Goal: Contribute content

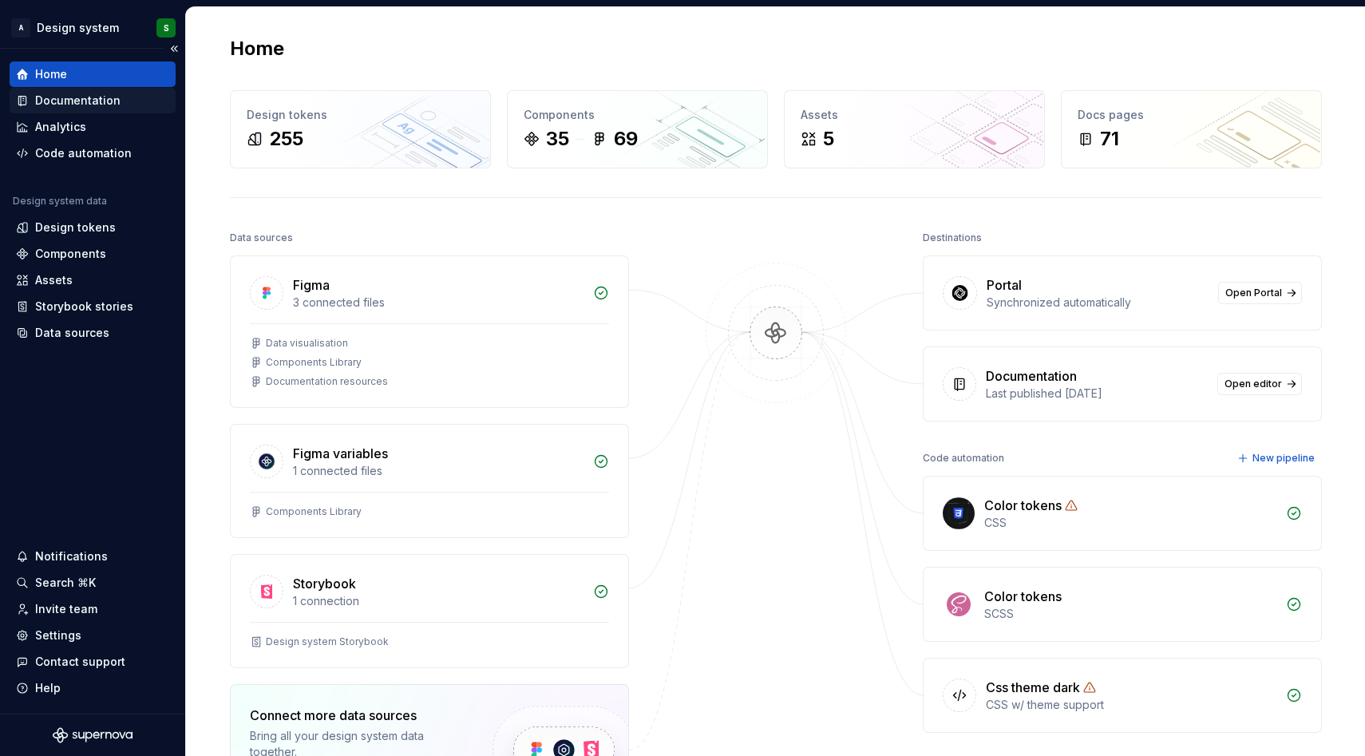
click at [115, 101] on div "Documentation" at bounding box center [77, 101] width 85 height 16
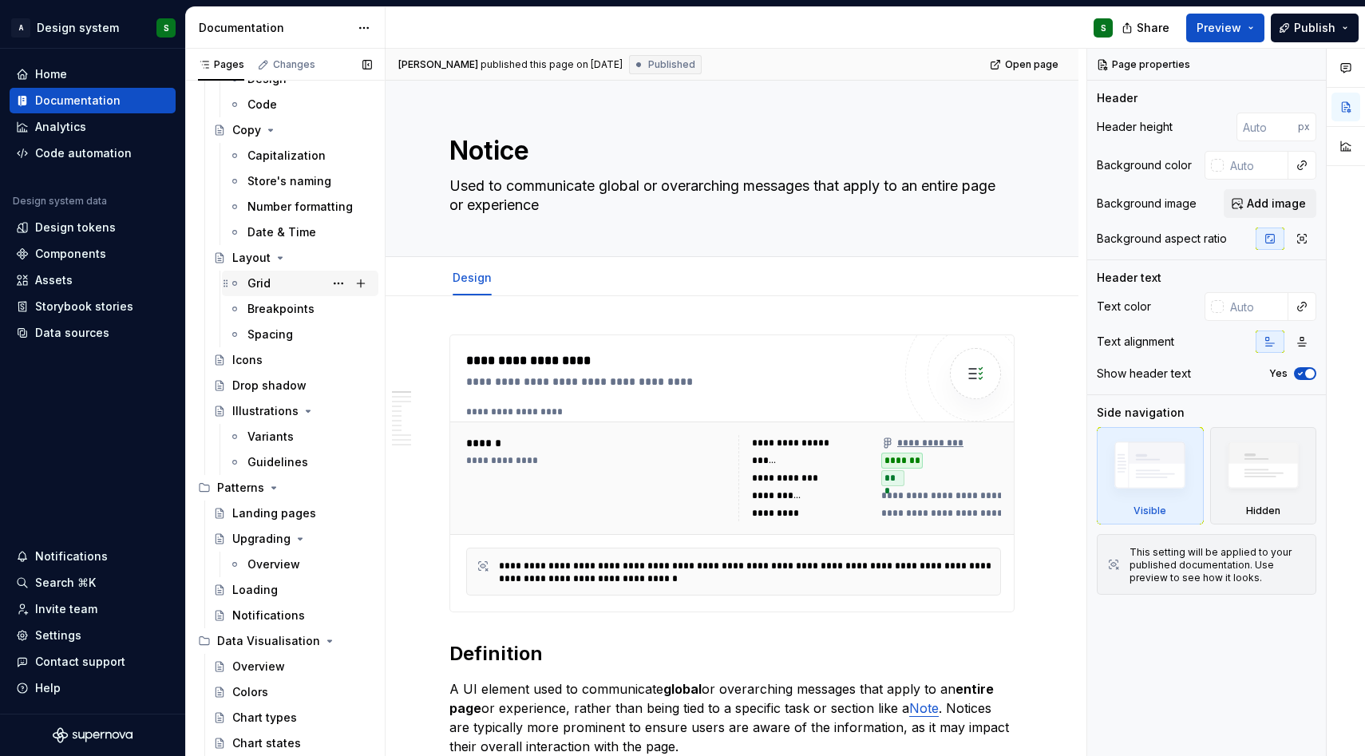
scroll to position [283, 0]
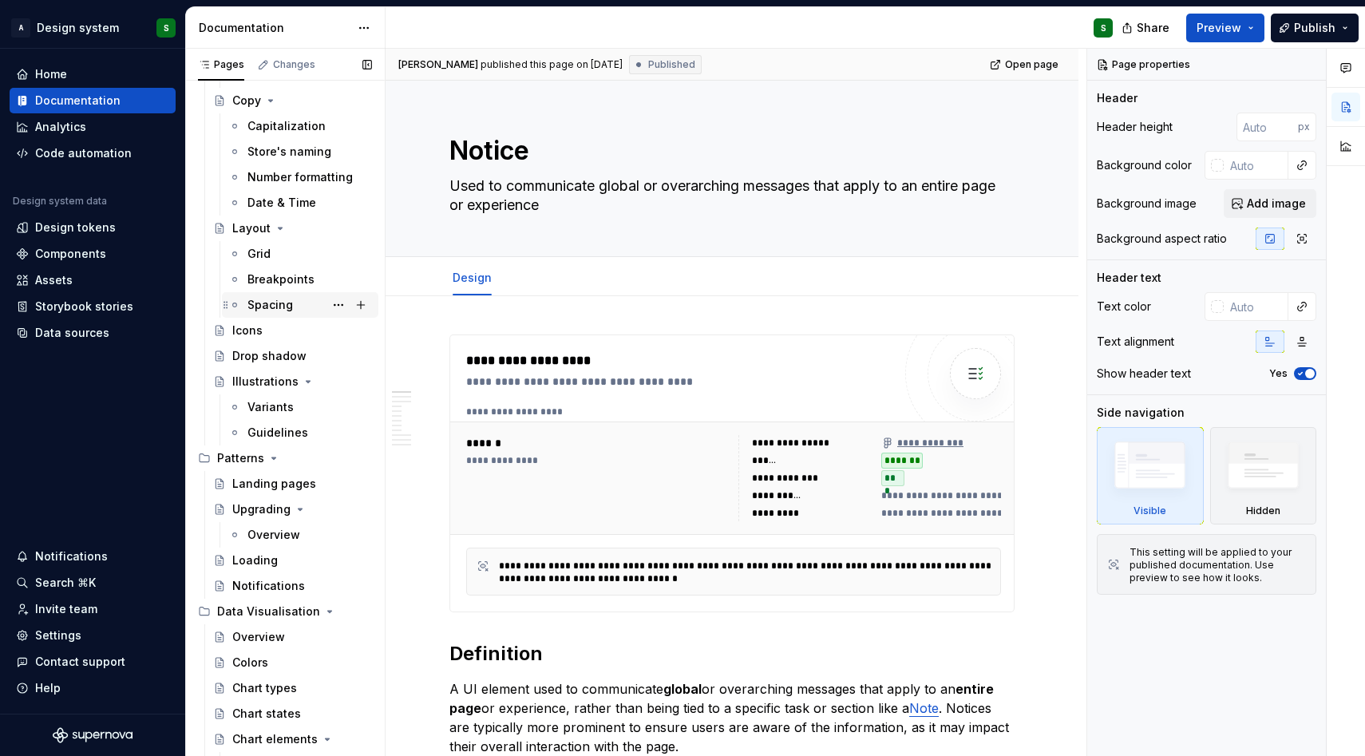
click at [302, 304] on div "Spacing" at bounding box center [309, 305] width 124 height 22
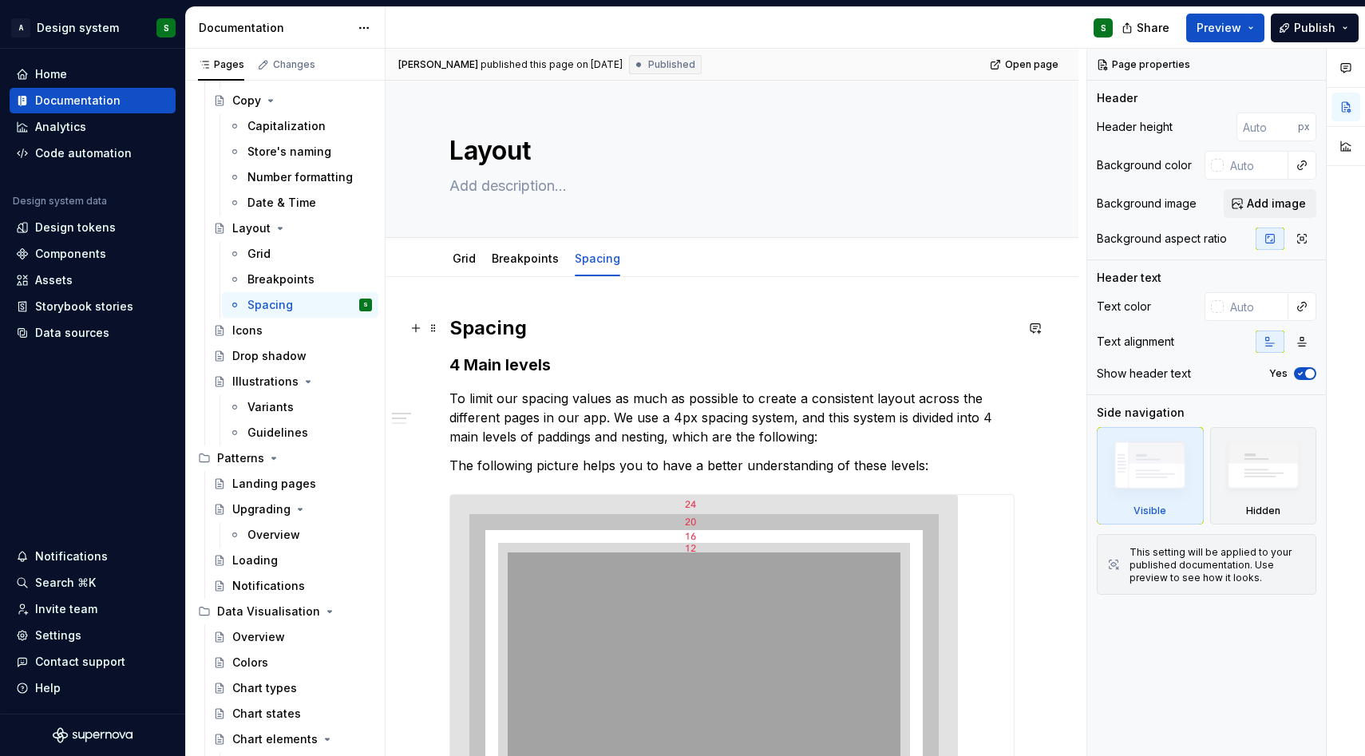
click at [533, 331] on h2 "Spacing" at bounding box center [731, 328] width 565 height 26
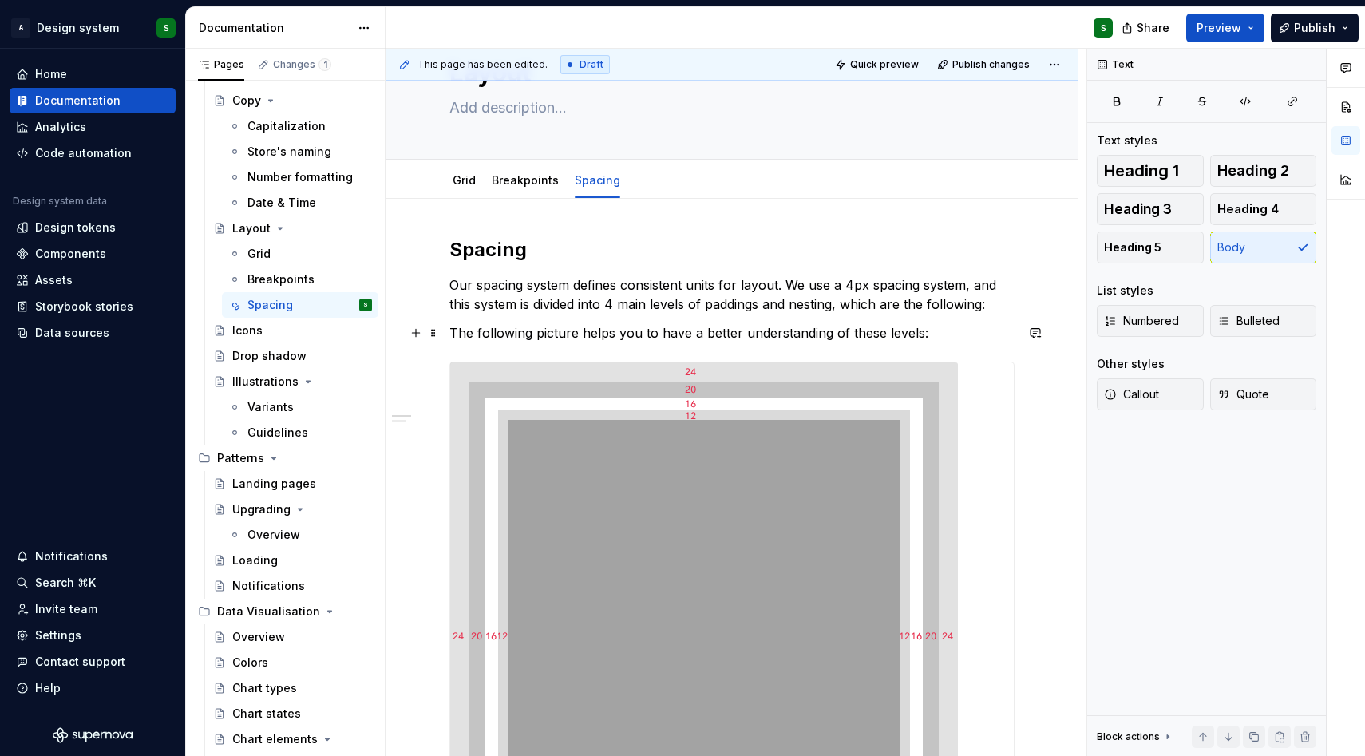
scroll to position [80, 0]
click at [864, 280] on p "Our spacing system defines consistent units for layout. We use a 4px spacing sy…" at bounding box center [731, 293] width 565 height 38
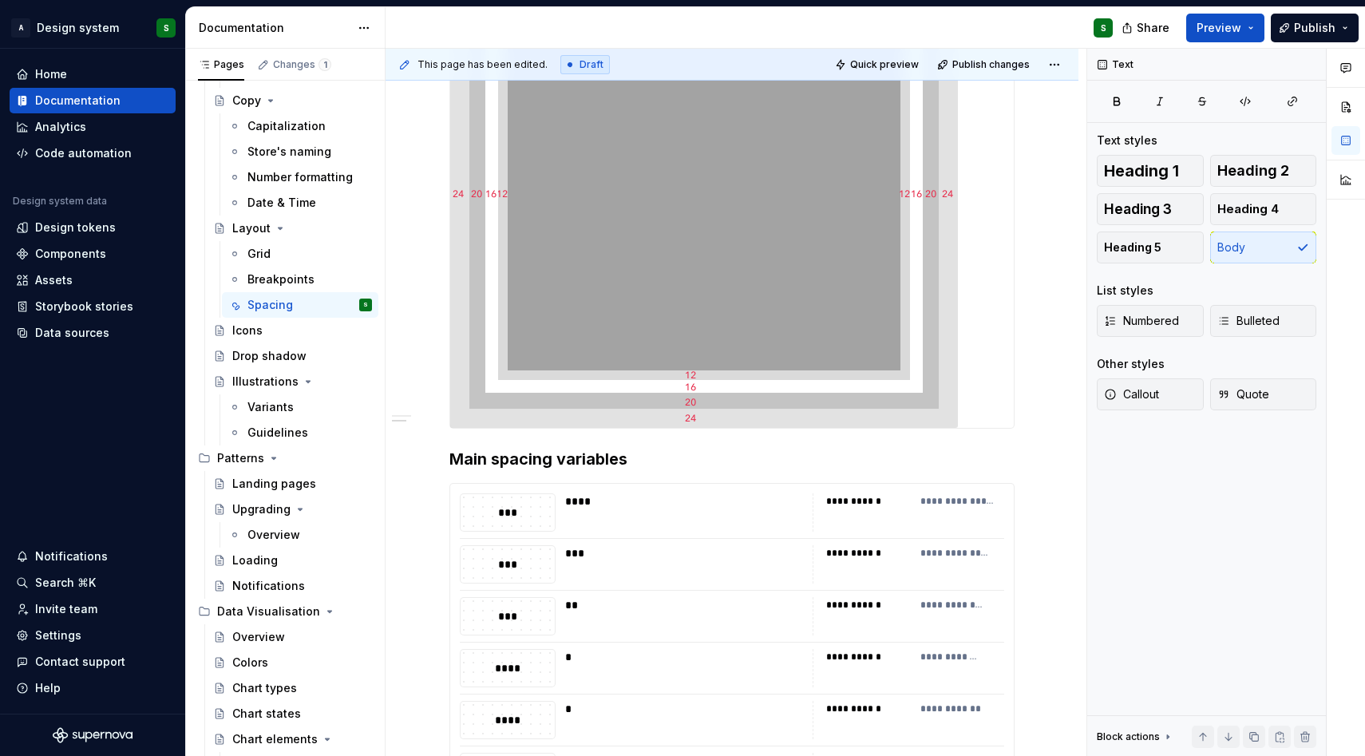
scroll to position [566, 0]
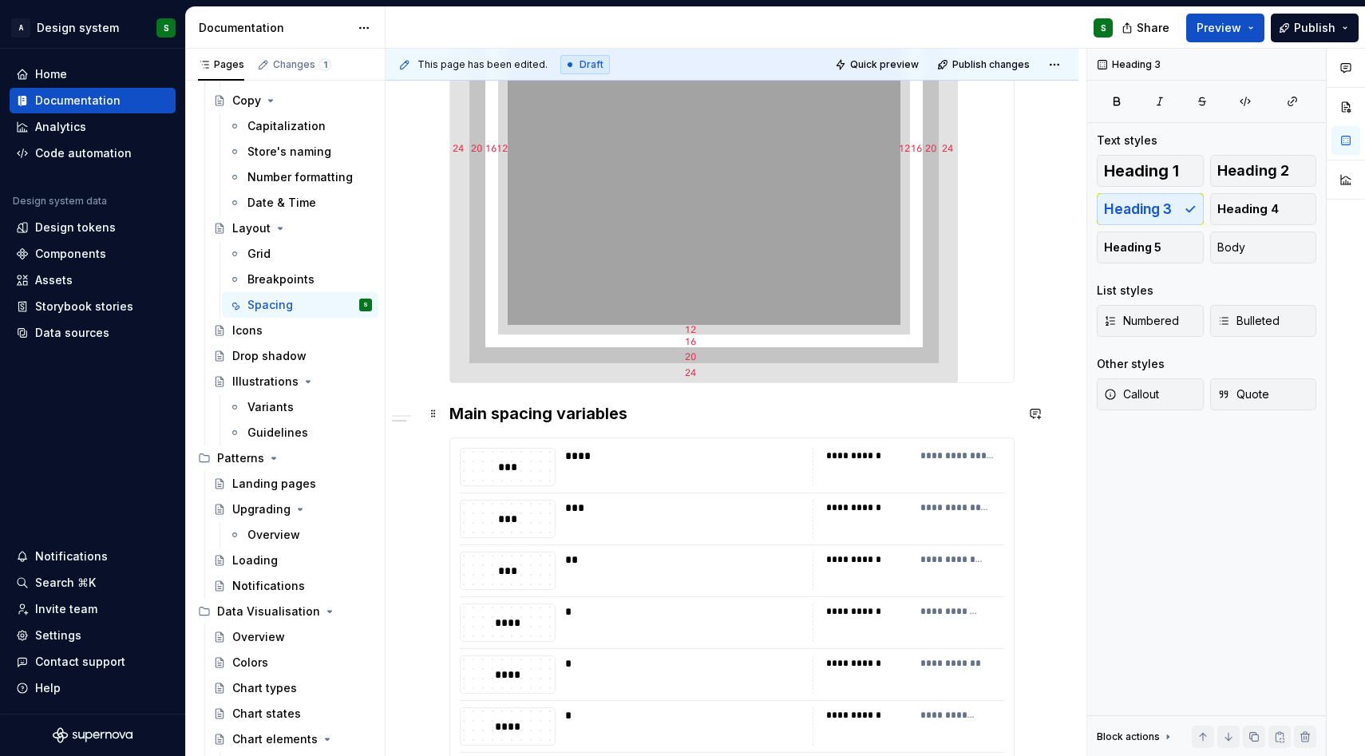
click at [528, 408] on h3 "Main spacing variables" at bounding box center [731, 413] width 565 height 22
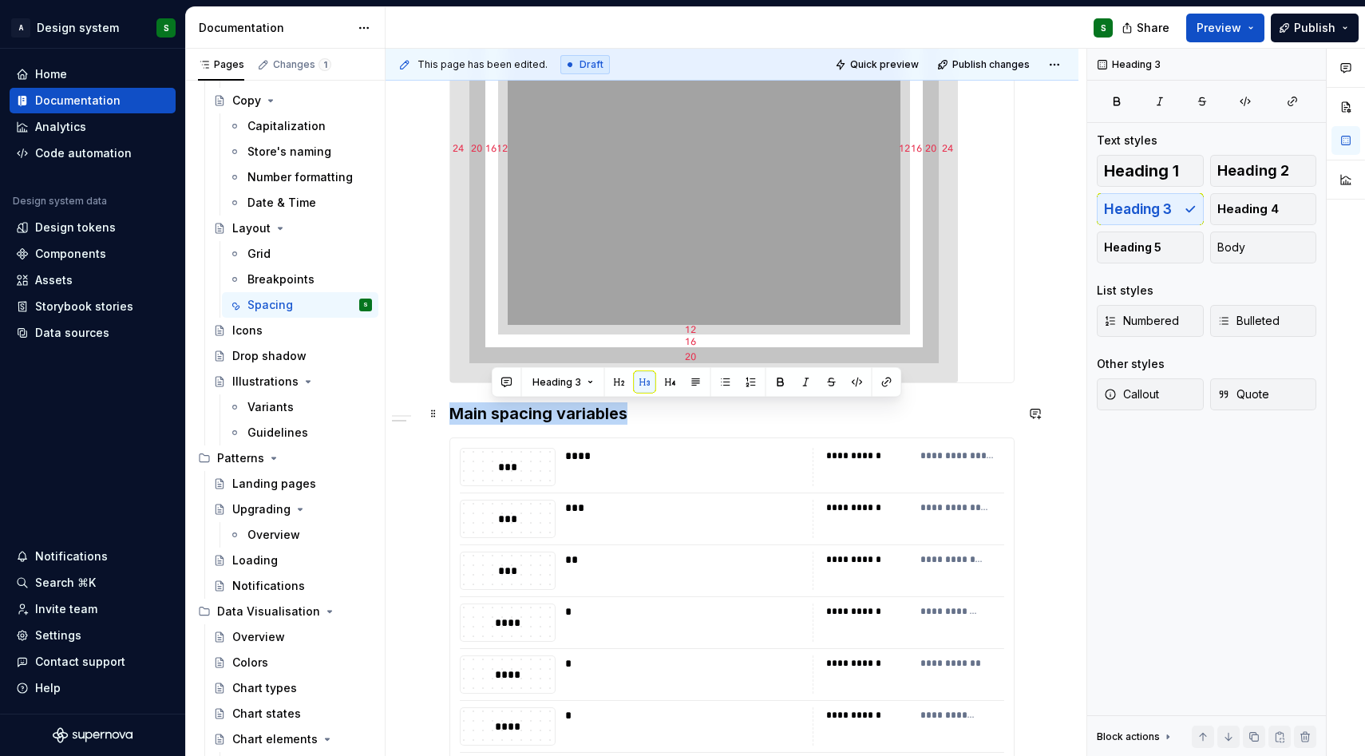
click at [528, 408] on h3 "Main spacing variables" at bounding box center [731, 413] width 565 height 22
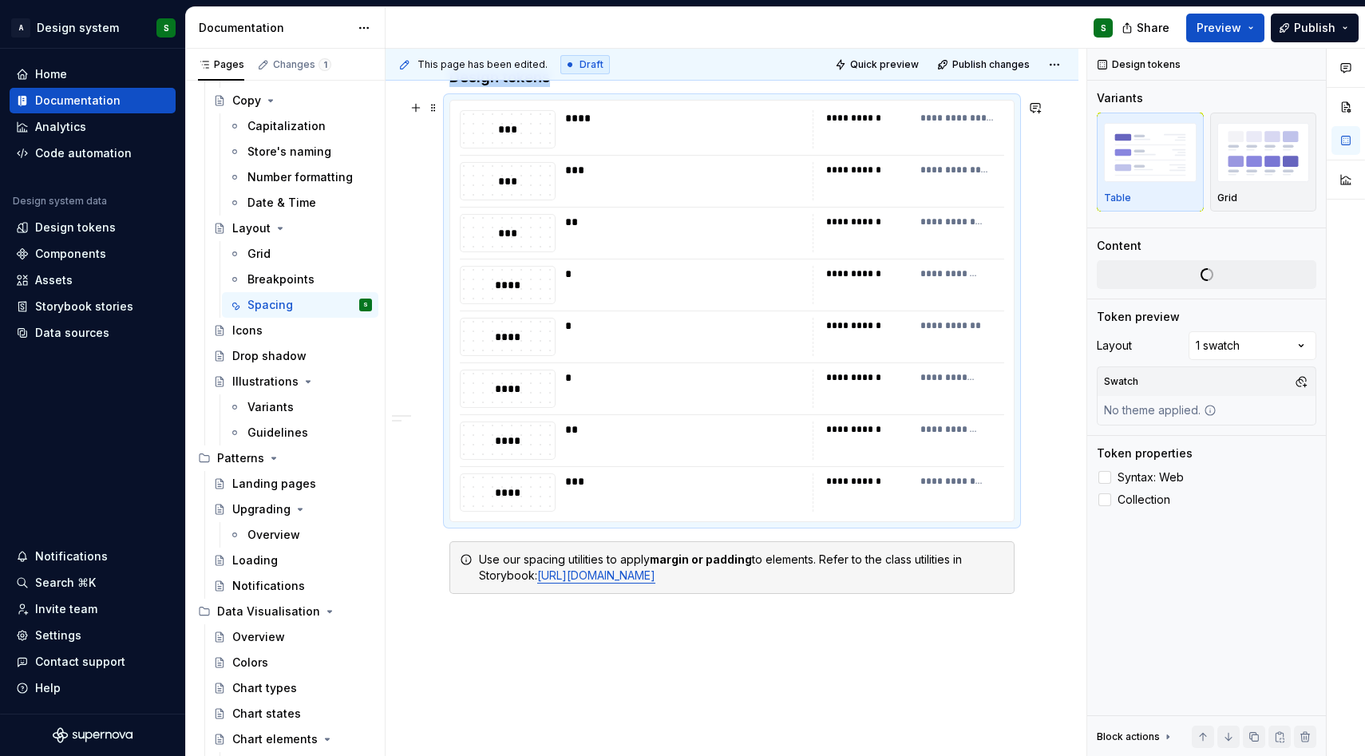
scroll to position [1022, 0]
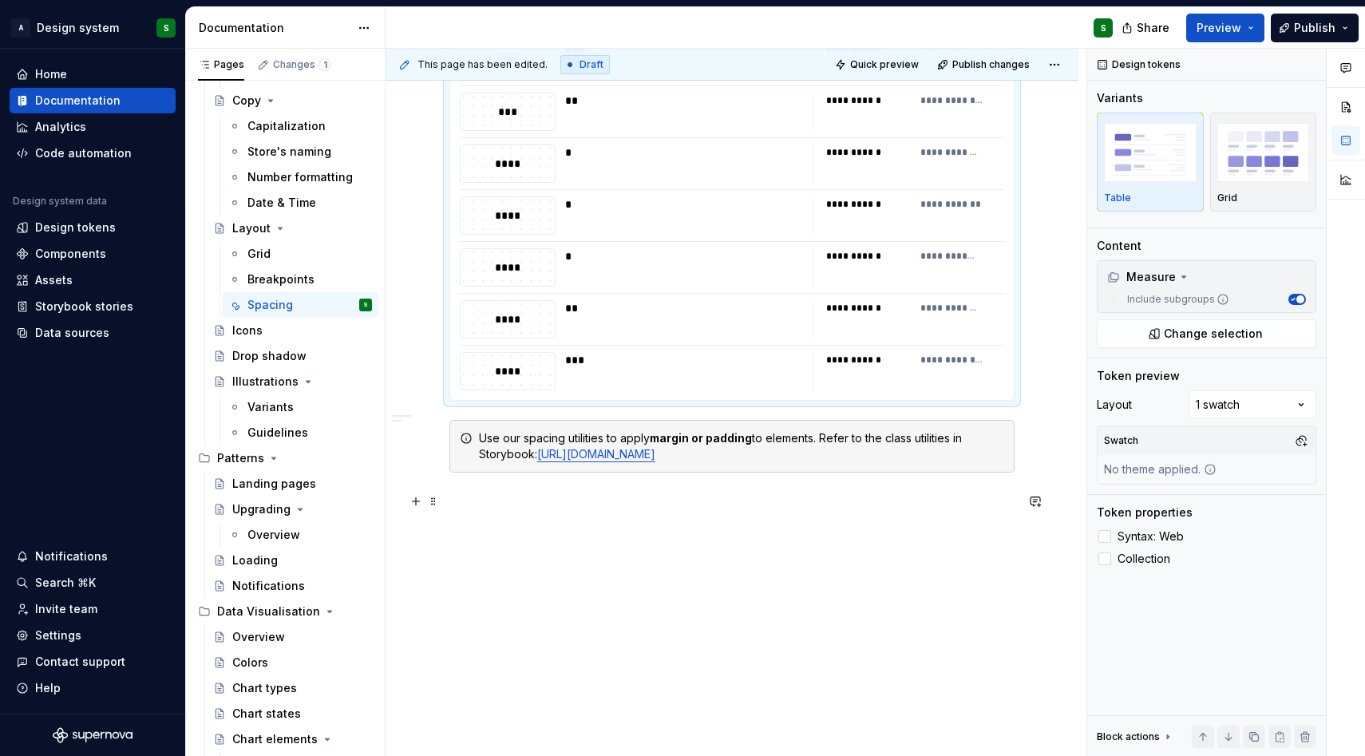
click at [528, 492] on p at bounding box center [731, 501] width 565 height 19
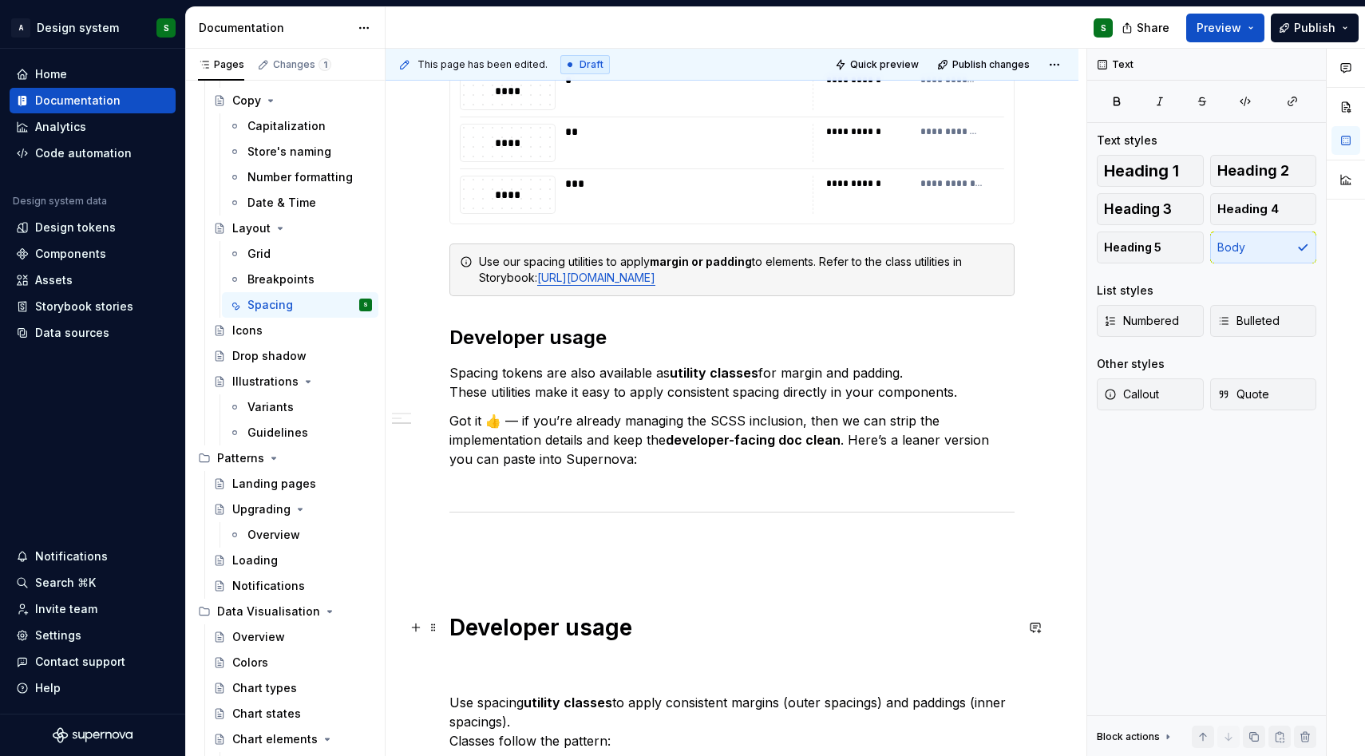
scroll to position [1198, 0]
click at [613, 590] on div "**********" at bounding box center [731, 721] width 565 height 3208
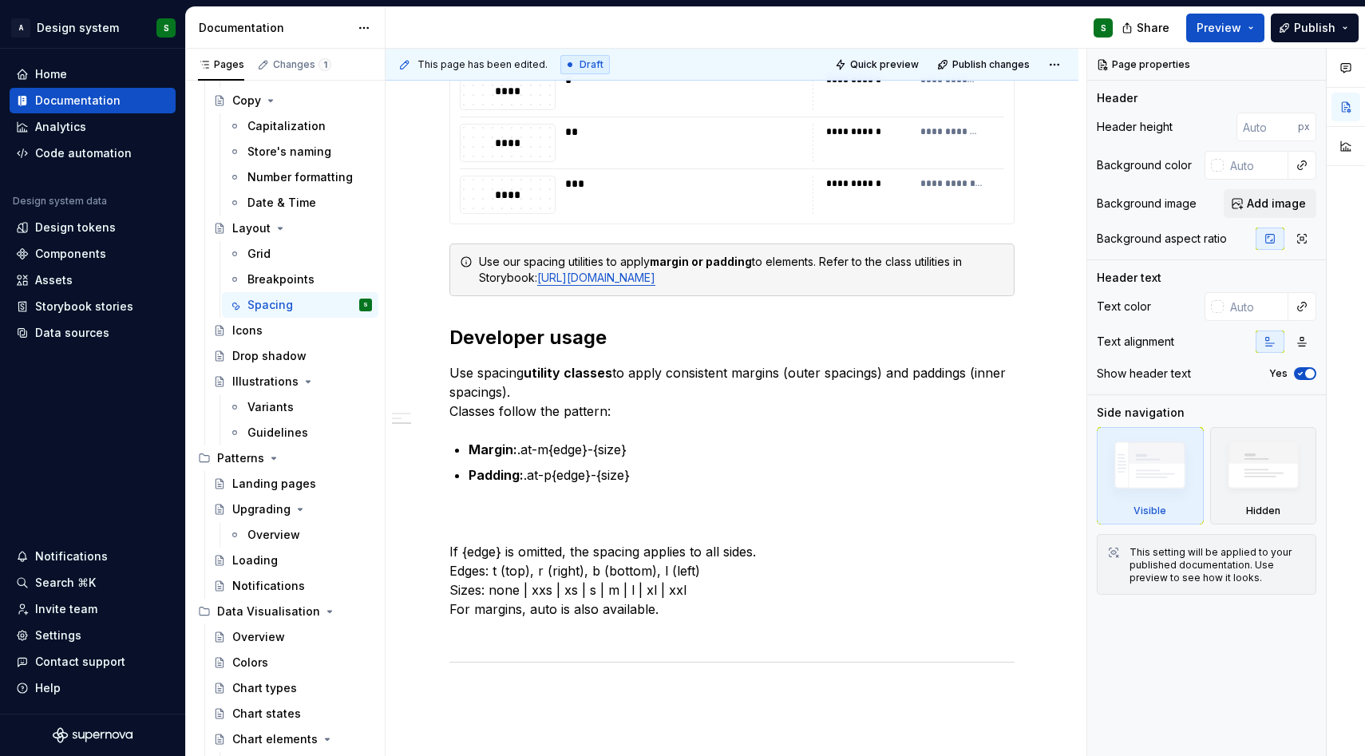
type textarea "*"
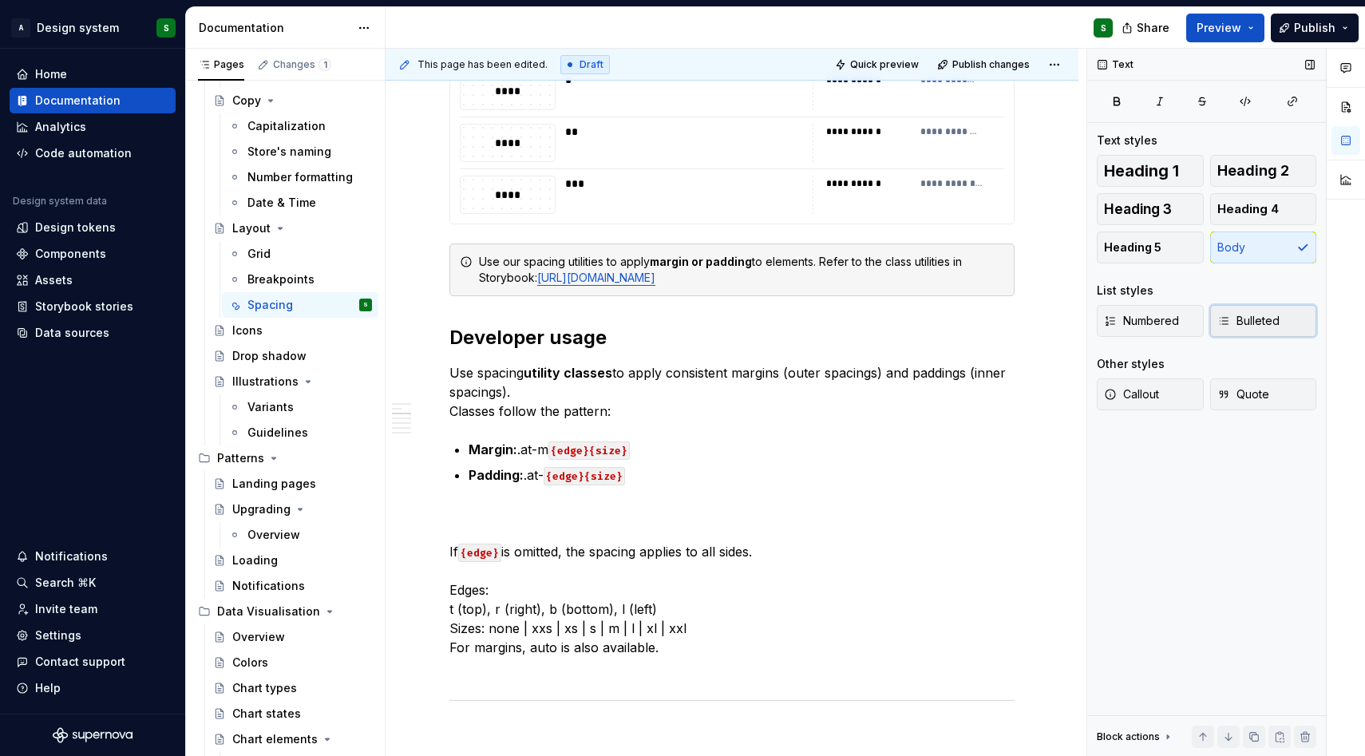
click at [1239, 322] on span "Bulleted" at bounding box center [1248, 321] width 62 height 16
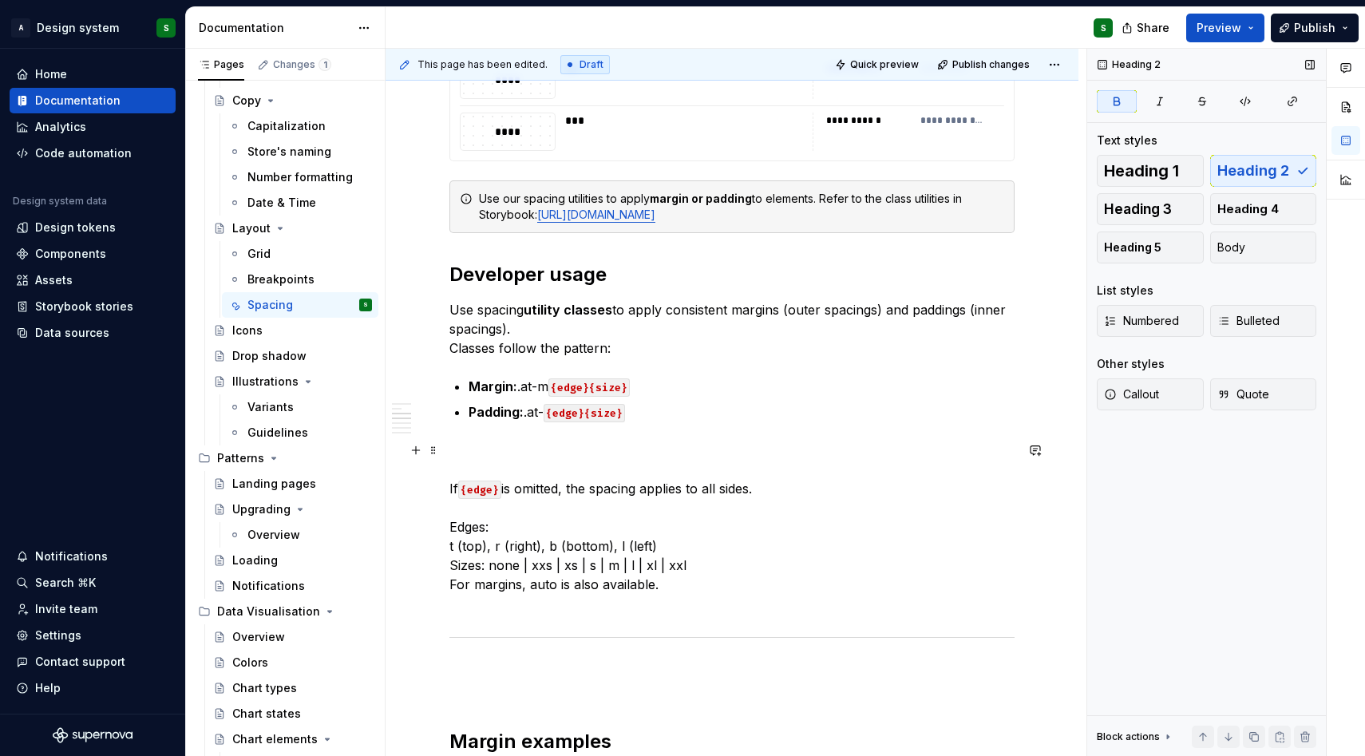
click at [566, 519] on p "If {edge} is omitted, the spacing applies to all sides. Edges: t (top), r (righ…" at bounding box center [731, 527] width 565 height 172
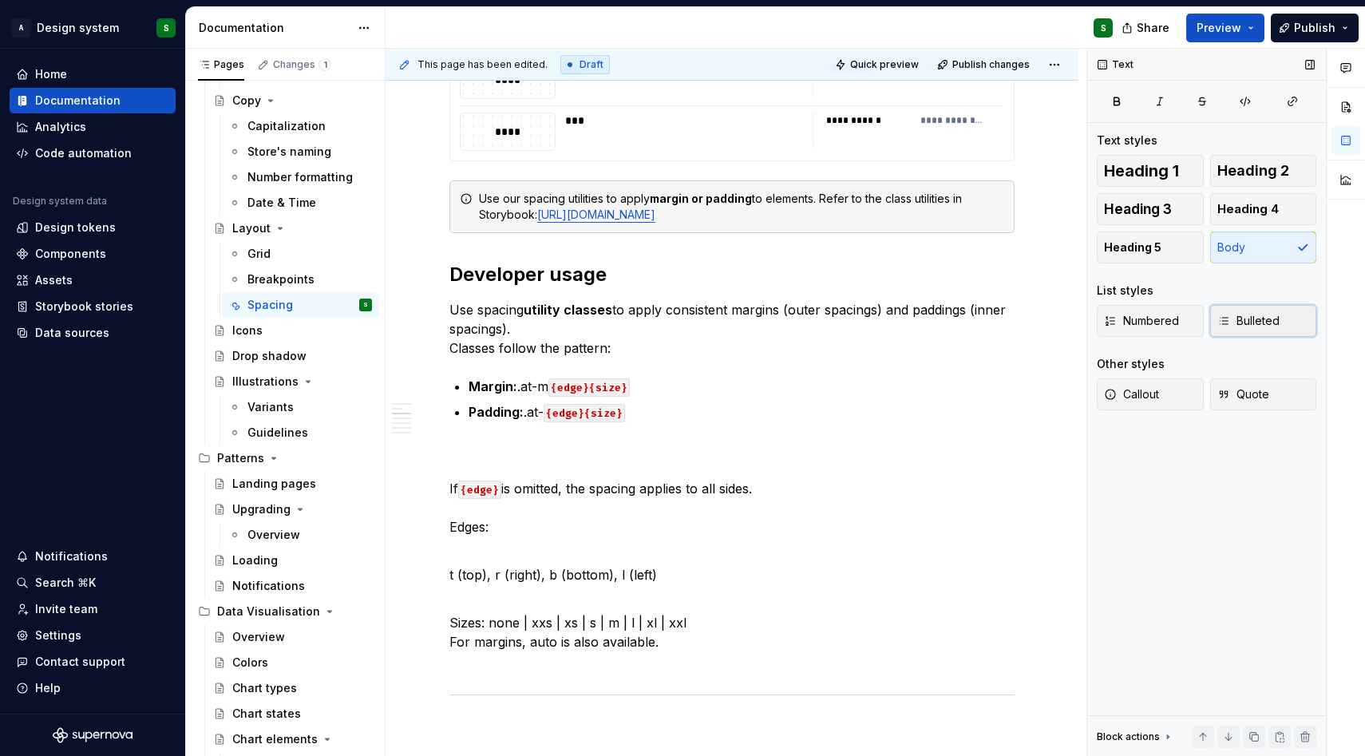
click at [1262, 322] on span "Bulleted" at bounding box center [1248, 321] width 62 height 16
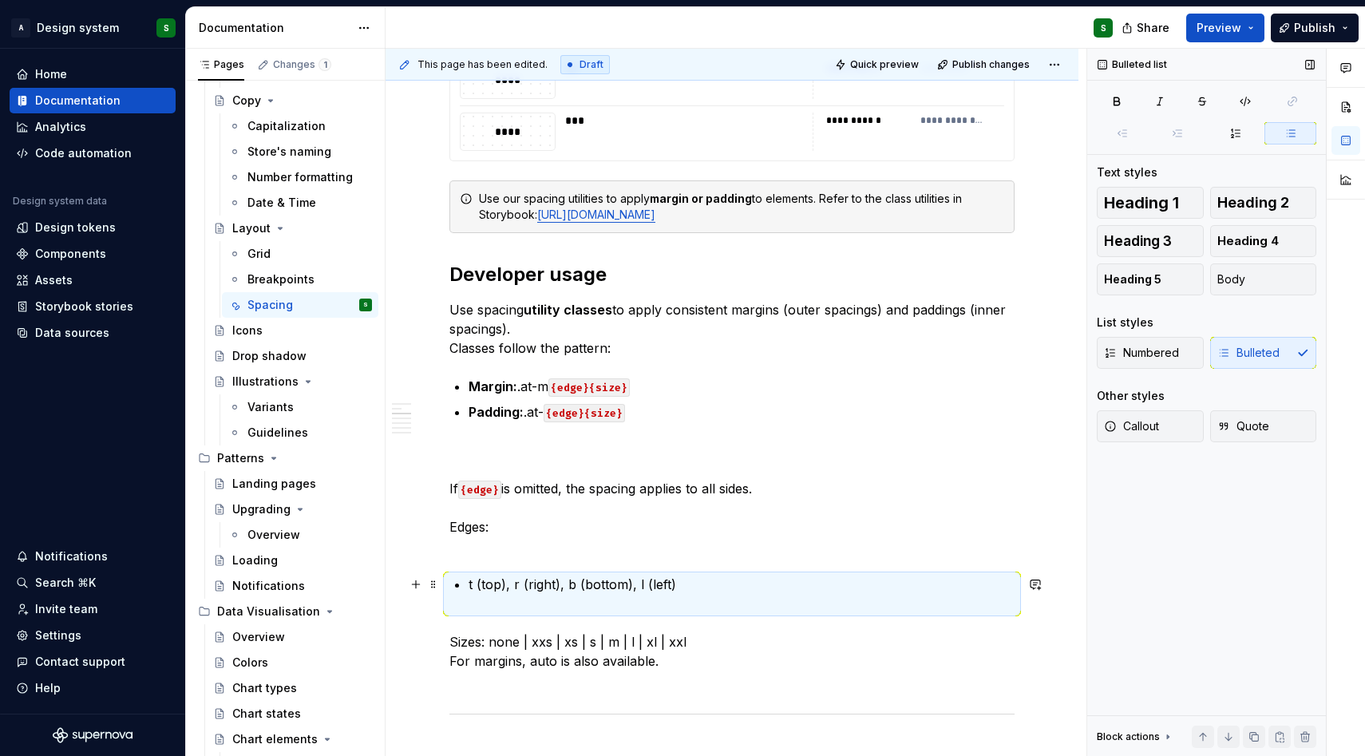
click at [514, 582] on p "t (top), r (right), b (bottom), l (left)" at bounding box center [741, 594] width 546 height 38
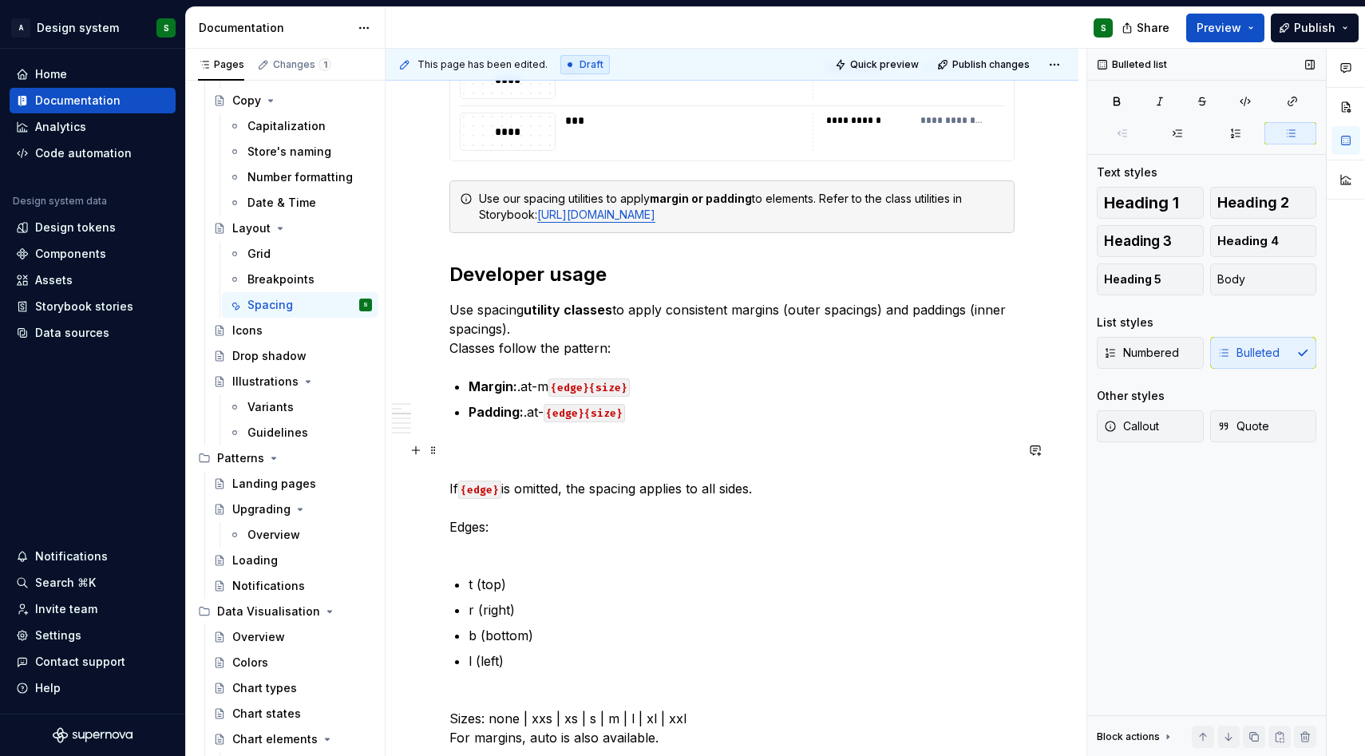
click at [571, 550] on p "If {edge} is omitted, the spacing applies to all sides. Edges:" at bounding box center [731, 498] width 565 height 115
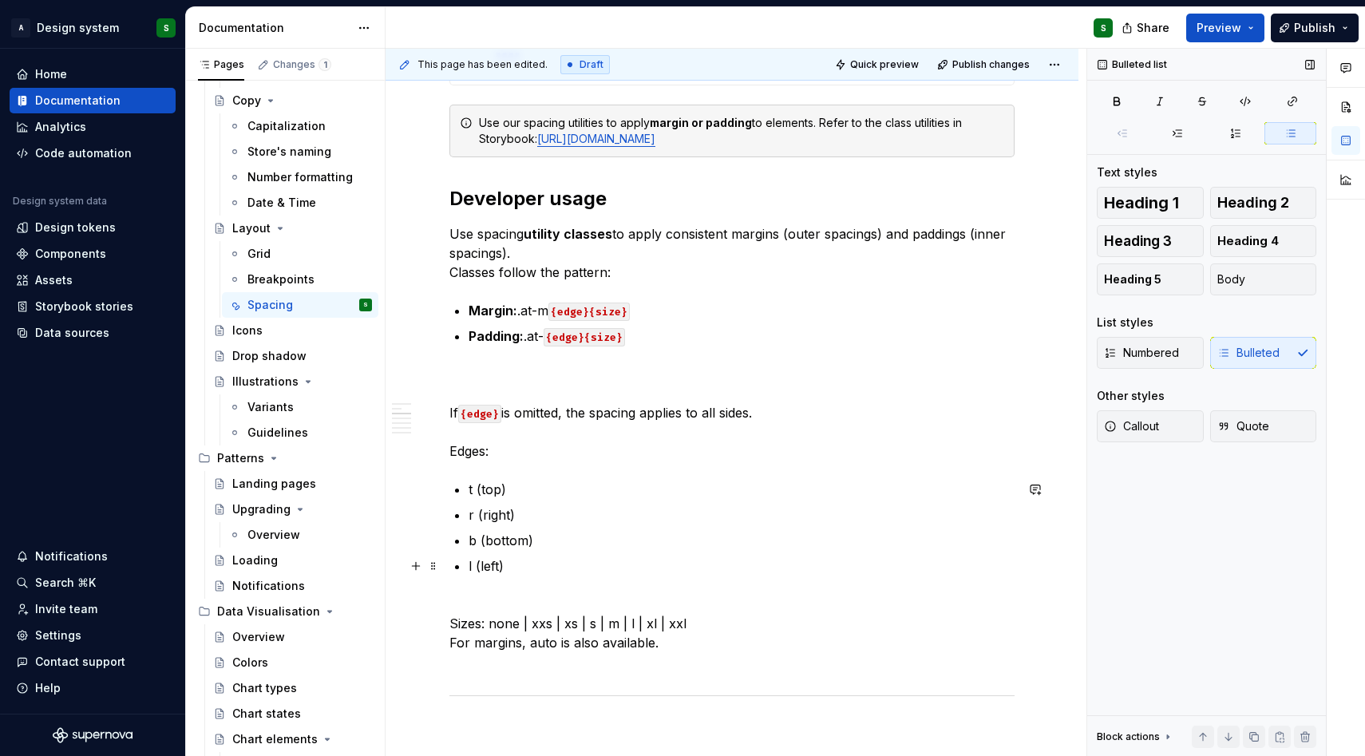
scroll to position [1338, 0]
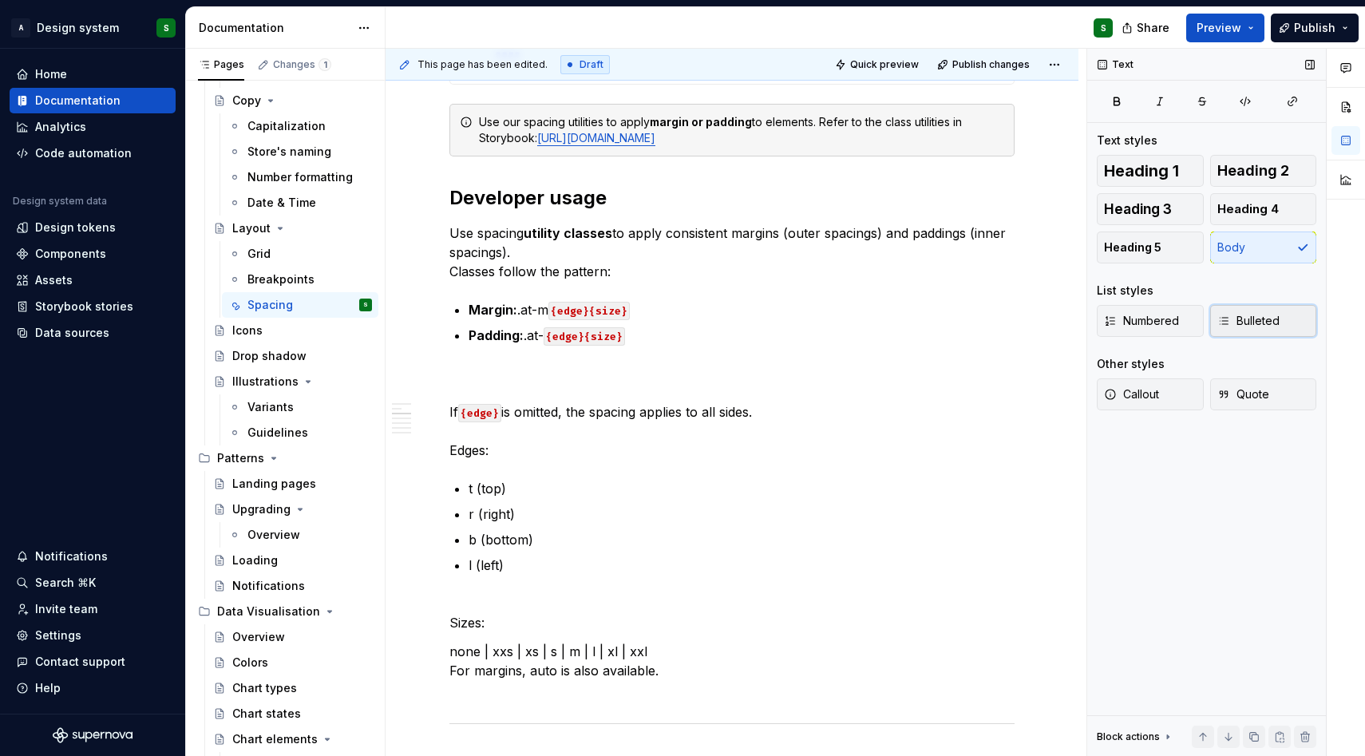
click at [1244, 326] on span "Bulleted" at bounding box center [1248, 321] width 62 height 16
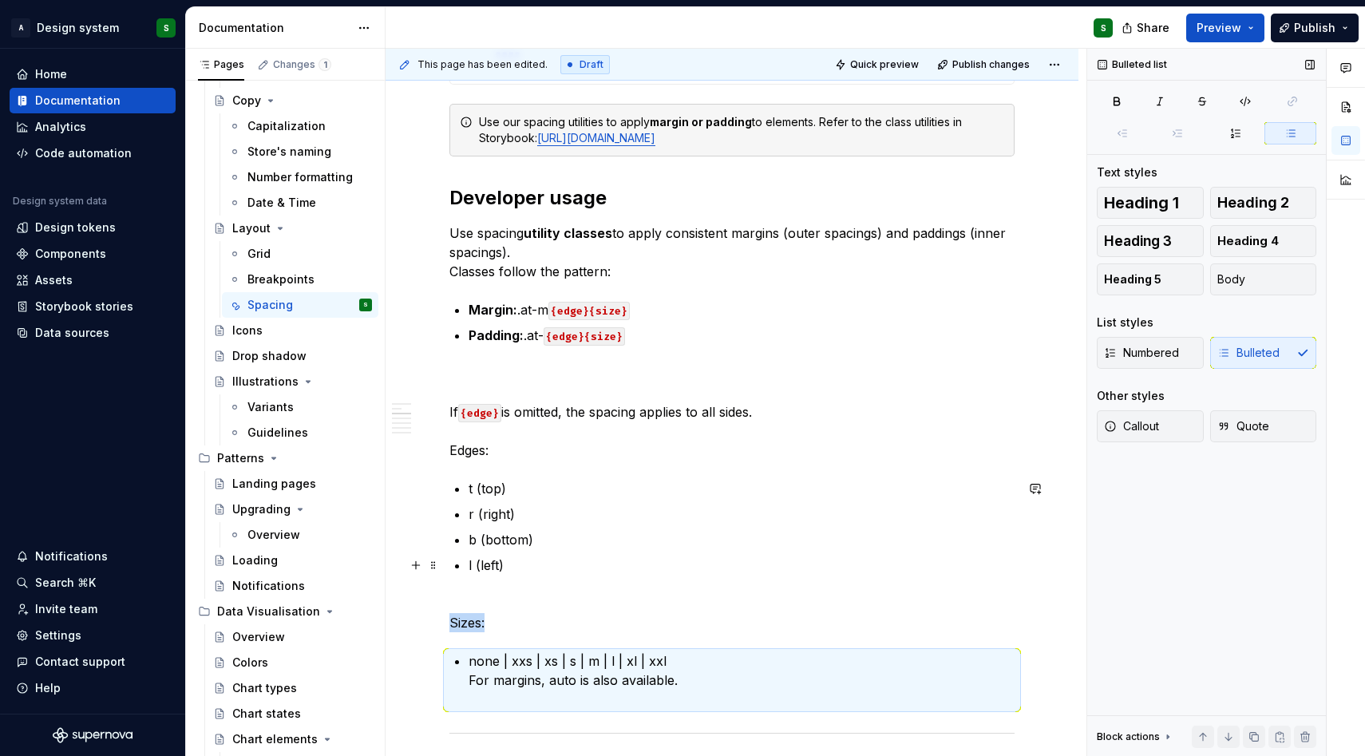
scroll to position [1421, 0]
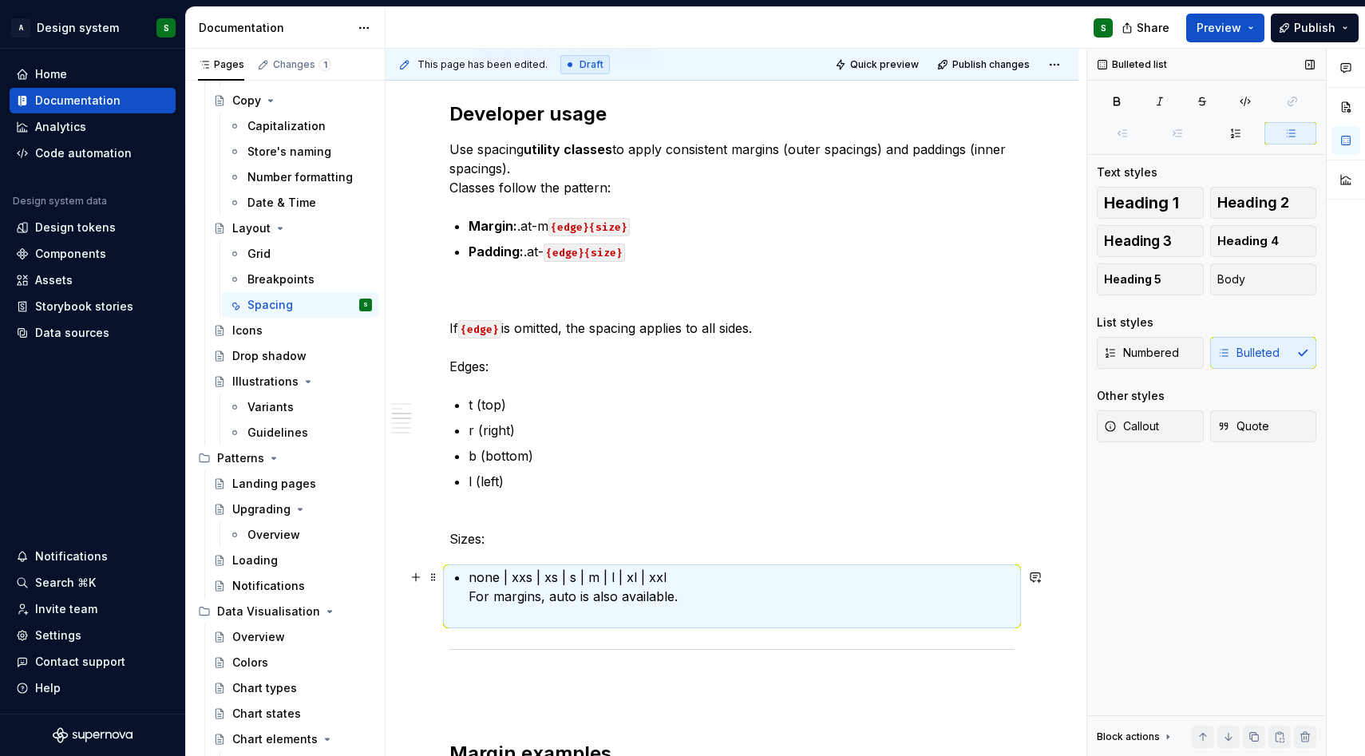
click at [500, 575] on p "none | xxs | xs | s | m | l | xl | xxl For margins, auto is also available." at bounding box center [741, 595] width 546 height 57
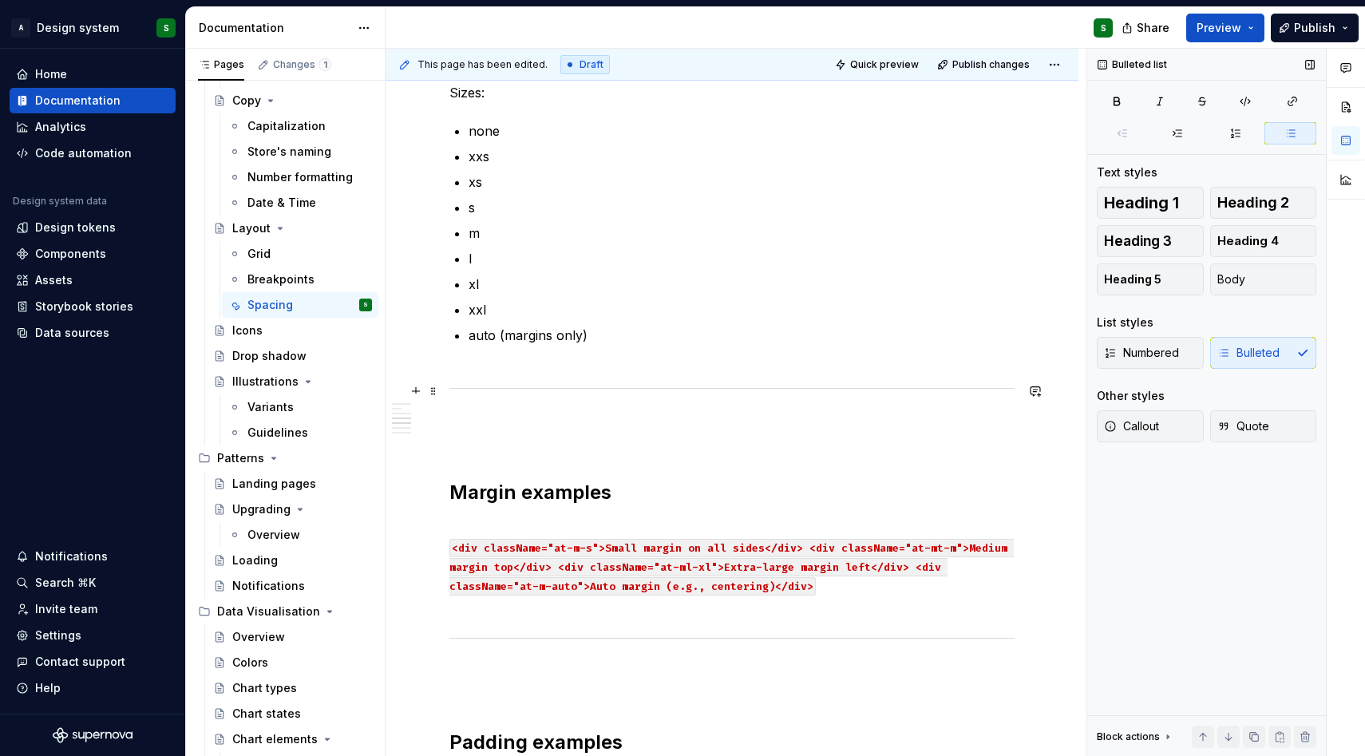
scroll to position [1883, 0]
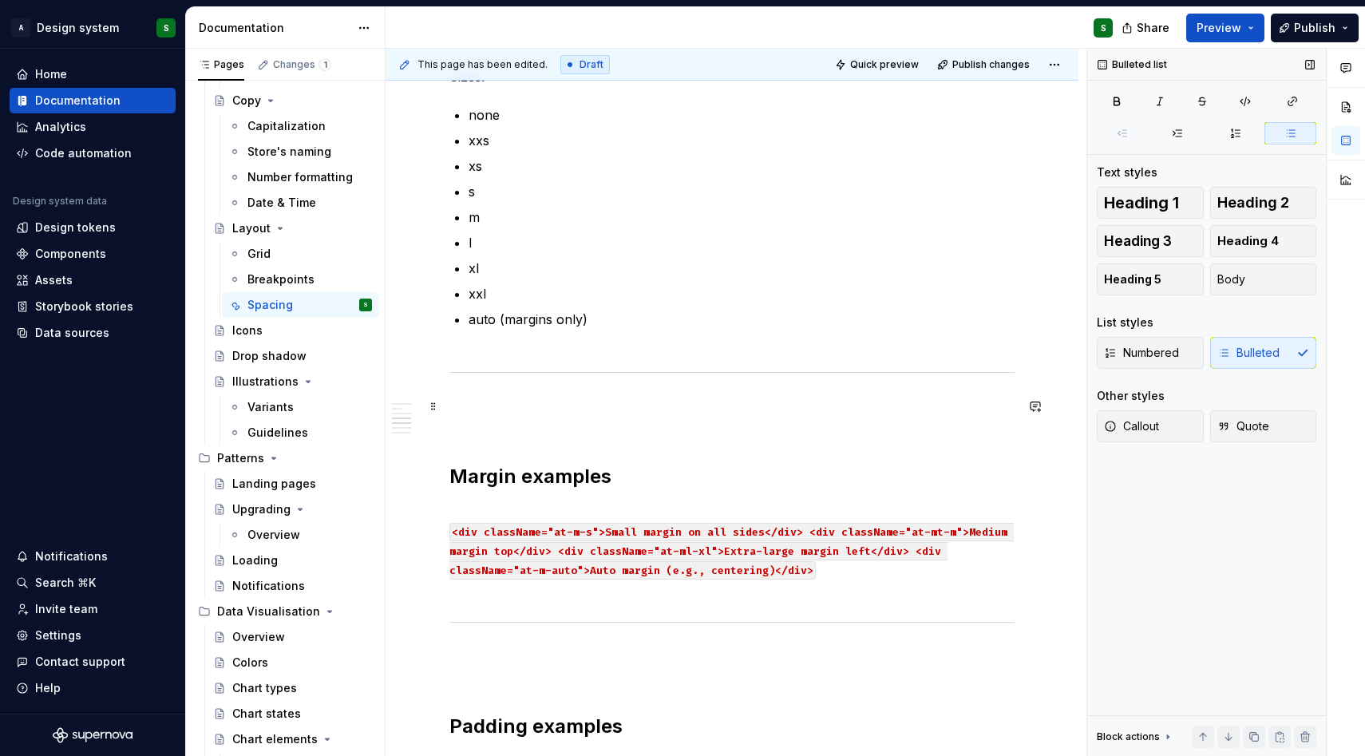
click at [536, 397] on p at bounding box center [731, 416] width 565 height 38
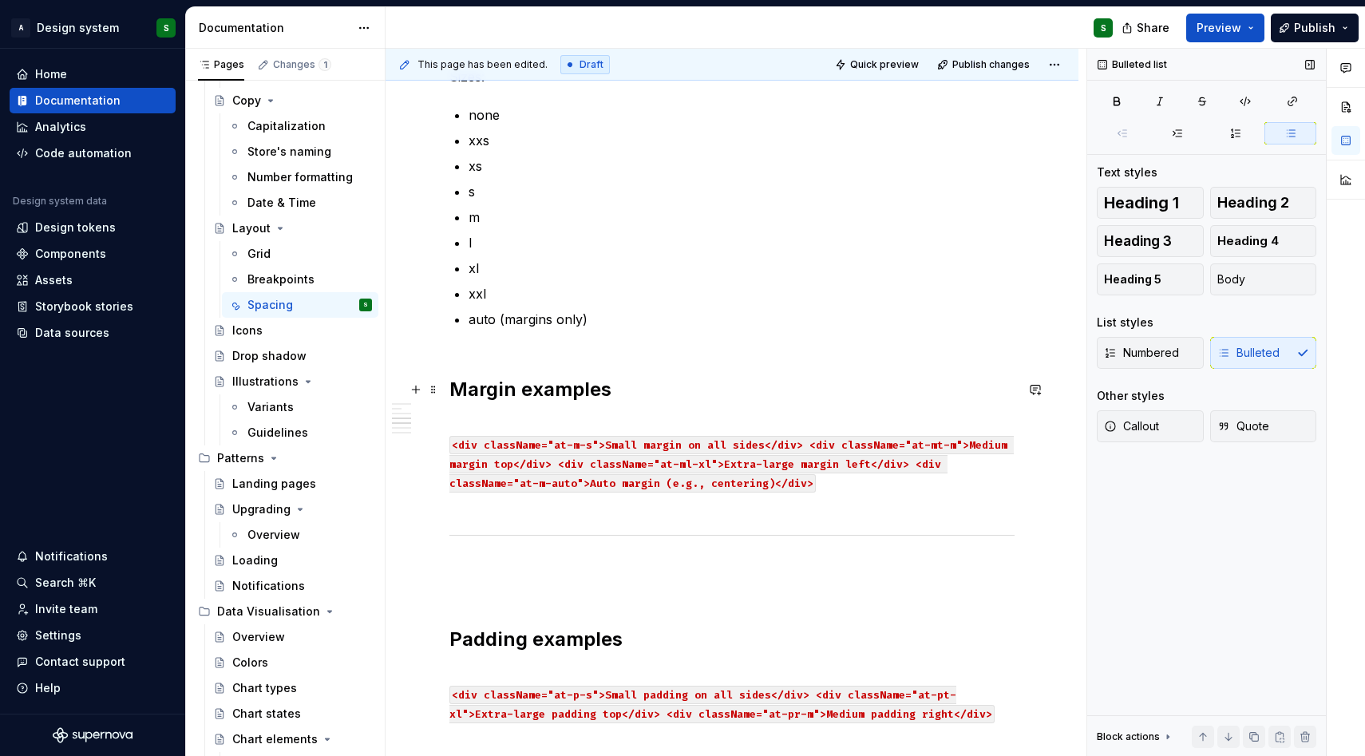
click at [449, 384] on strong "Margin examples" at bounding box center [530, 388] width 162 height 23
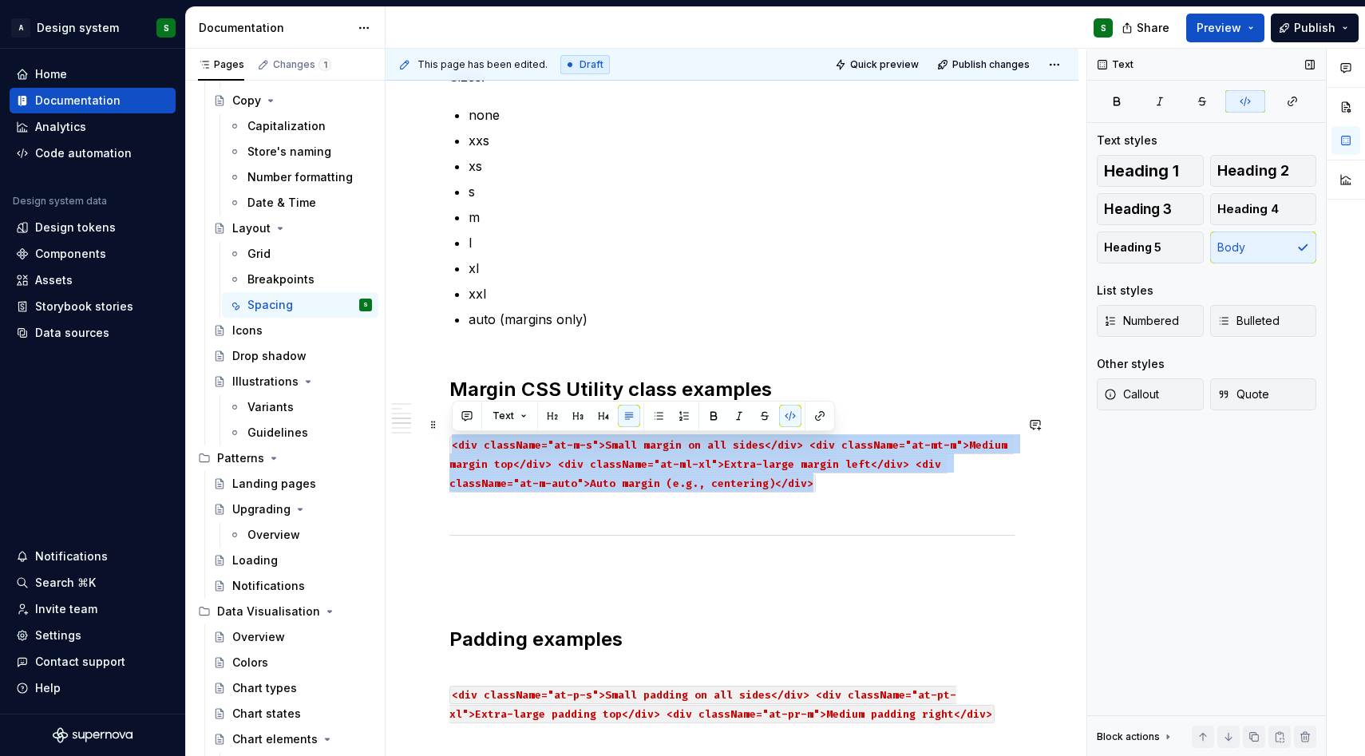
drag, startPoint x: 807, startPoint y: 481, endPoint x: 441, endPoint y: 435, distance: 369.2
click at [441, 435] on div "**********" at bounding box center [731, 119] width 693 height 3452
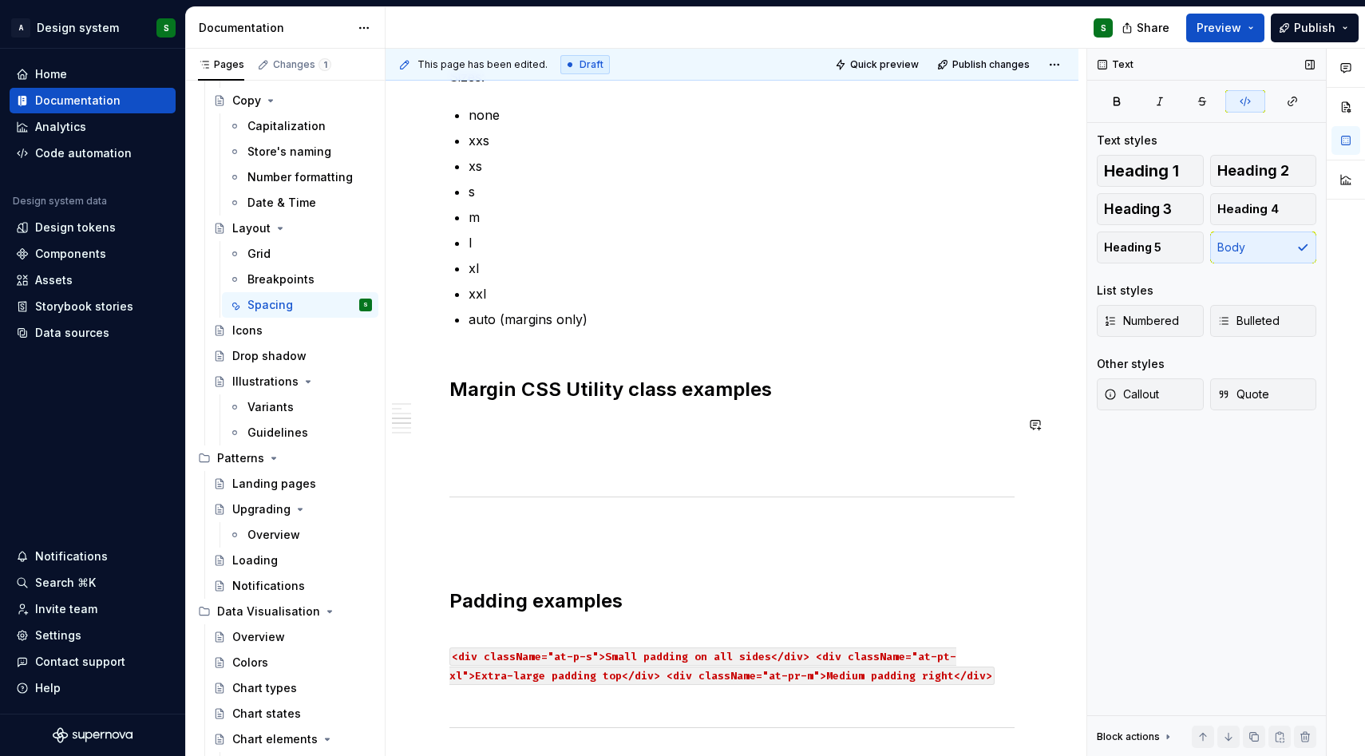
scroll to position [1884, 0]
click at [463, 430] on p at bounding box center [731, 442] width 565 height 57
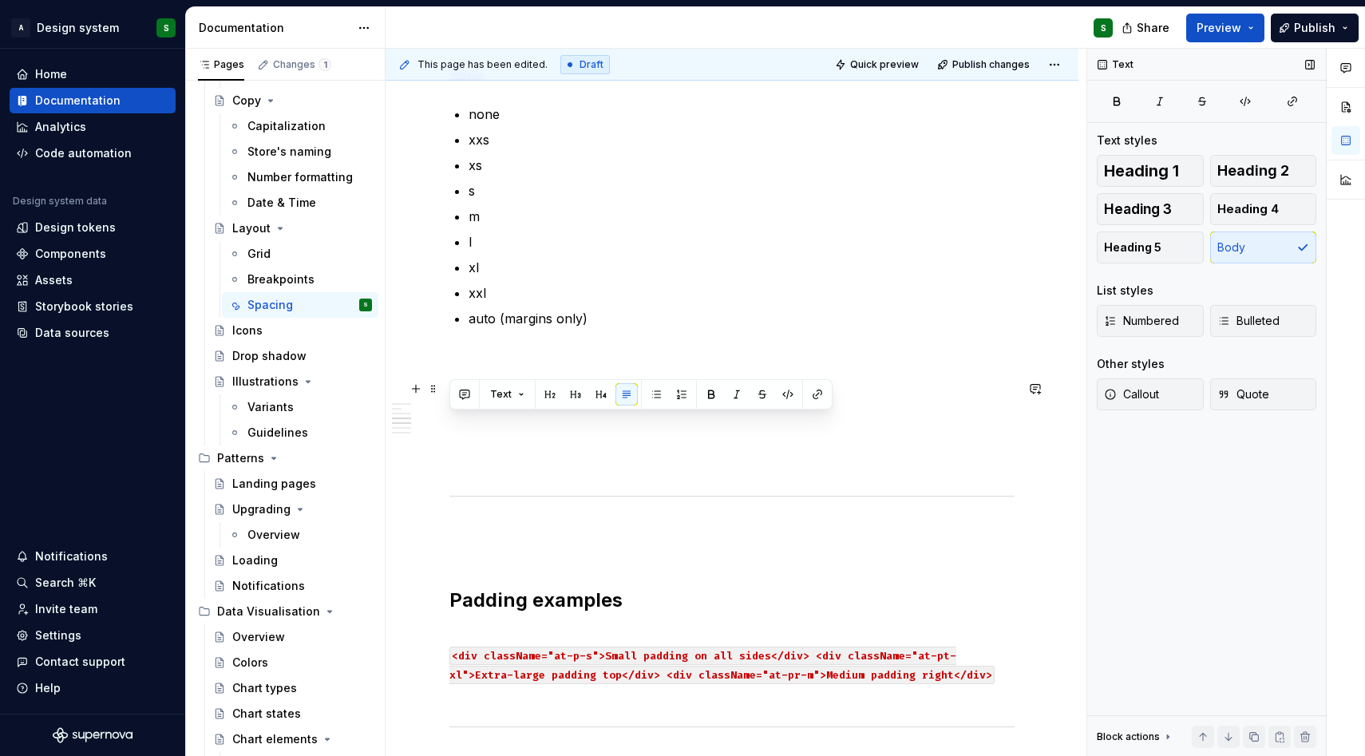
click at [785, 394] on h2 "Margin CSS Utility class examples" at bounding box center [731, 389] width 565 height 26
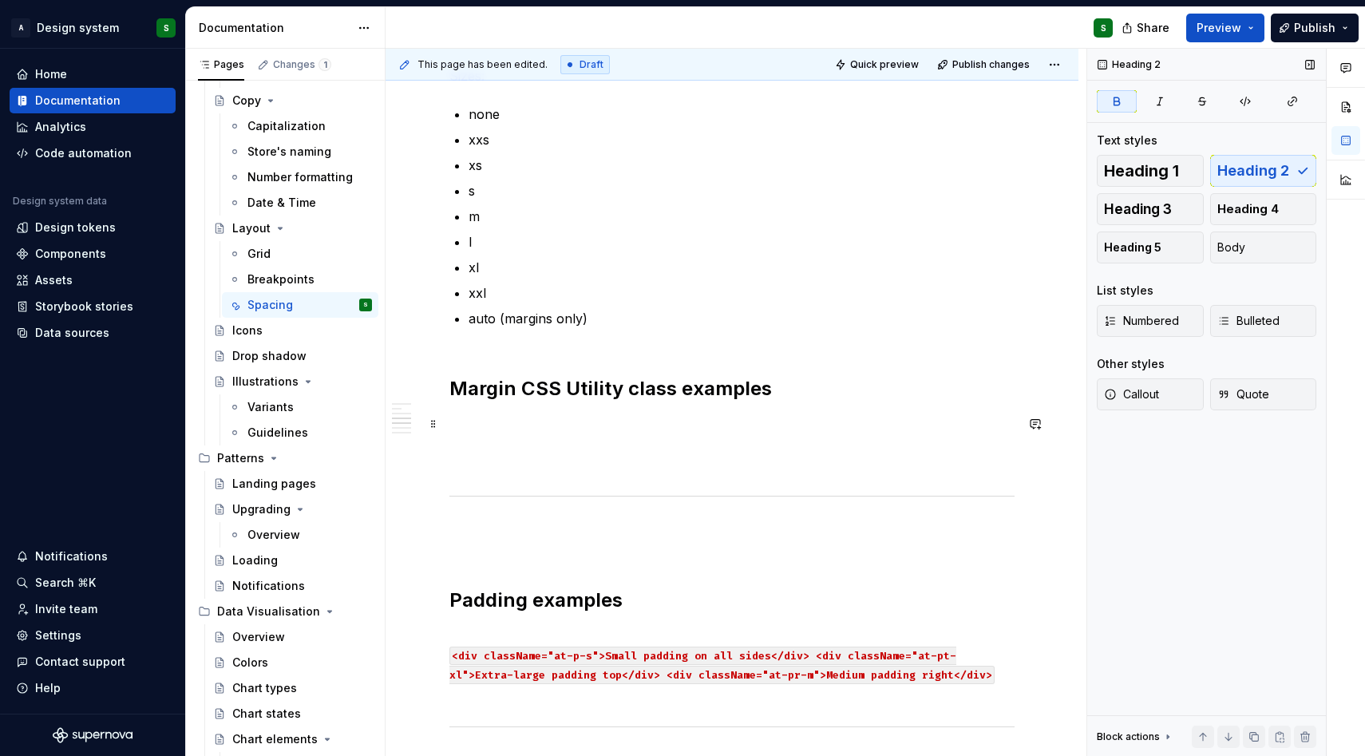
click at [601, 439] on p at bounding box center [731, 442] width 565 height 57
click at [598, 430] on p at bounding box center [731, 442] width 565 height 57
click at [433, 426] on span at bounding box center [433, 424] width 13 height 22
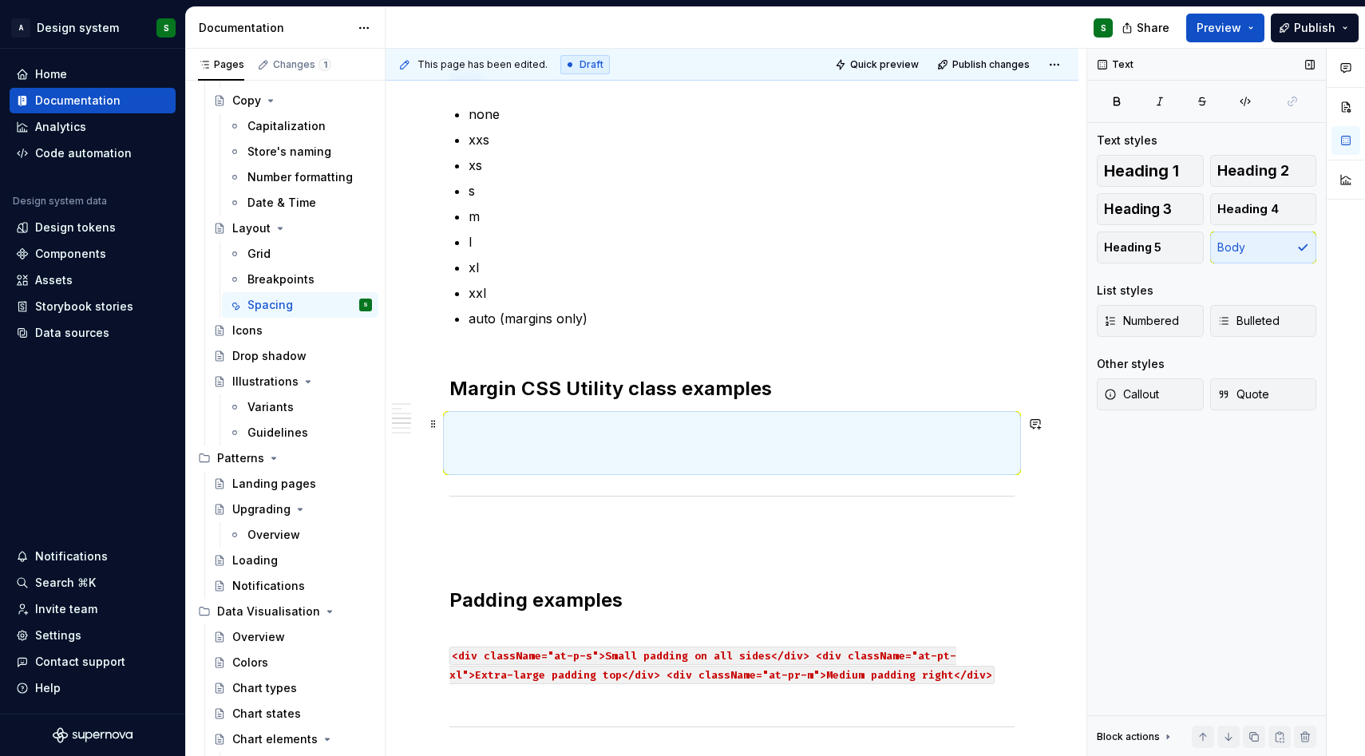
click at [627, 435] on p at bounding box center [731, 442] width 565 height 57
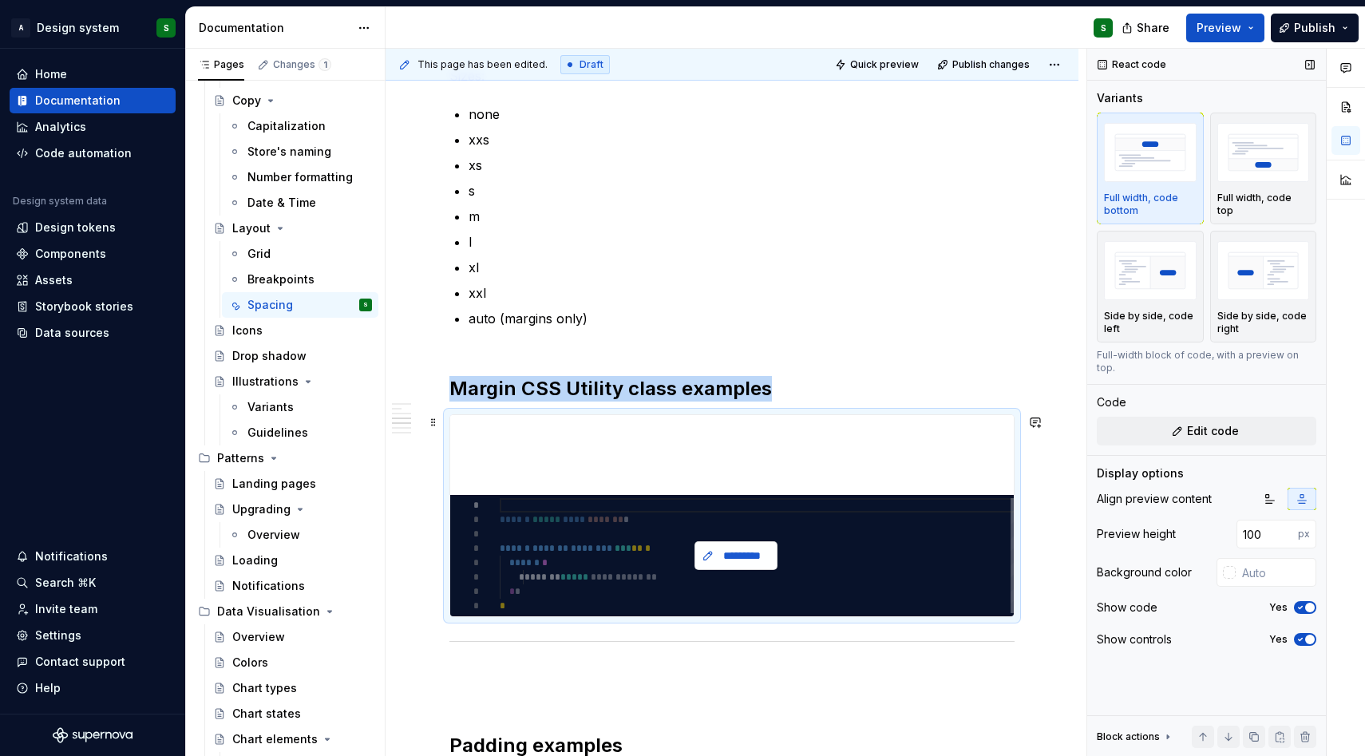
click at [729, 556] on span "*********" at bounding box center [741, 555] width 49 height 16
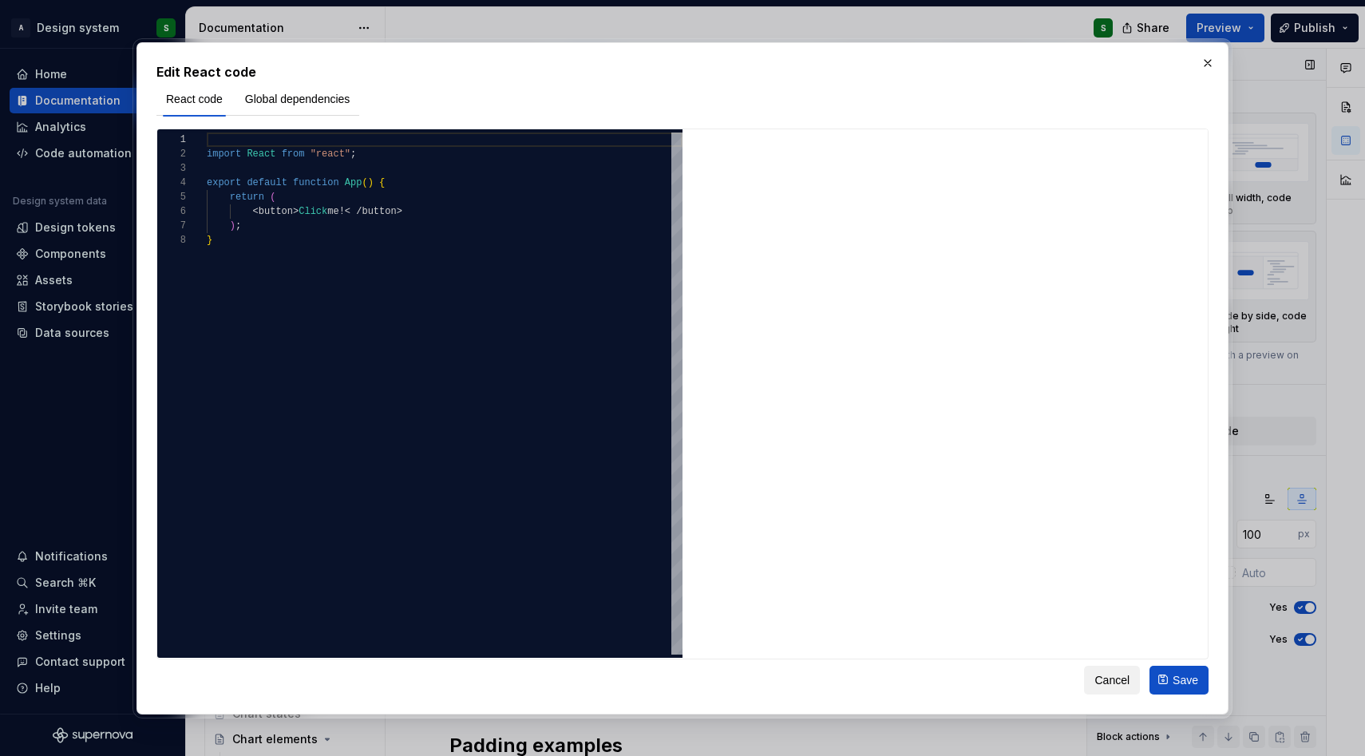
click at [1113, 681] on span "Cancel" at bounding box center [1111, 679] width 35 height 16
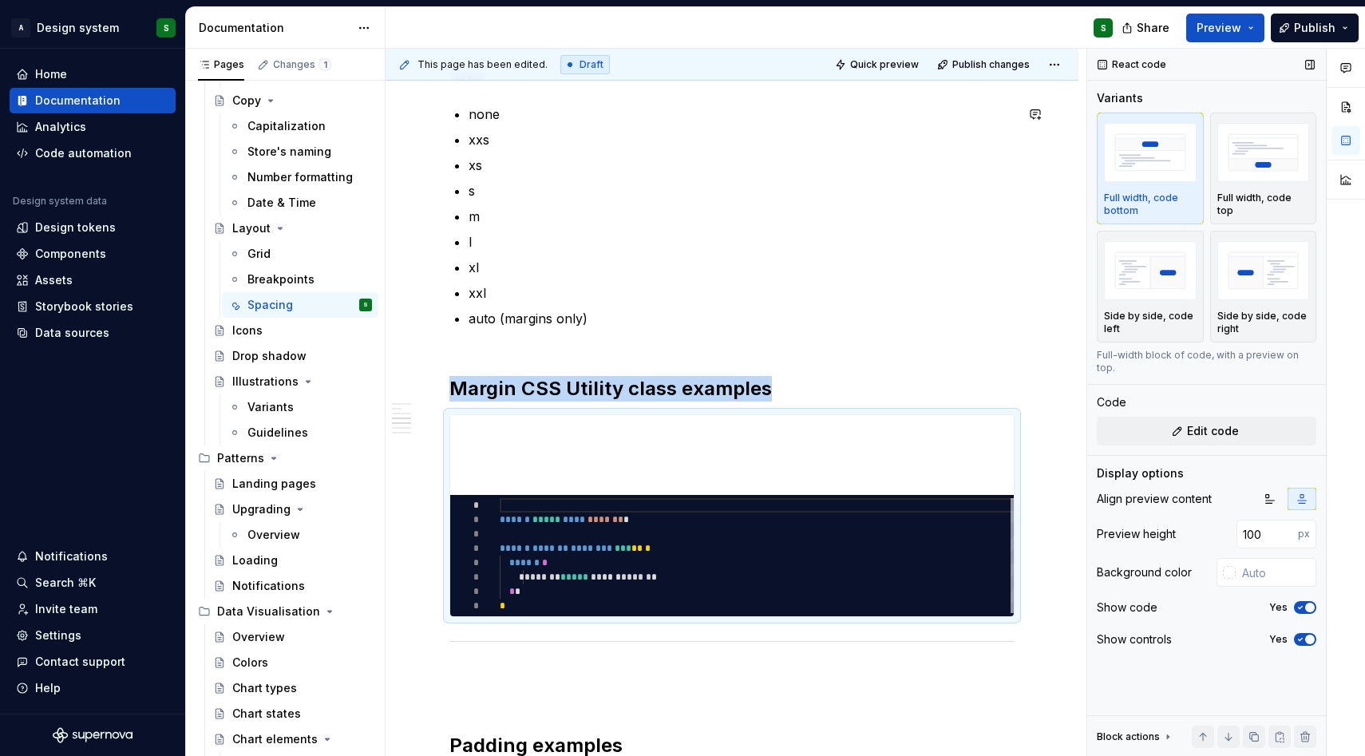
type textarea "*"
click at [718, 547] on button "*********" at bounding box center [735, 555] width 83 height 29
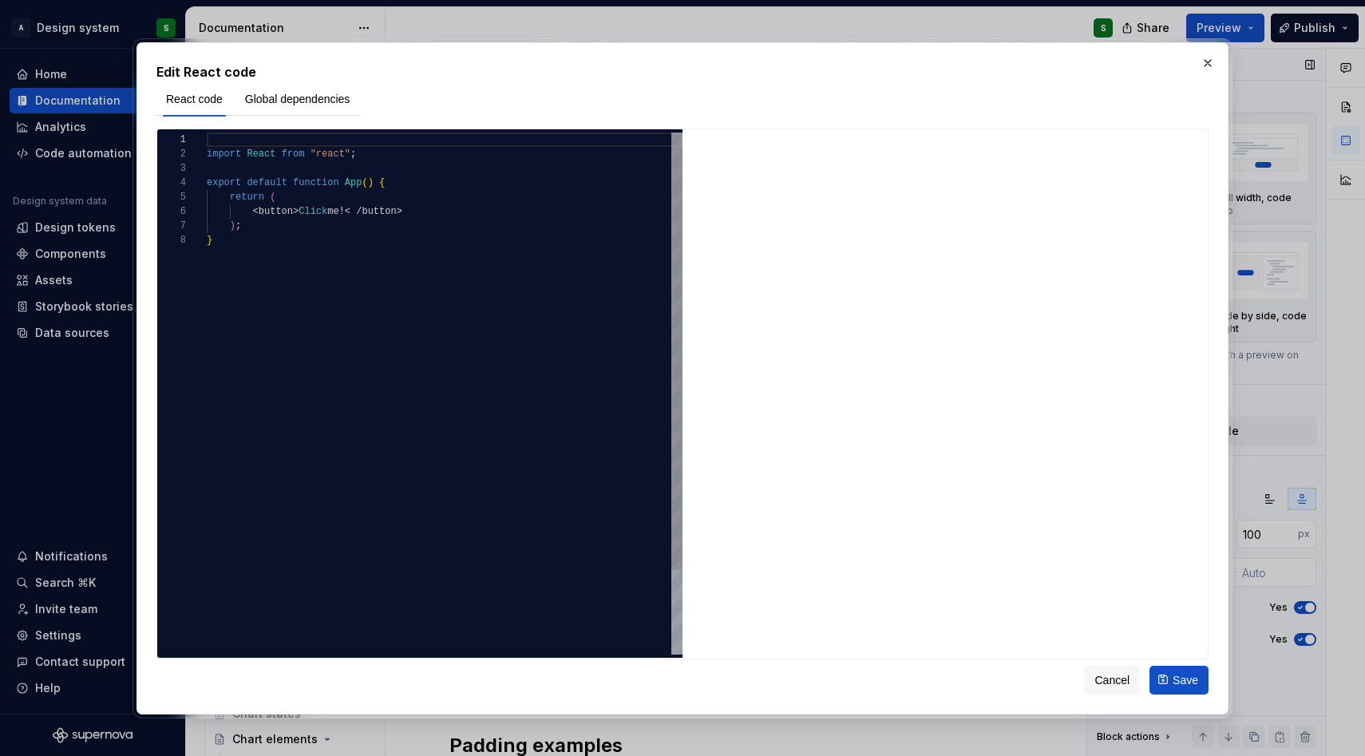
click at [430, 174] on div "import React from "react" ; export default function App ( ) { return ( < button…" at bounding box center [445, 443] width 476 height 622
type textarea "**********"
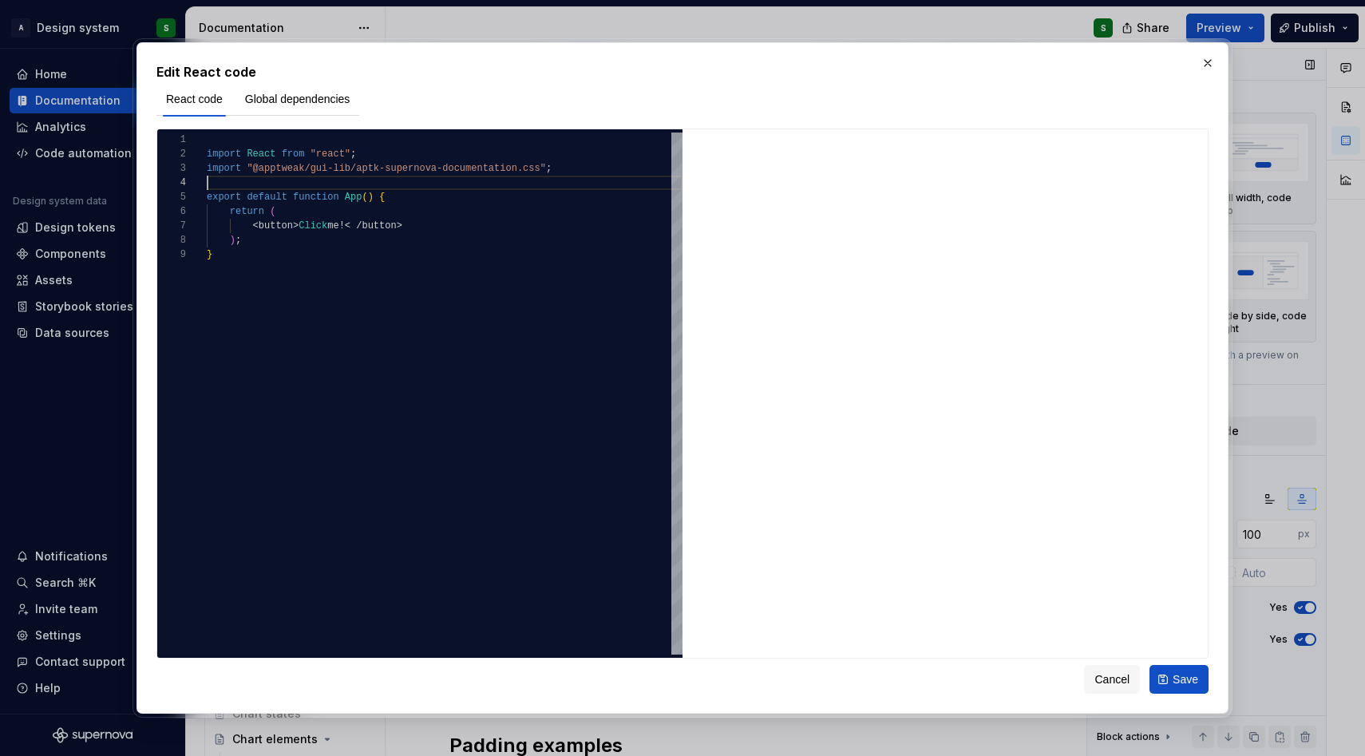
type textarea "*"
click at [442, 154] on div "import React from "react" ; import "@apptweak/gui-lib/aptk-supernova-documentat…" at bounding box center [445, 450] width 476 height 637
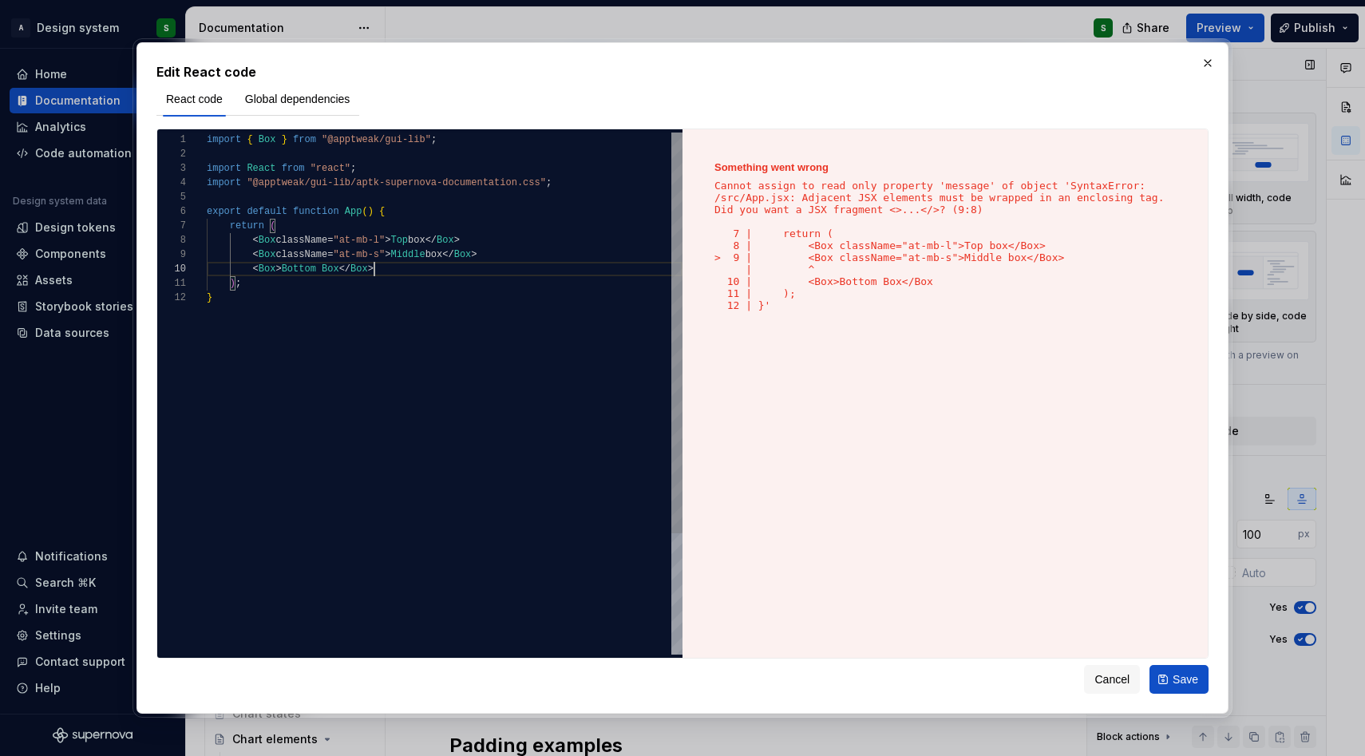
scroll to position [129, 168]
click at [334, 283] on div "import { Box } from "@apptweak/gui-lib" ; import React from "react" ; import "@…" at bounding box center [445, 472] width 476 height 680
click at [319, 228] on div "import { Box } from "@apptweak/gui-lib" ; import React from "react" ; import "@…" at bounding box center [445, 472] width 476 height 680
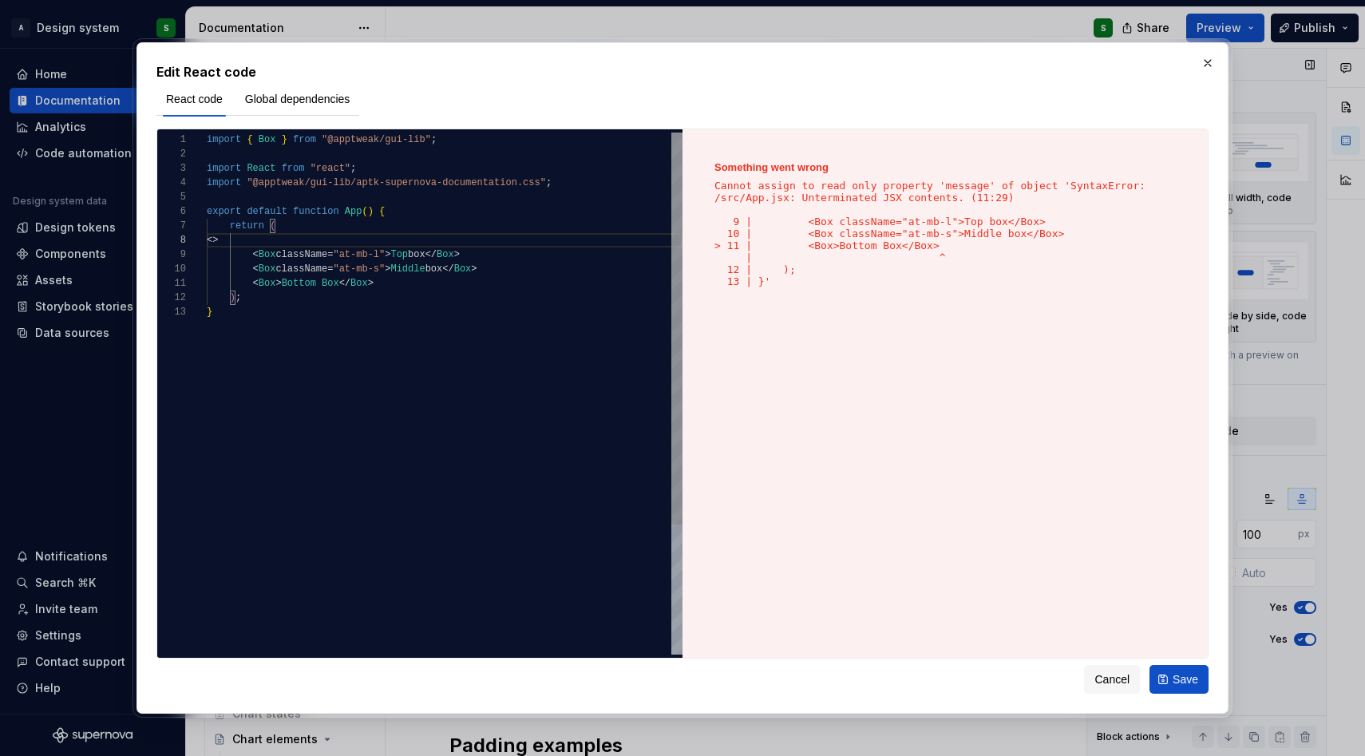
click at [434, 287] on div "import { Box } from "@apptweak/gui-lib" ; import React from "react" ; import "@…" at bounding box center [445, 479] width 476 height 694
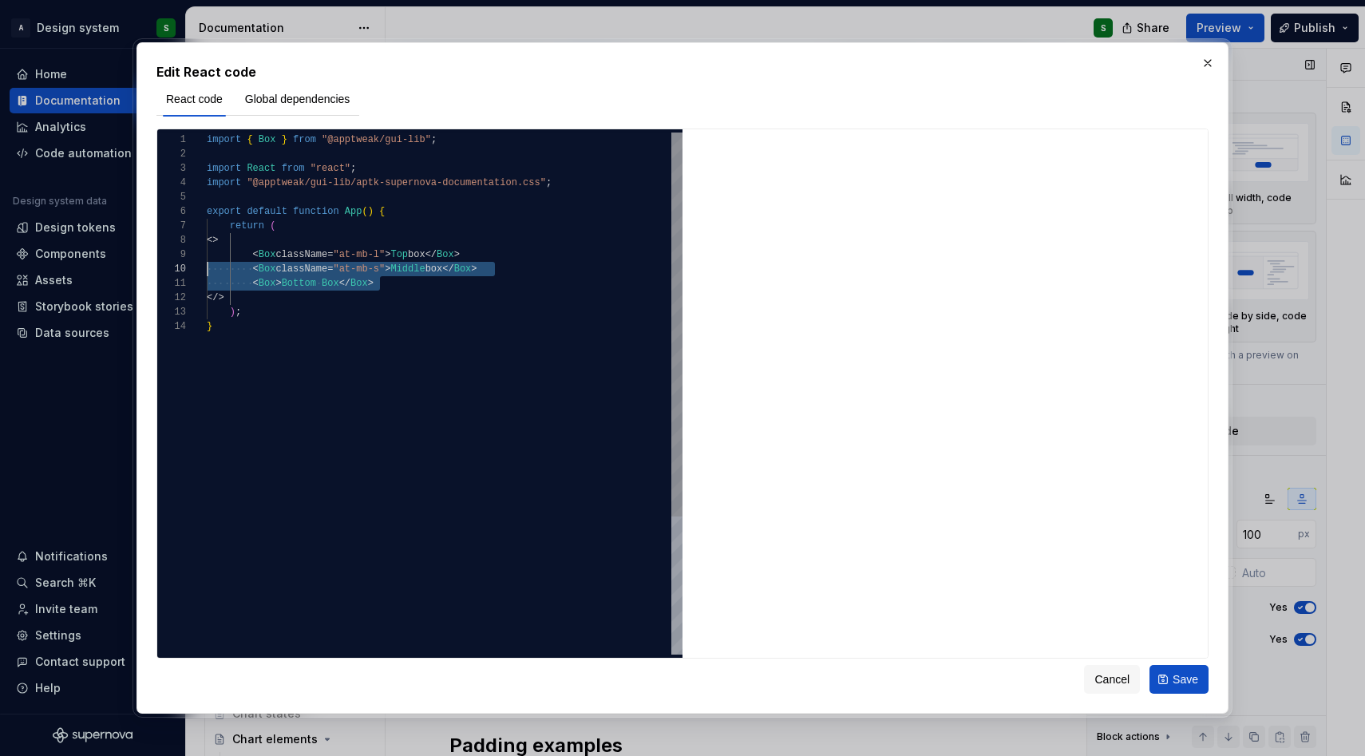
scroll to position [115, 0]
click at [373, 252] on div "import { Box } from "@apptweak/gui-lib" ; import React from "react" ; import "@…" at bounding box center [445, 486] width 476 height 709
click at [413, 255] on div "import { Box } from "@apptweak/gui-lib" ; import React from "react" ; import "@…" at bounding box center [445, 486] width 476 height 709
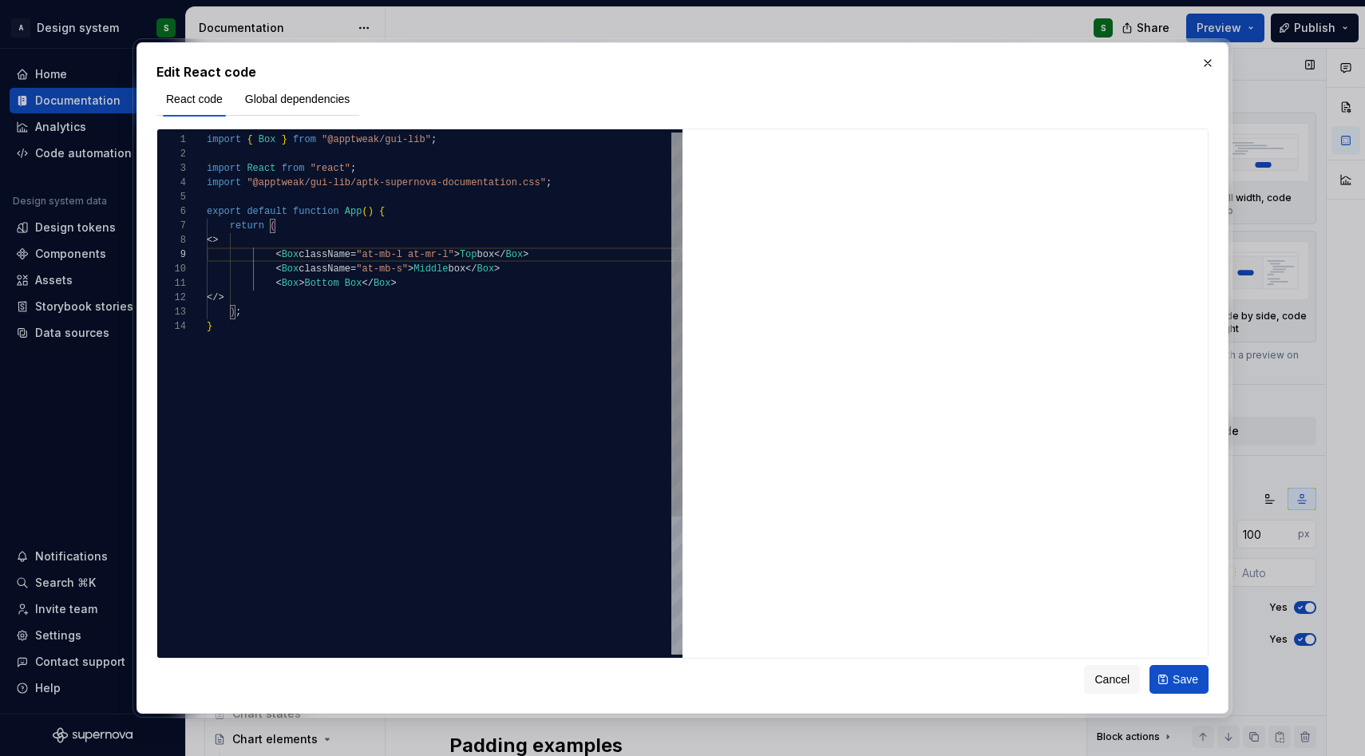
click at [299, 283] on div "import { Box } from "@apptweak/gui-lib" ; import React from "react" ; import "@…" at bounding box center [445, 486] width 476 height 709
click at [435, 330] on div "import { Box } from "@apptweak/gui-lib" ; import React from "react" ; import "@…" at bounding box center [445, 486] width 476 height 709
type textarea "**********"
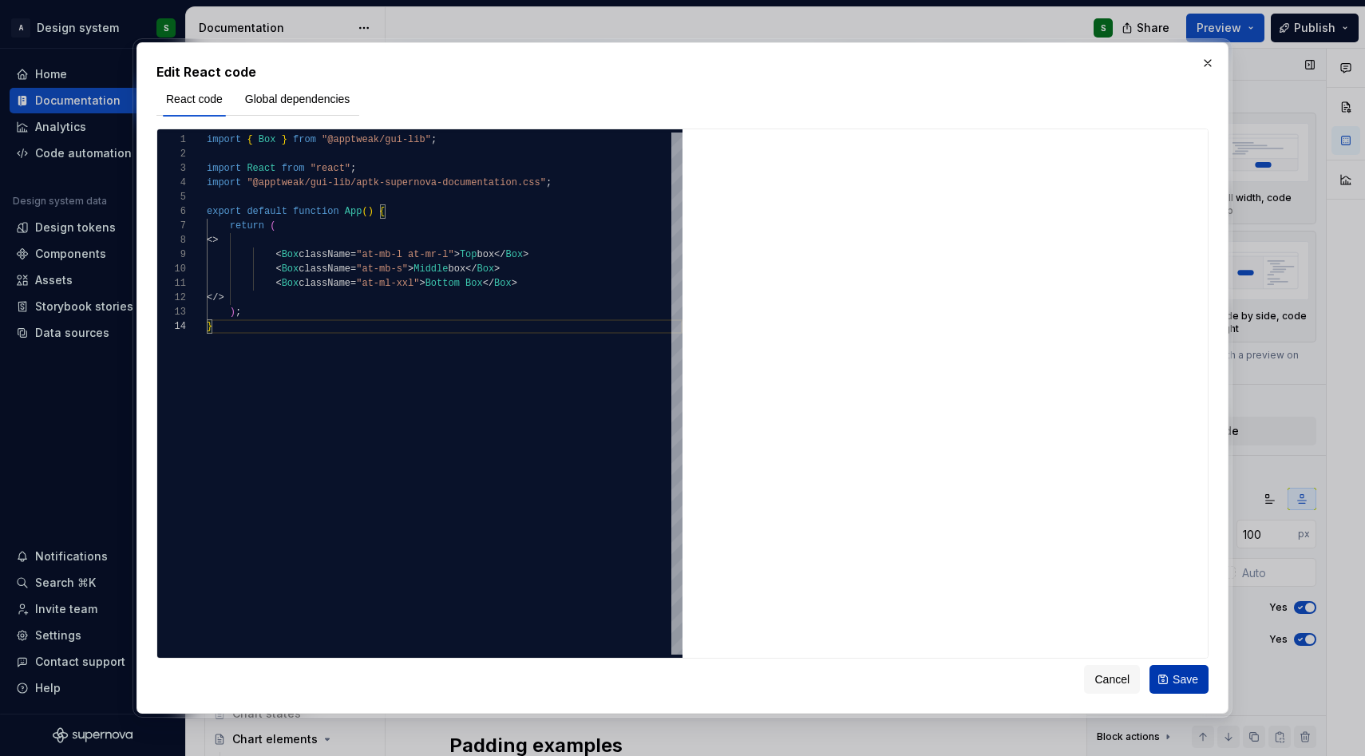
click at [1170, 680] on button "Save" at bounding box center [1178, 679] width 59 height 29
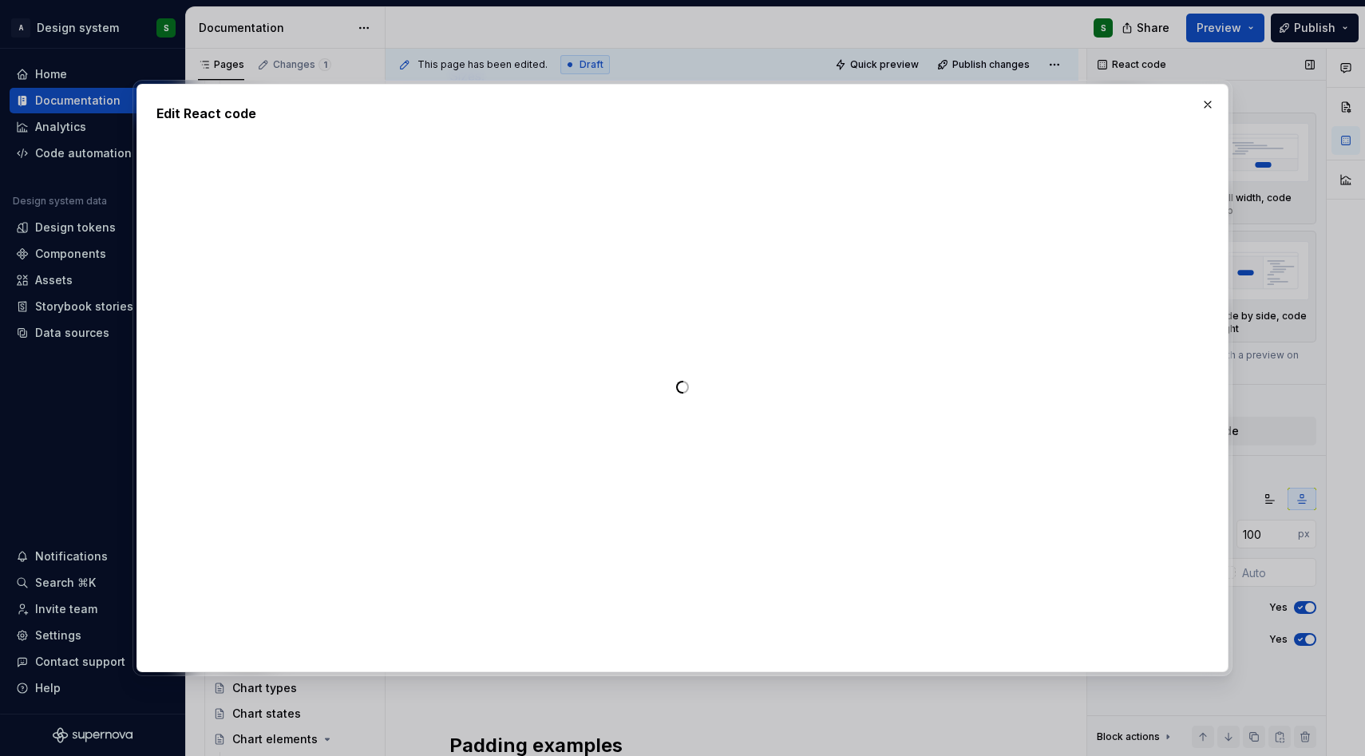
type textarea "*"
type textarea "**********"
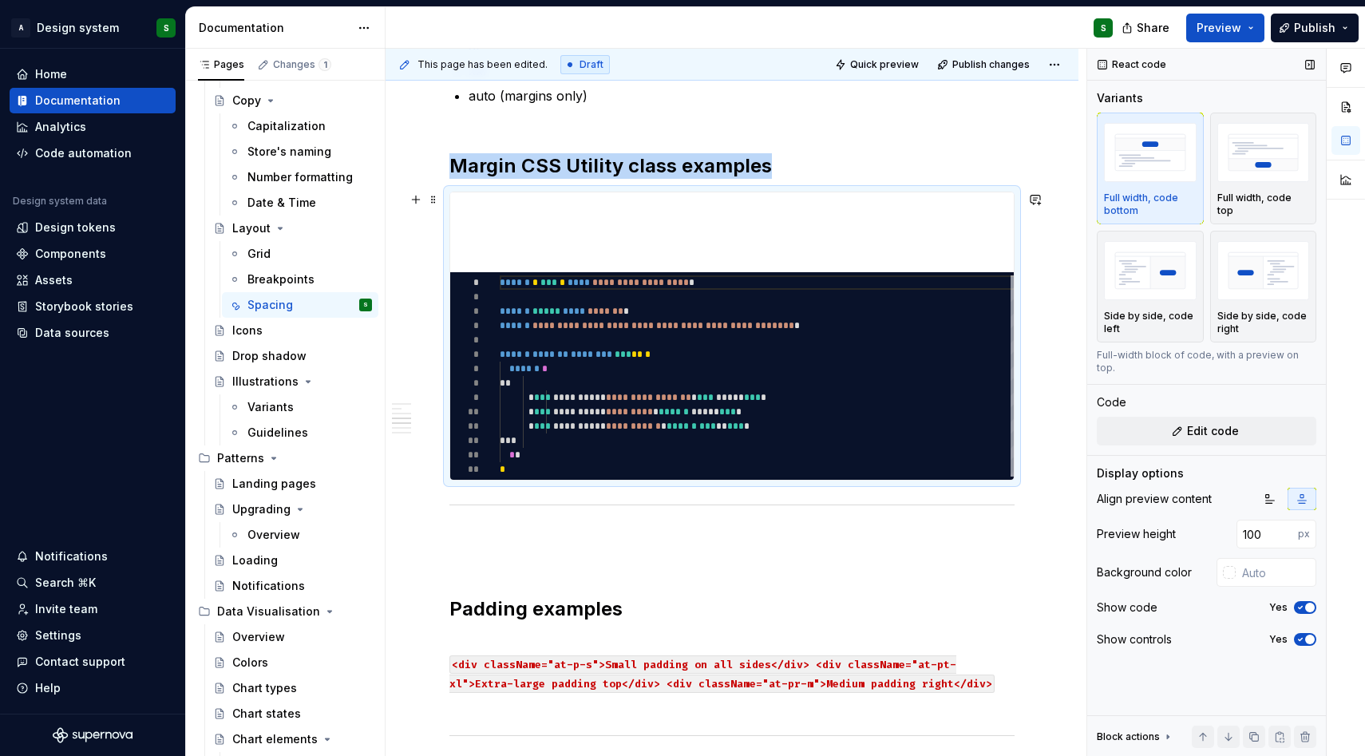
scroll to position [2107, 0]
click at [472, 601] on strong "Padding examples" at bounding box center [535, 608] width 173 height 23
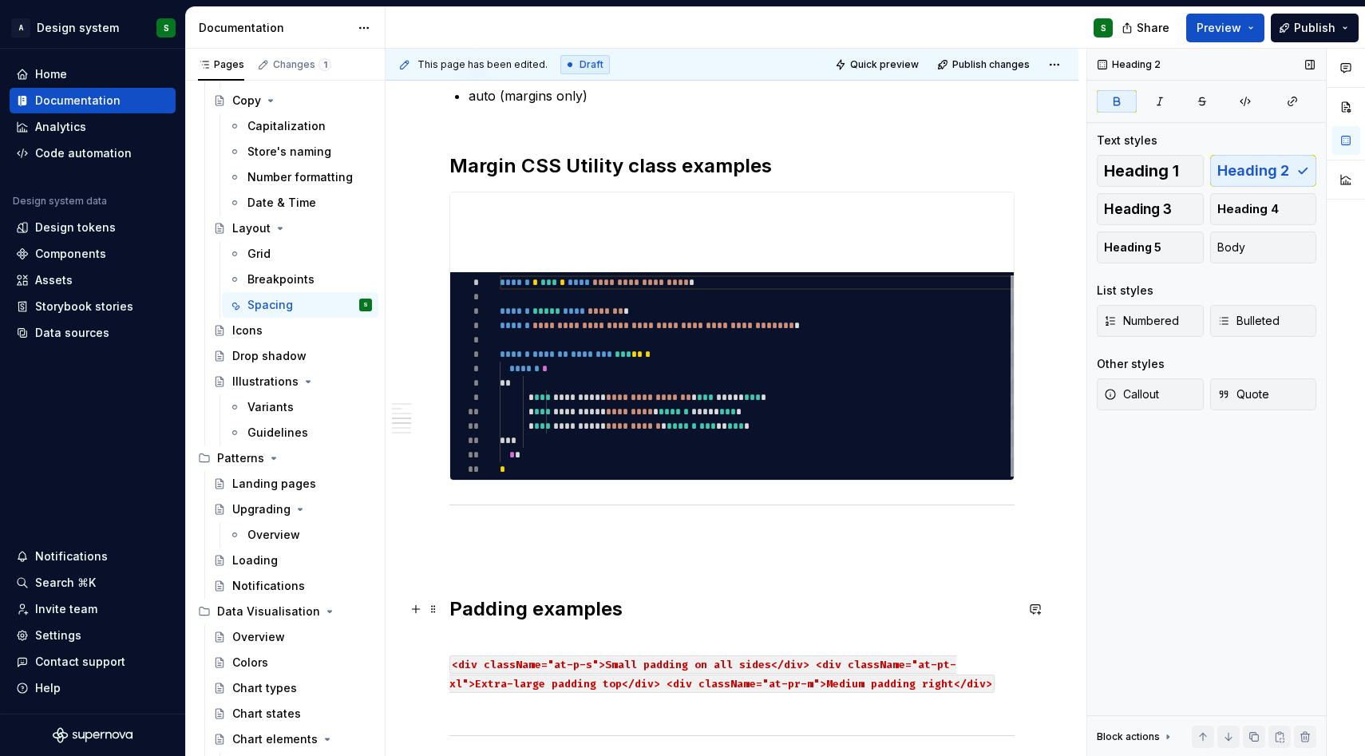
click at [536, 610] on strong "Padding examples" at bounding box center [535, 608] width 173 height 23
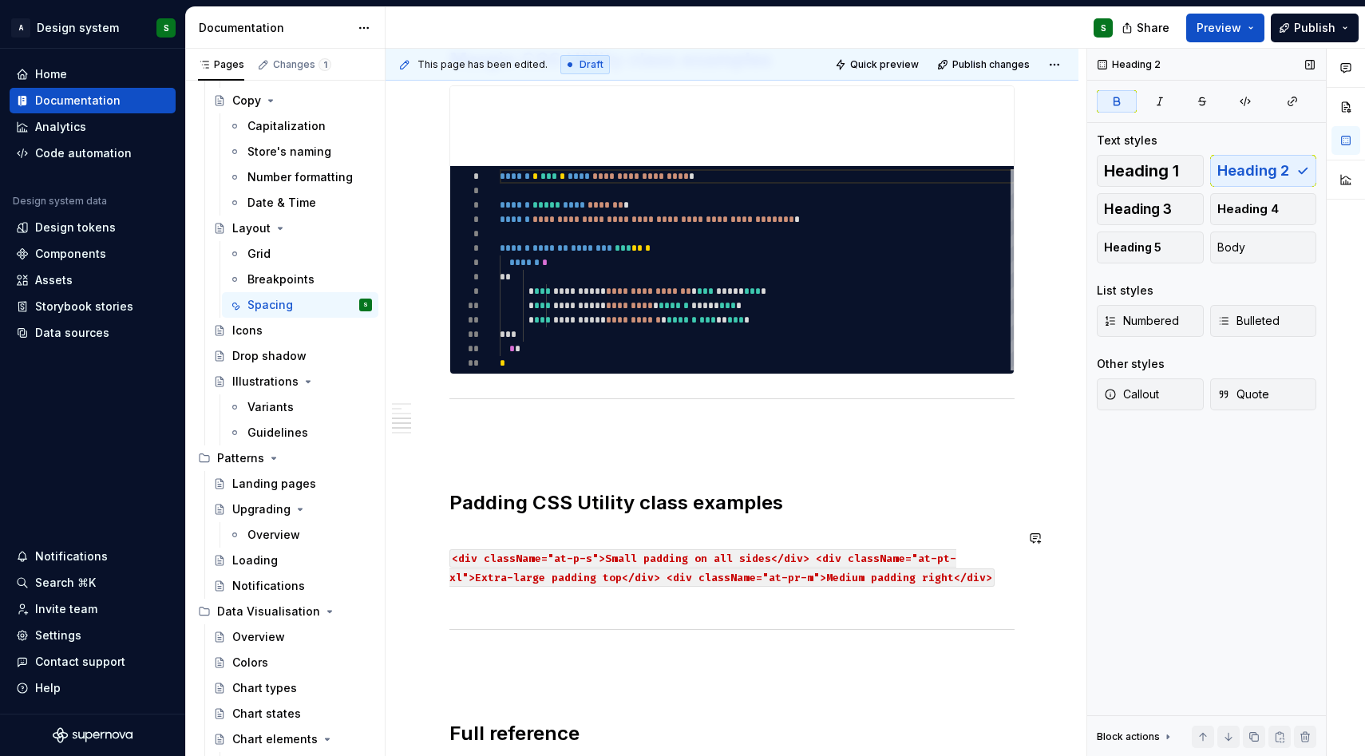
scroll to position [2227, 0]
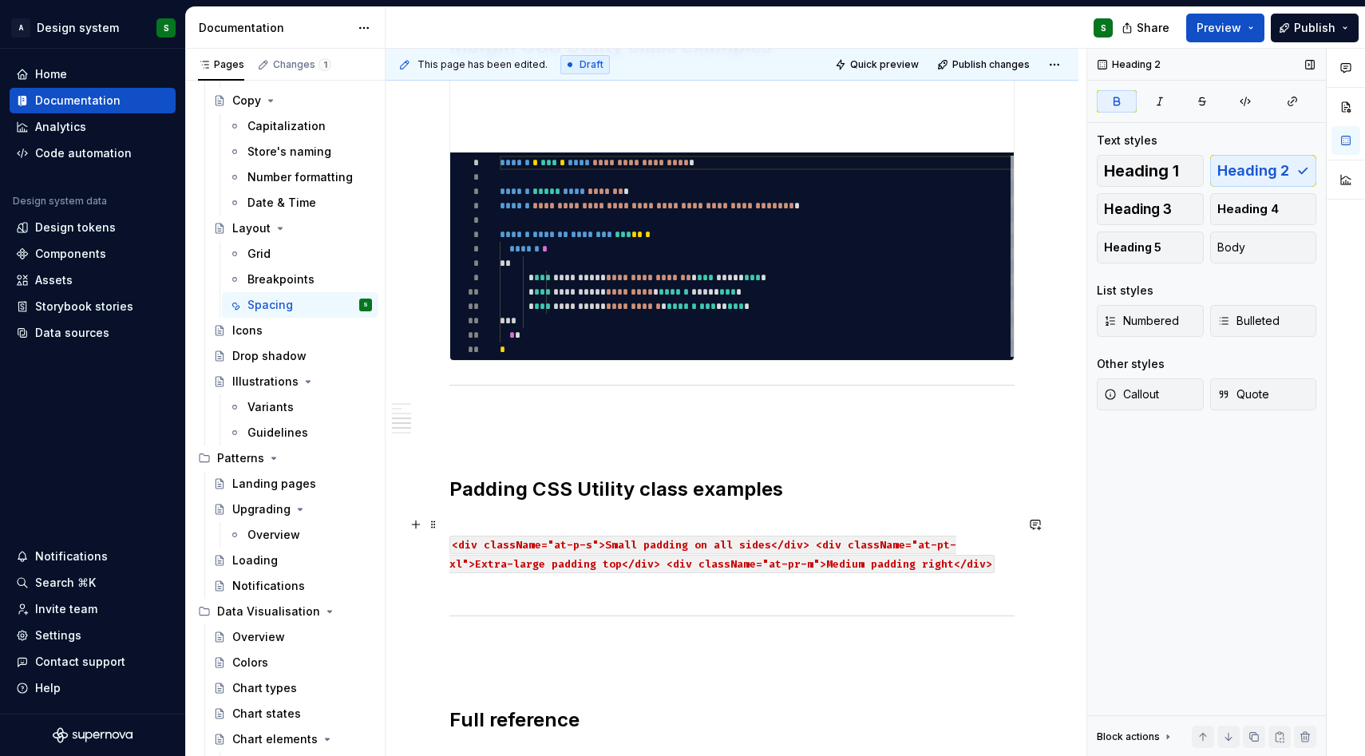
click at [505, 524] on p "<div className="at-p-s">Small padding on all sides</div> <div className="at-pt-…" at bounding box center [731, 553] width 565 height 77
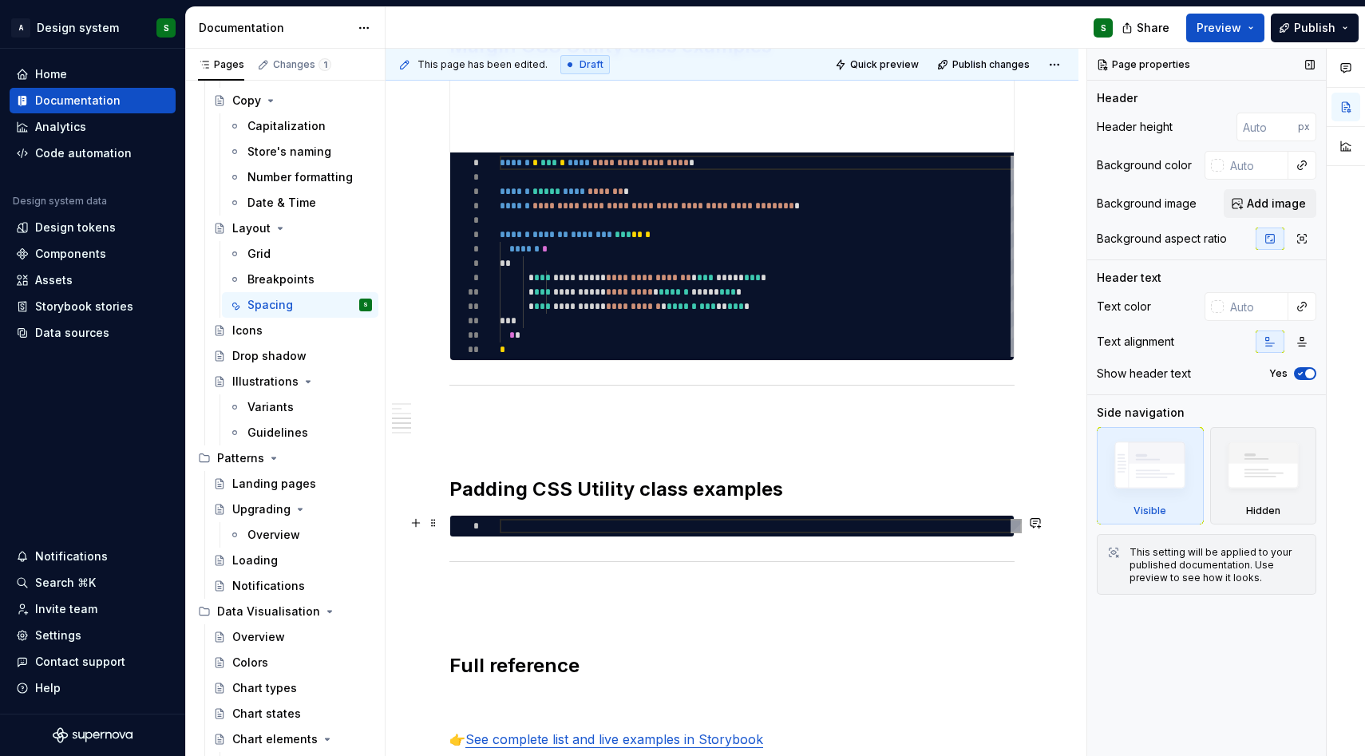
click at [595, 537] on div "*" at bounding box center [731, 526] width 565 height 22
type textarea "*"
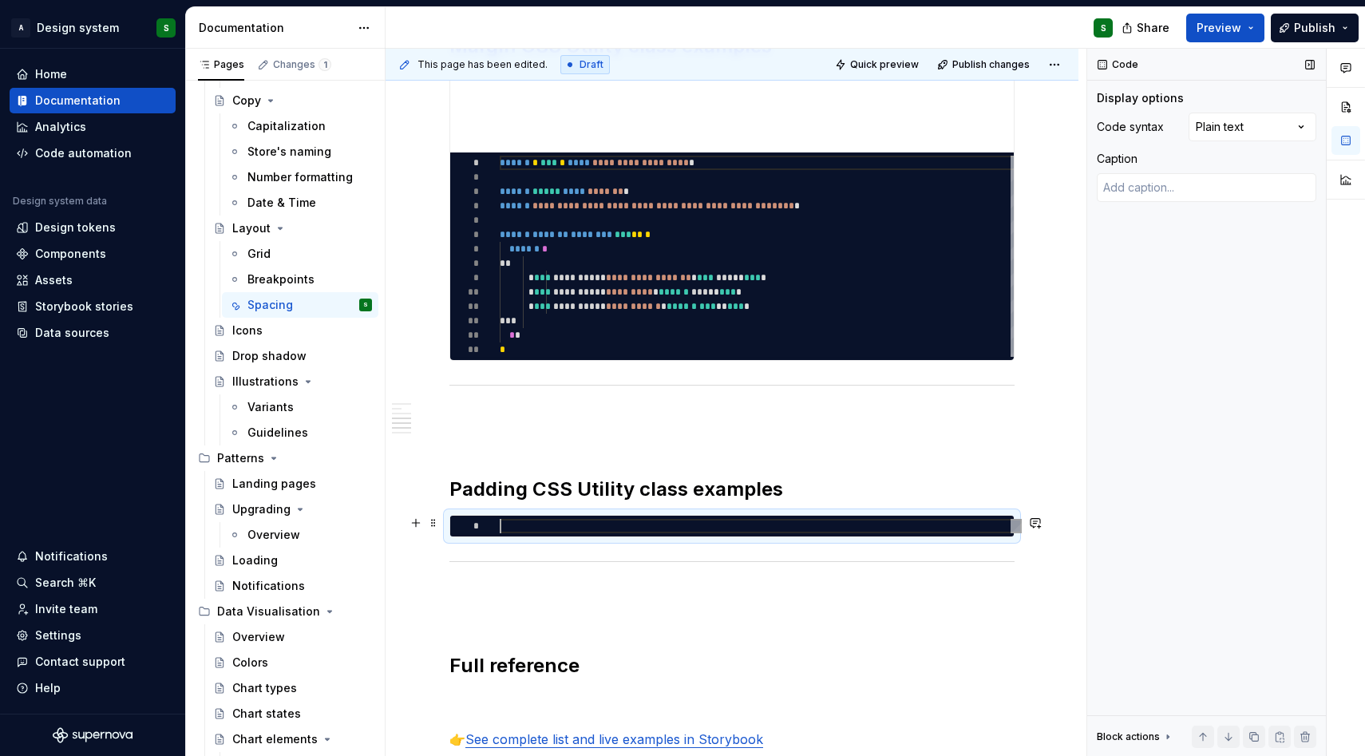
click at [515, 530] on div at bounding box center [761, 526] width 522 height 14
click at [436, 521] on span at bounding box center [433, 523] width 13 height 22
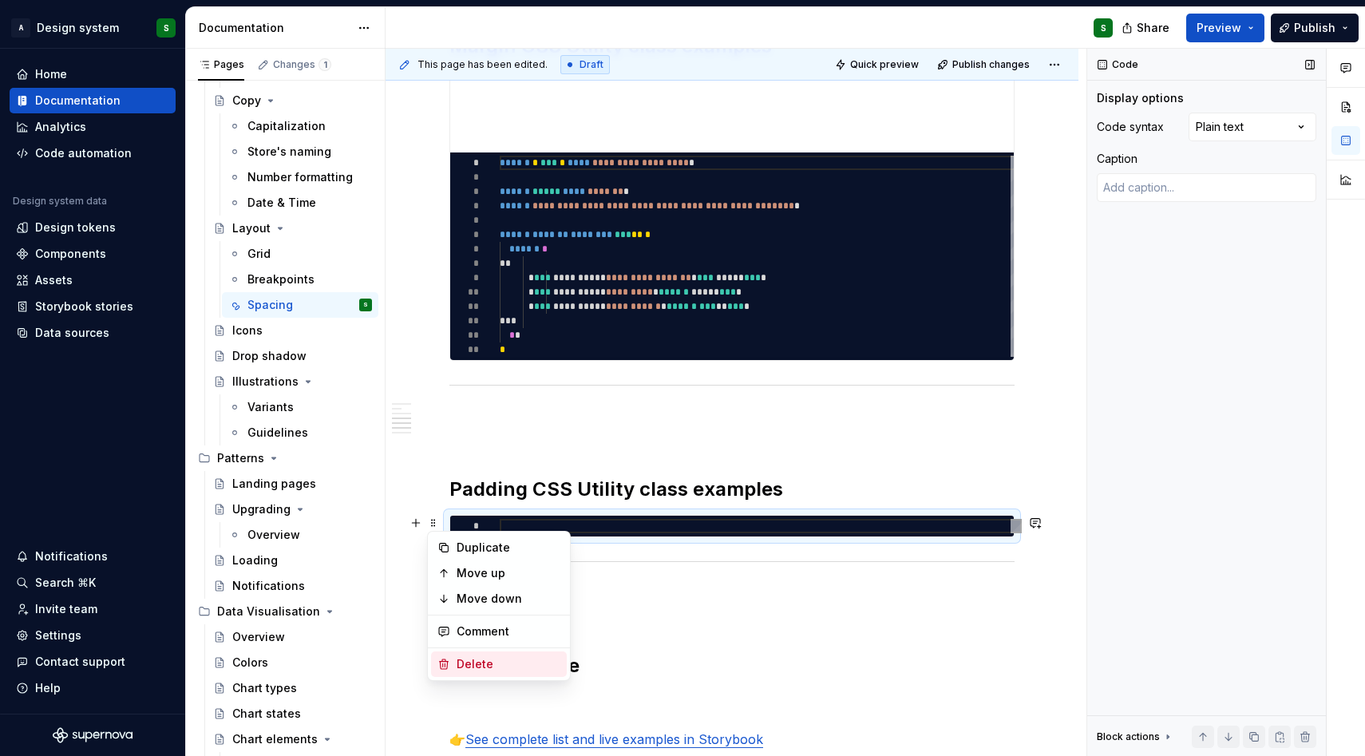
click at [481, 660] on div "Delete" at bounding box center [508, 664] width 104 height 16
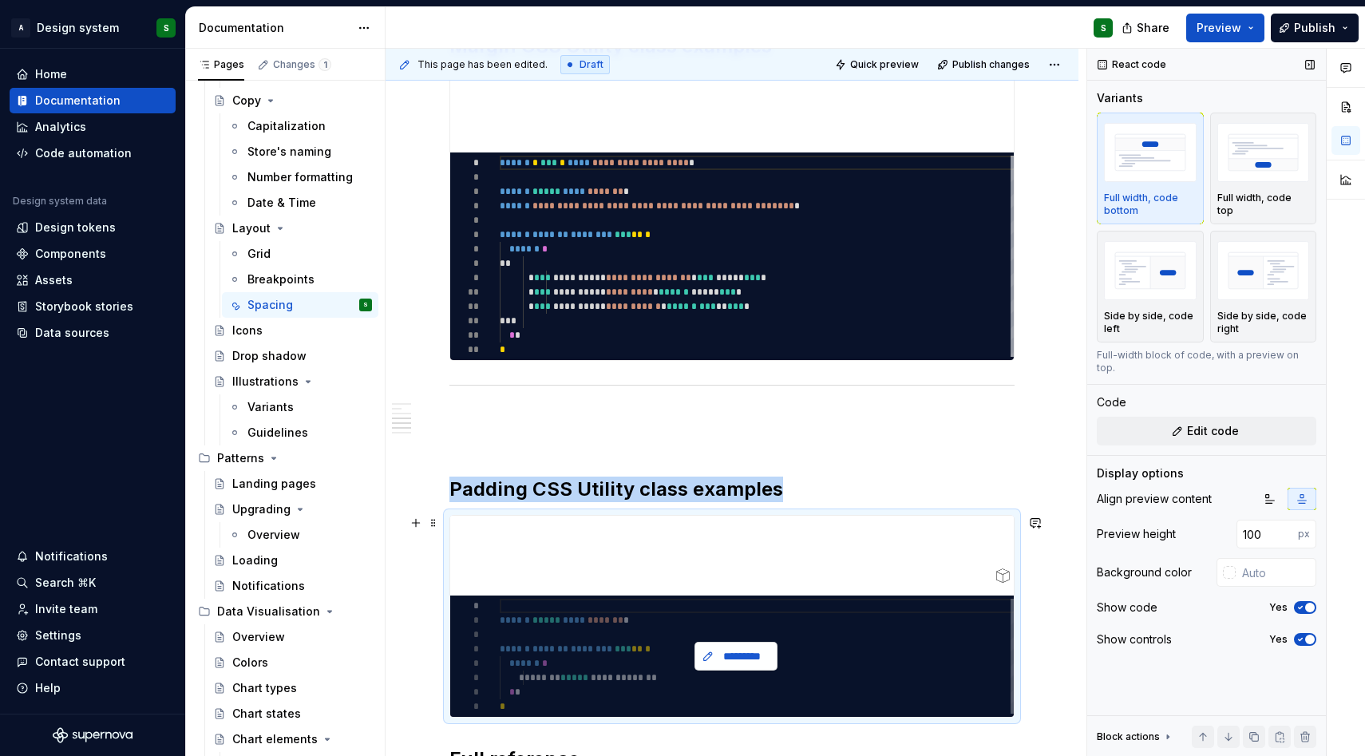
click at [733, 645] on button "*********" at bounding box center [735, 656] width 83 height 29
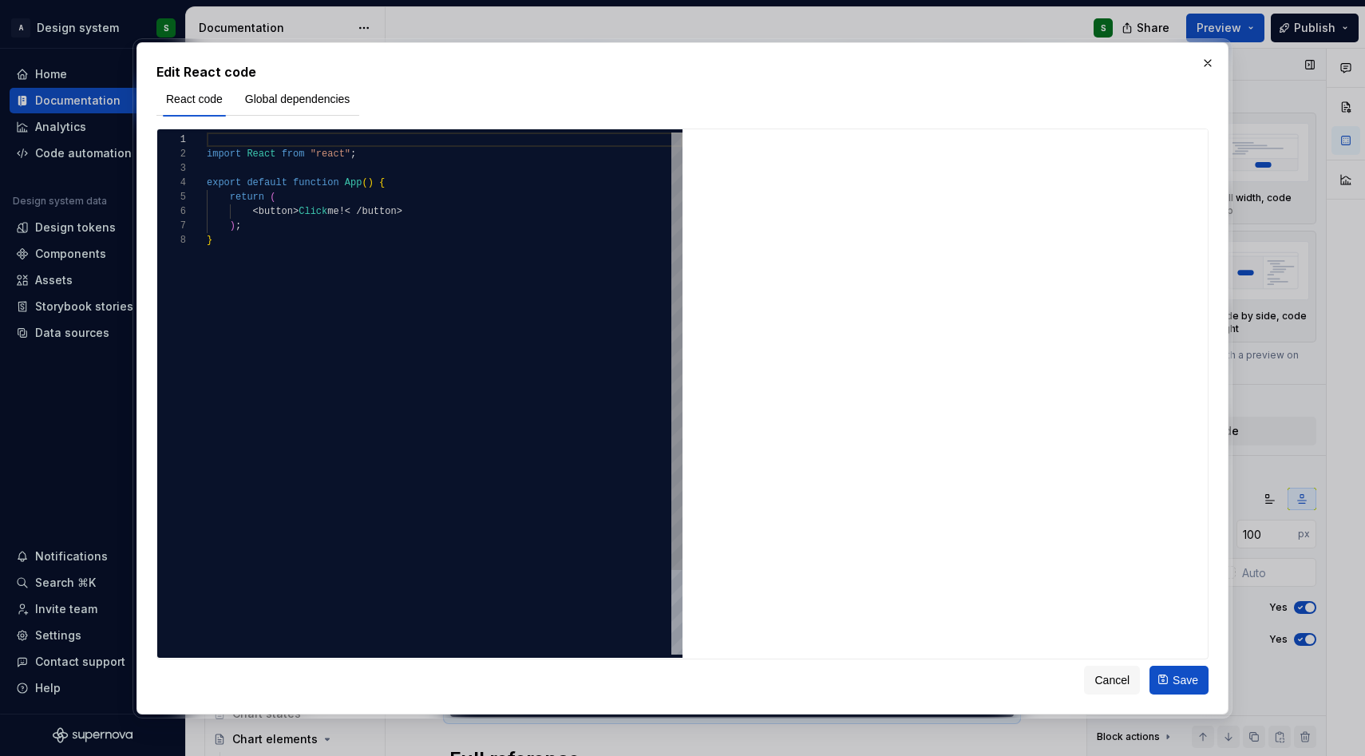
click at [401, 155] on div "import React from "react" ; export default function App ( ) { return ( < button…" at bounding box center [445, 443] width 476 height 622
type textarea "**********"
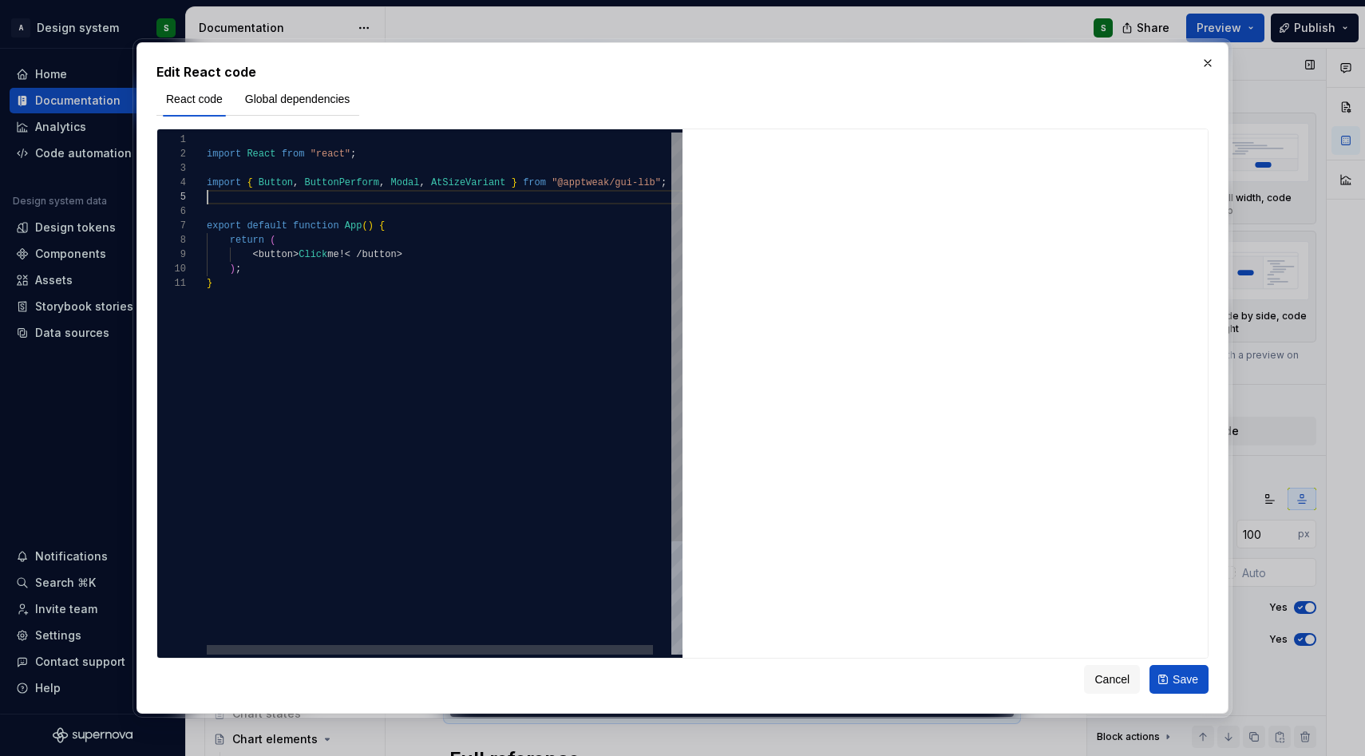
scroll to position [57, 0]
click at [1109, 670] on button "Cancel" at bounding box center [1112, 679] width 56 height 29
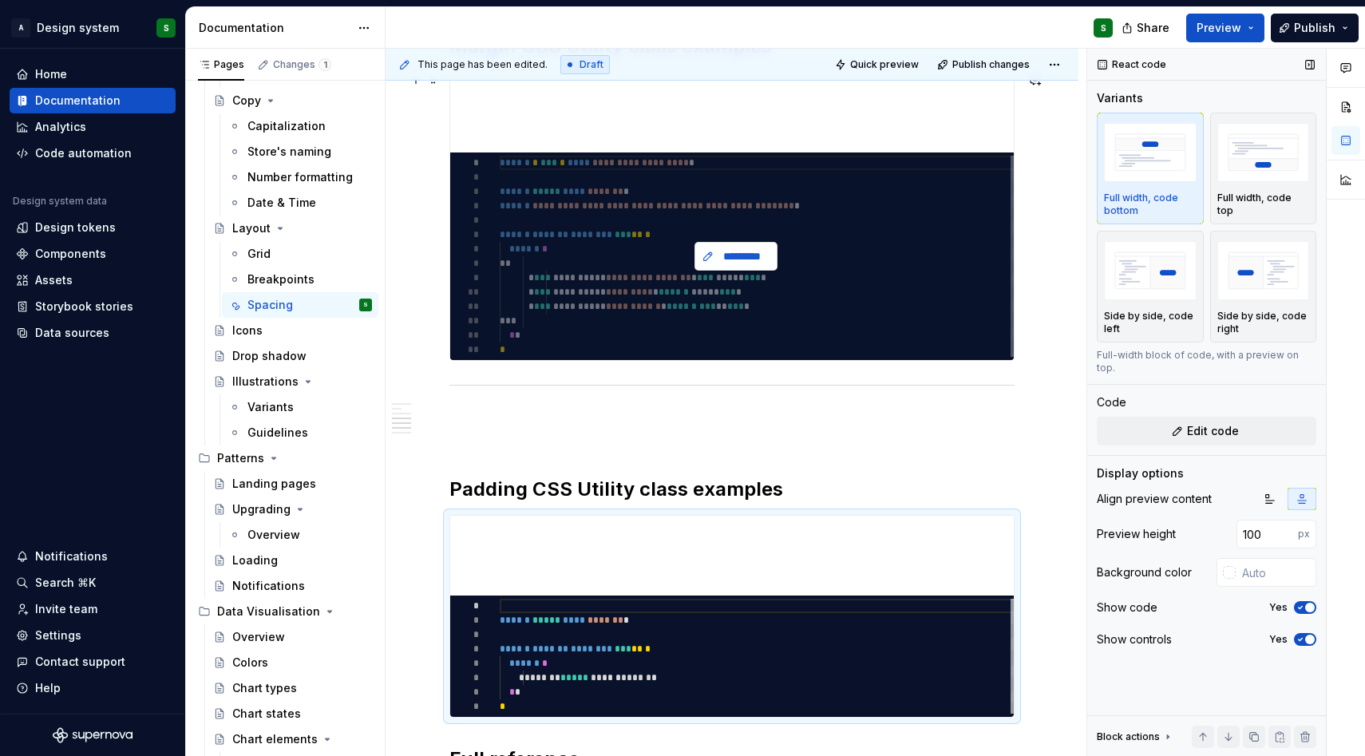
click at [721, 260] on span "*********" at bounding box center [741, 256] width 49 height 16
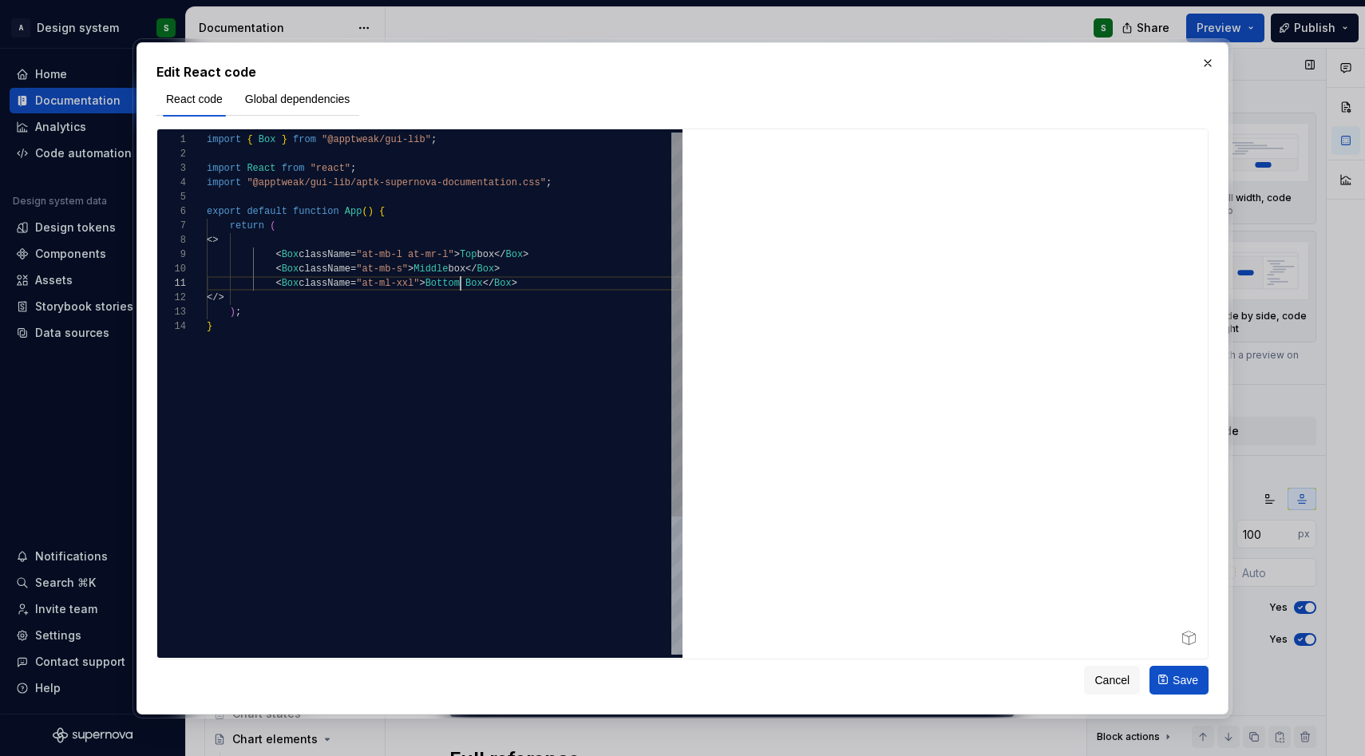
click at [458, 279] on div "import { Box } from "@apptweak/gui-lib" ; import React from "react" ; import "@…" at bounding box center [445, 486] width 476 height 709
type textarea "**********"
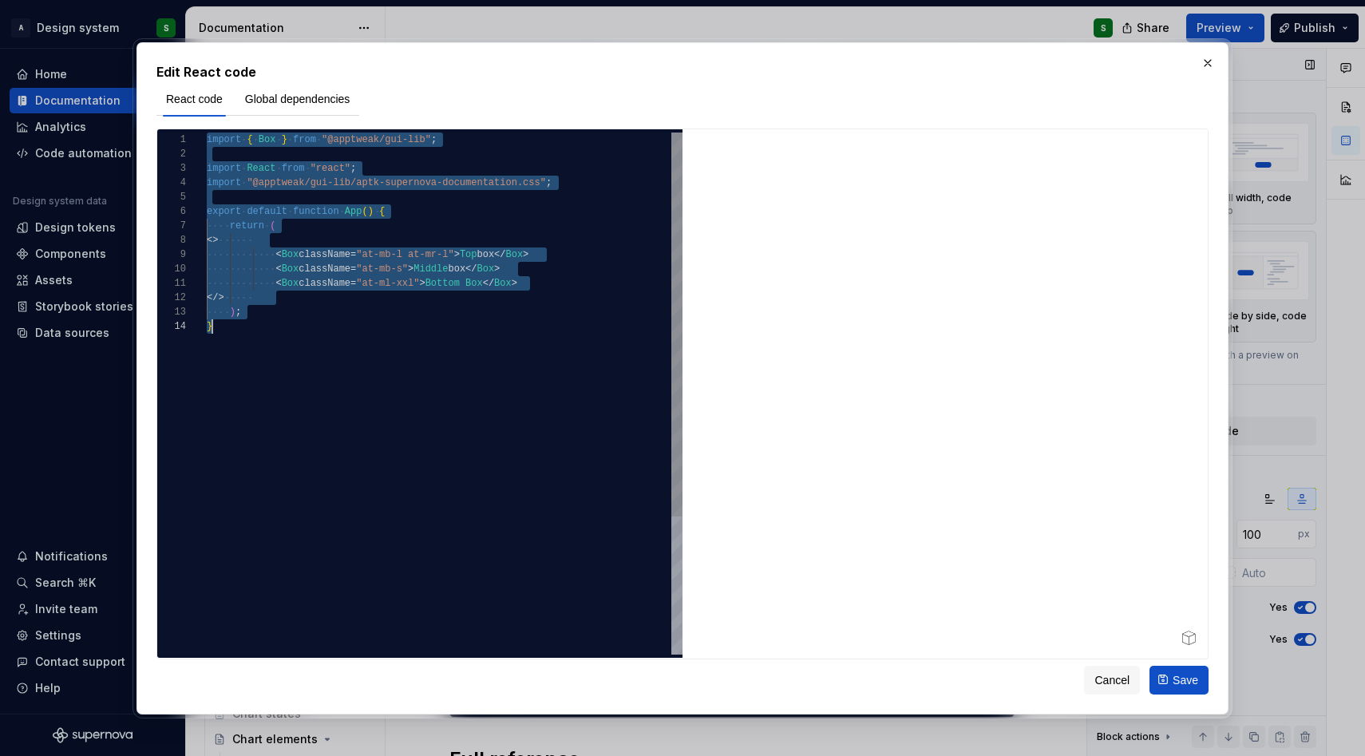
scroll to position [0, 6]
click at [1107, 672] on span "Cancel" at bounding box center [1111, 679] width 35 height 16
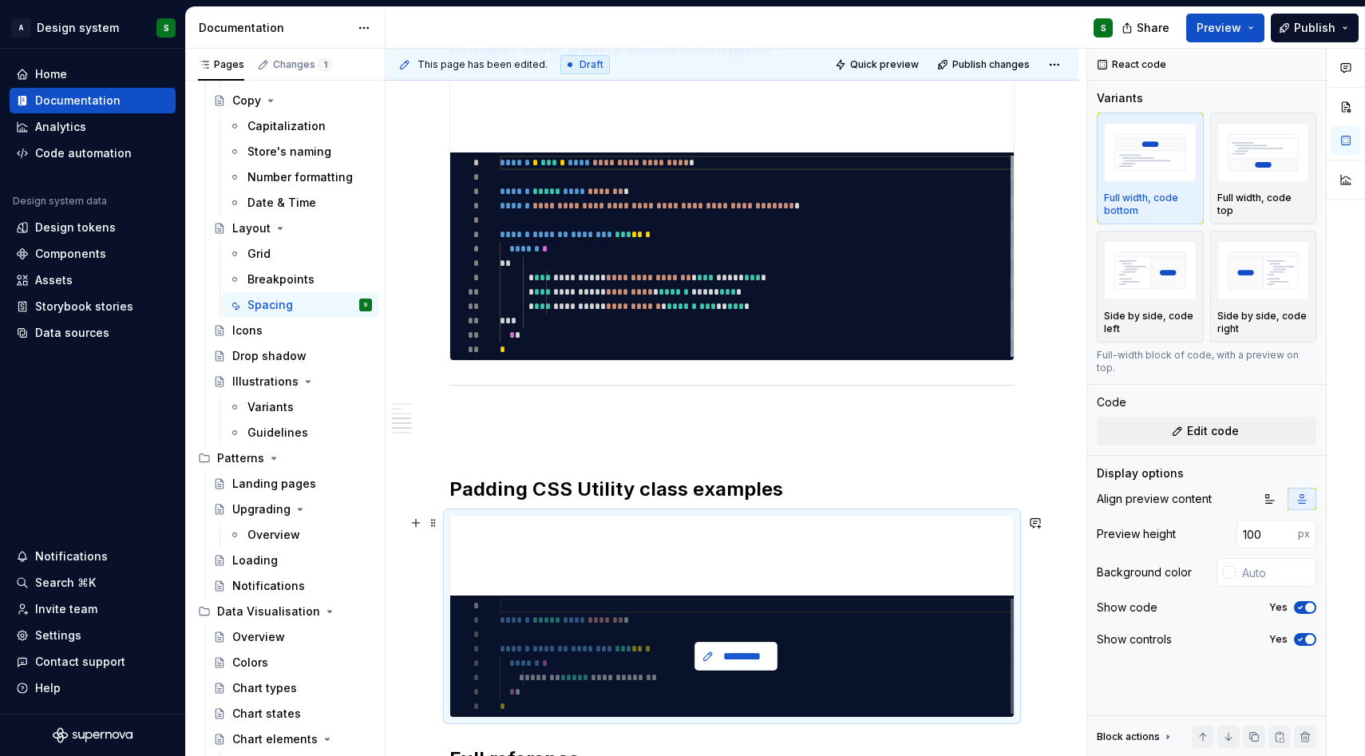
click at [713, 651] on button "*********" at bounding box center [735, 656] width 83 height 29
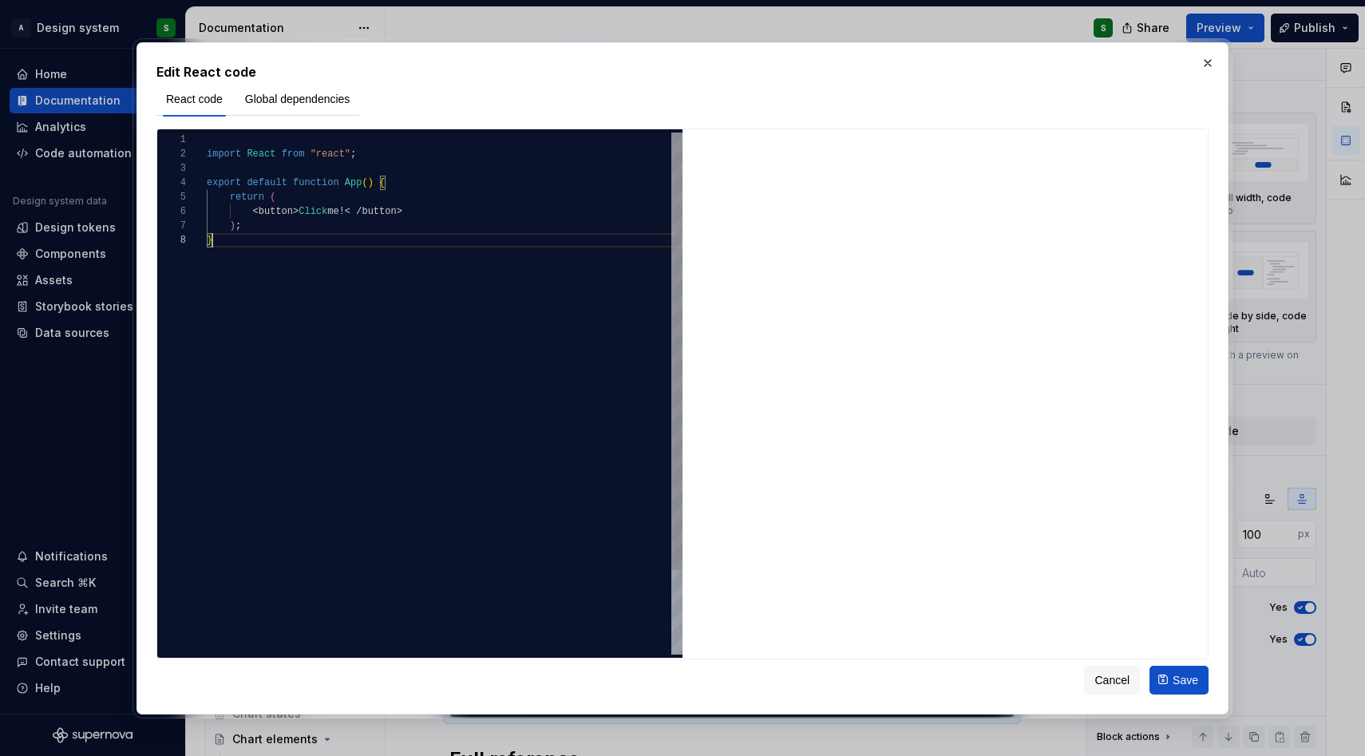
click at [325, 290] on div "import React from "react" ; export default function App ( ) { return ( < button…" at bounding box center [445, 443] width 476 height 622
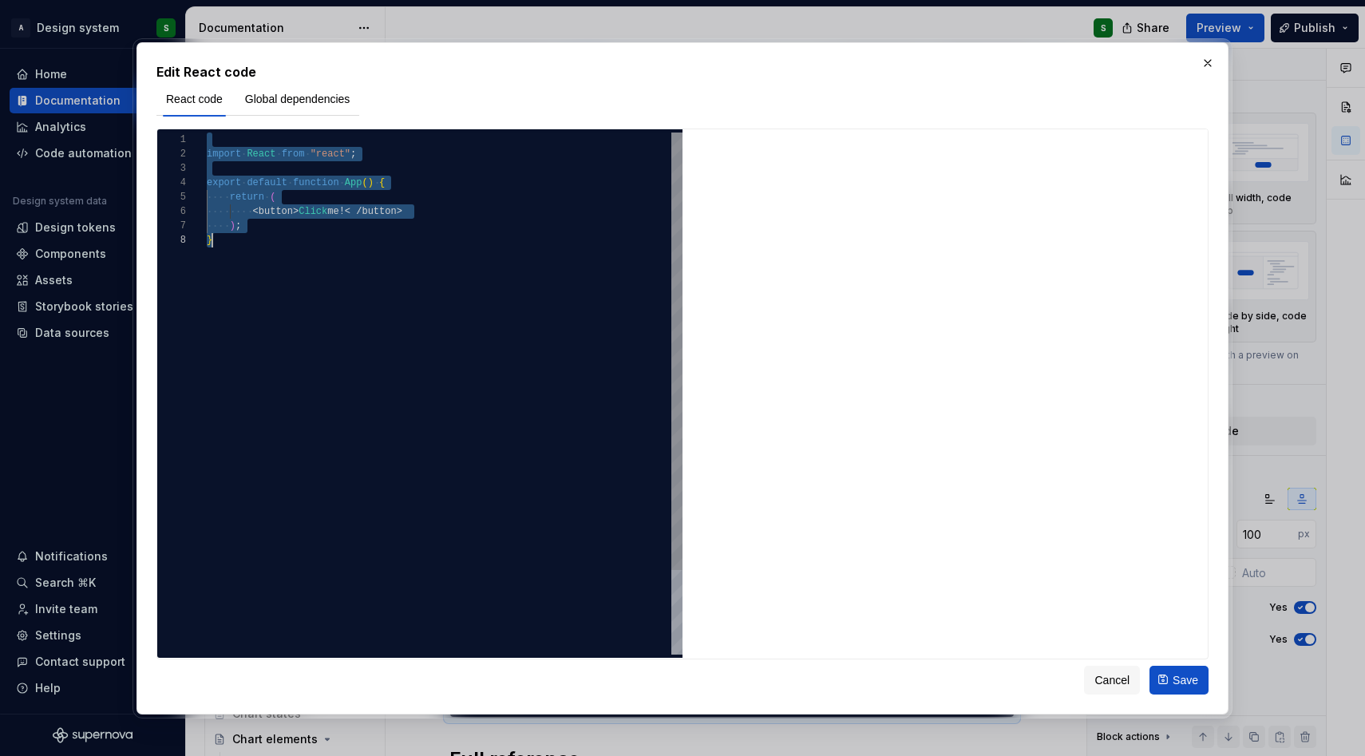
scroll to position [43, 6]
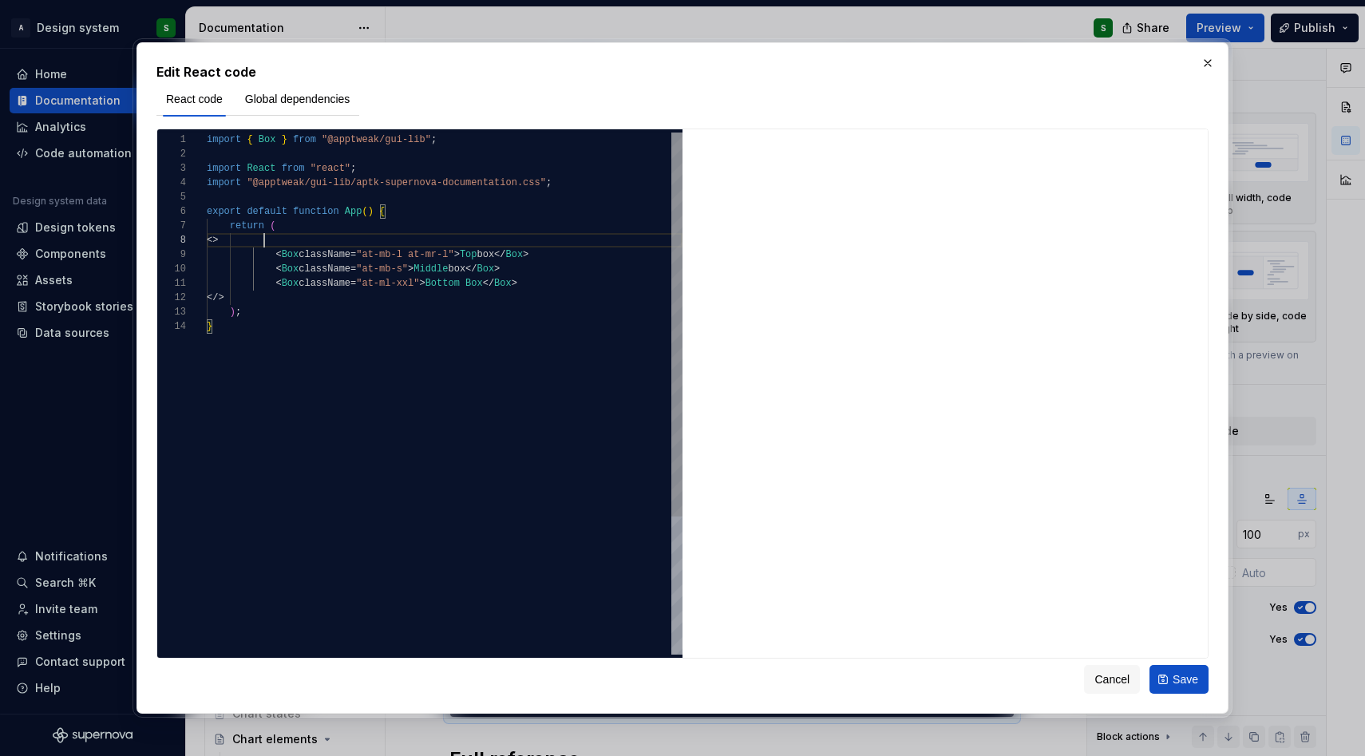
click at [419, 245] on div "import { Box } from "@apptweak/gui-lib" ; import React from "react" ; import "@…" at bounding box center [445, 486] width 476 height 709
click at [415, 283] on div "import { Box } from "@apptweak/gui-lib" ; import React from "react" ; import "@…" at bounding box center [445, 486] width 476 height 709
click at [456, 345] on div "import { Box } from "@apptweak/gui-lib" ; import React from "react" ; import "@…" at bounding box center [445, 486] width 476 height 709
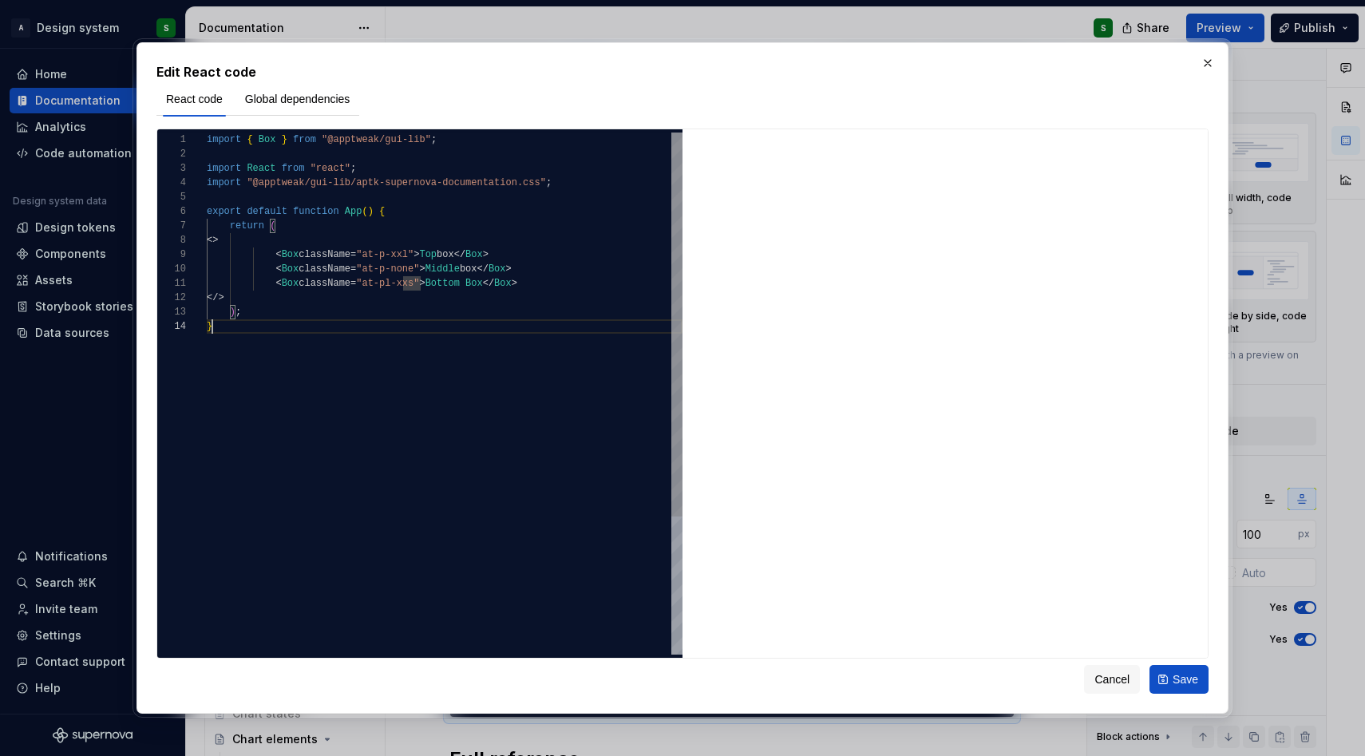
scroll to position [43, 6]
type textarea "**********"
click at [1175, 667] on button "Save" at bounding box center [1178, 679] width 59 height 29
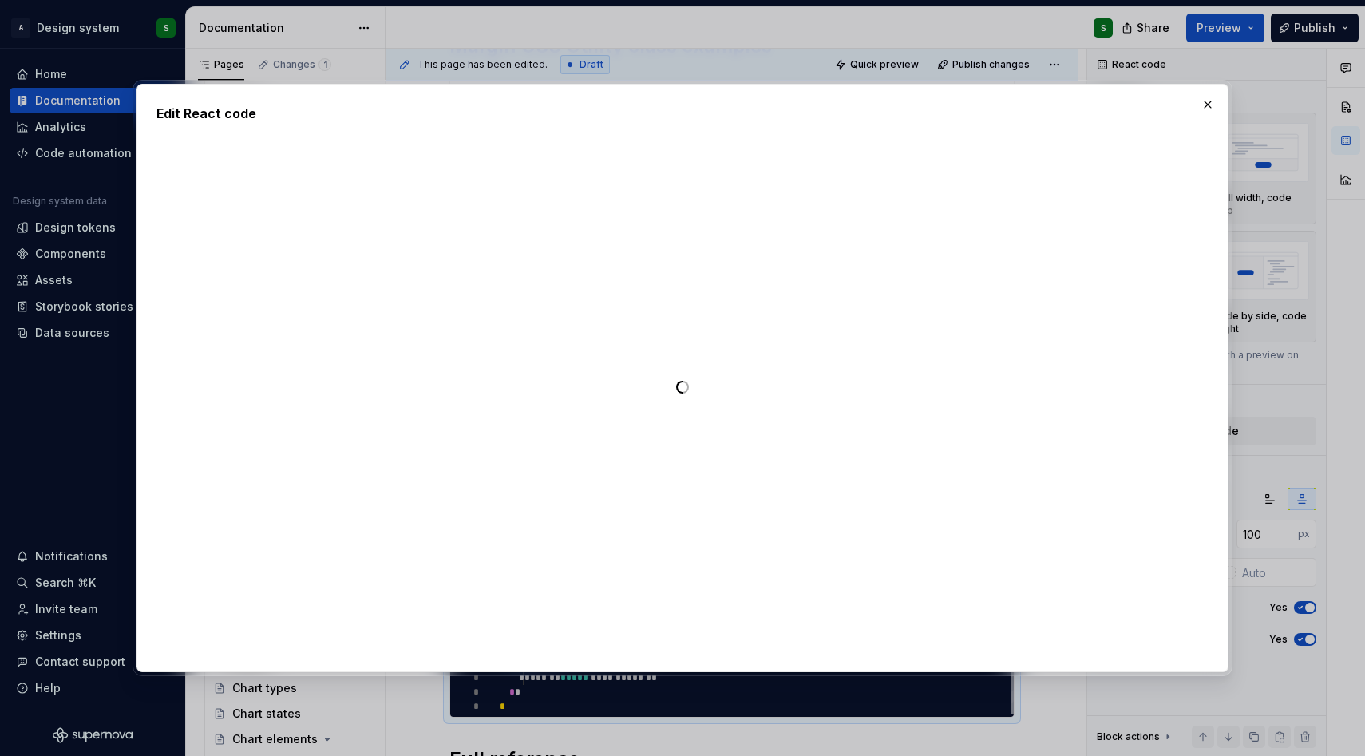
type textarea "*"
type textarea "**********"
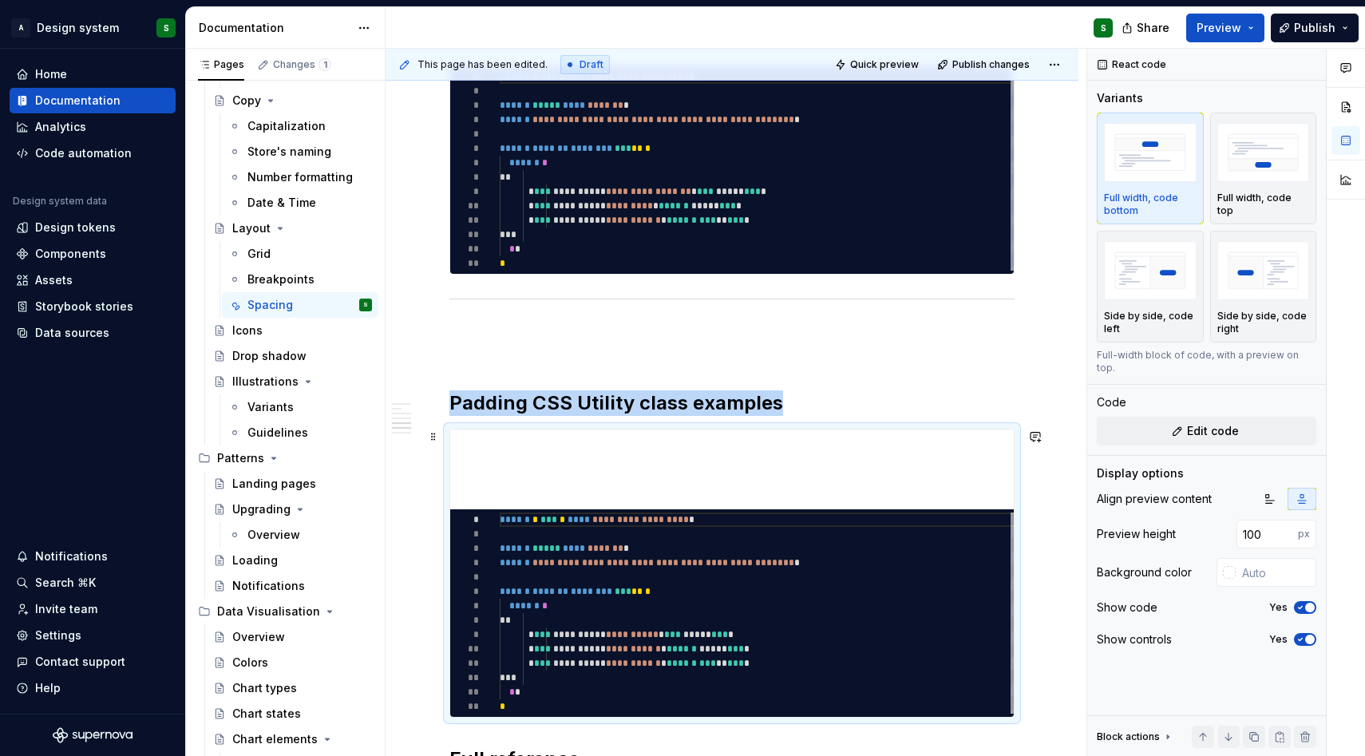
scroll to position [2305, 0]
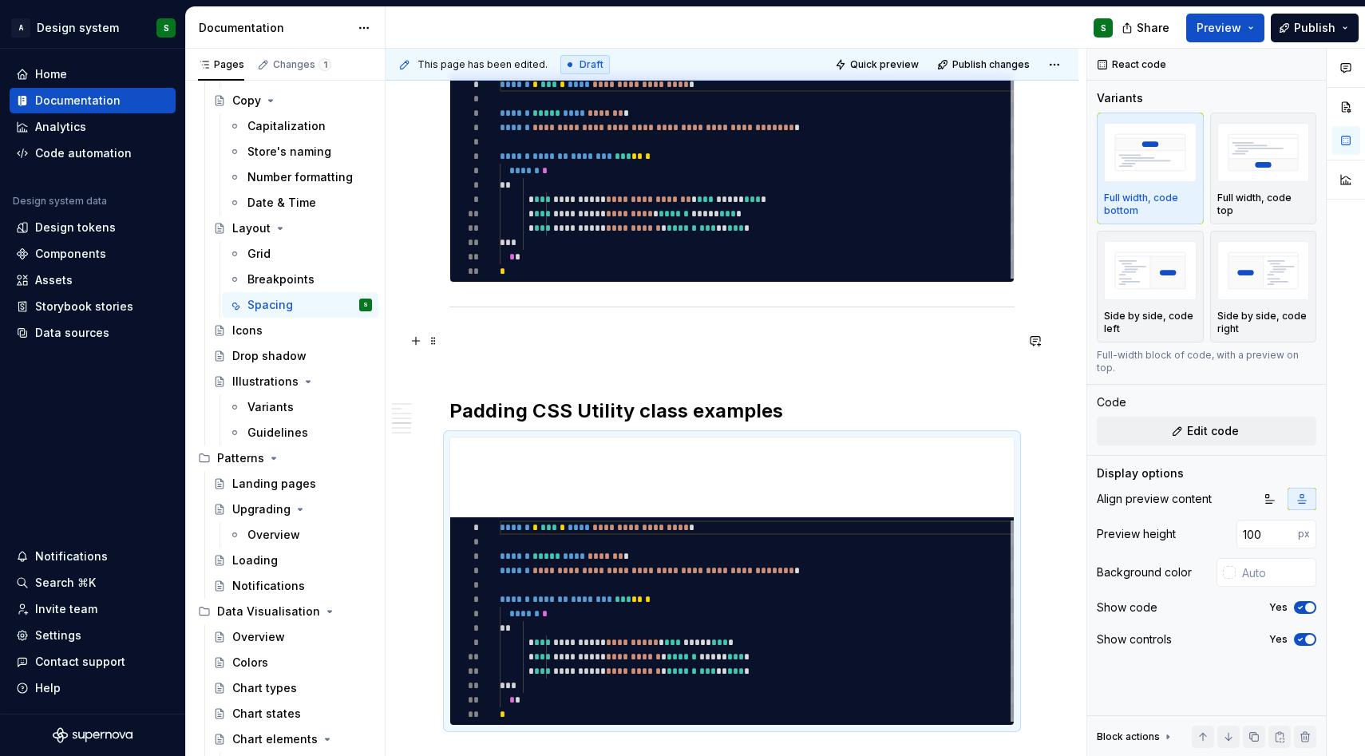
click at [636, 354] on p at bounding box center [731, 350] width 565 height 38
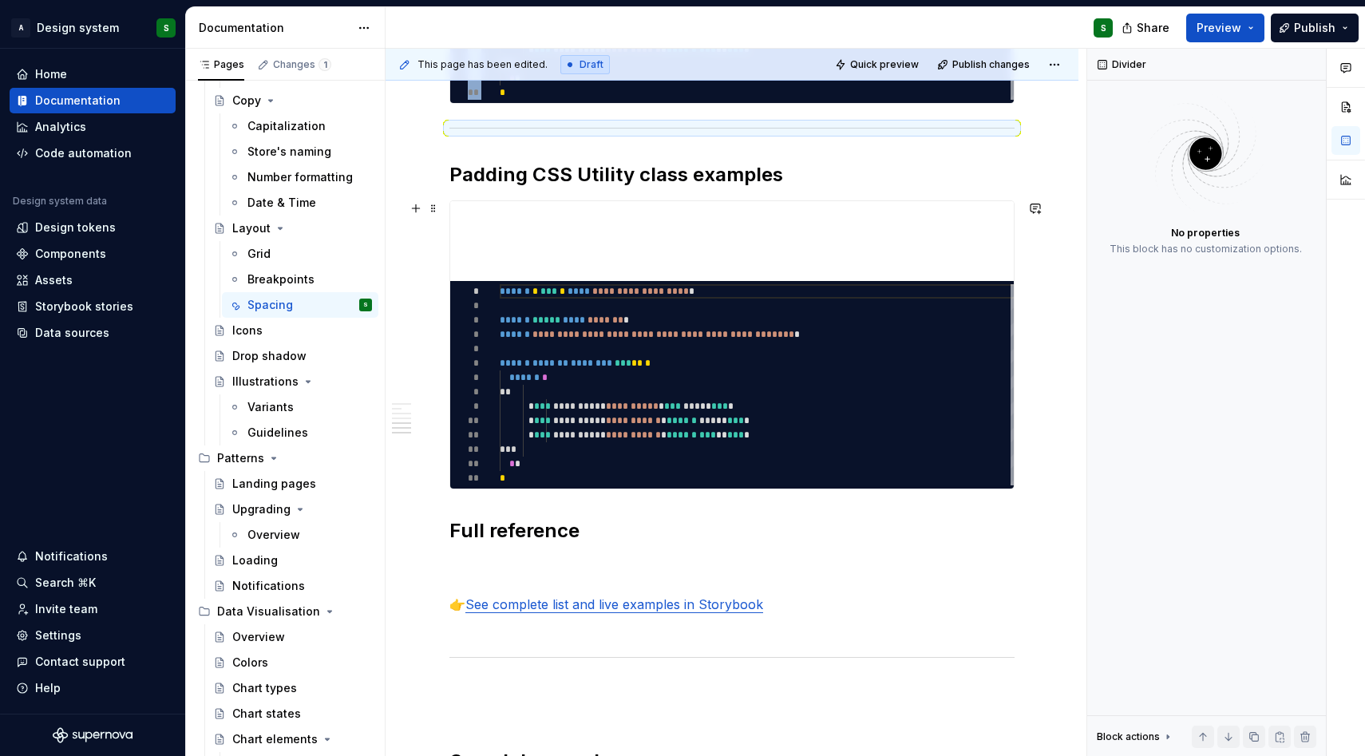
scroll to position [2492, 0]
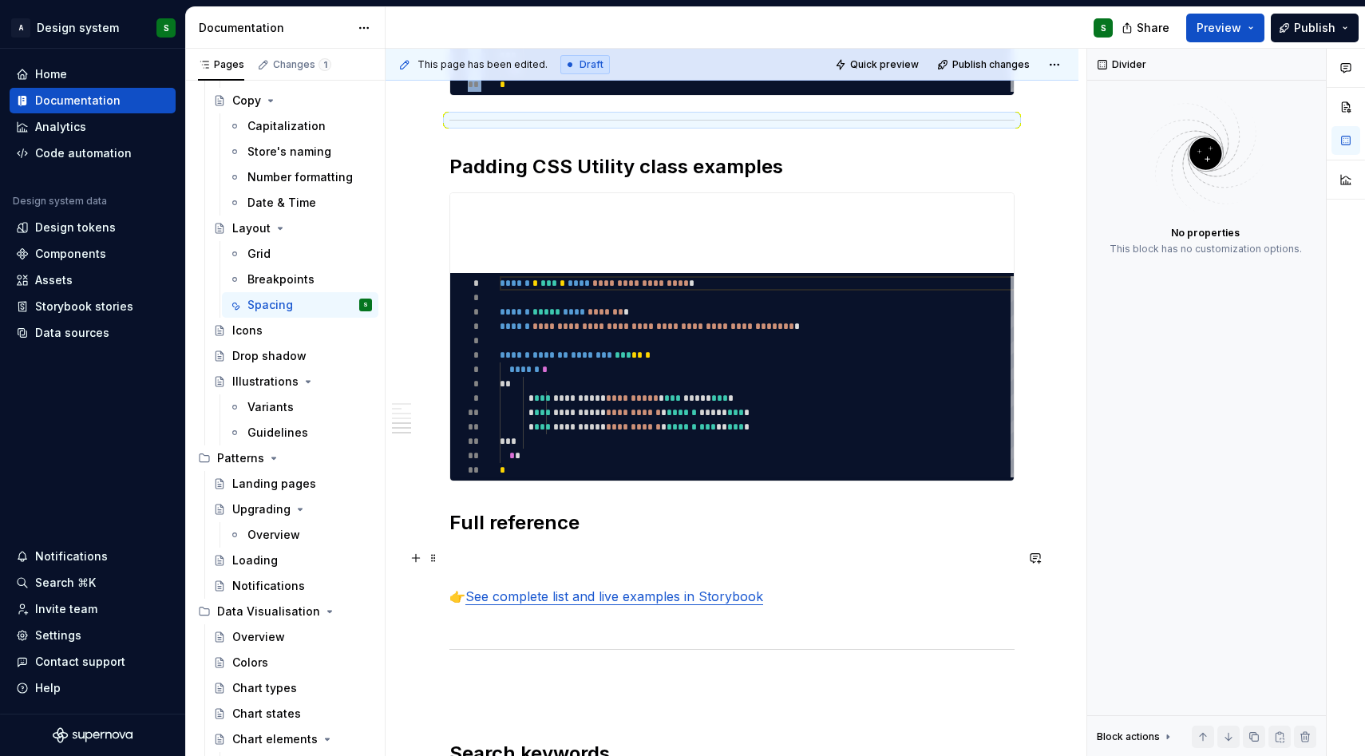
click at [788, 591] on p "👉 See complete list and live examples in Storybook" at bounding box center [731, 586] width 565 height 77
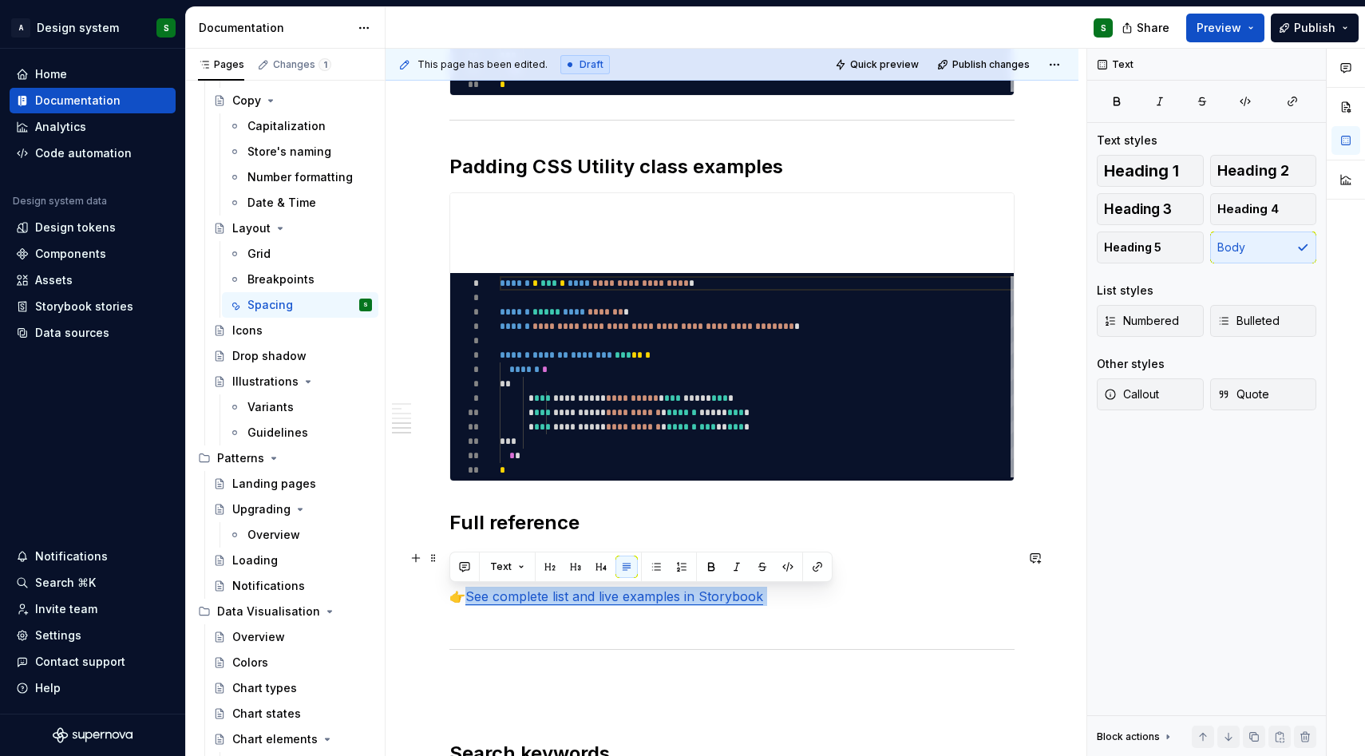
click at [788, 591] on p "👉 See complete list and live examples in Storybook" at bounding box center [731, 586] width 565 height 77
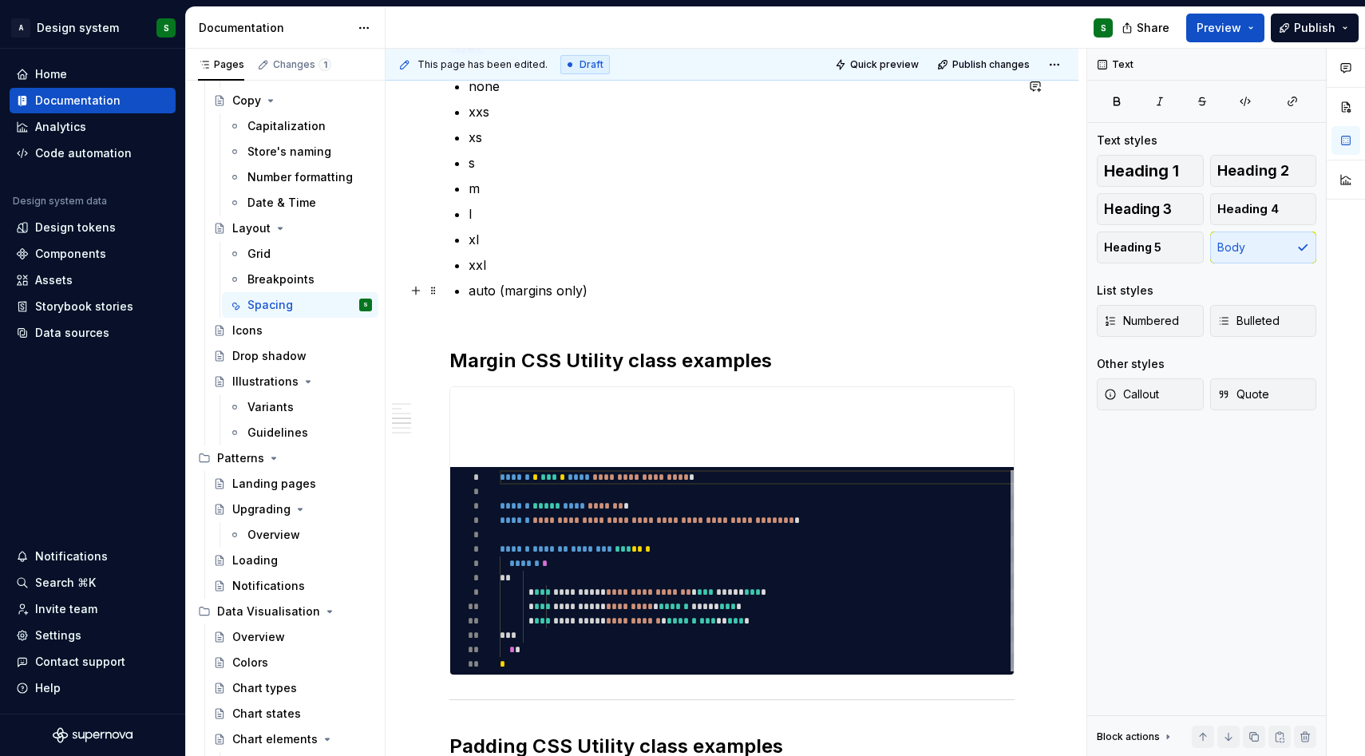
scroll to position [1899, 0]
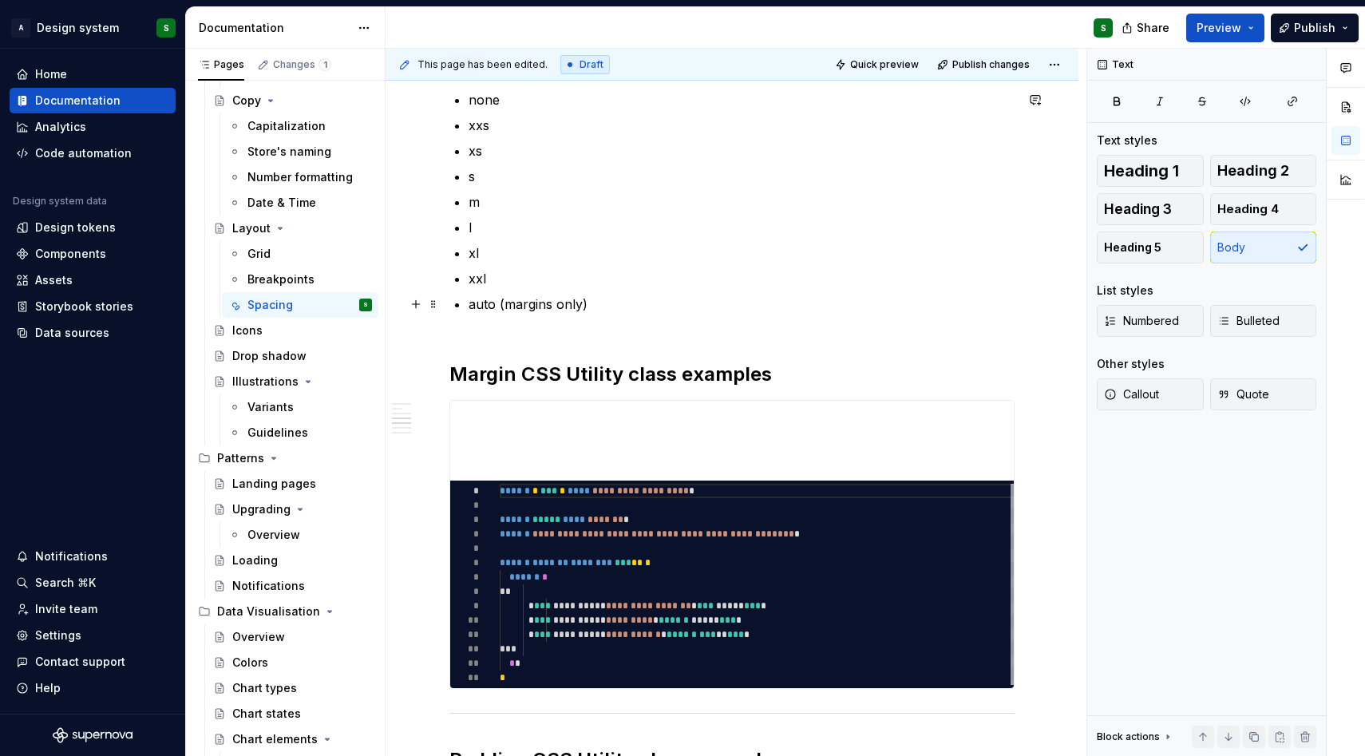
click at [648, 309] on p "auto (margins only)" at bounding box center [741, 313] width 546 height 38
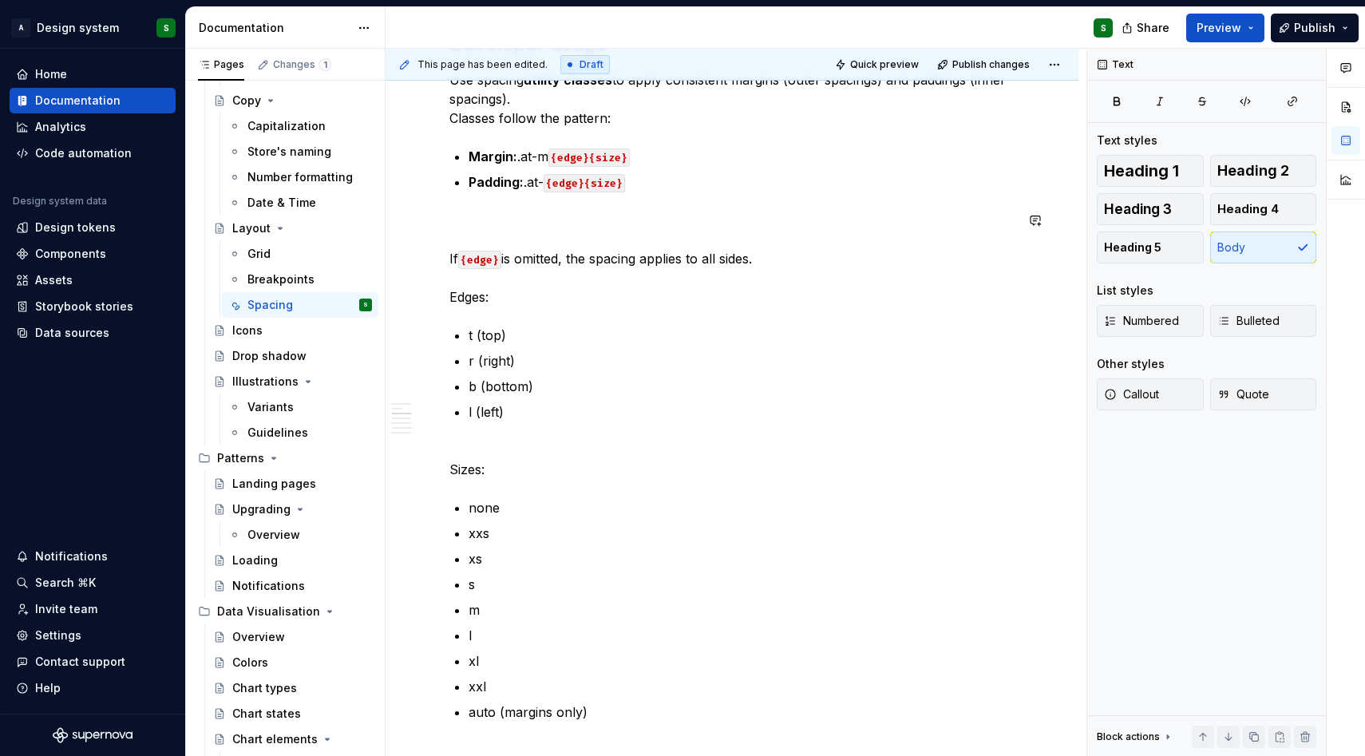
click at [787, 197] on div "**********" at bounding box center [731, 510] width 565 height 3372
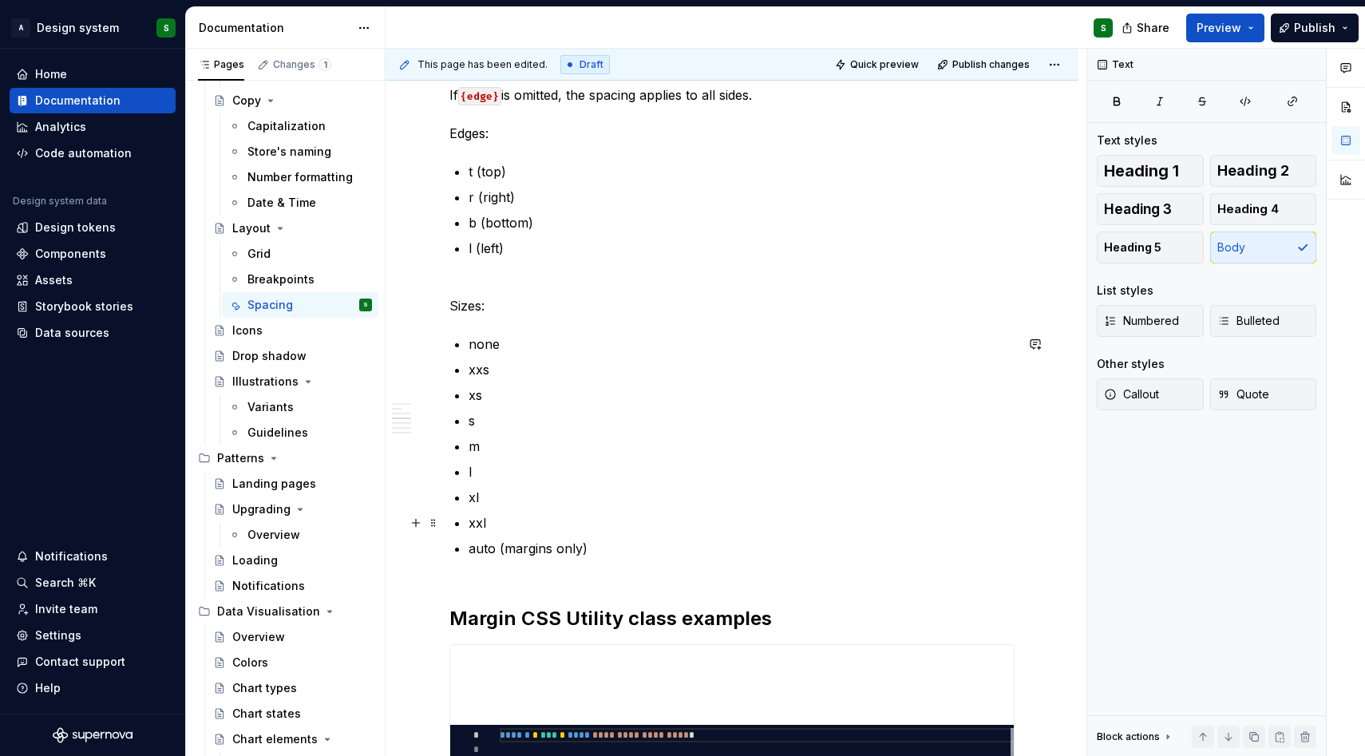
scroll to position [1666, 0]
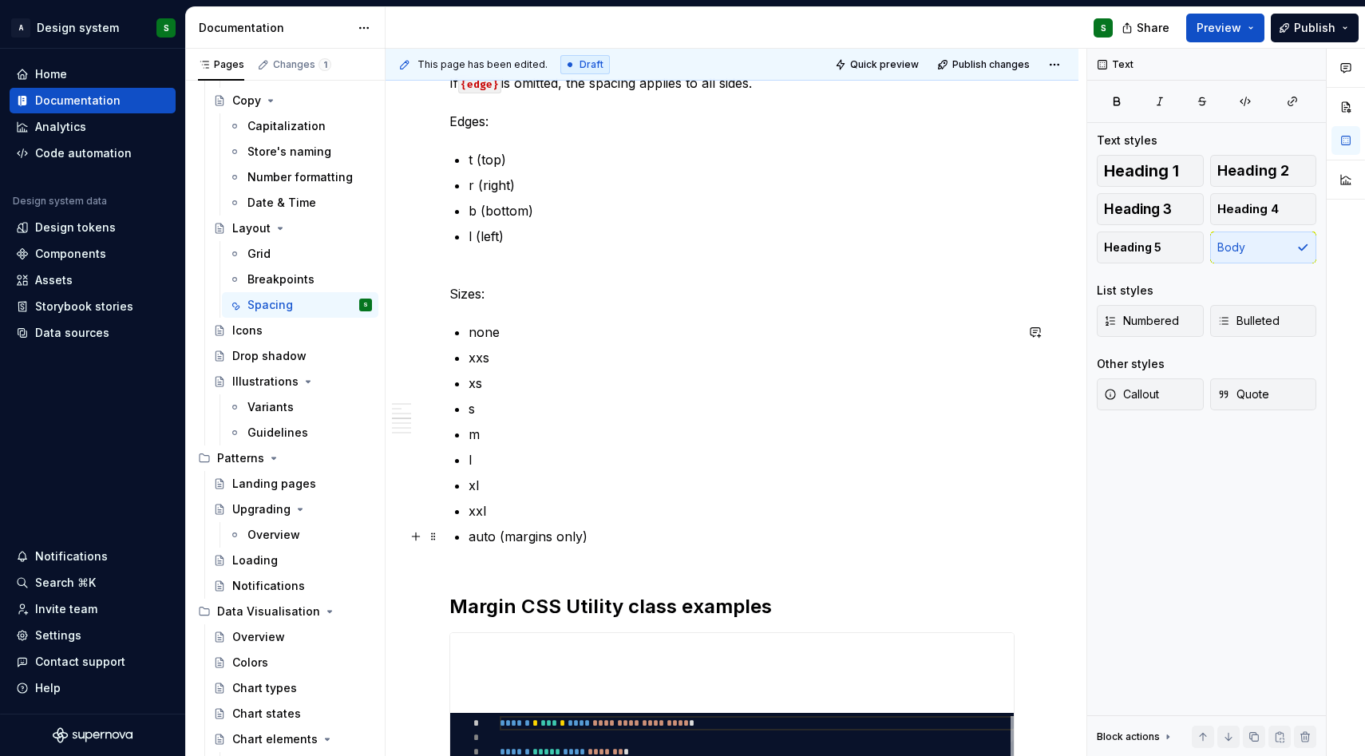
click at [668, 550] on p "auto (margins only)" at bounding box center [741, 546] width 546 height 38
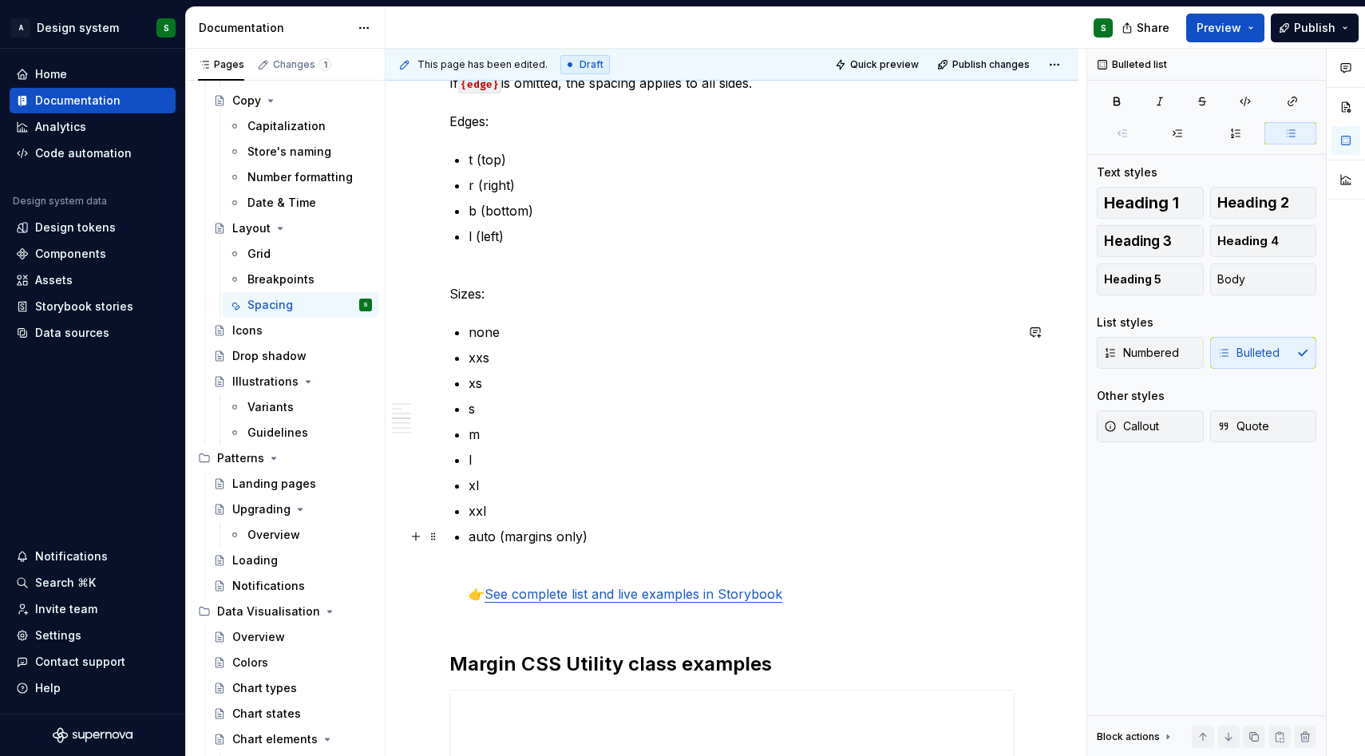
click at [630, 597] on link "See complete list and live examples in Storybook" at bounding box center [633, 594] width 298 height 16
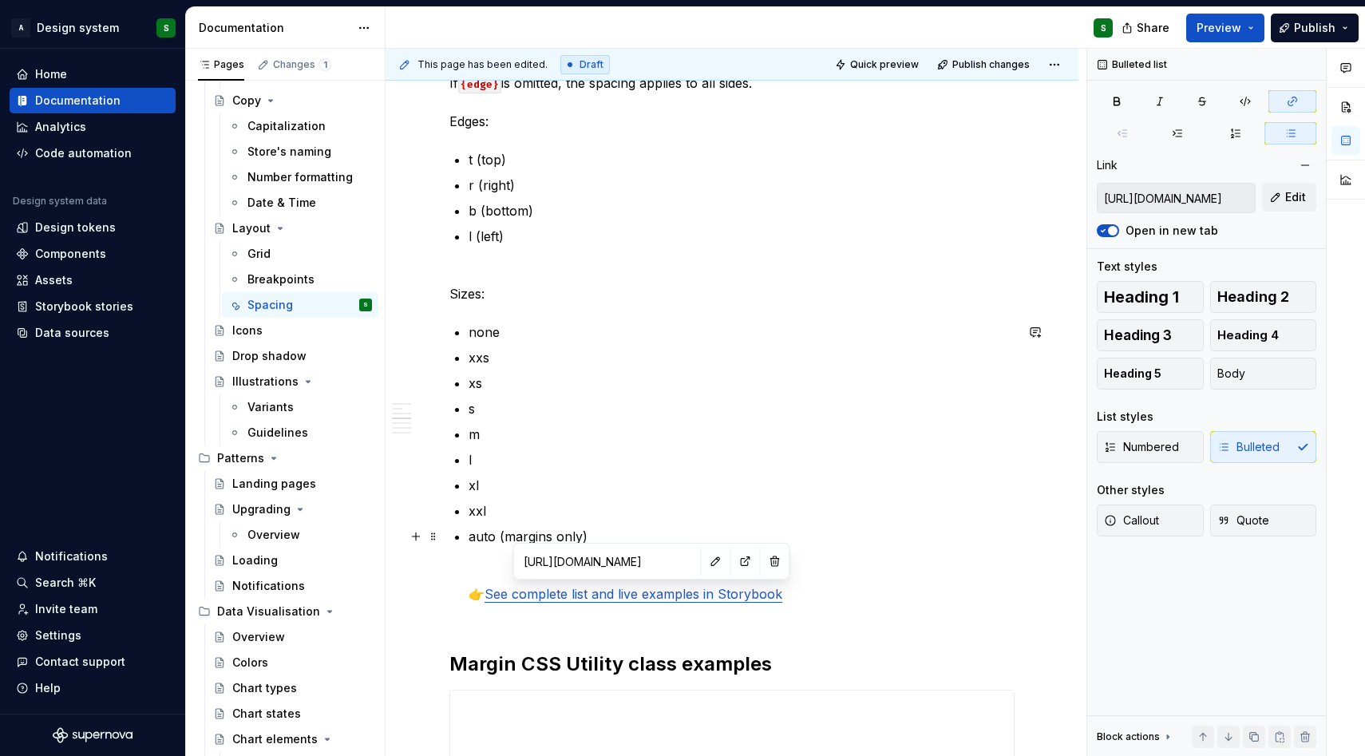
click at [821, 603] on p "auto (margins only) 👉 See complete list and live examples in Storybook" at bounding box center [741, 575] width 546 height 96
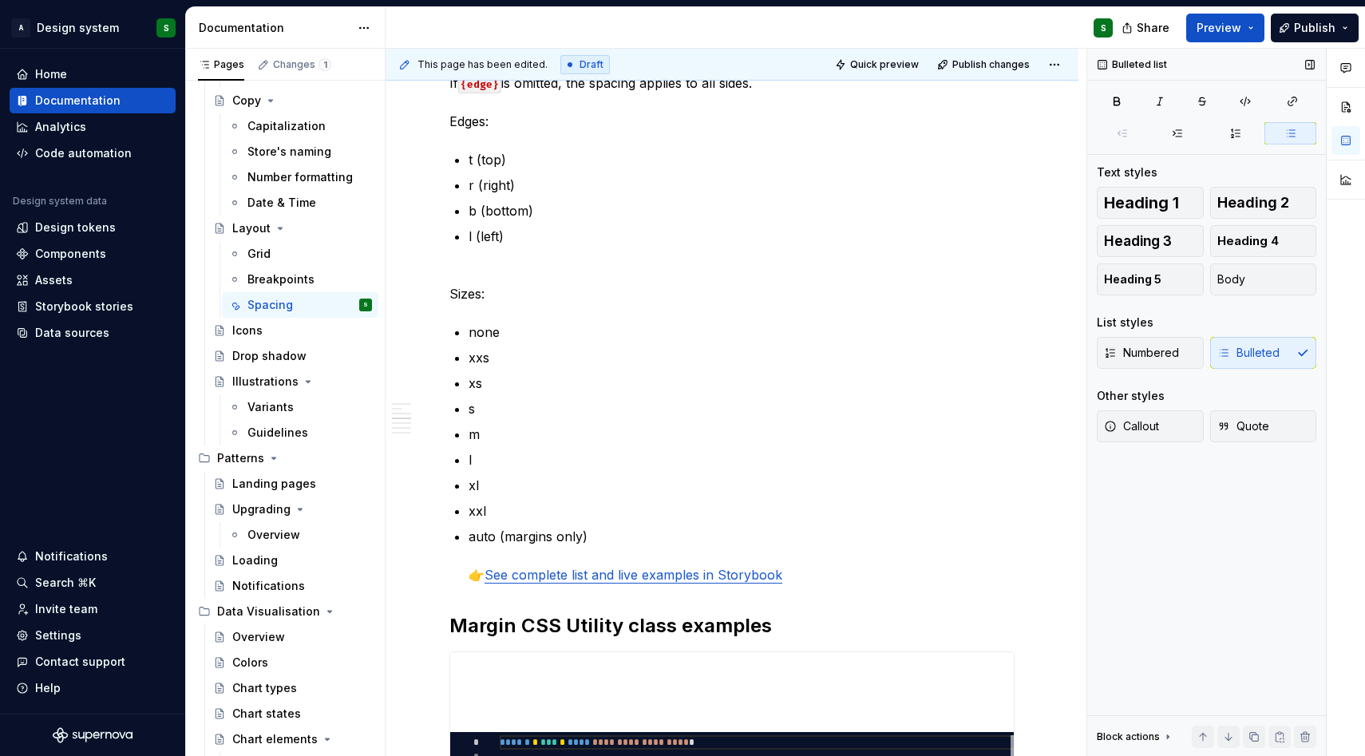
click at [1283, 354] on div "Numbered Bulleted" at bounding box center [1206, 353] width 219 height 32
click at [1276, 348] on div "Numbered Bulleted" at bounding box center [1206, 353] width 219 height 32
click at [670, 554] on p "auto (margins only) 👉 See complete list and live examples in Storybook" at bounding box center [741, 555] width 546 height 57
click at [798, 581] on p "auto (margins only) 👉 See complete list and live examples in Storybook" at bounding box center [741, 555] width 546 height 57
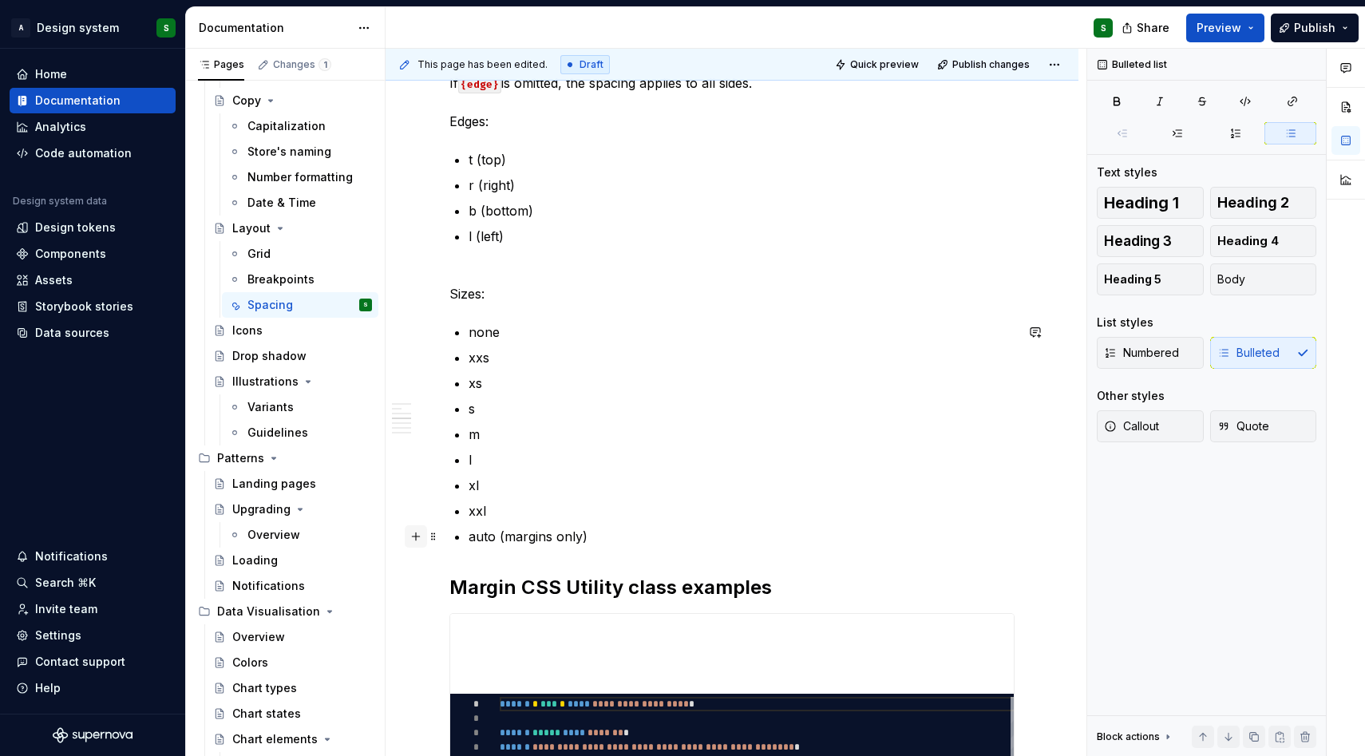
click at [419, 539] on button "button" at bounding box center [416, 536] width 22 height 22
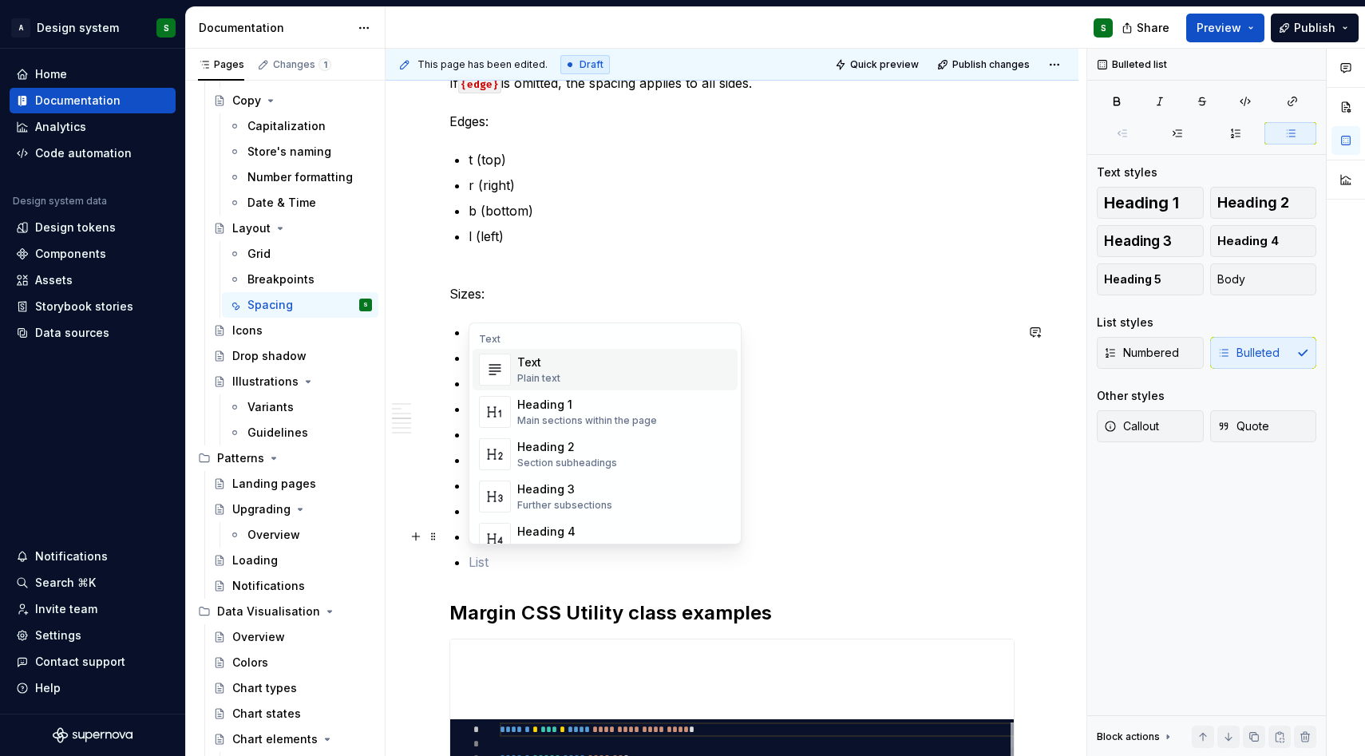
click at [496, 573] on div "**********" at bounding box center [731, 338] width 565 height 3378
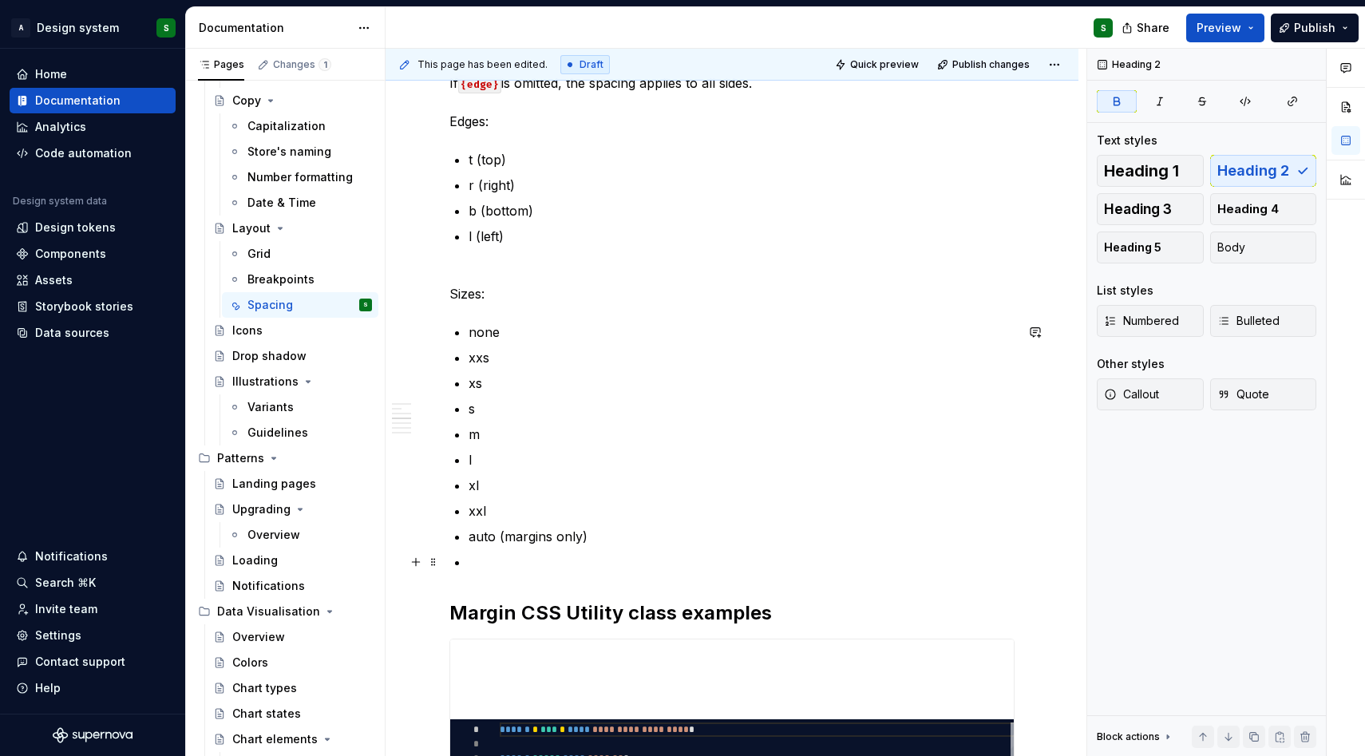
click at [536, 563] on p at bounding box center [741, 561] width 546 height 19
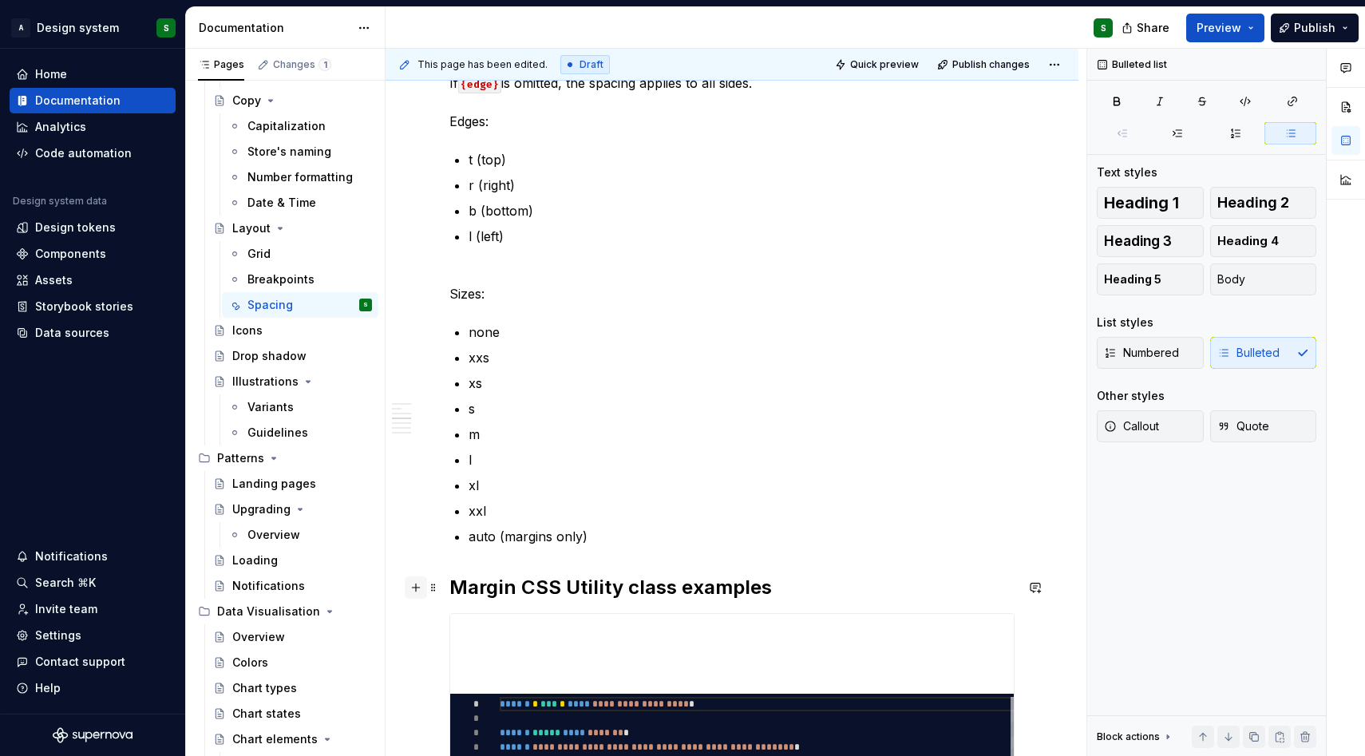
click at [412, 583] on button "button" at bounding box center [416, 587] width 22 height 22
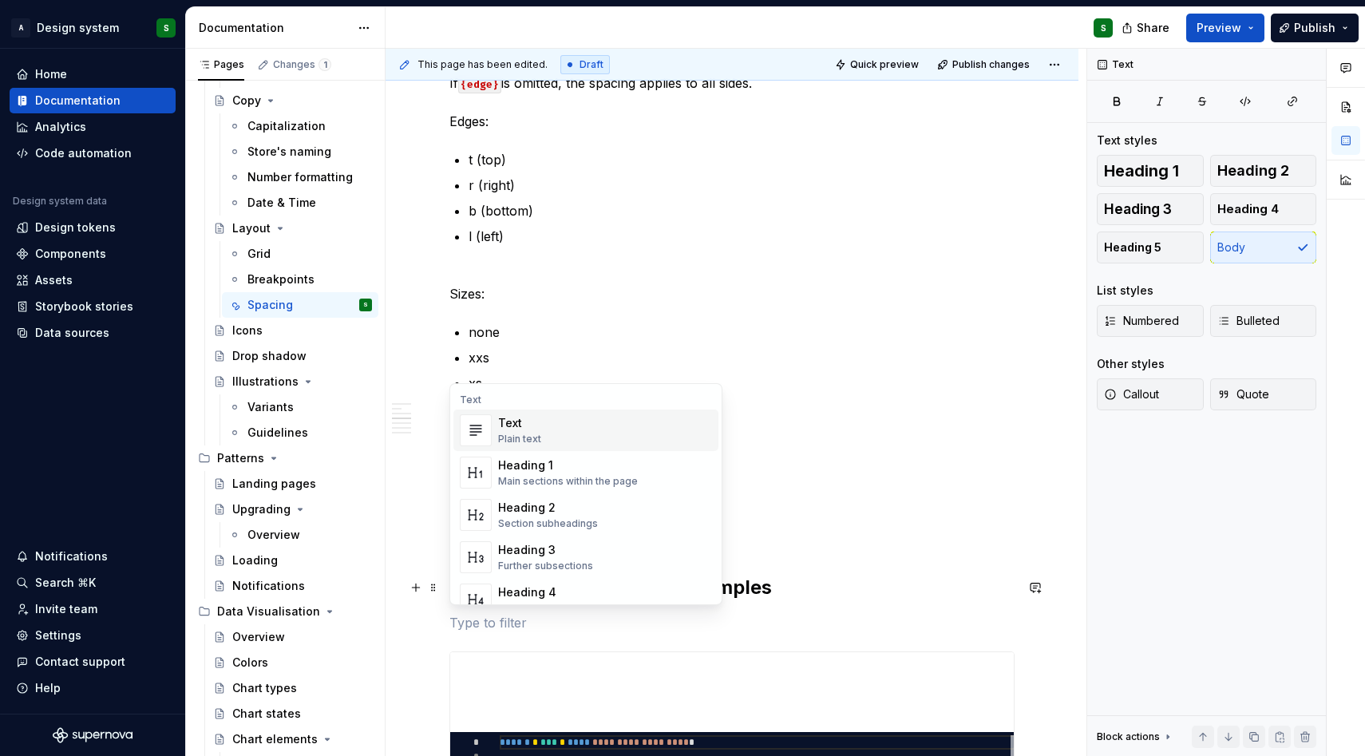
click at [569, 426] on div "Text Plain text" at bounding box center [605, 430] width 214 height 32
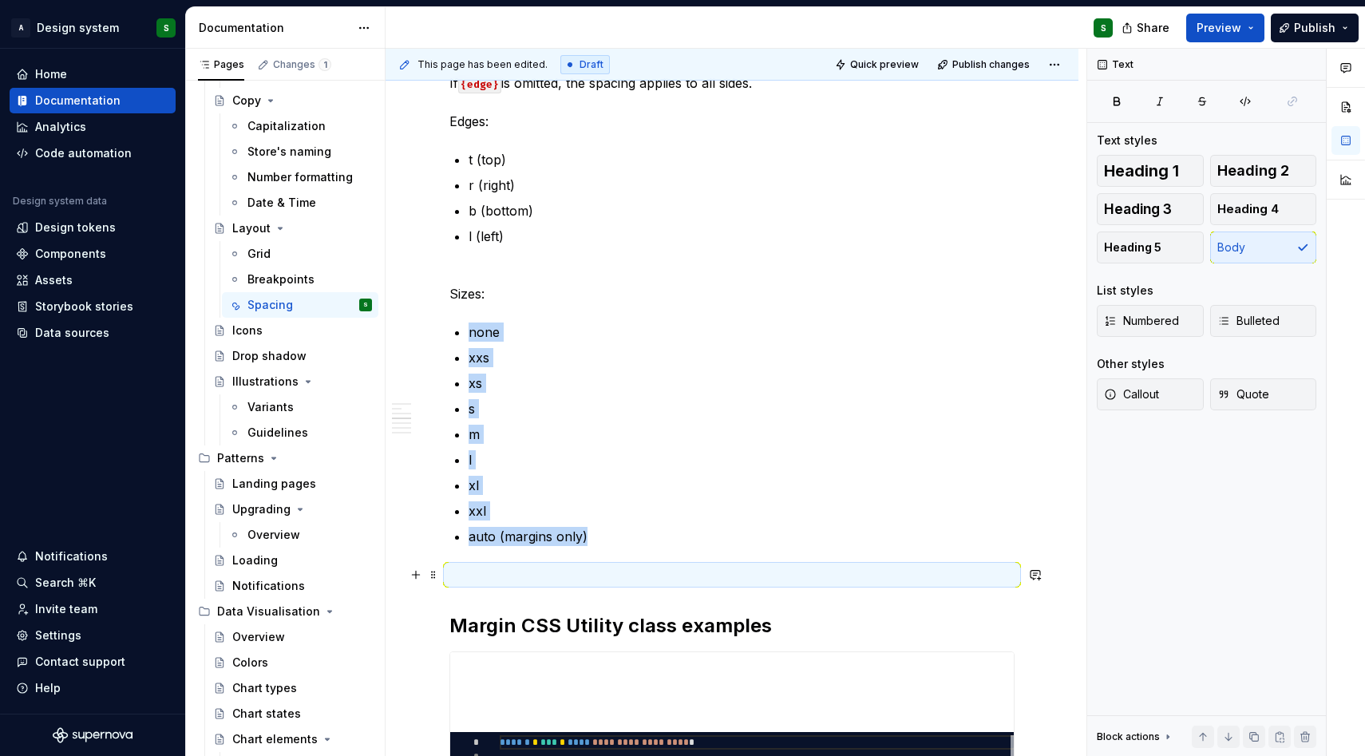
click at [517, 572] on p at bounding box center [731, 574] width 565 height 19
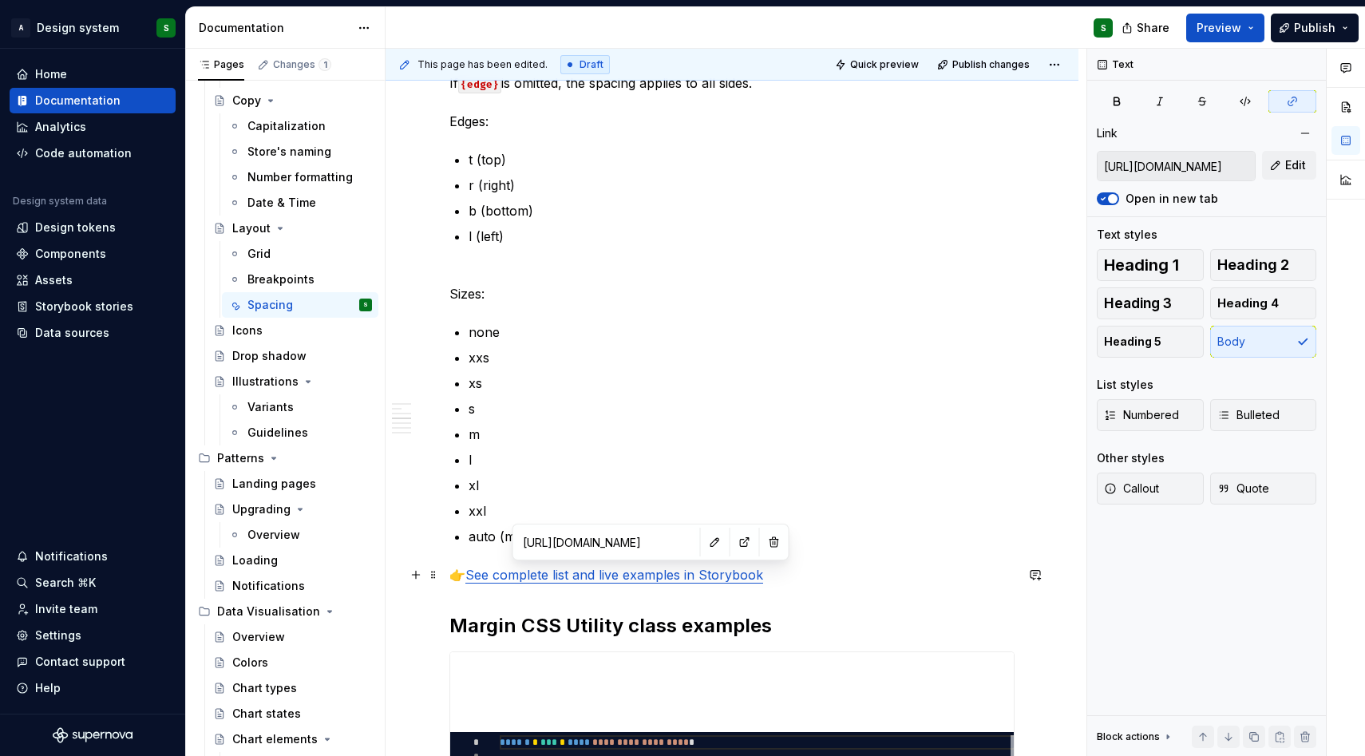
click at [630, 572] on link "See complete list and live examples in Storybook" at bounding box center [614, 575] width 298 height 16
click at [733, 539] on button "button" at bounding box center [744, 542] width 22 height 22
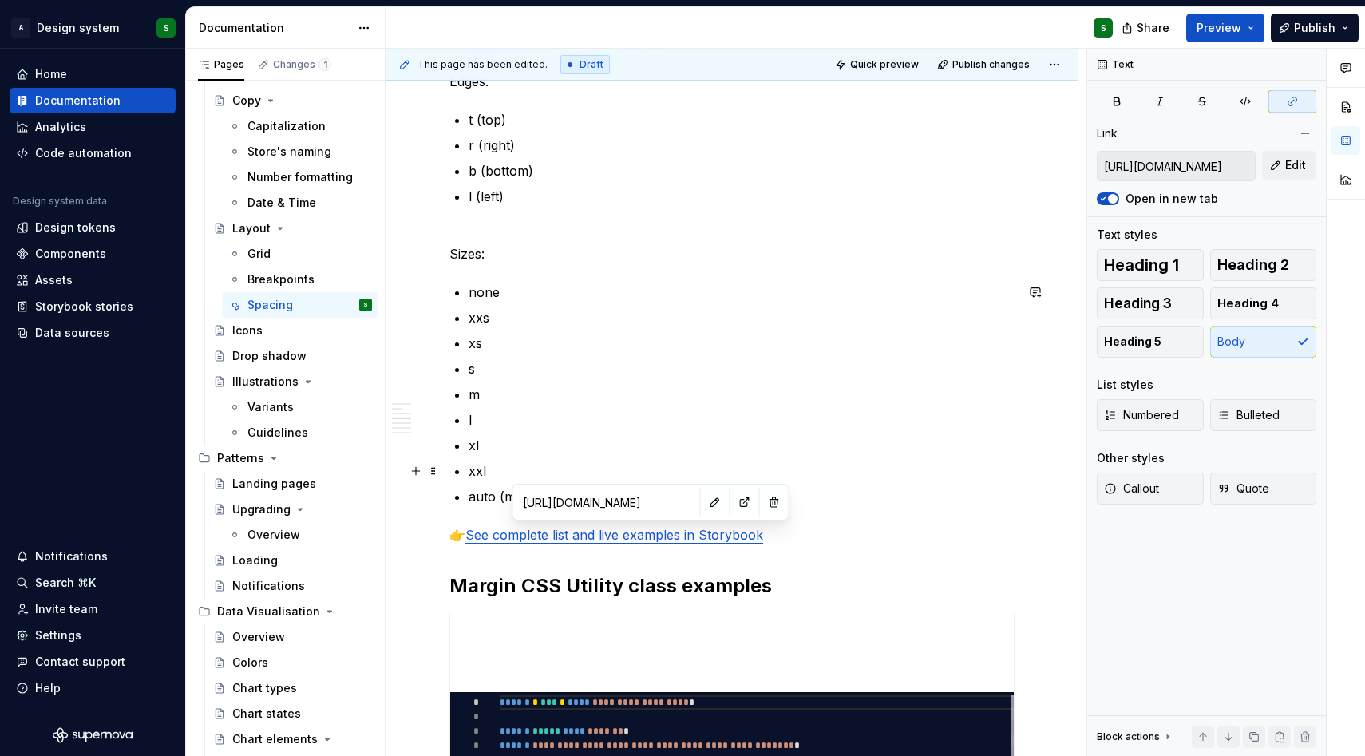
scroll to position [1714, 0]
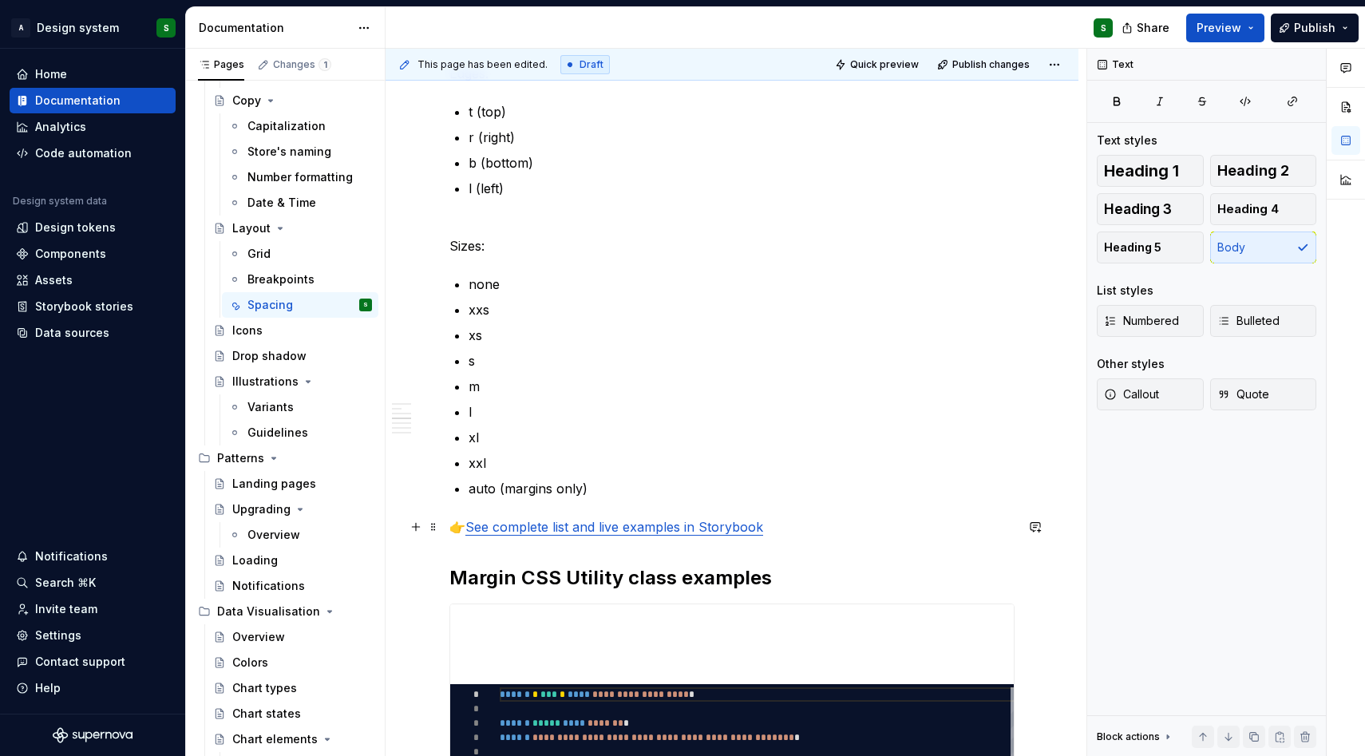
click at [823, 528] on p "👉 See complete list and live examples in Storybook" at bounding box center [731, 526] width 565 height 19
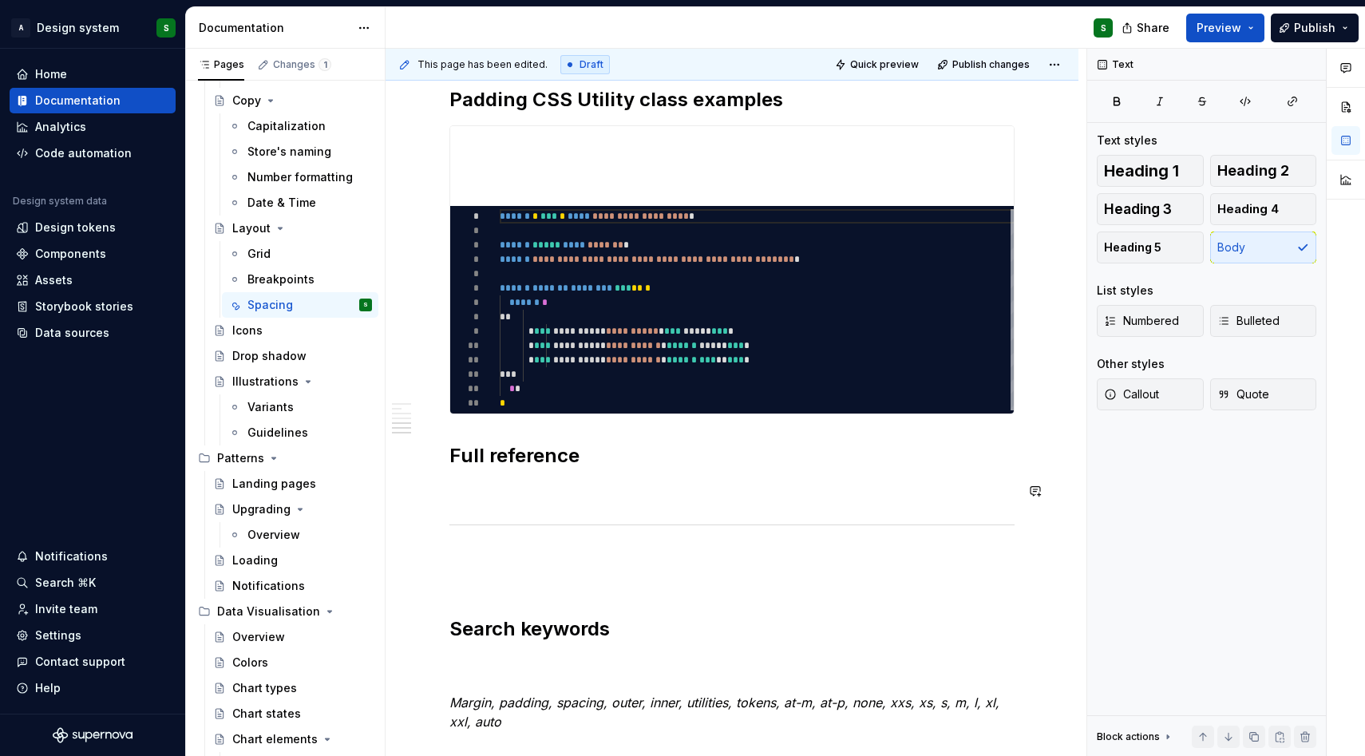
scroll to position [2591, 0]
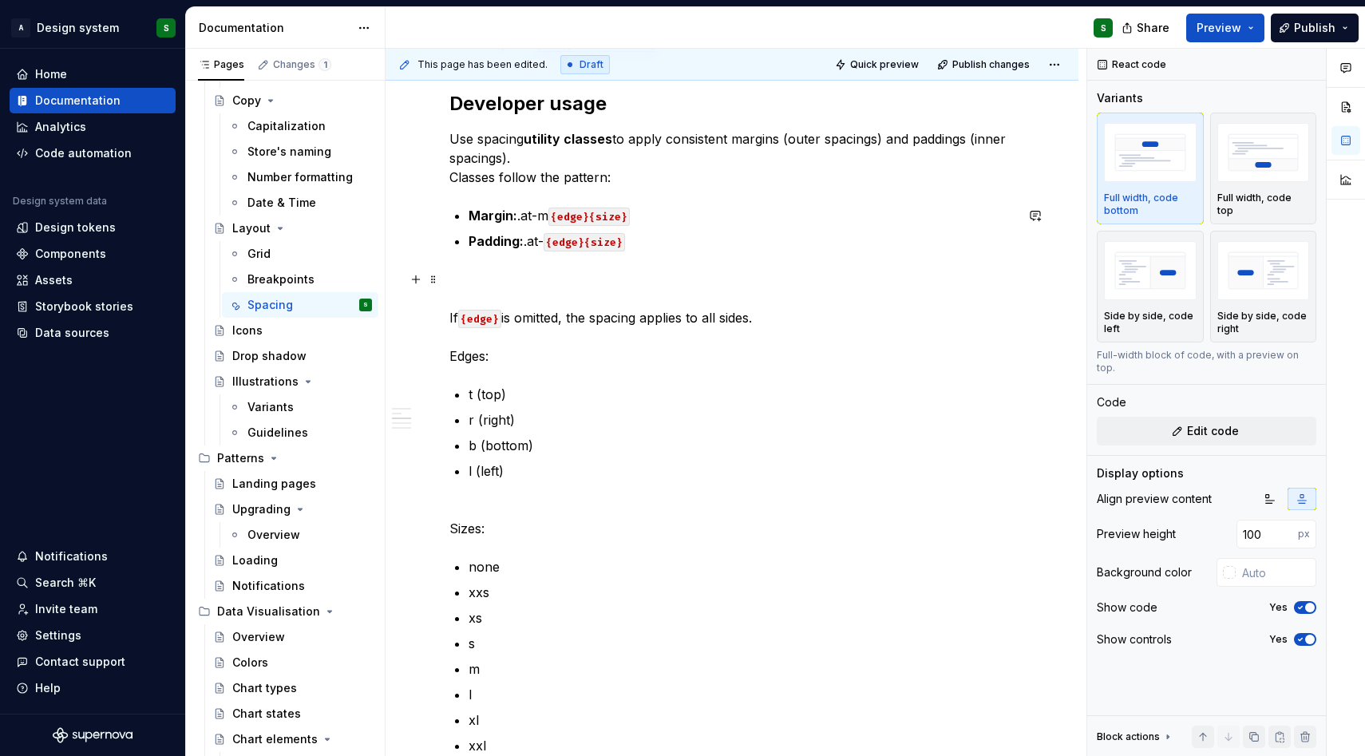
scroll to position [1434, 0]
click at [564, 318] on p "If {edge} is omitted, the spacing applies to all sides. Edges:" at bounding box center [731, 315] width 565 height 96
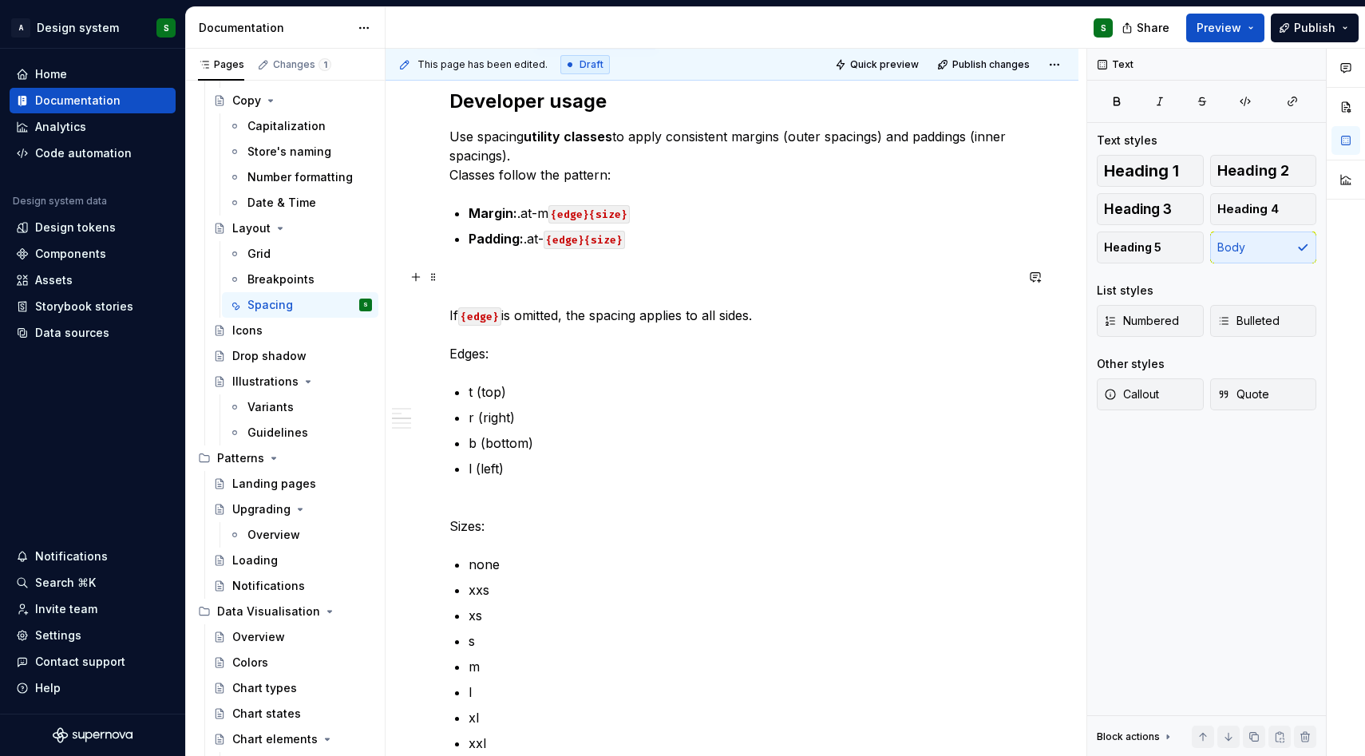
click at [559, 287] on p "If {edge} is omitted, the spacing applies to all sides. Edges:" at bounding box center [731, 315] width 565 height 96
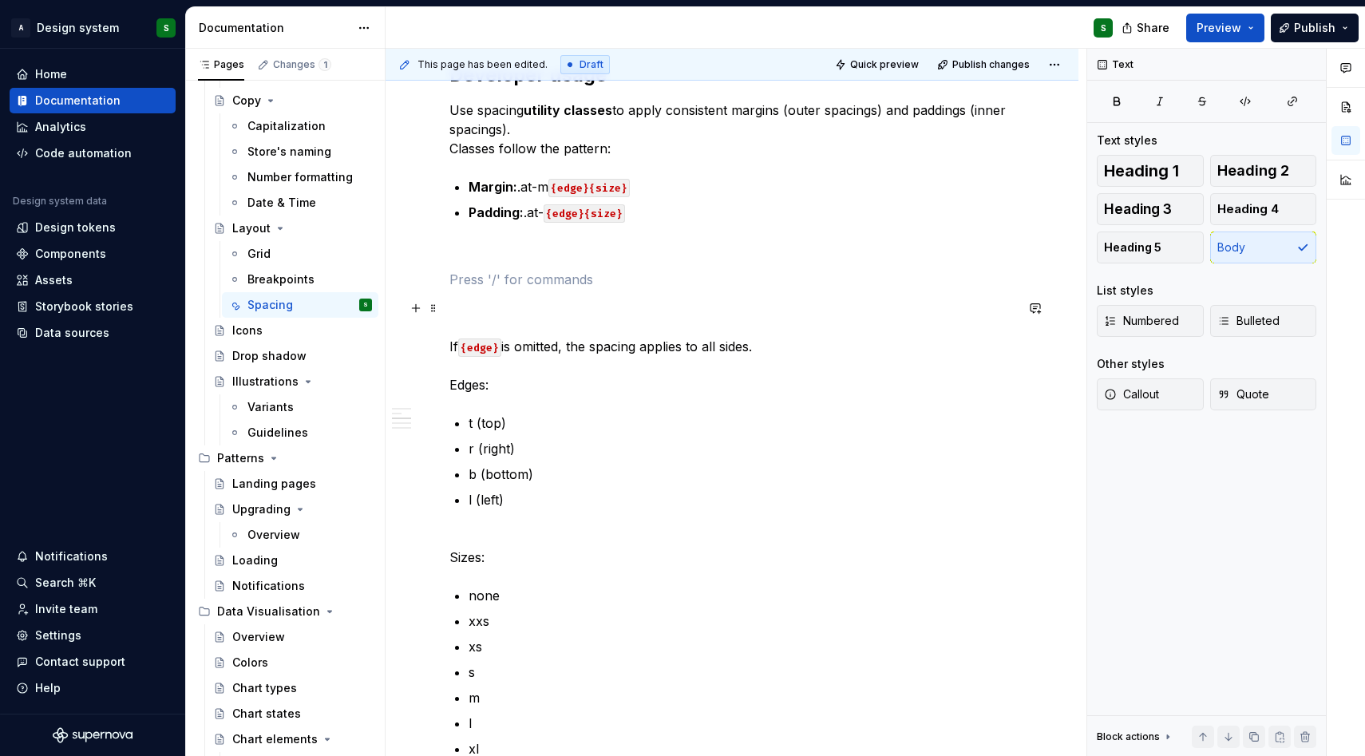
scroll to position [1468, 0]
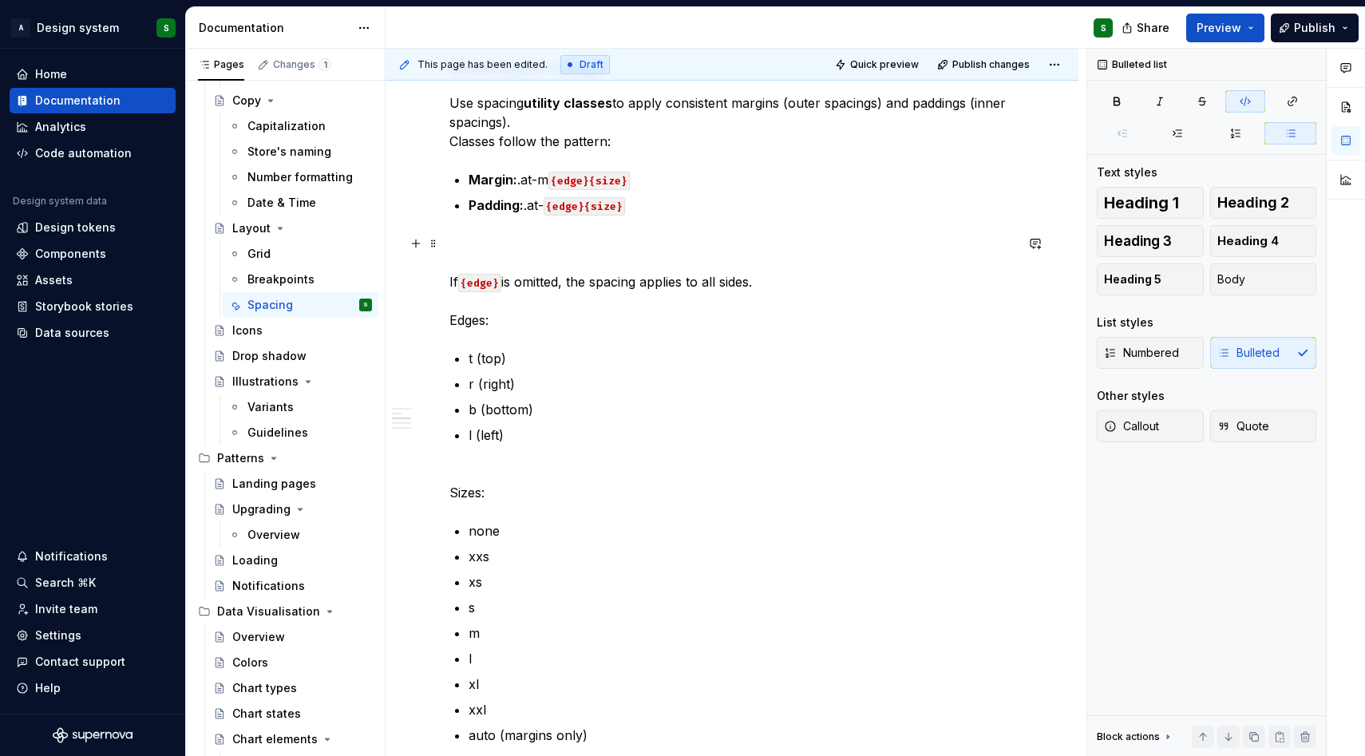
click at [564, 243] on p "If {edge} is omitted, the spacing applies to all sides. Edges:" at bounding box center [731, 282] width 565 height 96
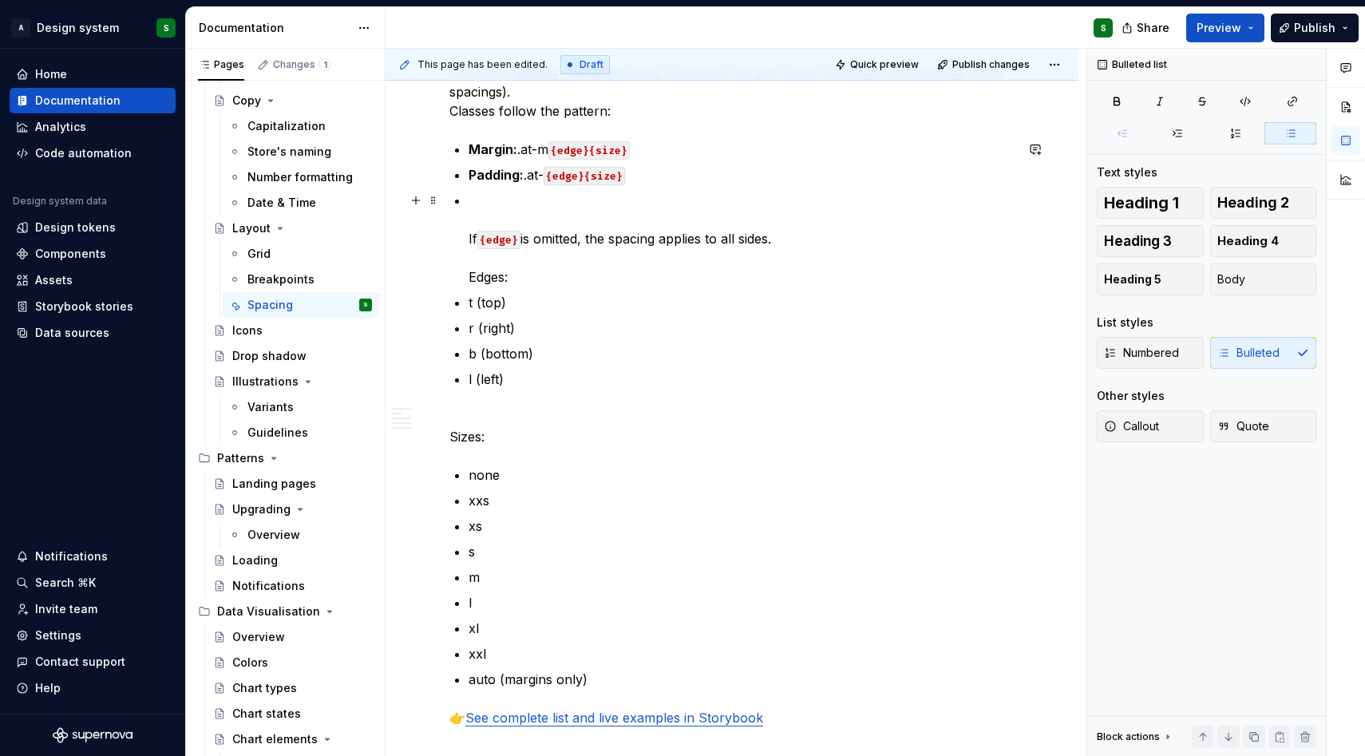
scroll to position [1495, 0]
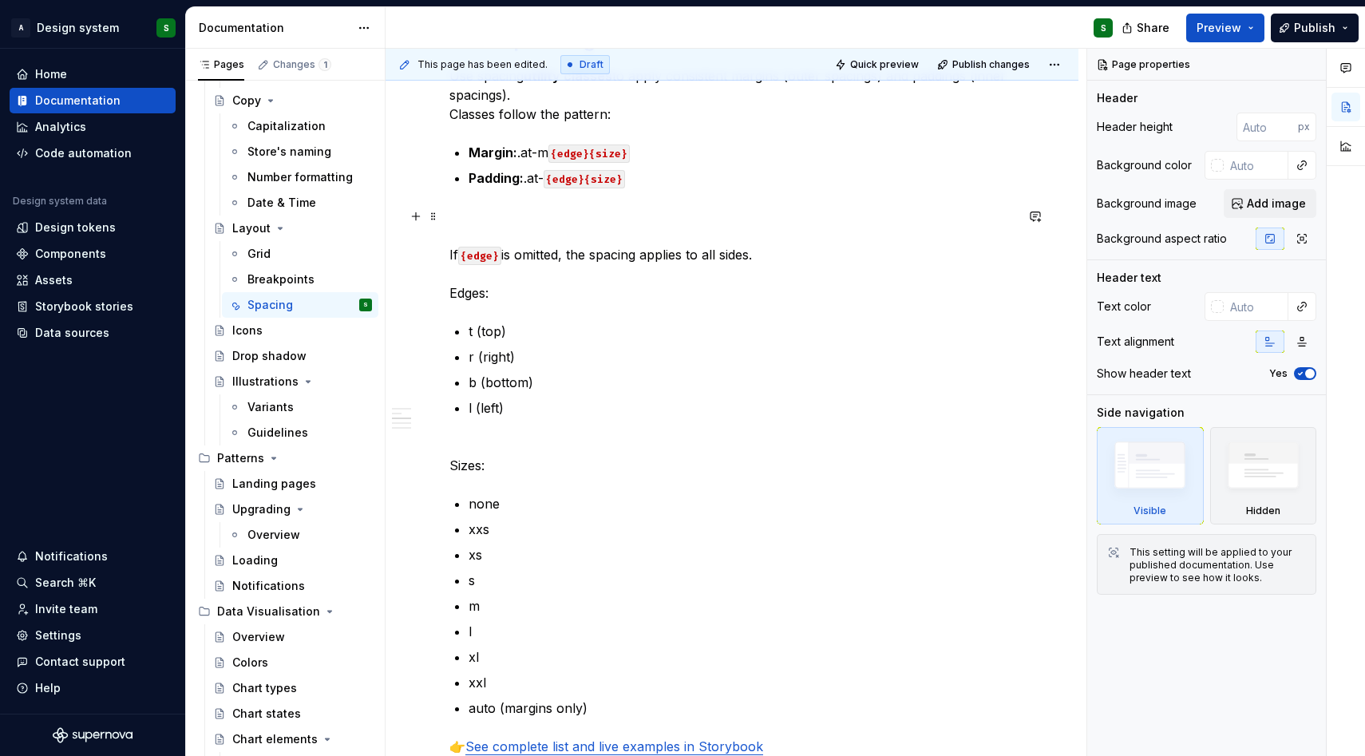
click at [456, 204] on div "**********" at bounding box center [731, 158] width 565 height 2677
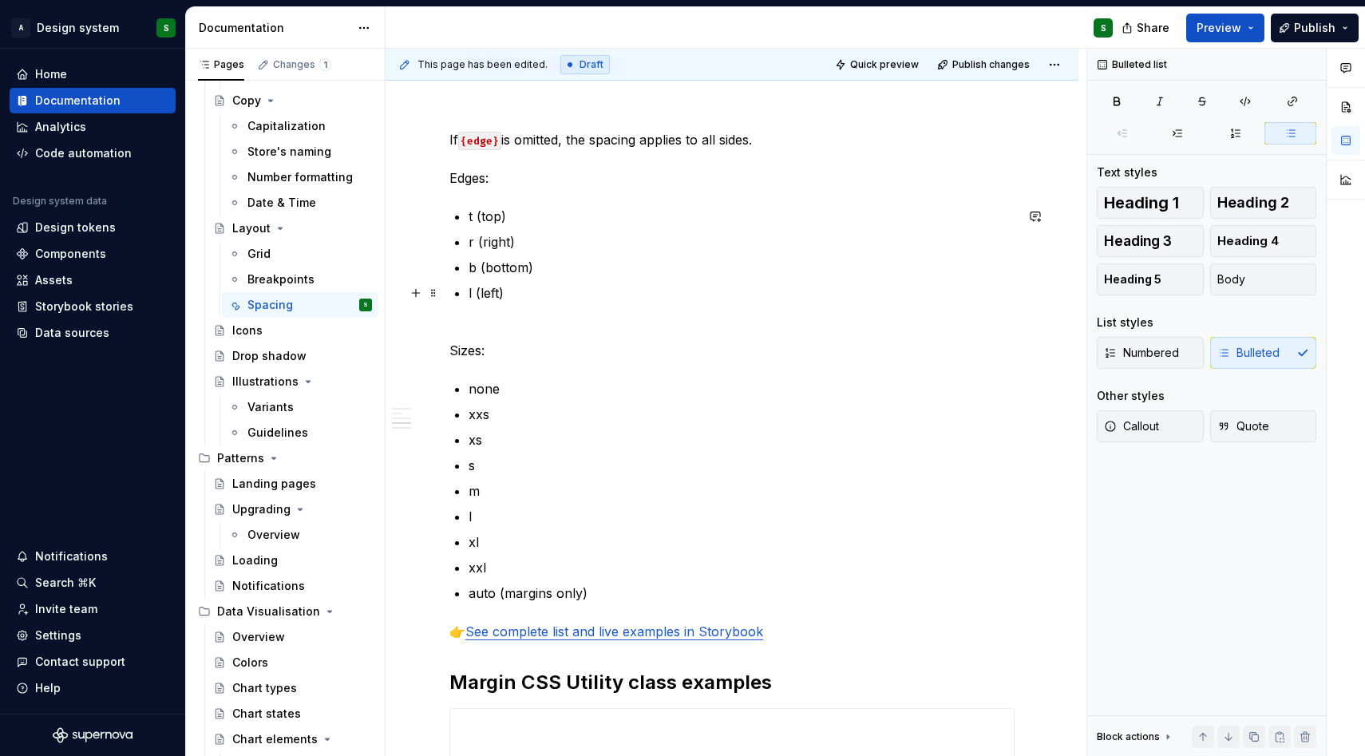
scroll to position [1582, 0]
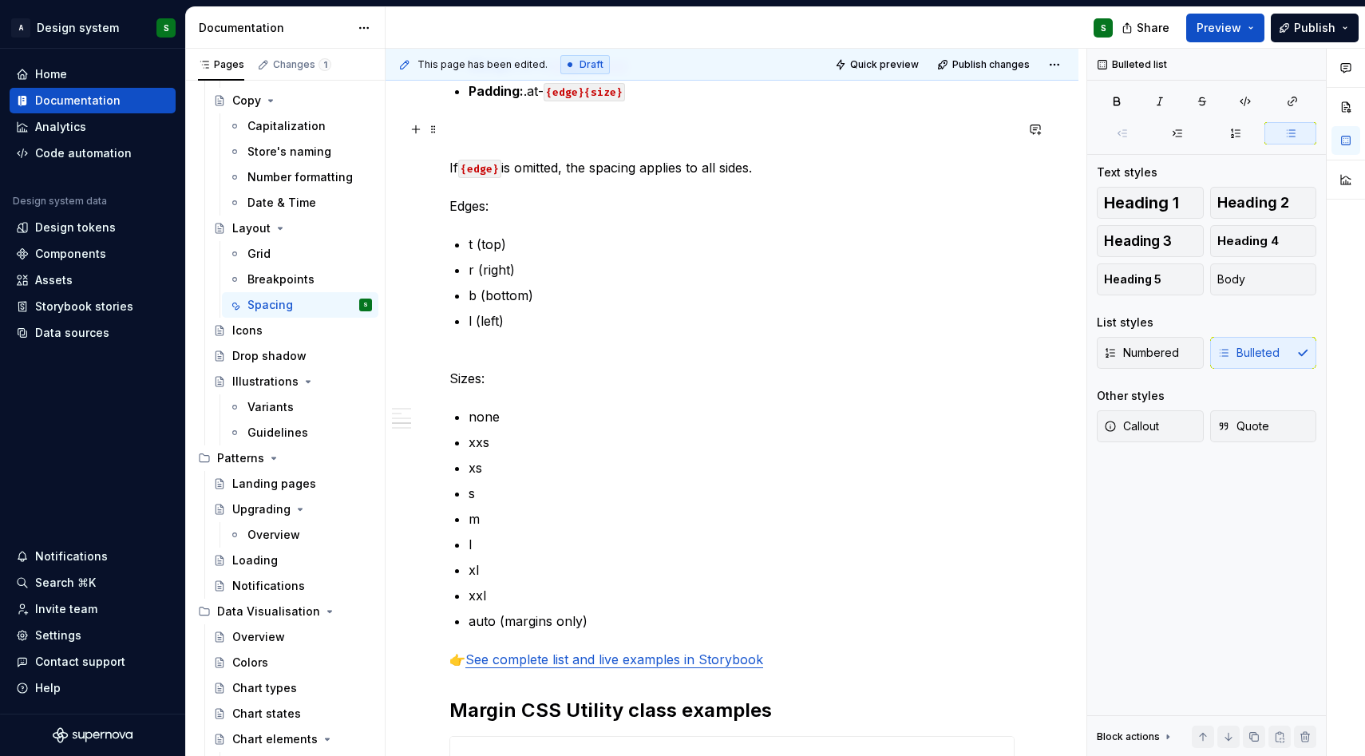
click at [466, 197] on p "If {edge} is omitted, the spacing applies to all sides. Edges:" at bounding box center [731, 168] width 565 height 96
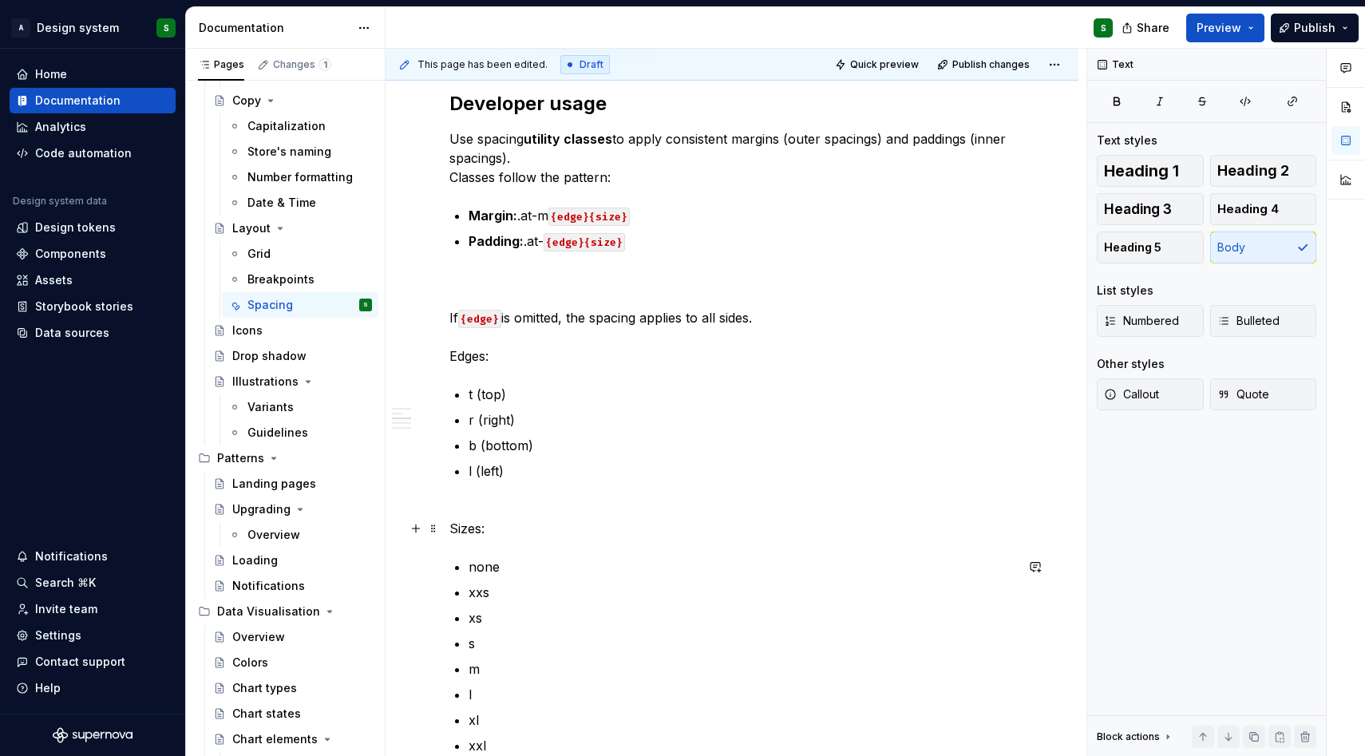
scroll to position [1356, 0]
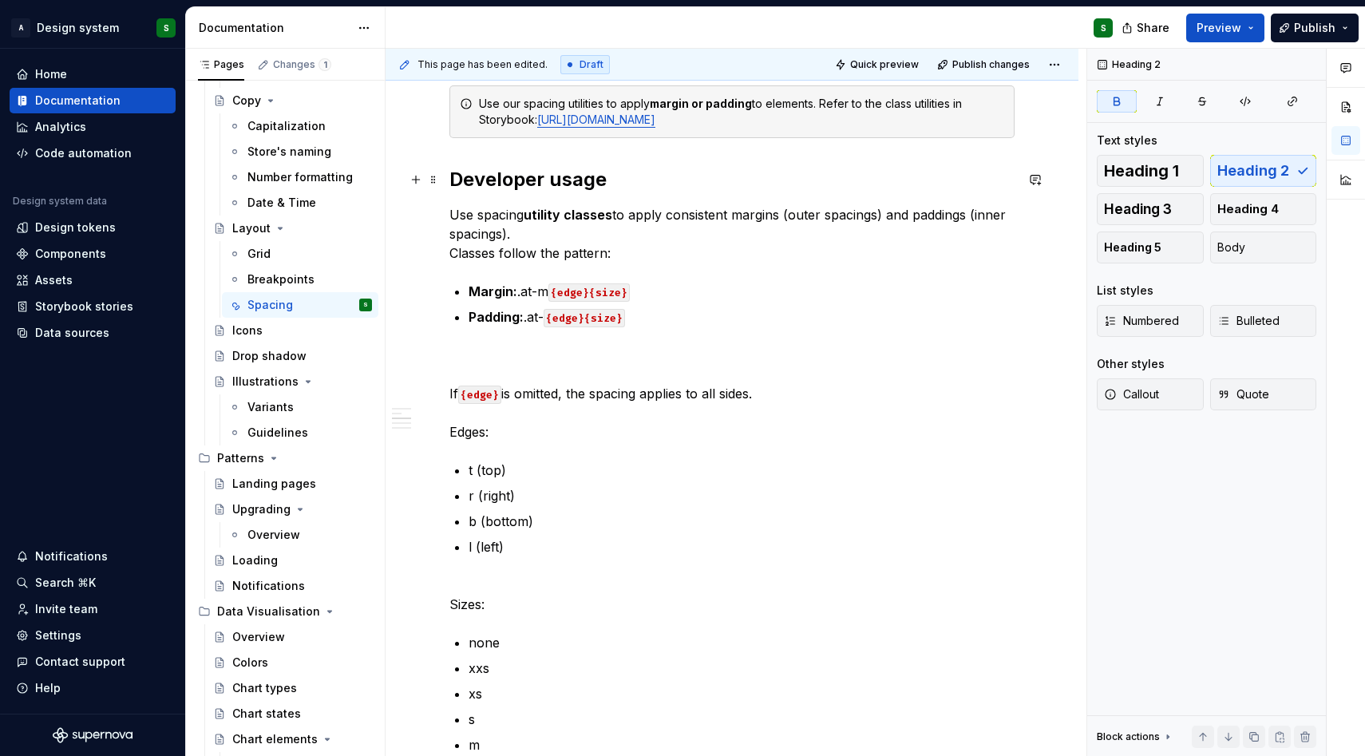
click at [582, 180] on strong "Developer usage" at bounding box center [527, 179] width 157 height 23
click at [475, 434] on p "If {edge} is omitted, the spacing applies to all sides. Edges:" at bounding box center [731, 394] width 565 height 96
click at [1162, 212] on span "Heading 3" at bounding box center [1138, 209] width 68 height 16
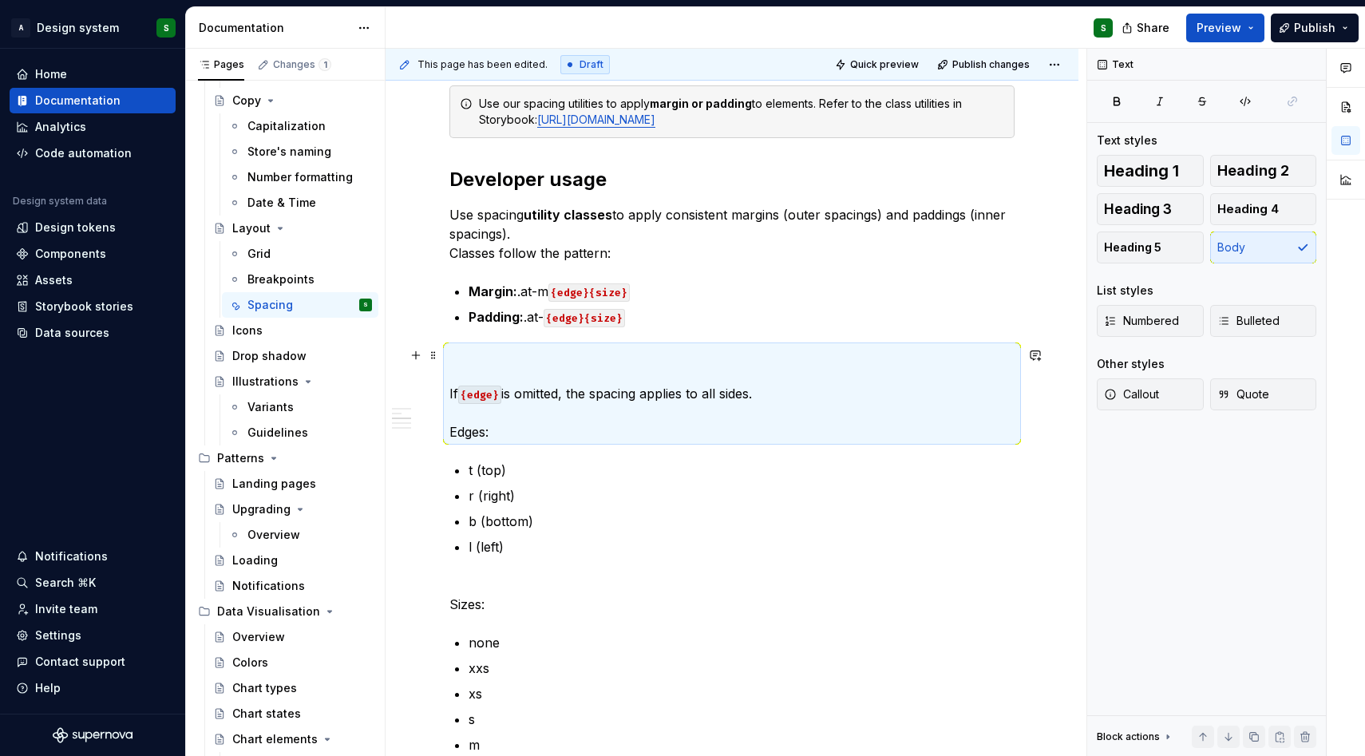
click at [503, 429] on p "If {edge} is omitted, the spacing applies to all sides. Edges:" at bounding box center [731, 394] width 565 height 96
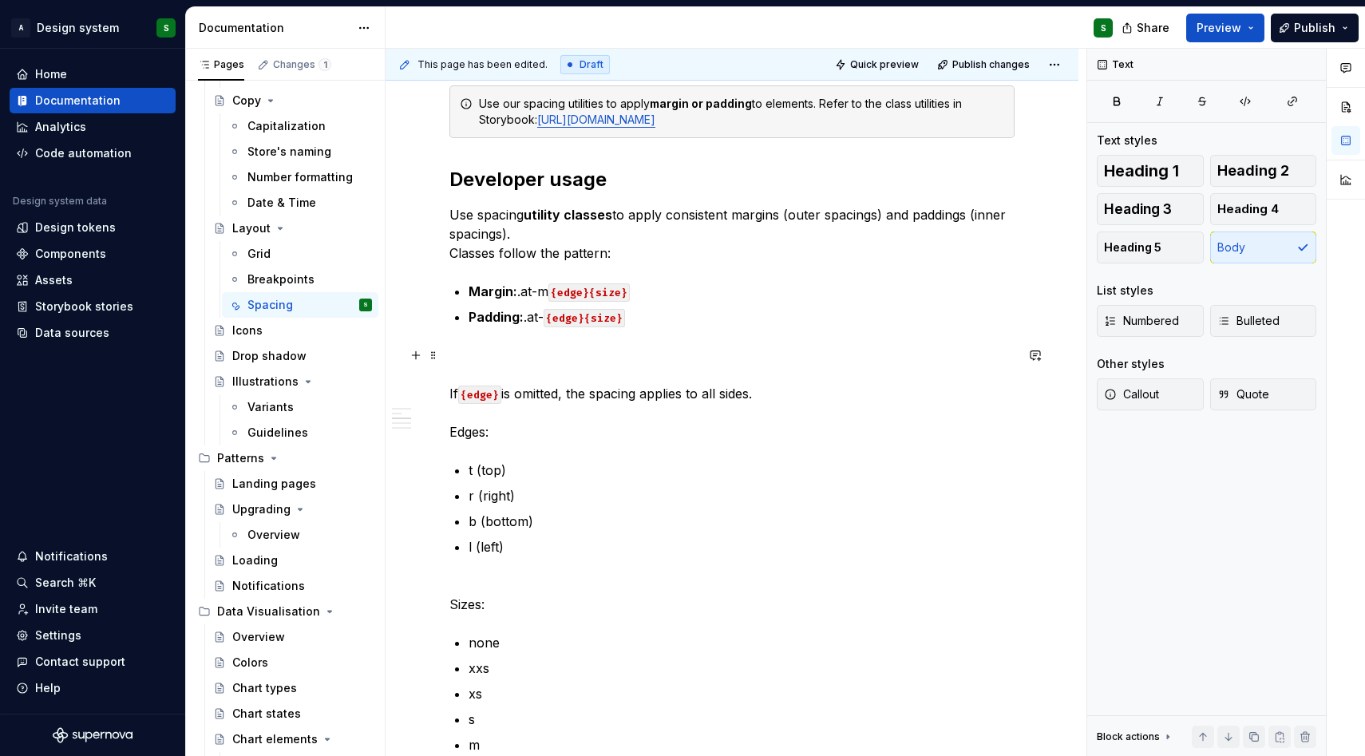
click at [786, 403] on p "If {edge} is omitted, the spacing applies to all sides. Edges:" at bounding box center [731, 394] width 565 height 96
click at [414, 358] on button "button" at bounding box center [416, 355] width 22 height 22
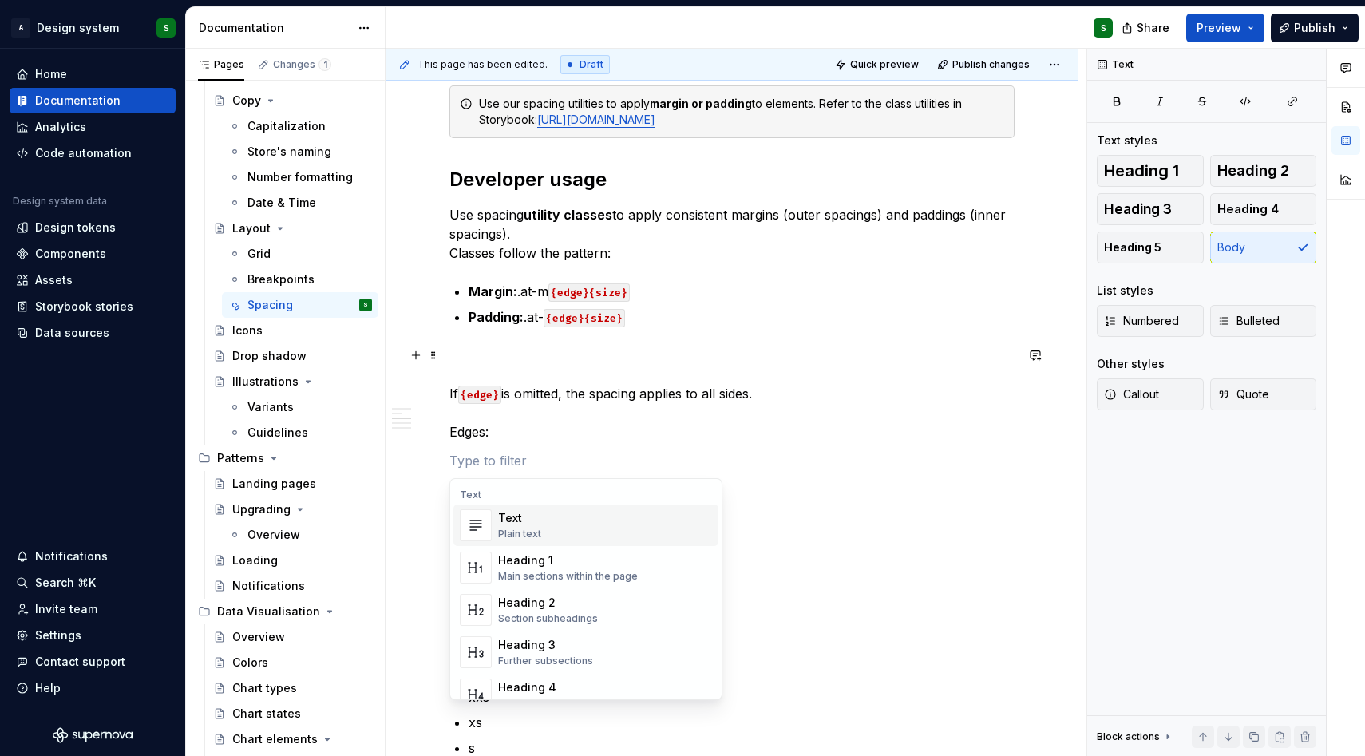
click at [532, 526] on div "Text Plain text" at bounding box center [519, 525] width 43 height 30
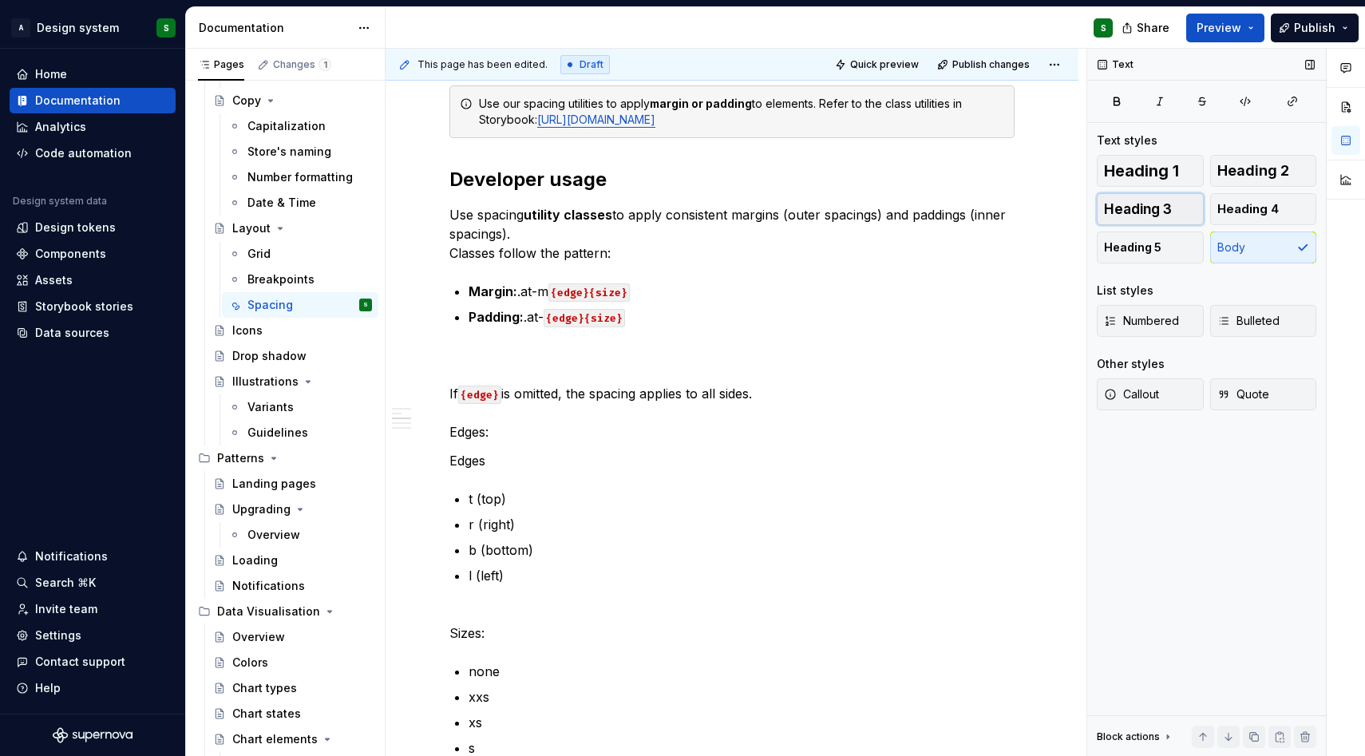
click at [1136, 207] on span "Heading 3" at bounding box center [1138, 209] width 68 height 16
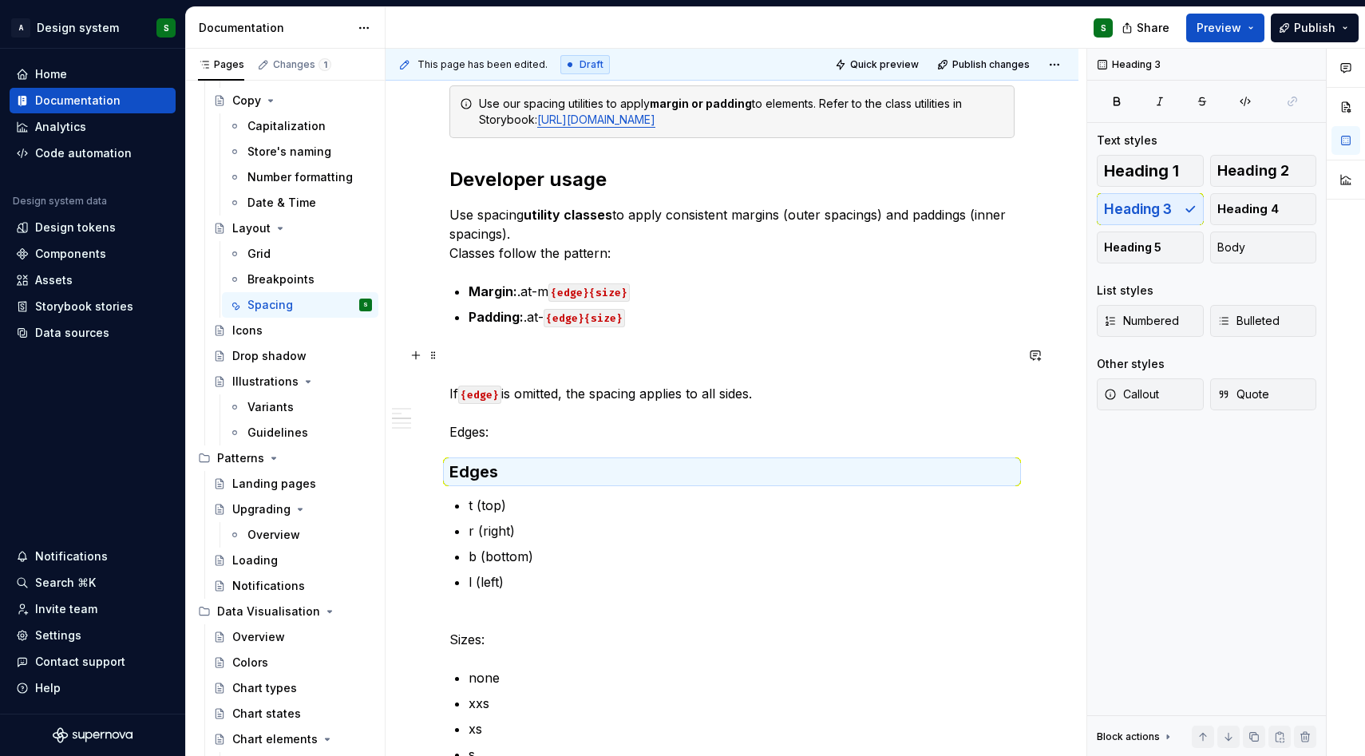
click at [554, 432] on p "If {edge} is omitted, the spacing applies to all sides. Edges:" at bounding box center [731, 394] width 565 height 96
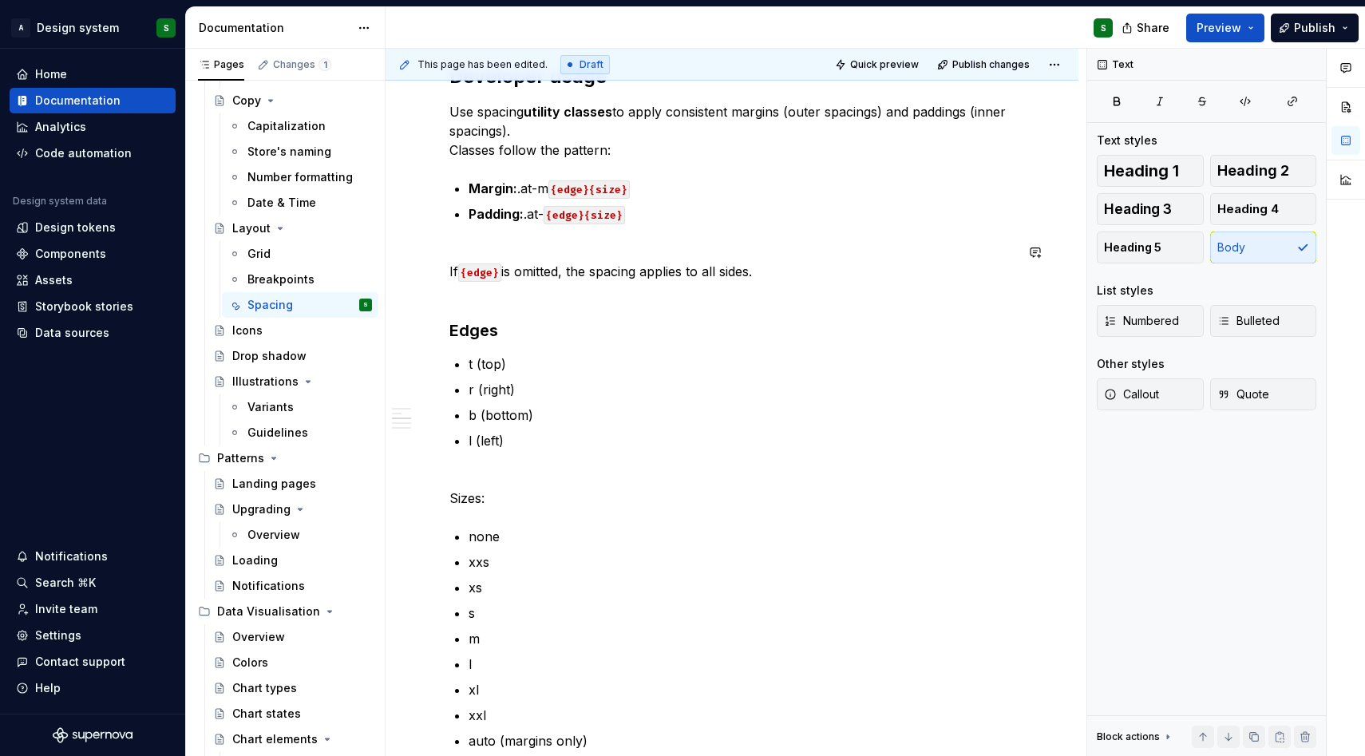
scroll to position [1460, 0]
click at [461, 495] on p "Sizes:" at bounding box center [731, 496] width 565 height 19
click at [1184, 207] on button "Heading 3" at bounding box center [1150, 209] width 107 height 32
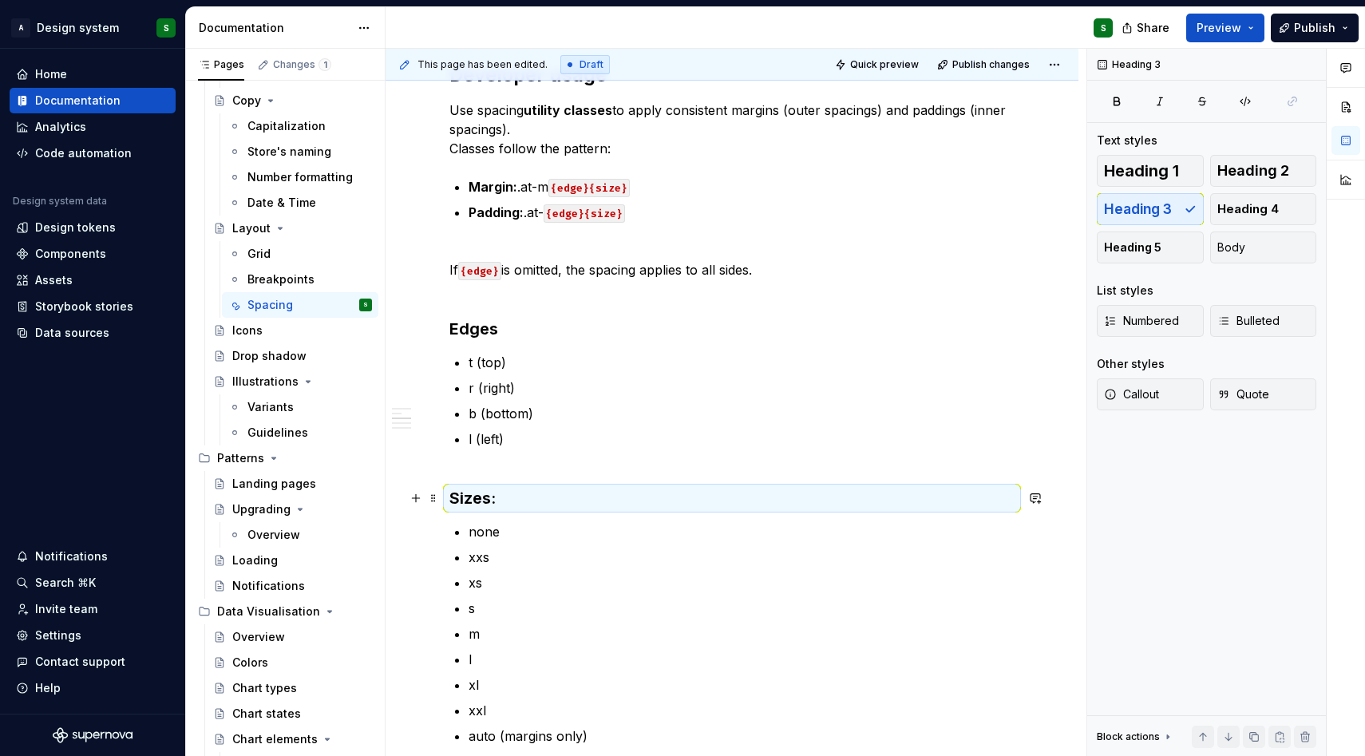
click at [537, 484] on div "**********" at bounding box center [731, 190] width 565 height 2670
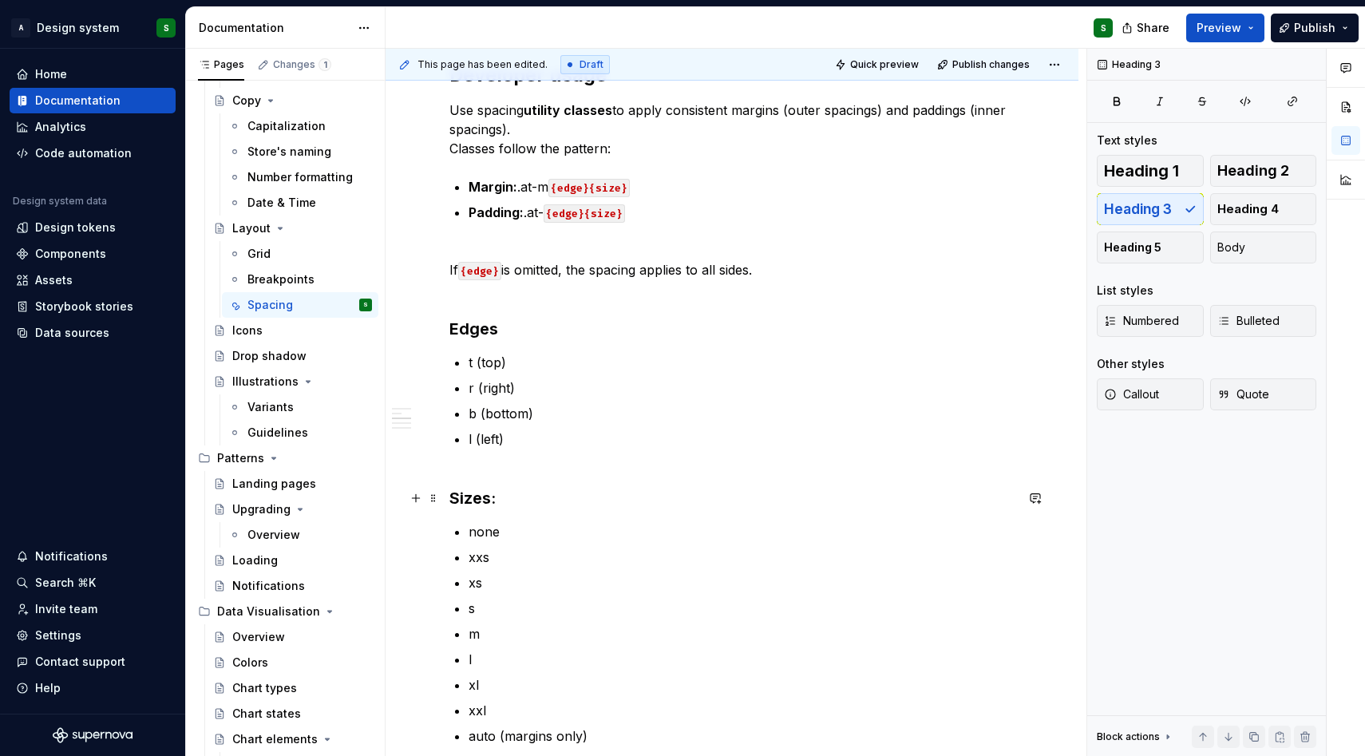
click at [560, 504] on h3 "Sizes:" at bounding box center [731, 498] width 565 height 22
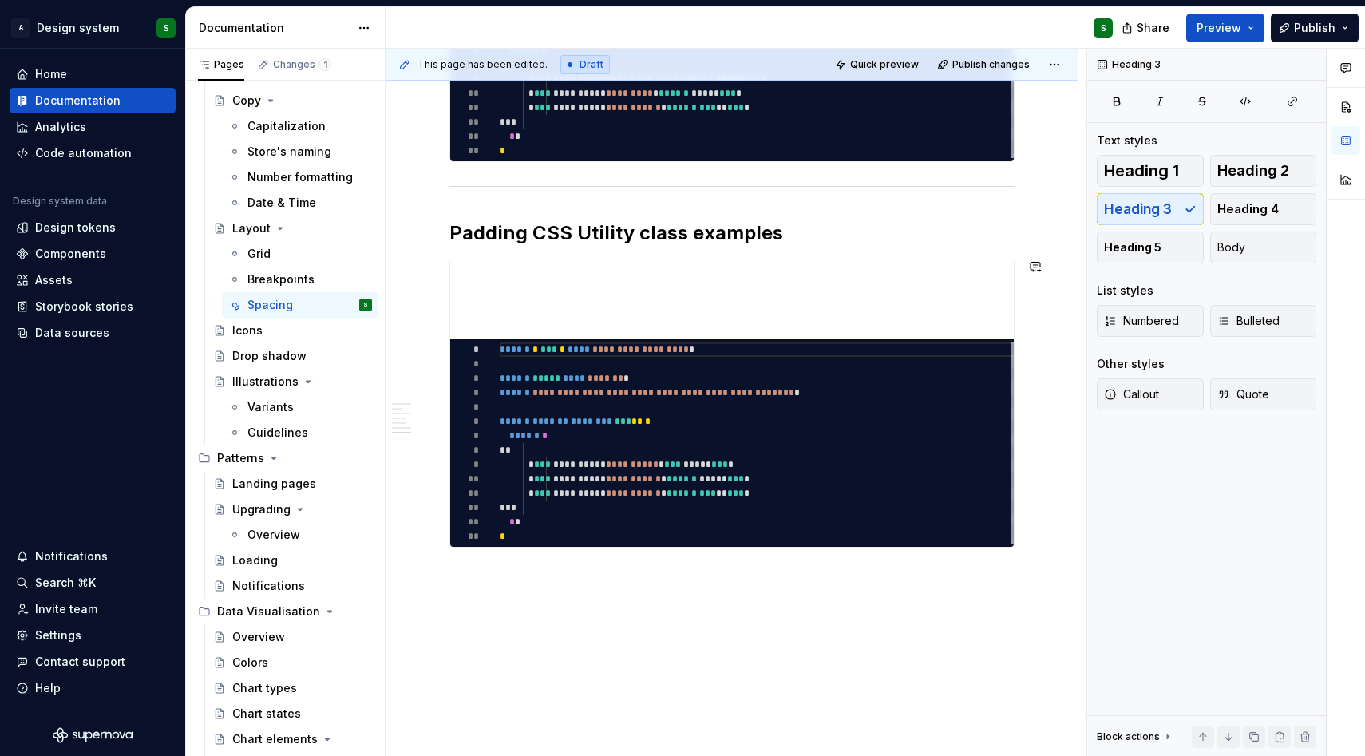
scroll to position [2475, 0]
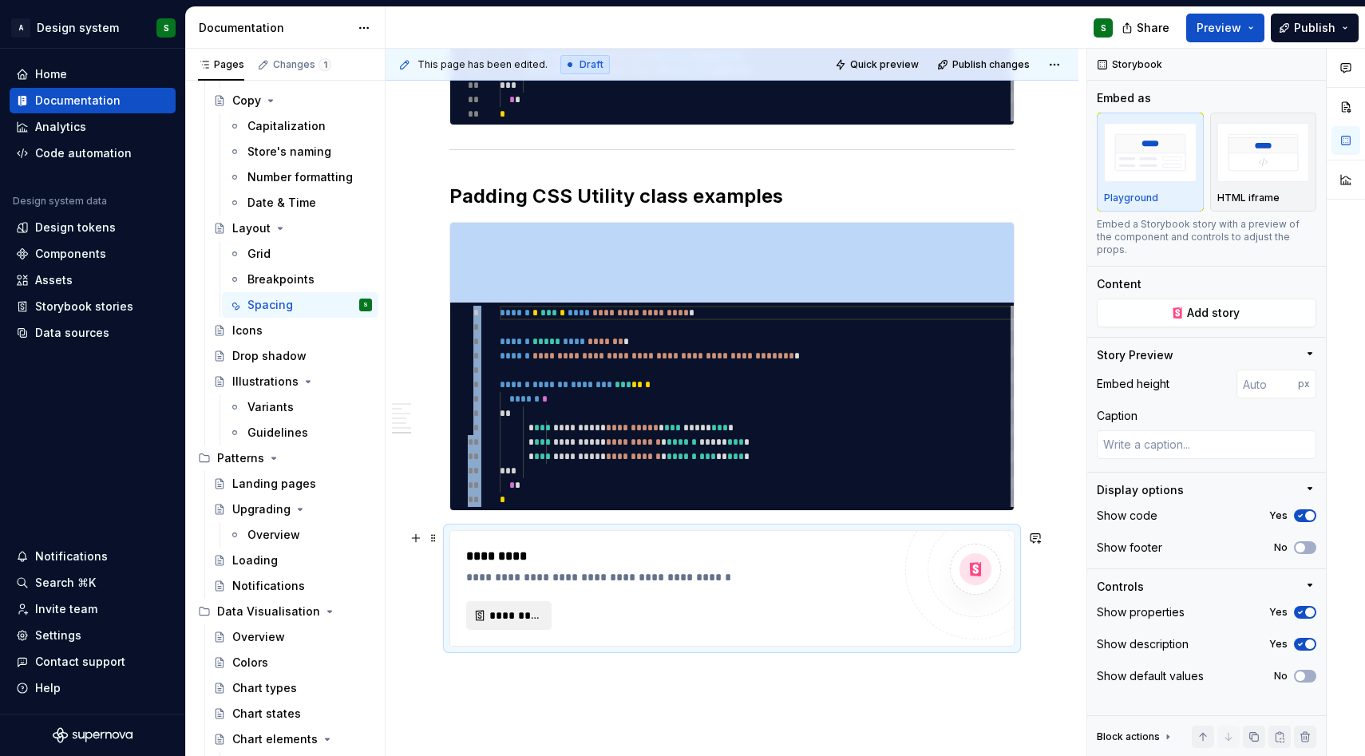
click at [521, 619] on span "*********" at bounding box center [515, 615] width 52 height 16
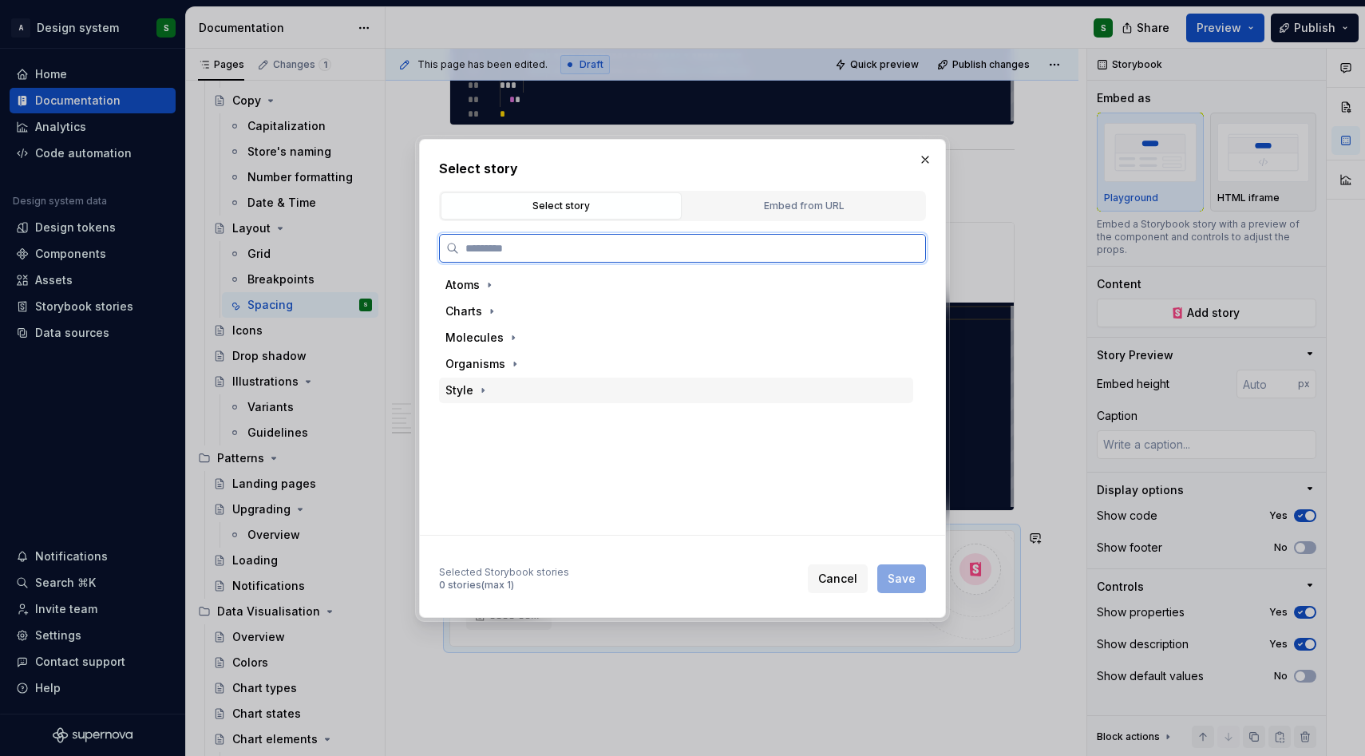
click at [503, 393] on div "Style" at bounding box center [676, 390] width 474 height 26
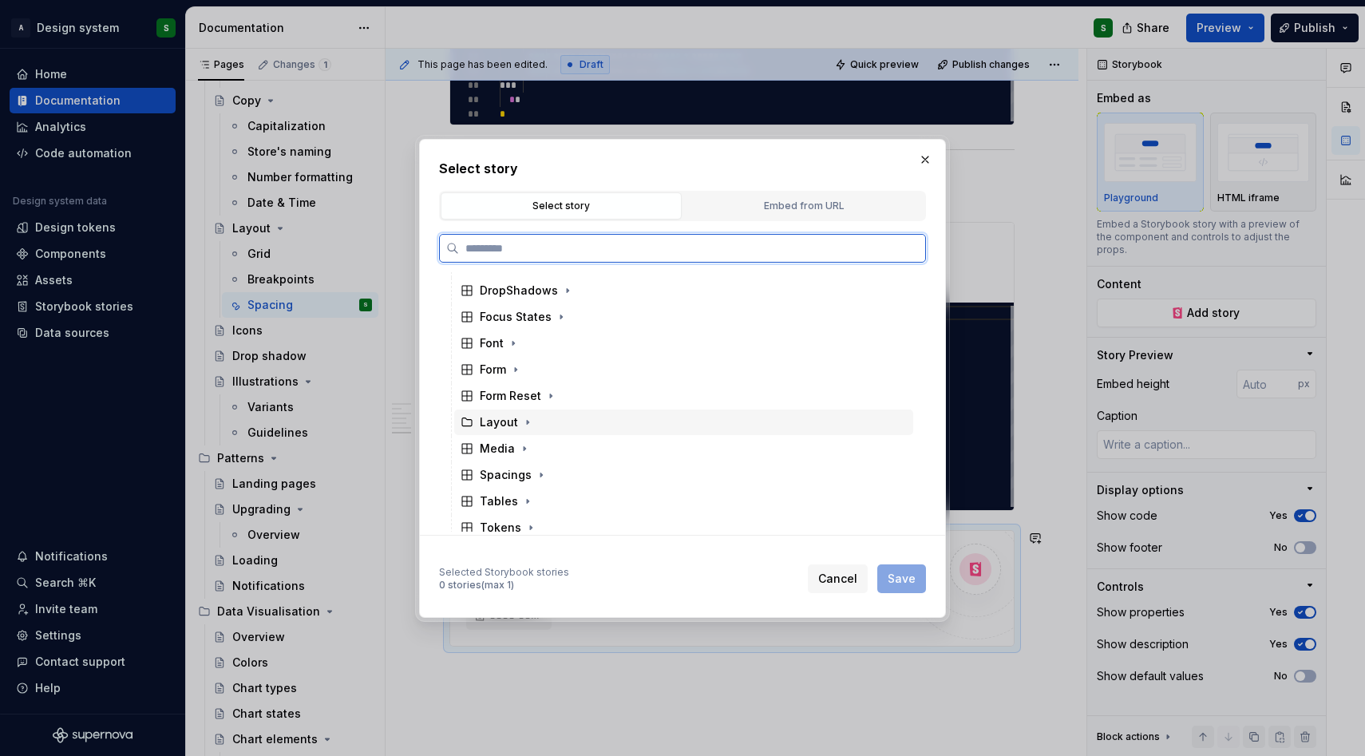
click at [533, 421] on div "Layout" at bounding box center [683, 422] width 459 height 26
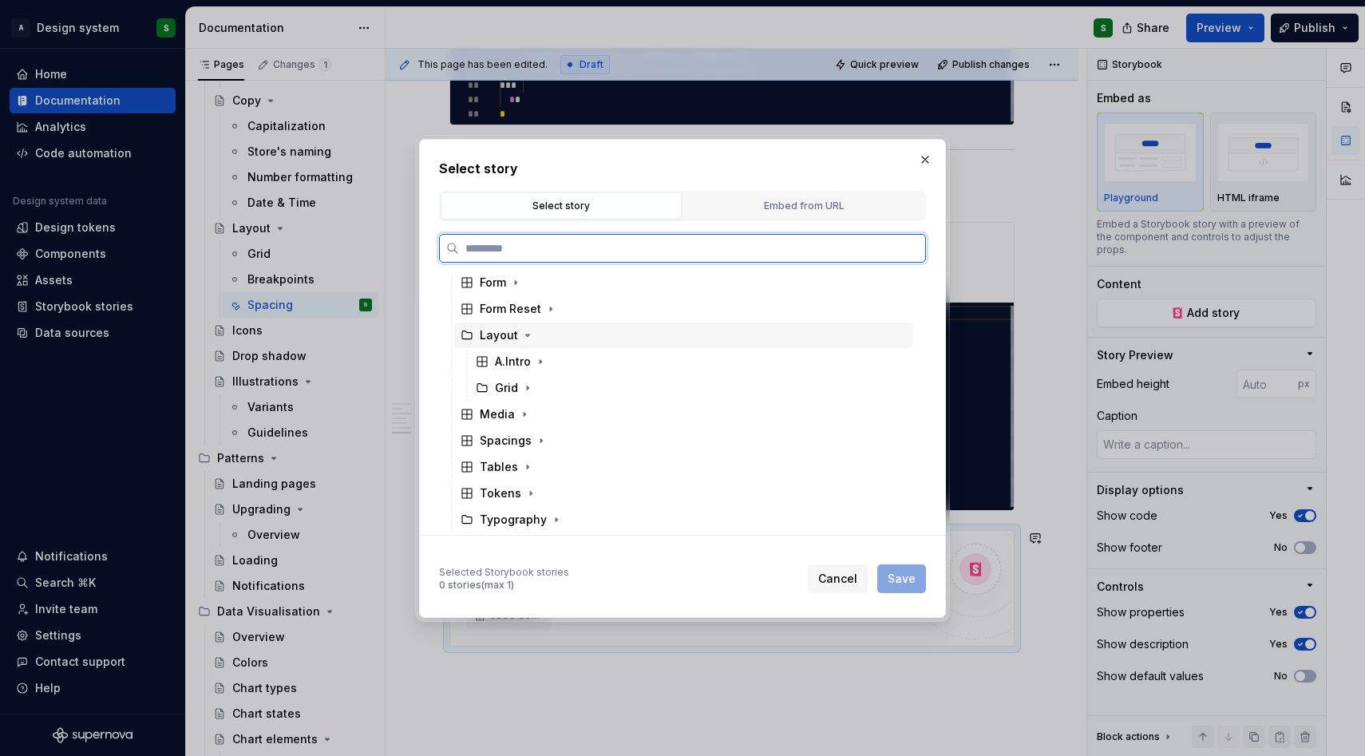
scroll to position [320, 0]
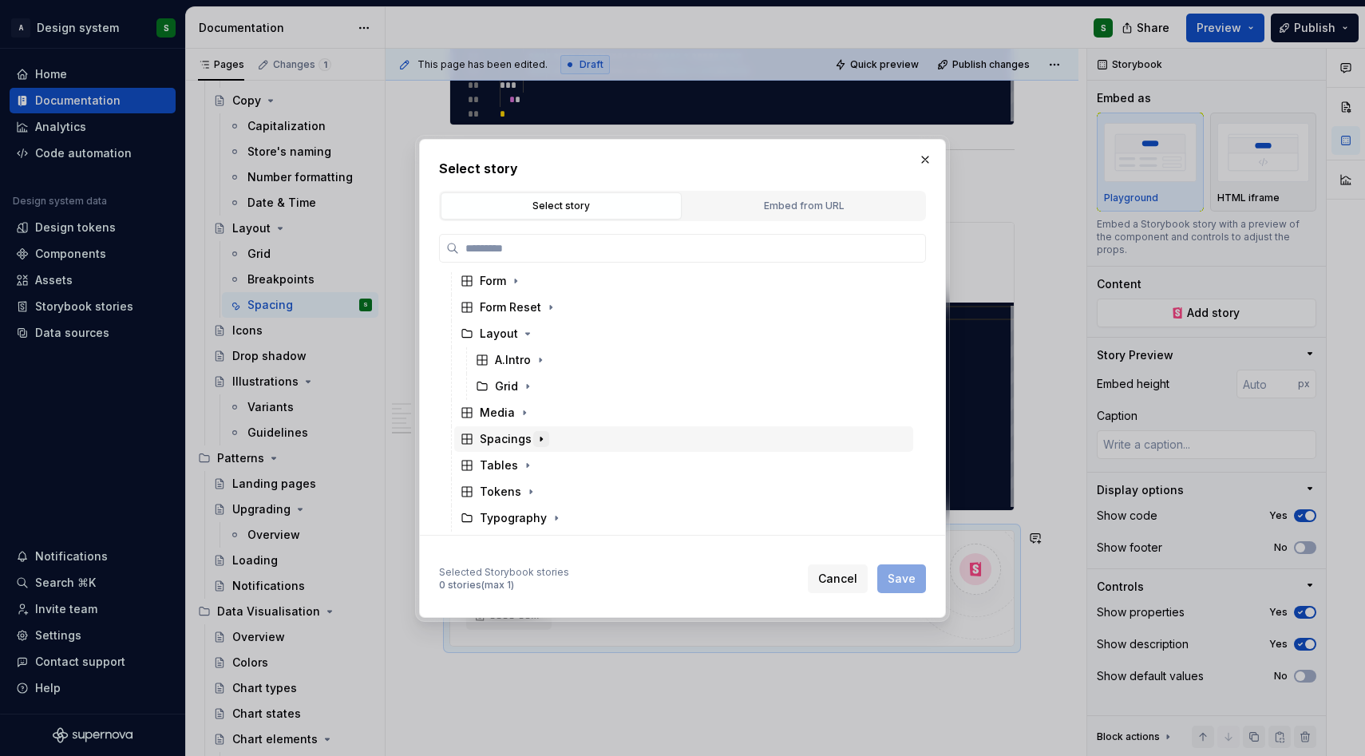
click at [535, 433] on icon "button" at bounding box center [541, 439] width 13 height 13
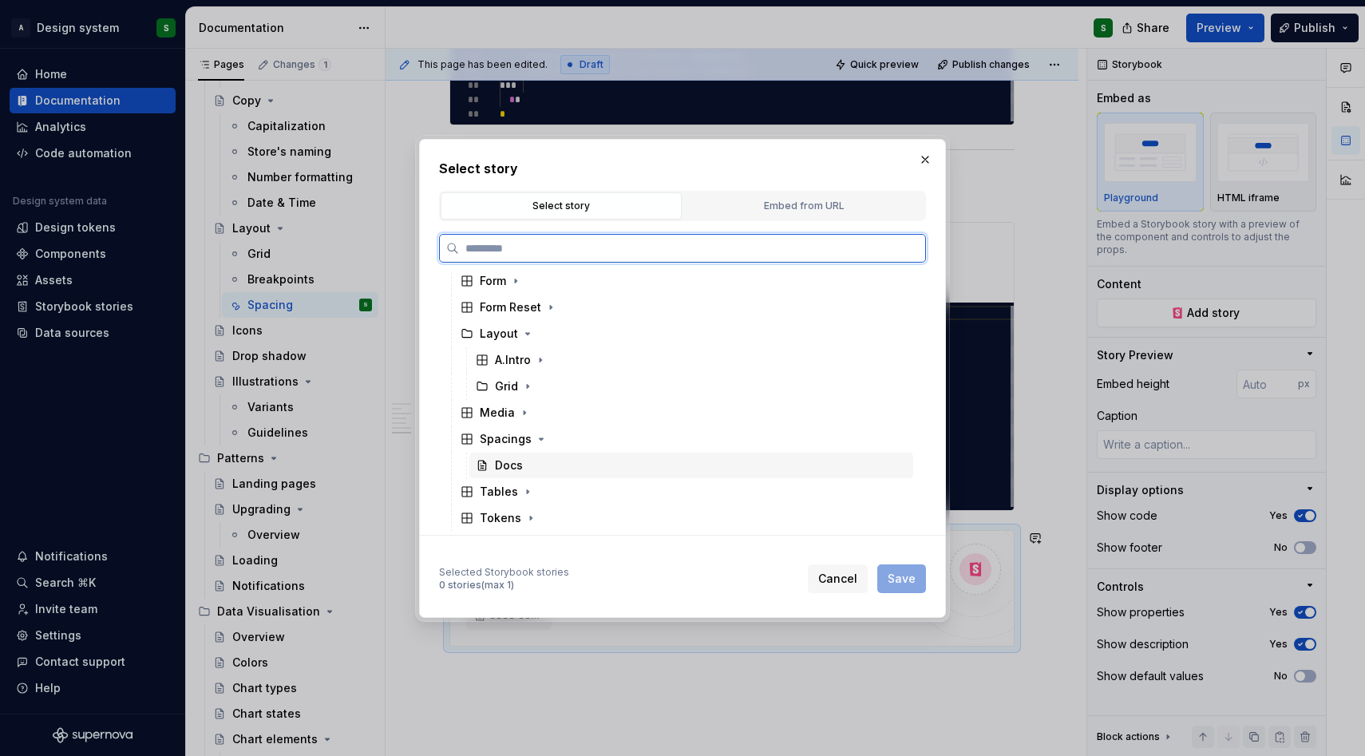
click at [516, 460] on div "Docs" at bounding box center [509, 465] width 28 height 16
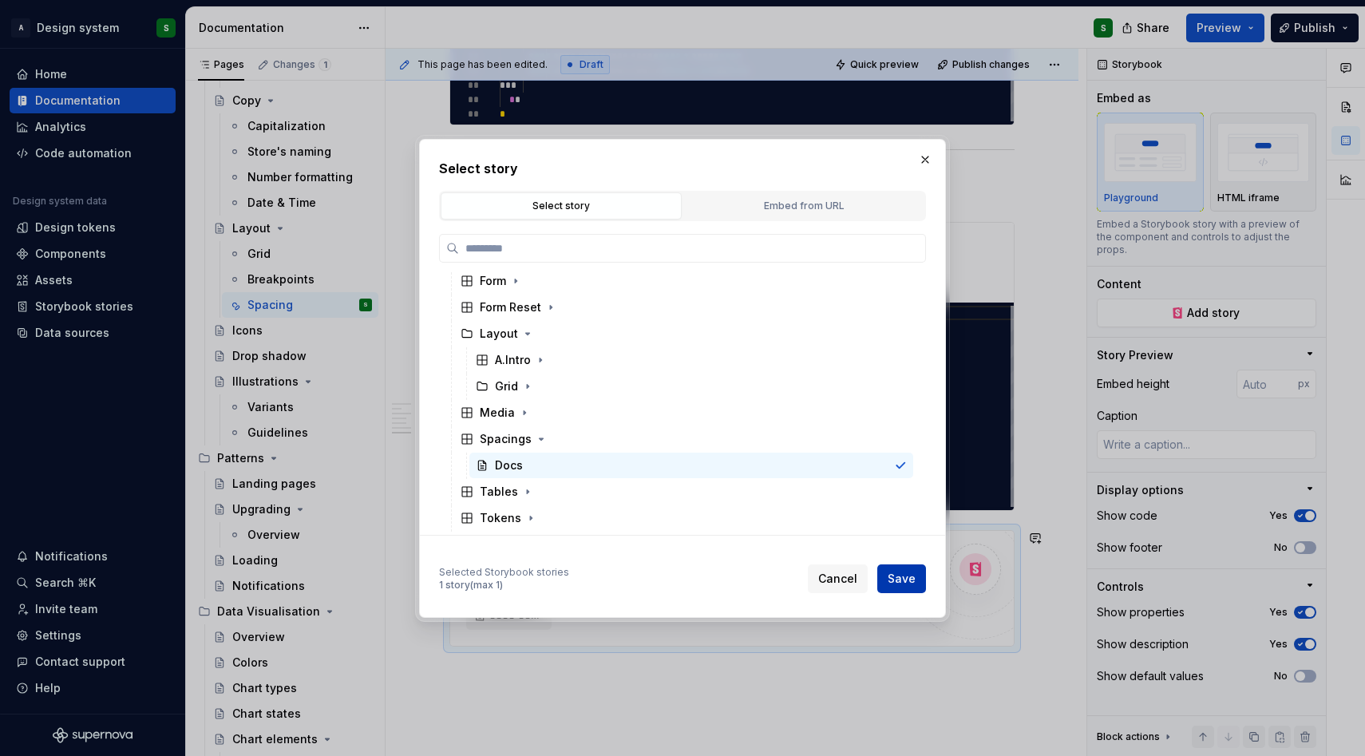
click at [893, 566] on button "Save" at bounding box center [901, 578] width 49 height 29
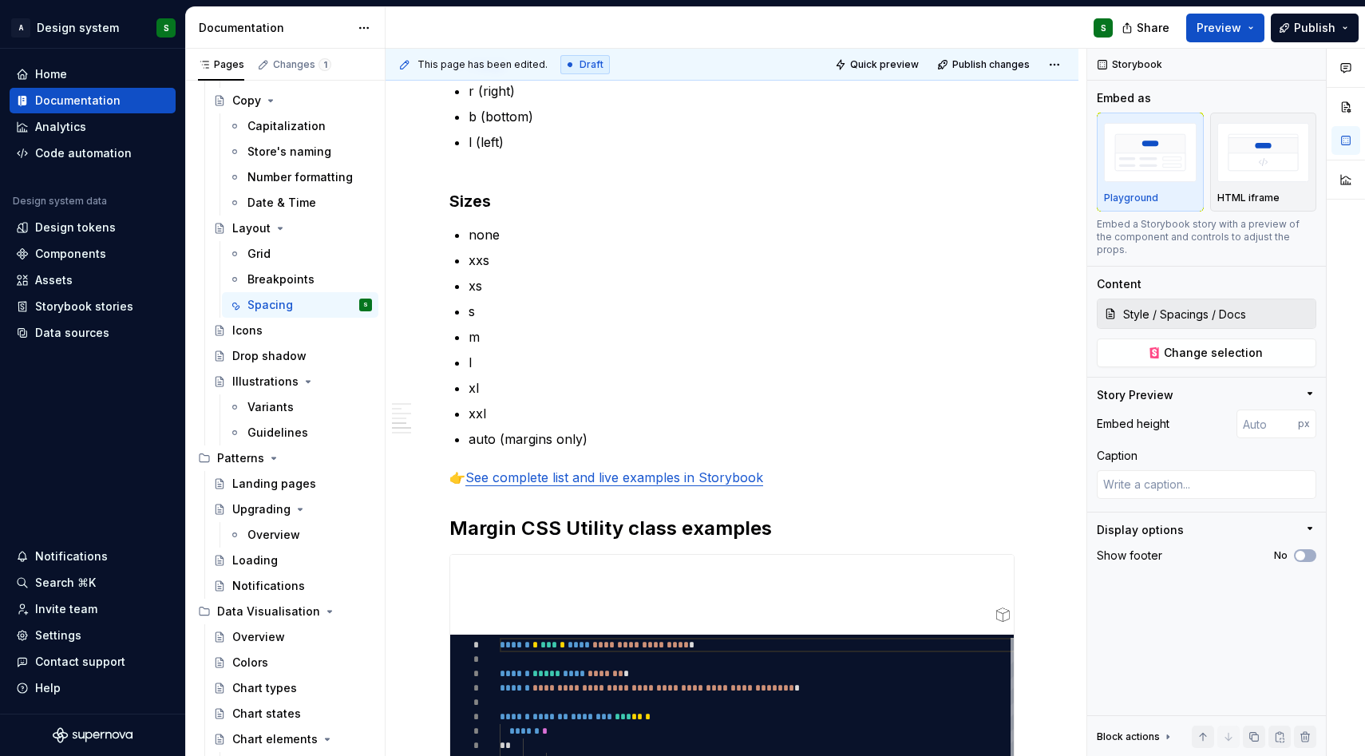
scroll to position [1755, 0]
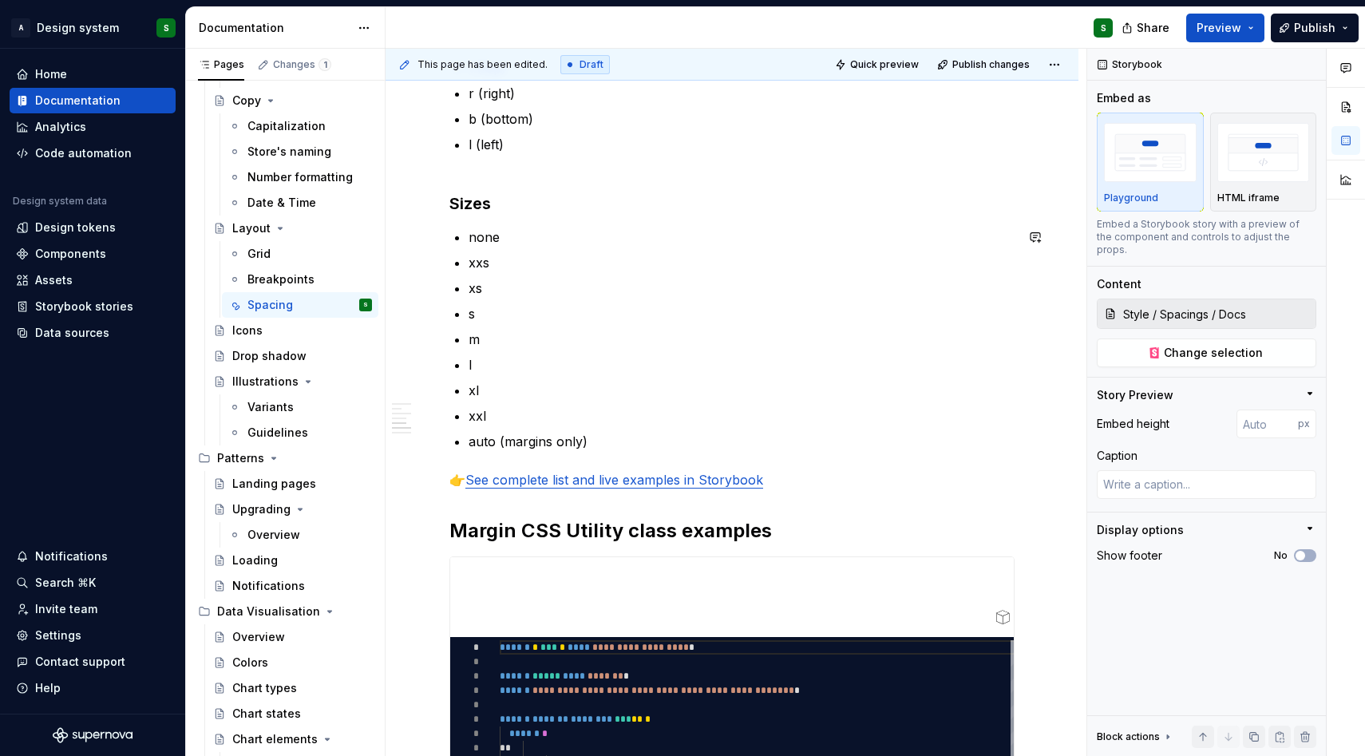
click at [851, 462] on div "**********" at bounding box center [731, 65] width 565 height 3011
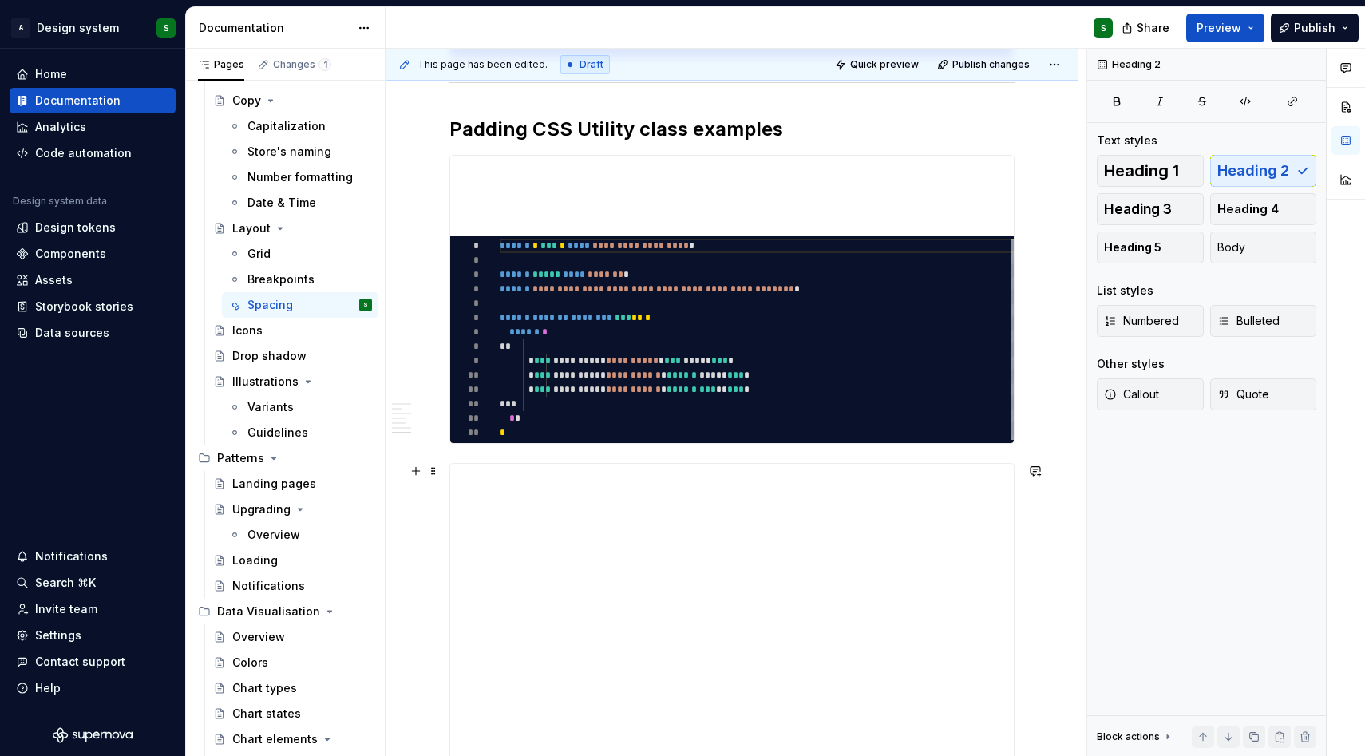
scroll to position [2538, 0]
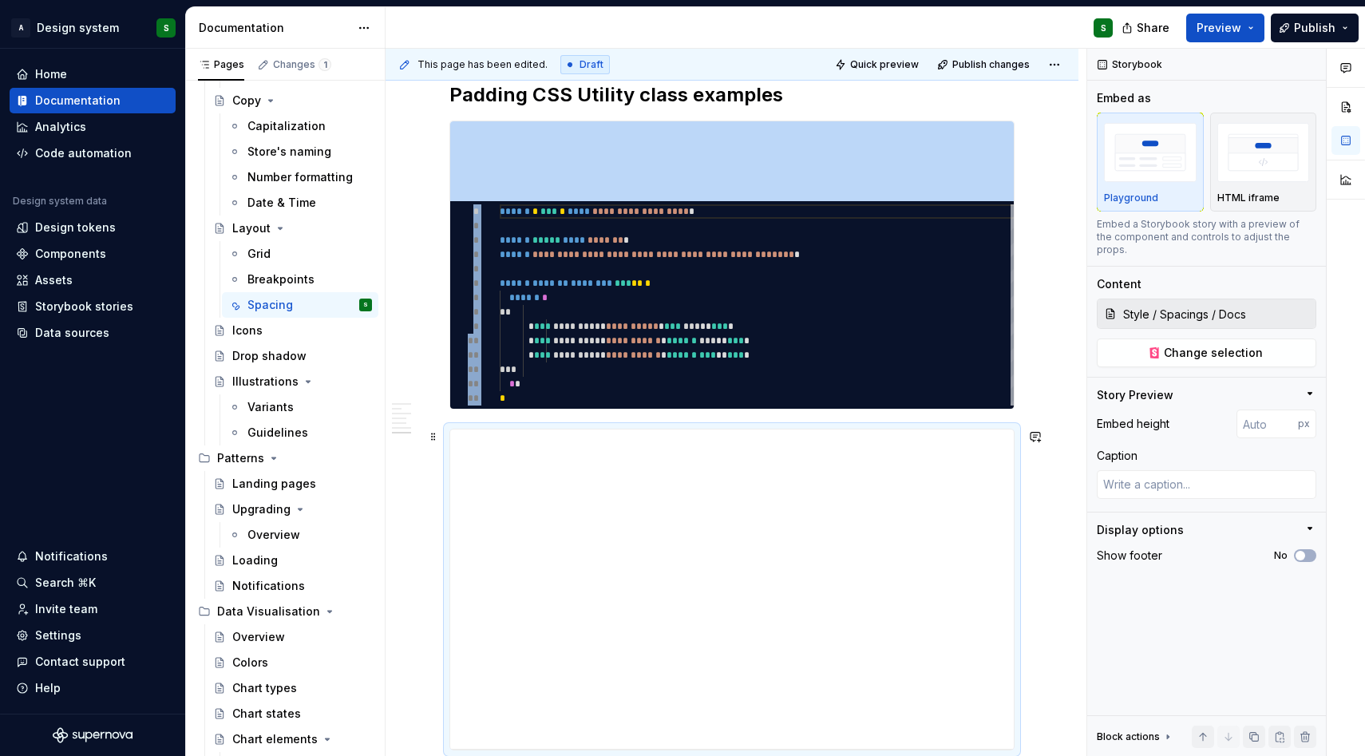
click at [409, 125] on button "button" at bounding box center [416, 128] width 22 height 22
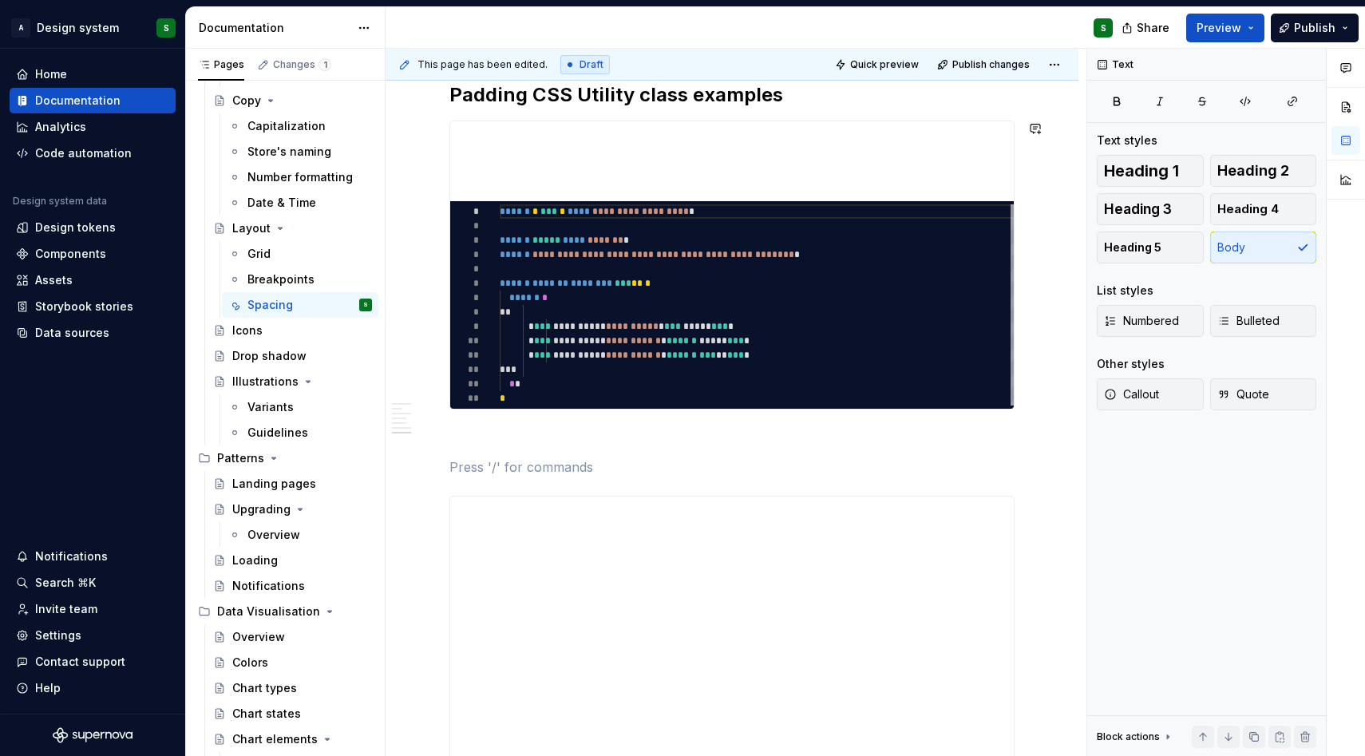
paste div
type textarea "*"
click at [492, 437] on p at bounding box center [731, 438] width 565 height 19
click at [1162, 206] on span "Heading 3" at bounding box center [1138, 209] width 68 height 16
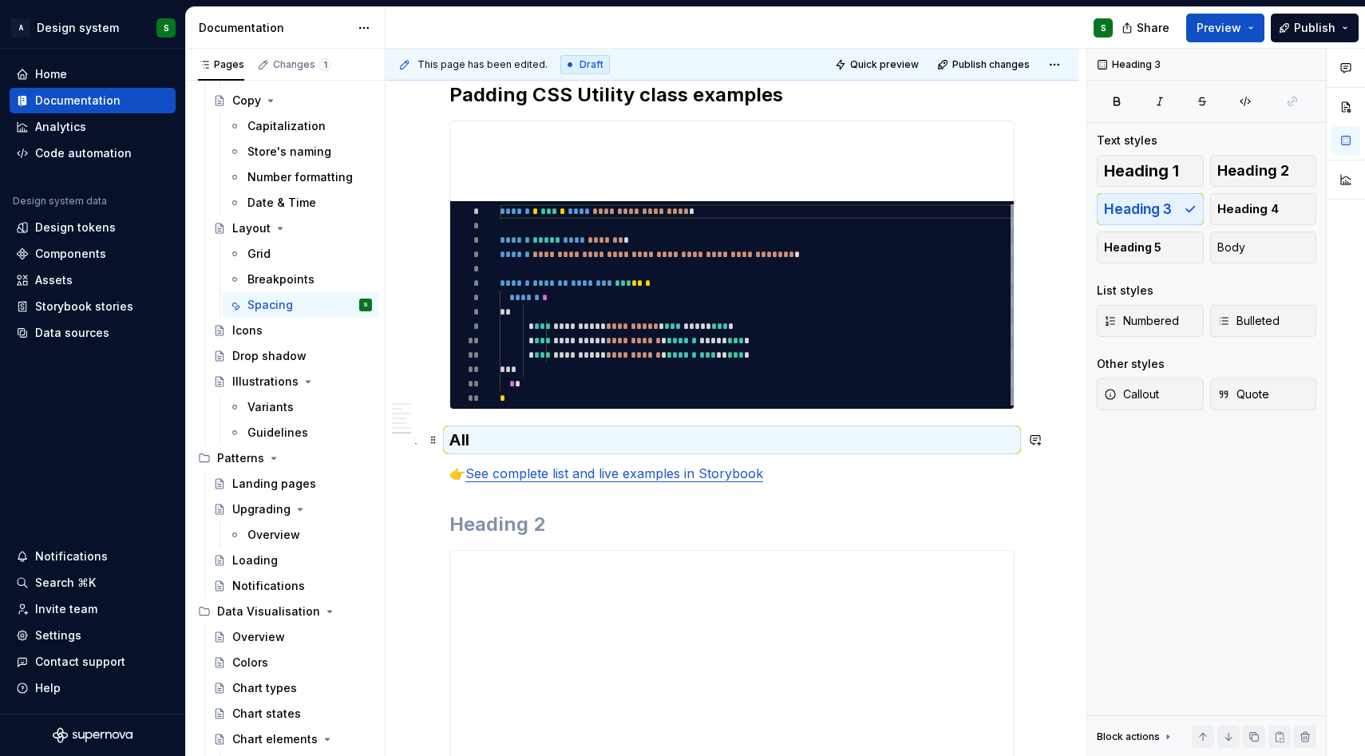
click at [552, 436] on h3 "All" at bounding box center [731, 440] width 565 height 22
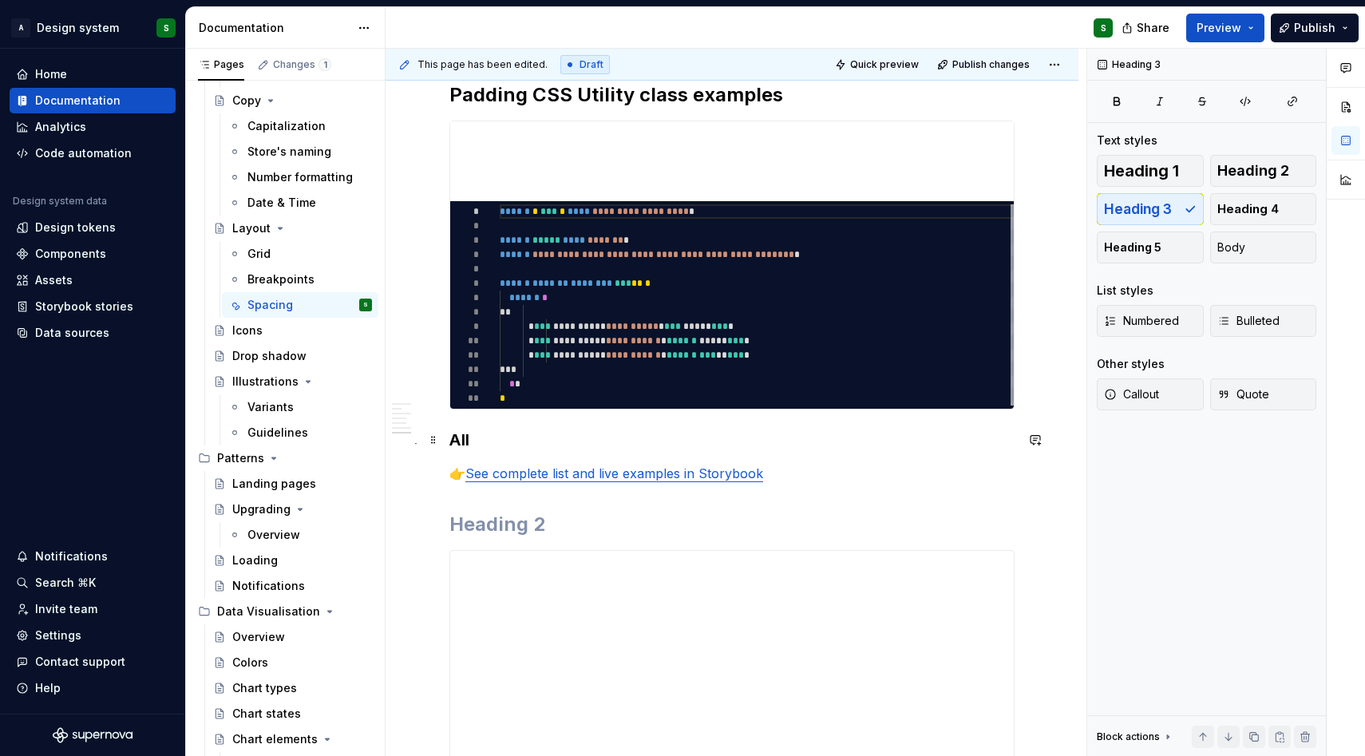
click at [543, 440] on h3 "All" at bounding box center [731, 440] width 565 height 22
click at [488, 519] on h2 at bounding box center [731, 525] width 565 height 26
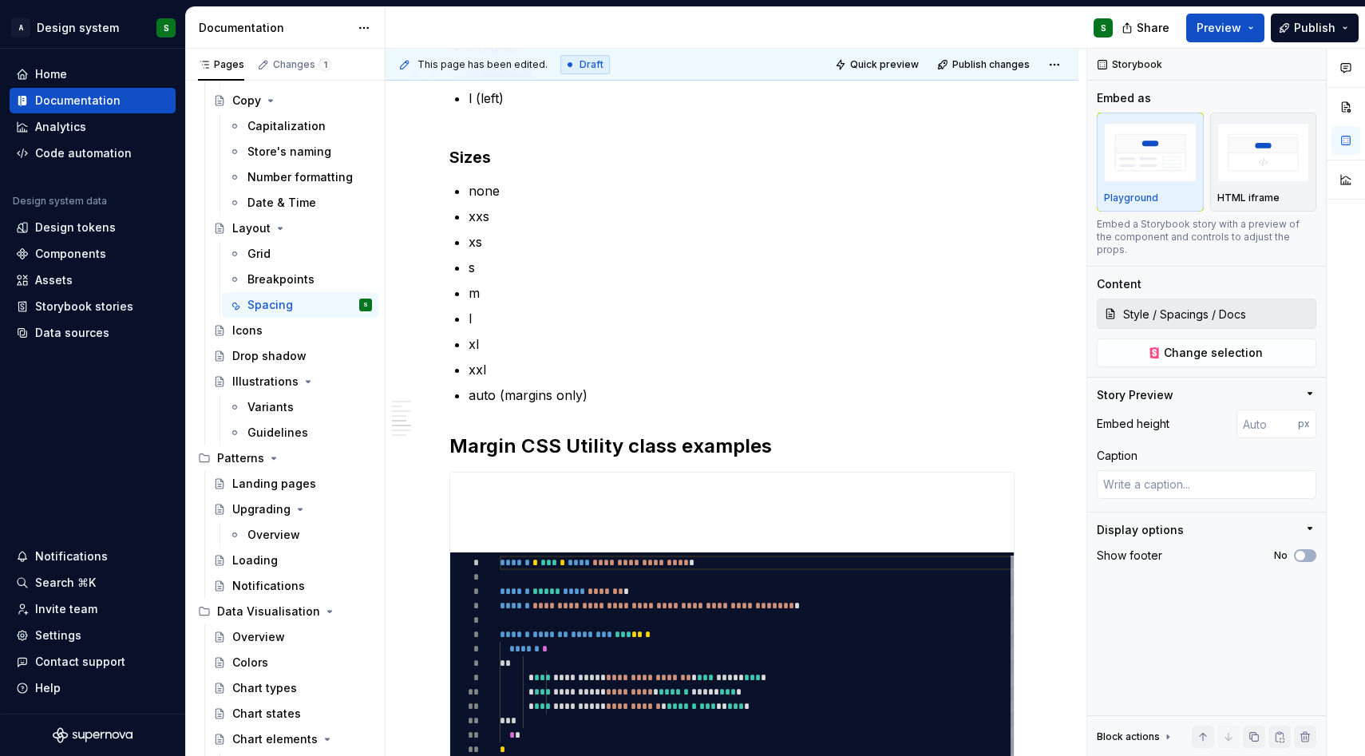
scroll to position [1805, 0]
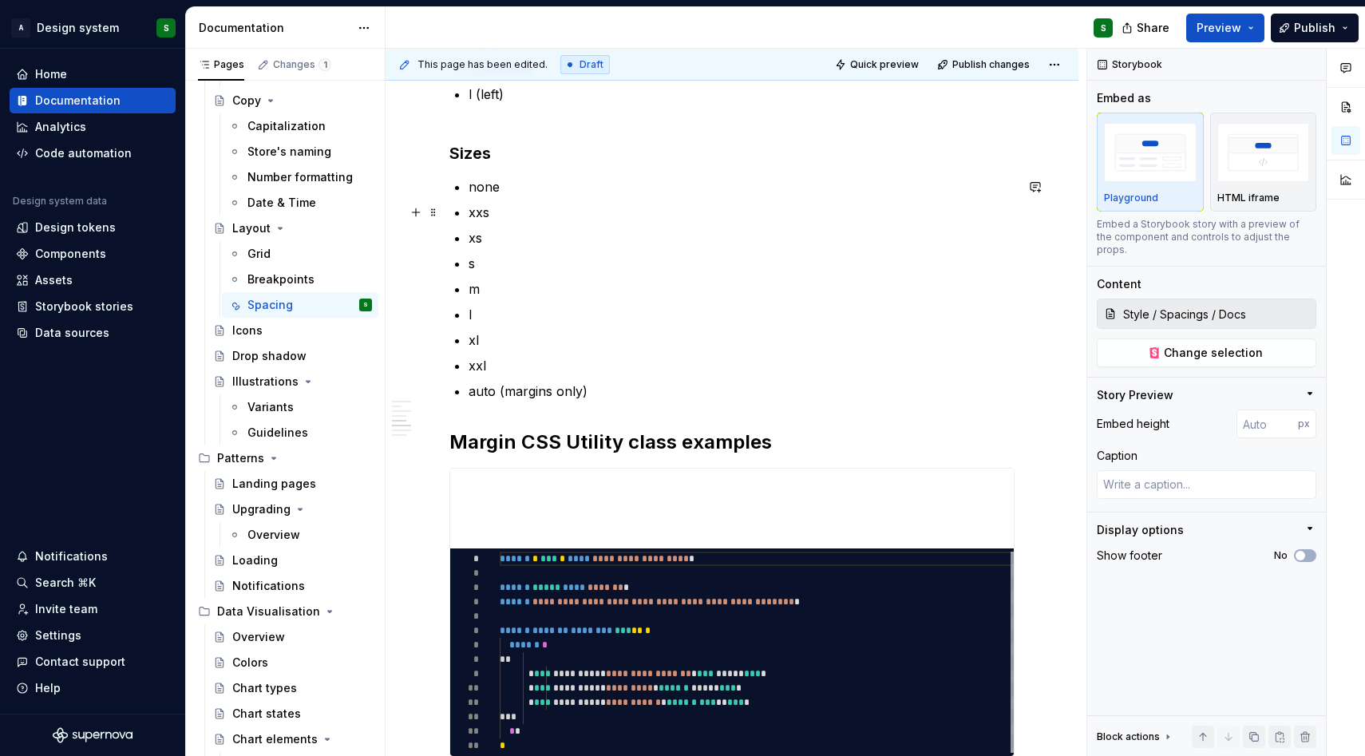
click at [599, 205] on p "xxs" at bounding box center [741, 212] width 546 height 19
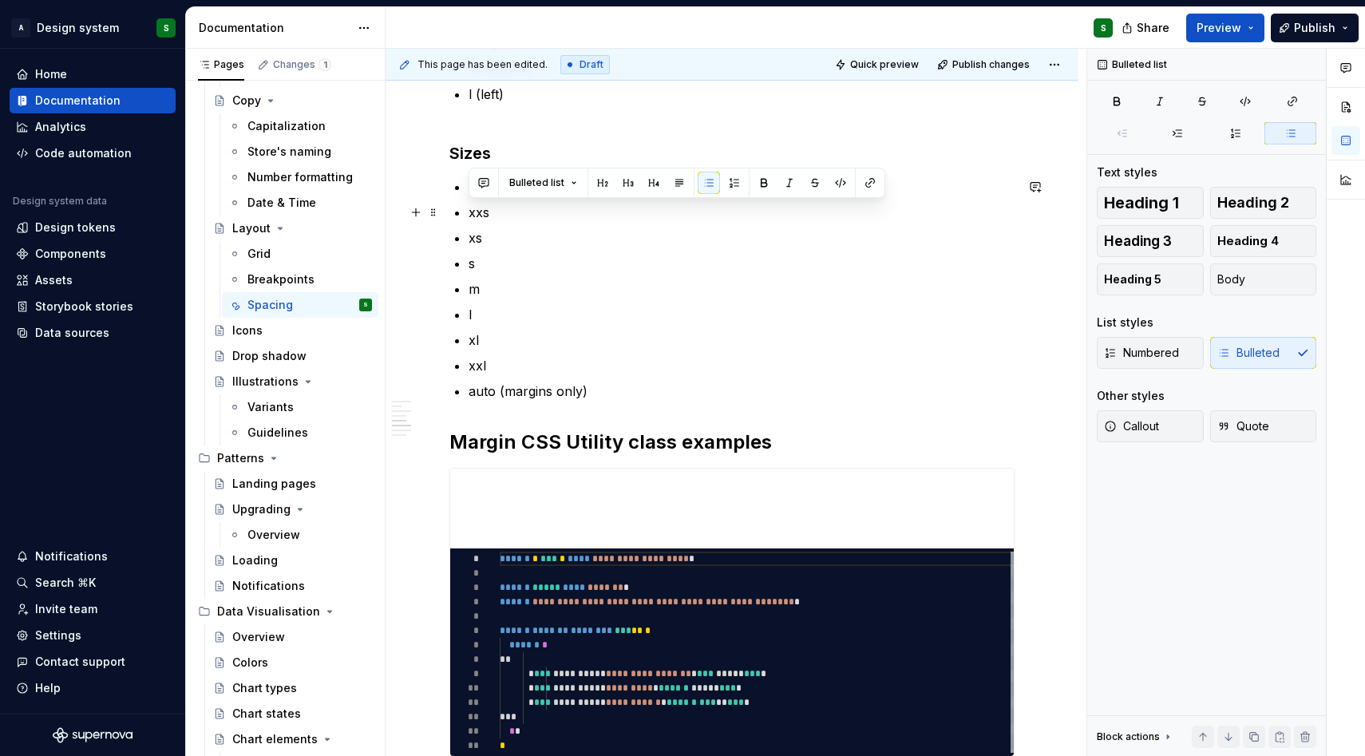
click at [577, 259] on p "s" at bounding box center [741, 263] width 546 height 19
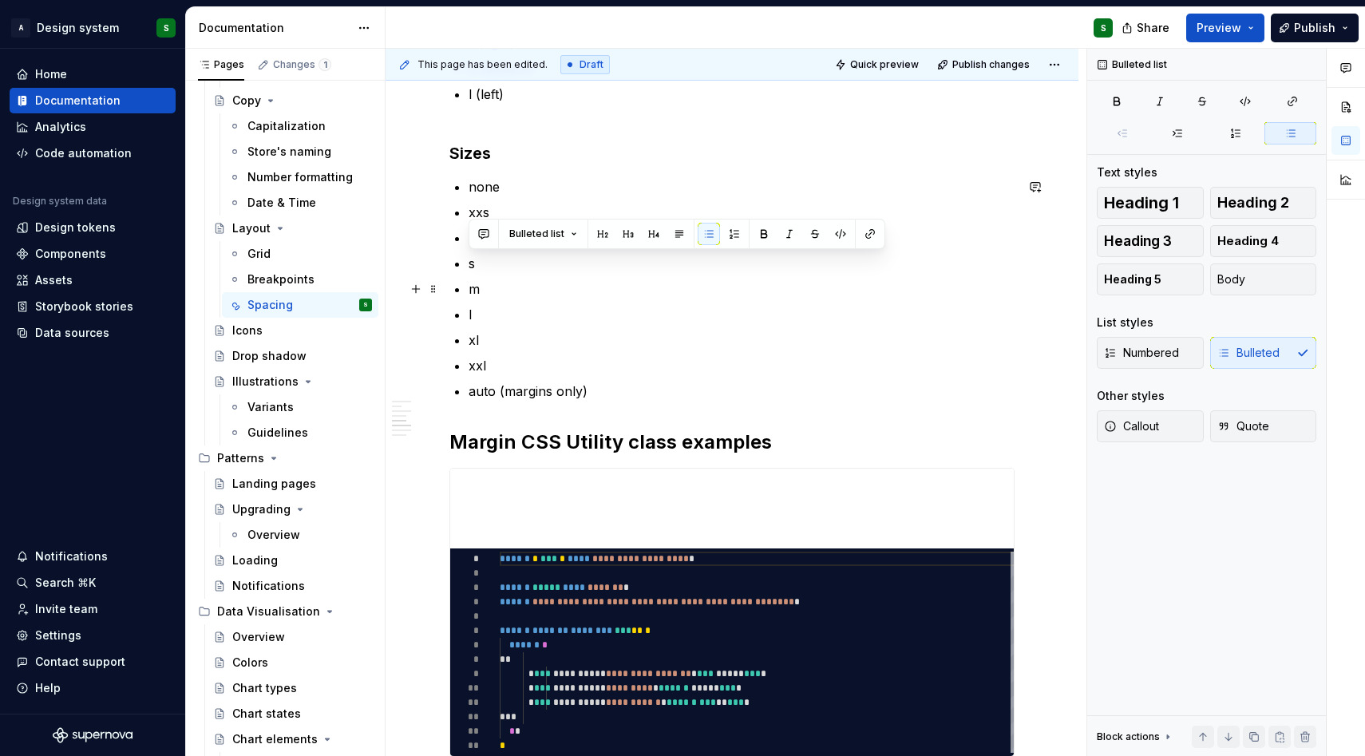
click at [582, 294] on p "m" at bounding box center [741, 288] width 546 height 19
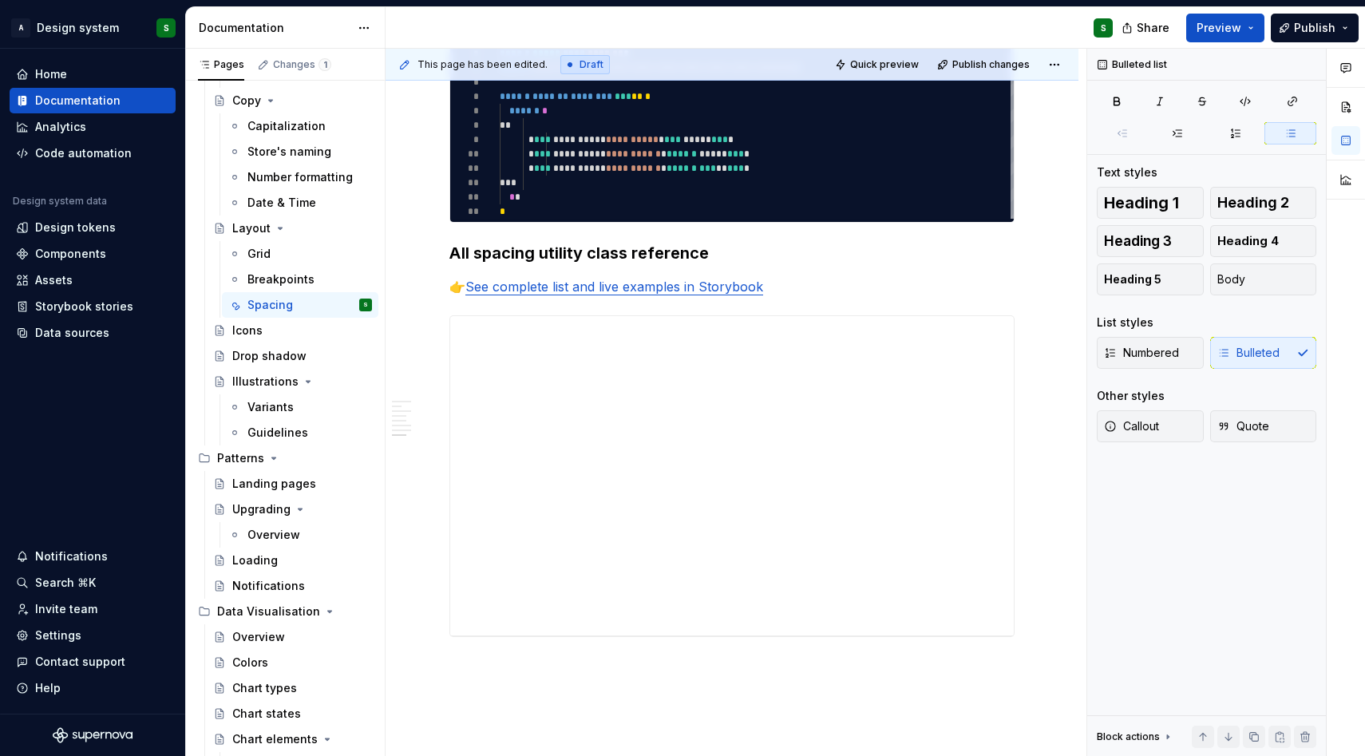
scroll to position [2726, 0]
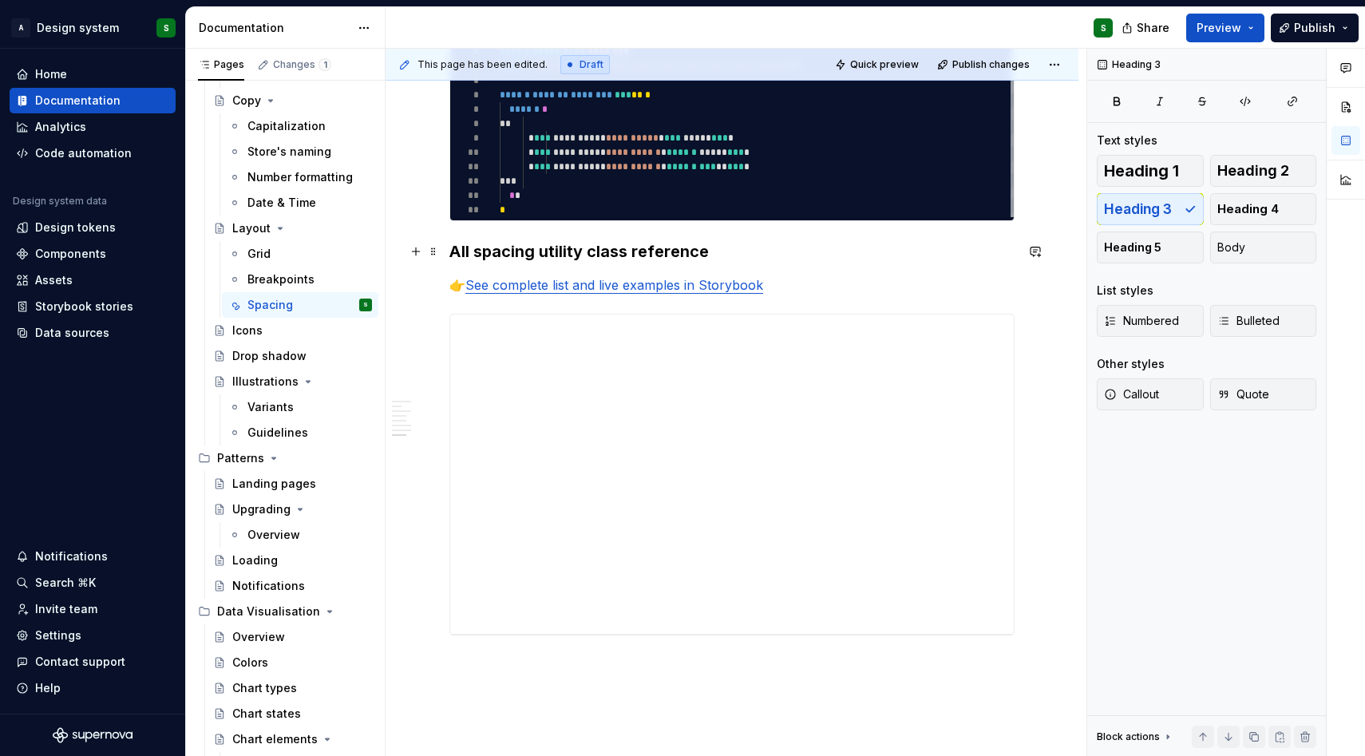
click at [581, 251] on h3 "All spacing utility class reference" at bounding box center [731, 251] width 565 height 22
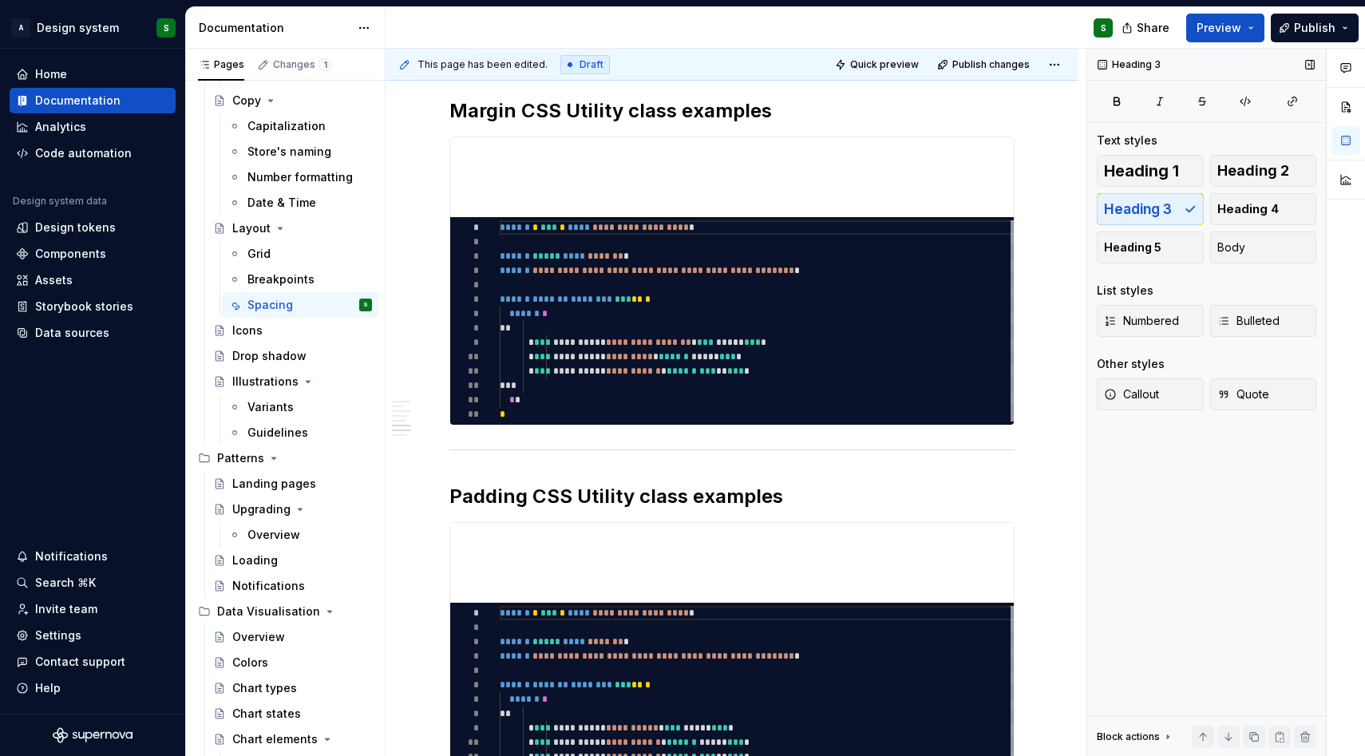
scroll to position [2113, 0]
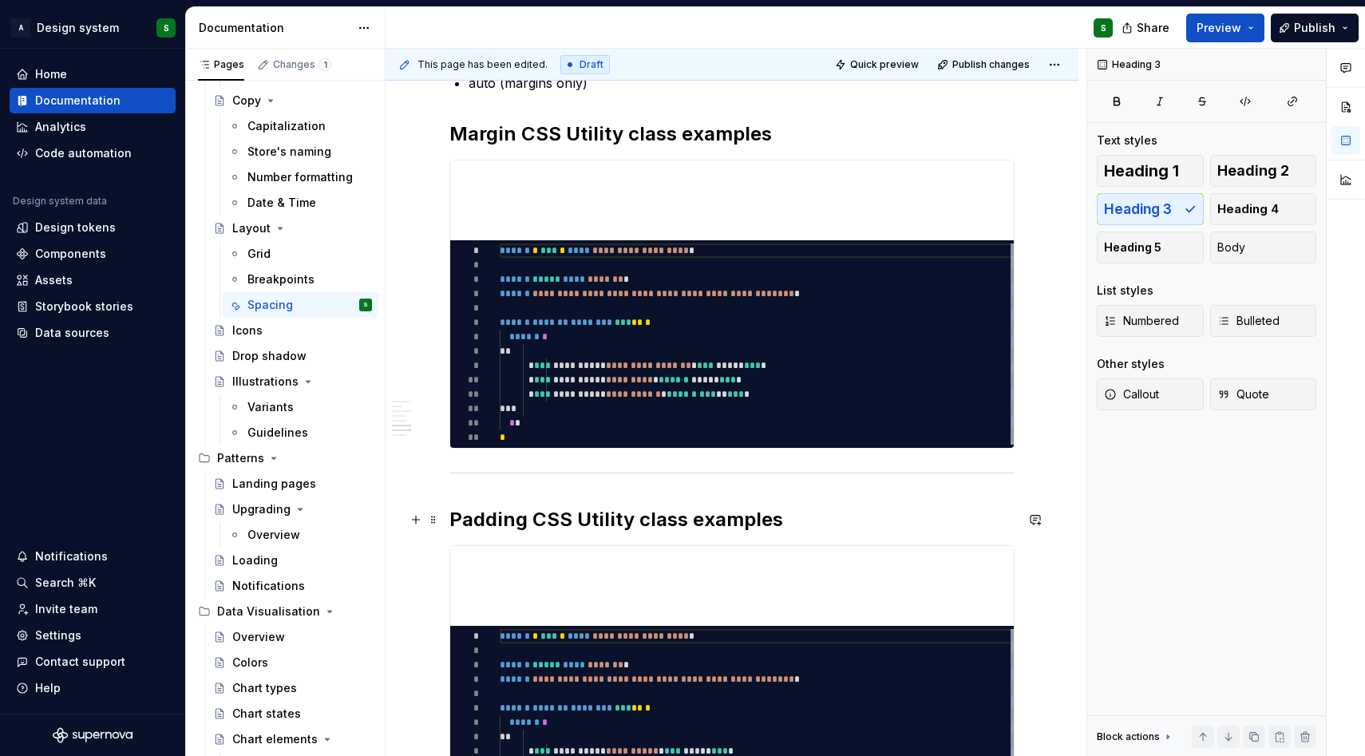
click at [605, 519] on strong "Padding CSS Utility class examples" at bounding box center [616, 519] width 334 height 23
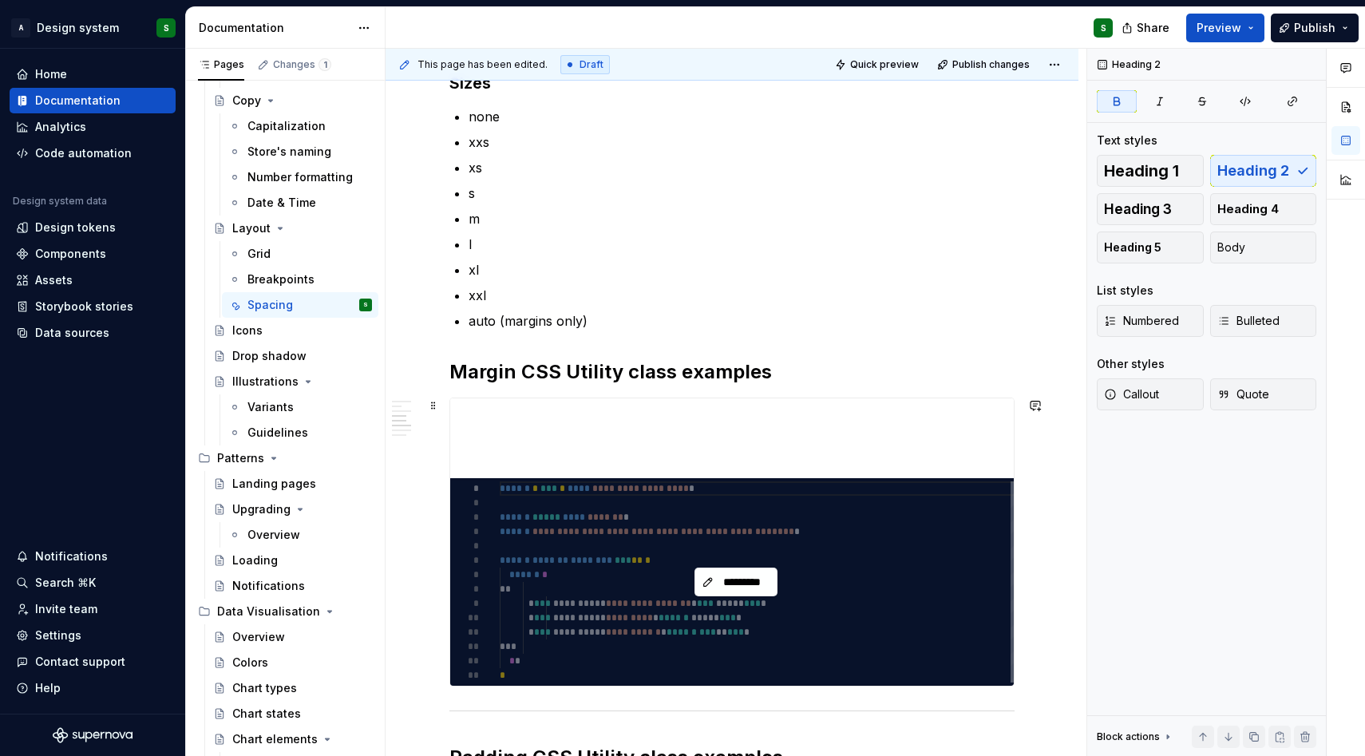
scroll to position [1895, 0]
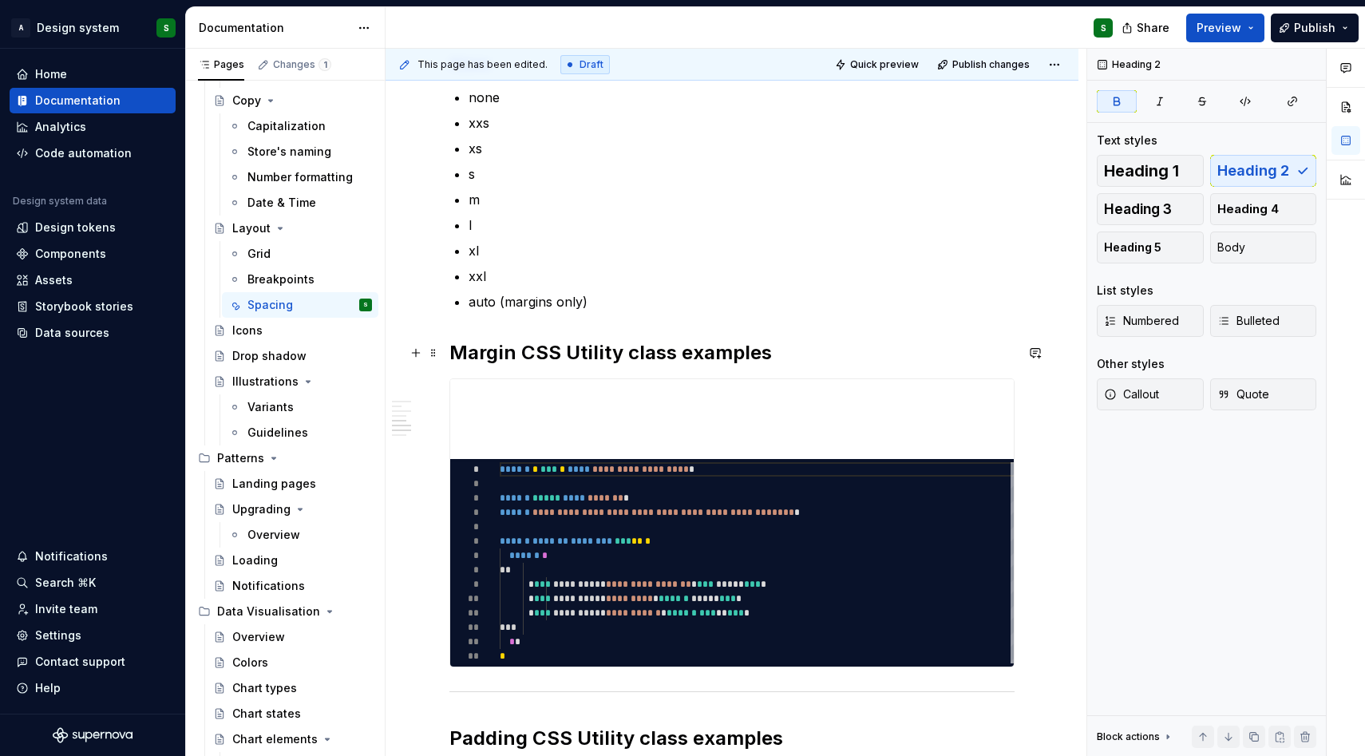
click at [648, 349] on strong "Margin CSS Utility class examples" at bounding box center [610, 352] width 322 height 23
click at [1143, 197] on button "Heading 3" at bounding box center [1150, 209] width 107 height 32
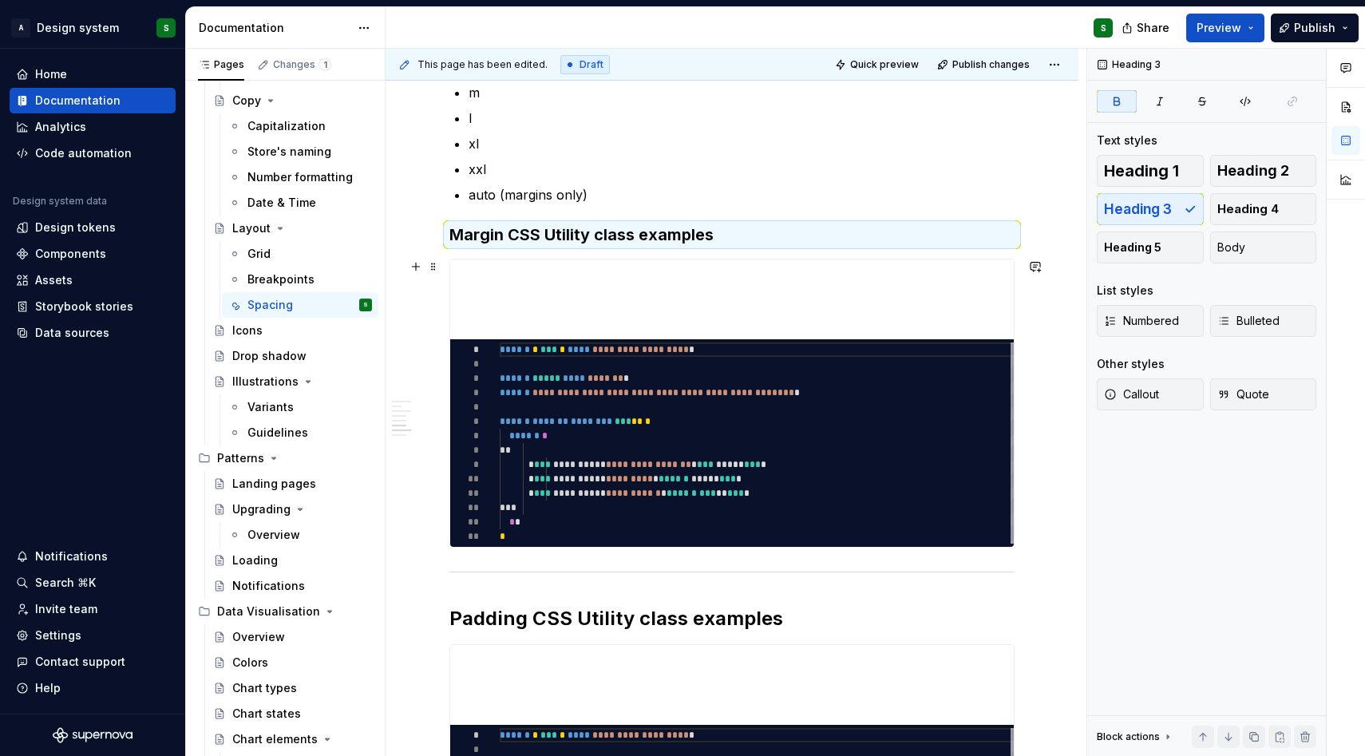
scroll to position [2029, 0]
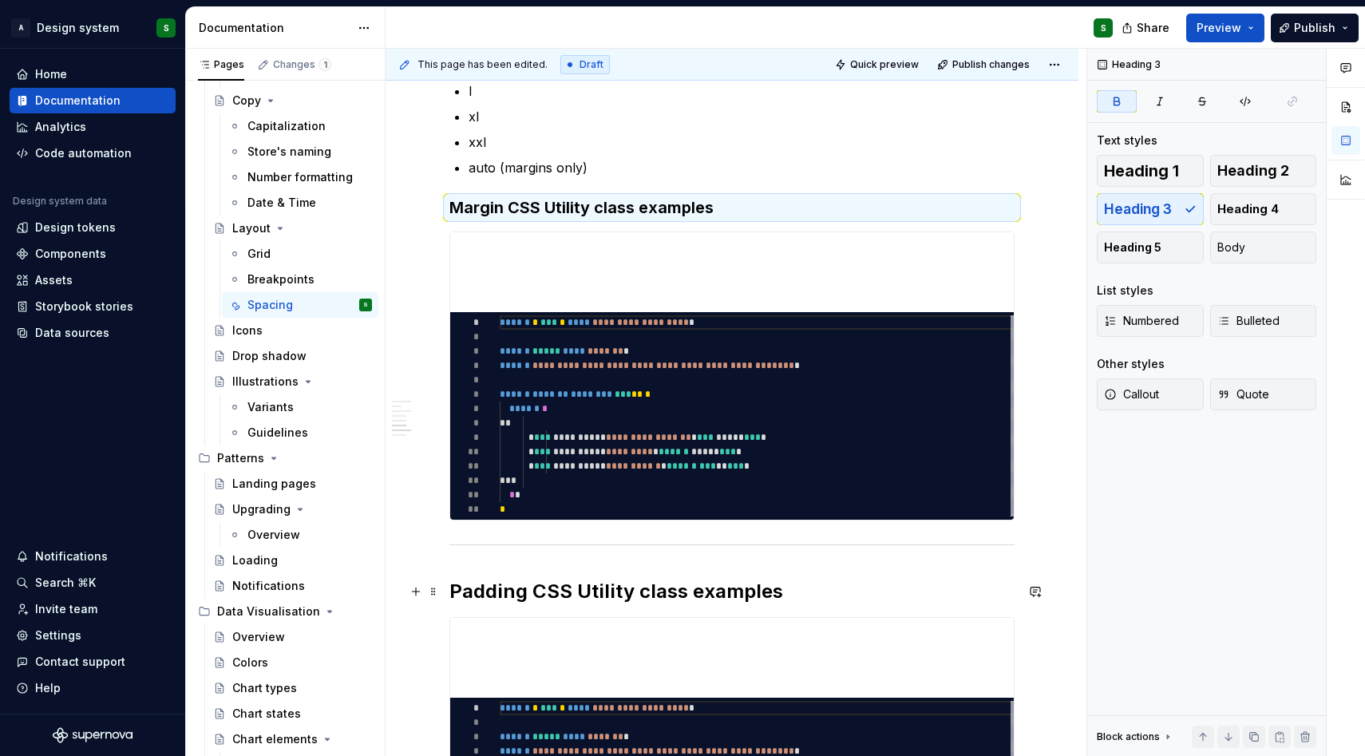
click at [642, 581] on strong "Padding CSS Utility class examples" at bounding box center [616, 590] width 334 height 23
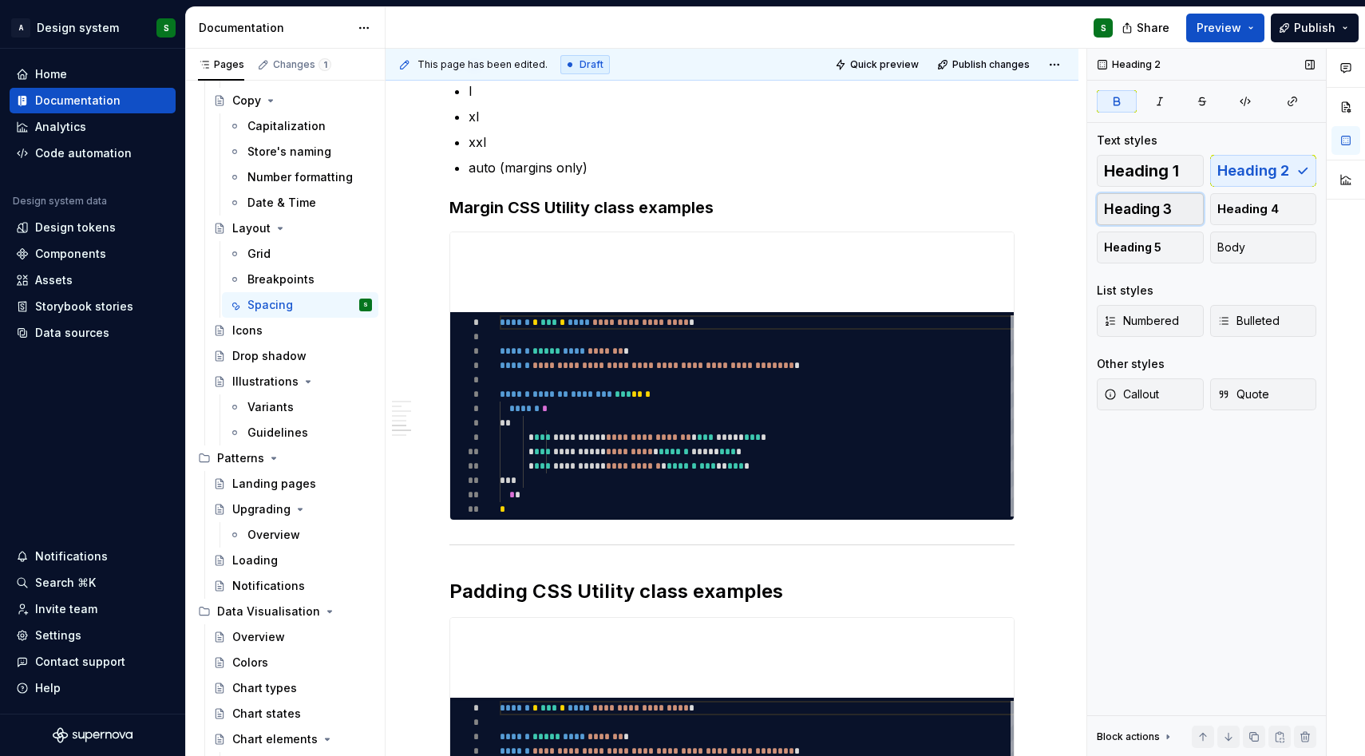
click at [1163, 207] on span "Heading 3" at bounding box center [1138, 209] width 68 height 16
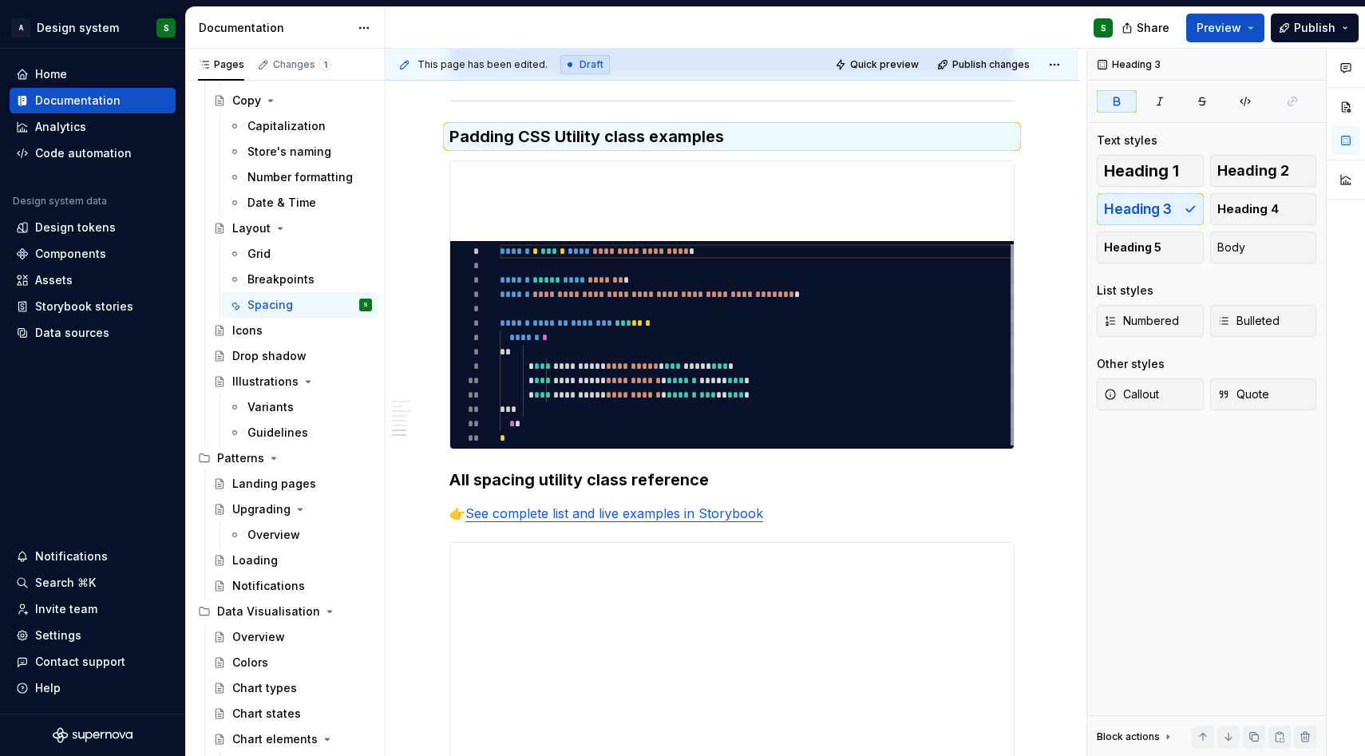
scroll to position [2513, 0]
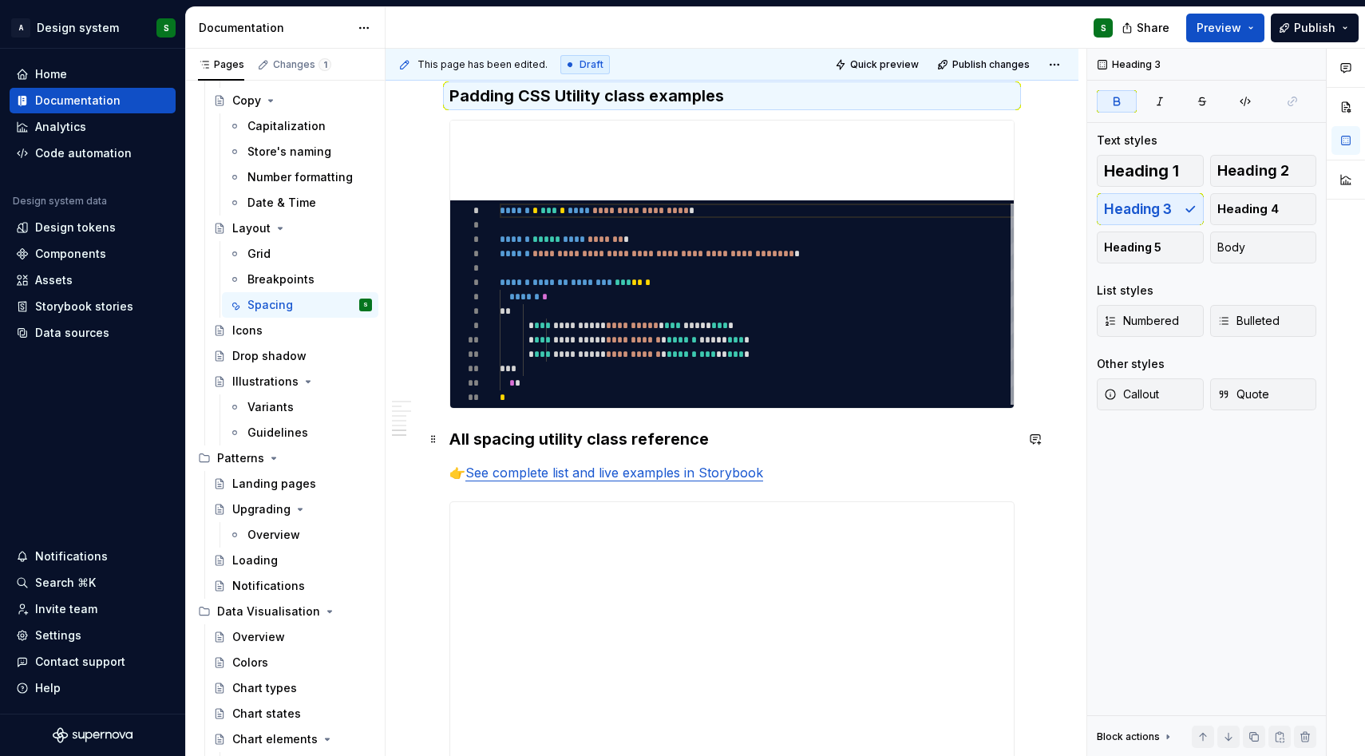
click at [577, 432] on h3 "All spacing utility class reference" at bounding box center [731, 439] width 565 height 22
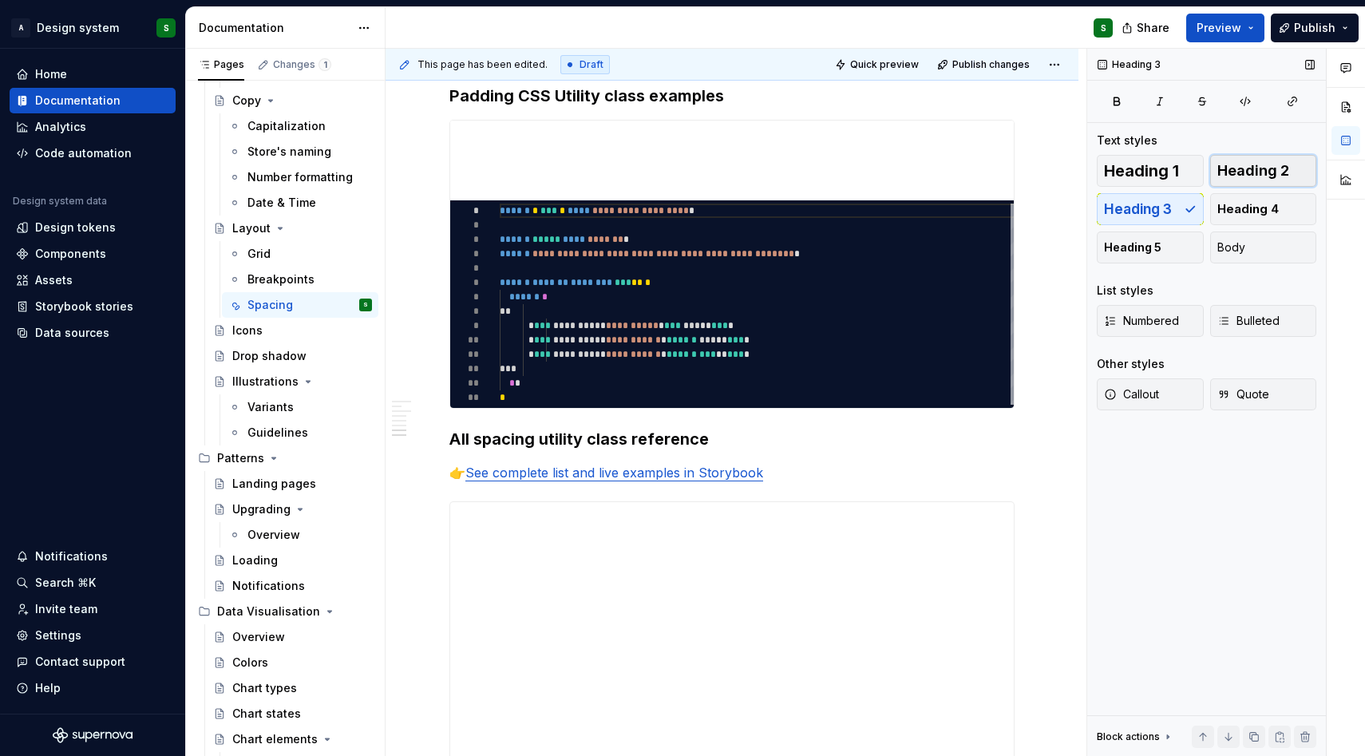
click at [1249, 163] on span "Heading 2" at bounding box center [1253, 171] width 72 height 16
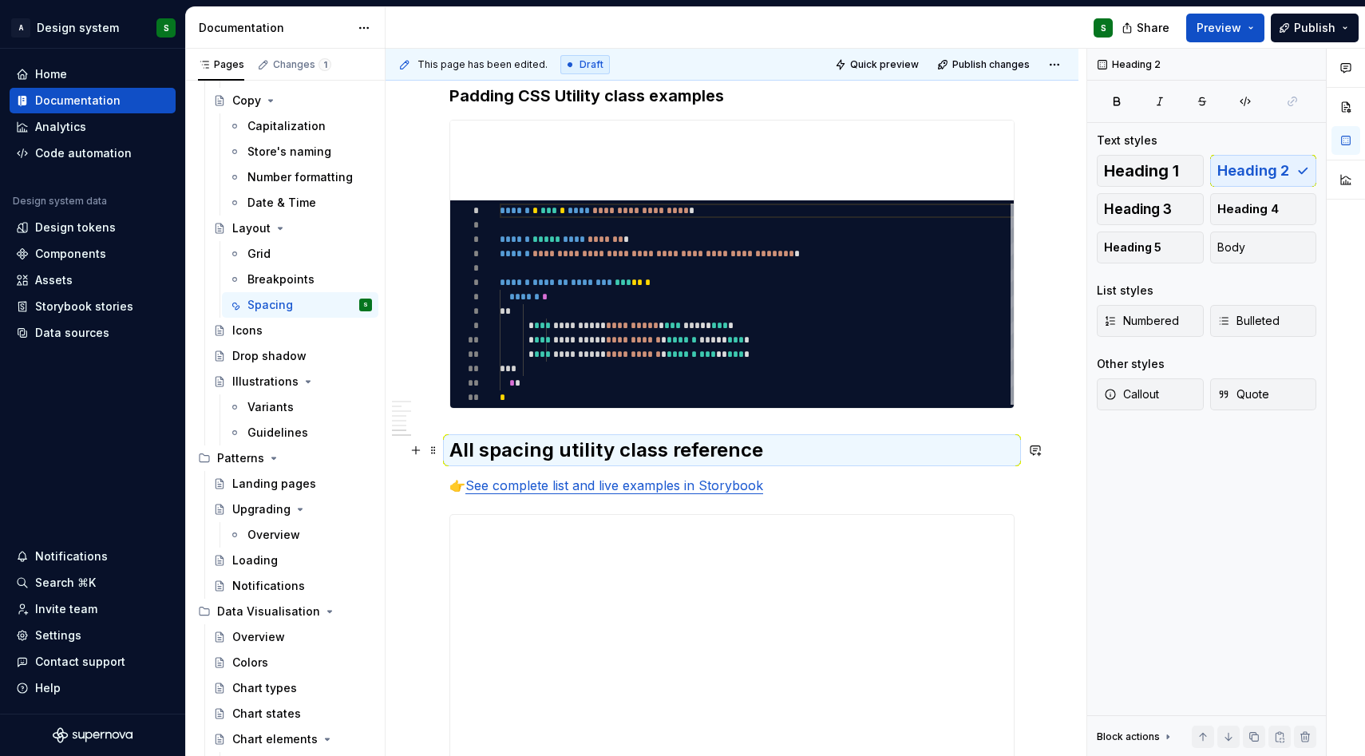
click at [780, 443] on h2 "All spacing utility class reference" at bounding box center [731, 450] width 565 height 26
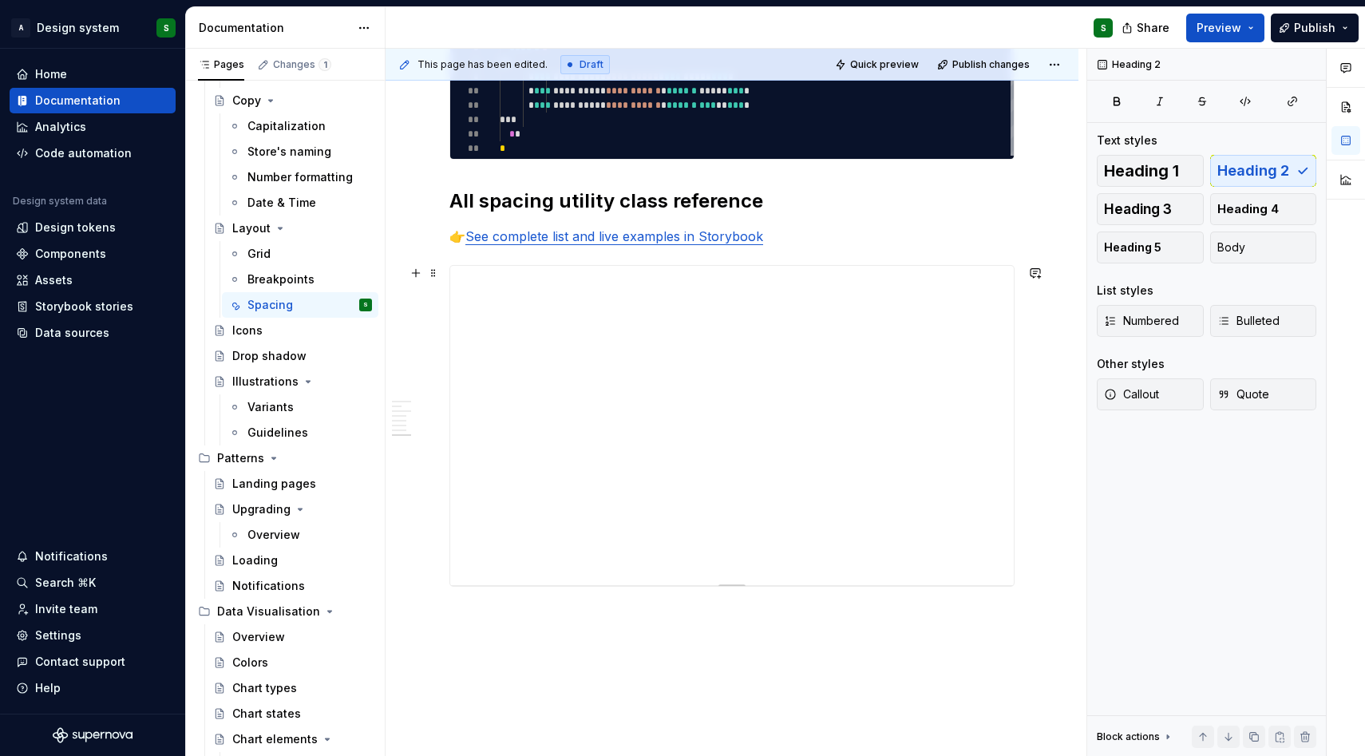
scroll to position [2838, 0]
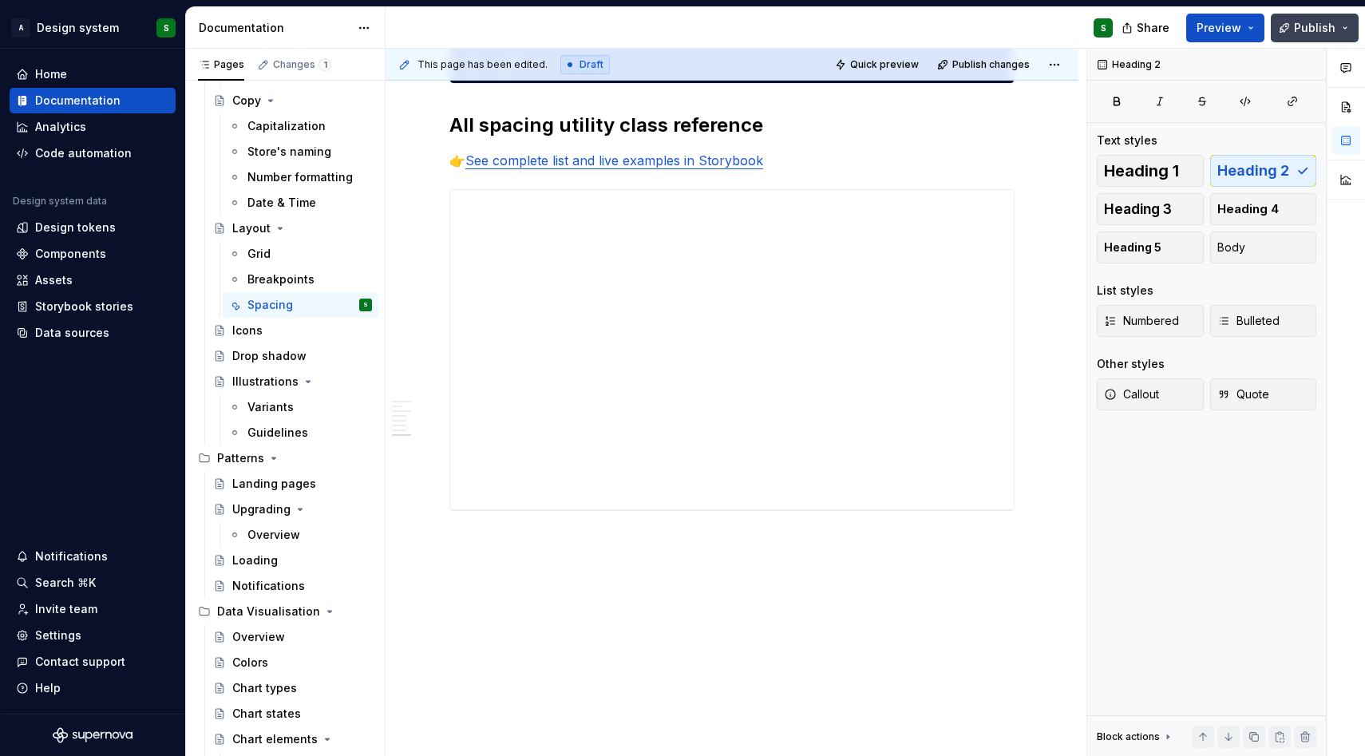
click at [1327, 26] on span "Publish" at bounding box center [1314, 28] width 41 height 16
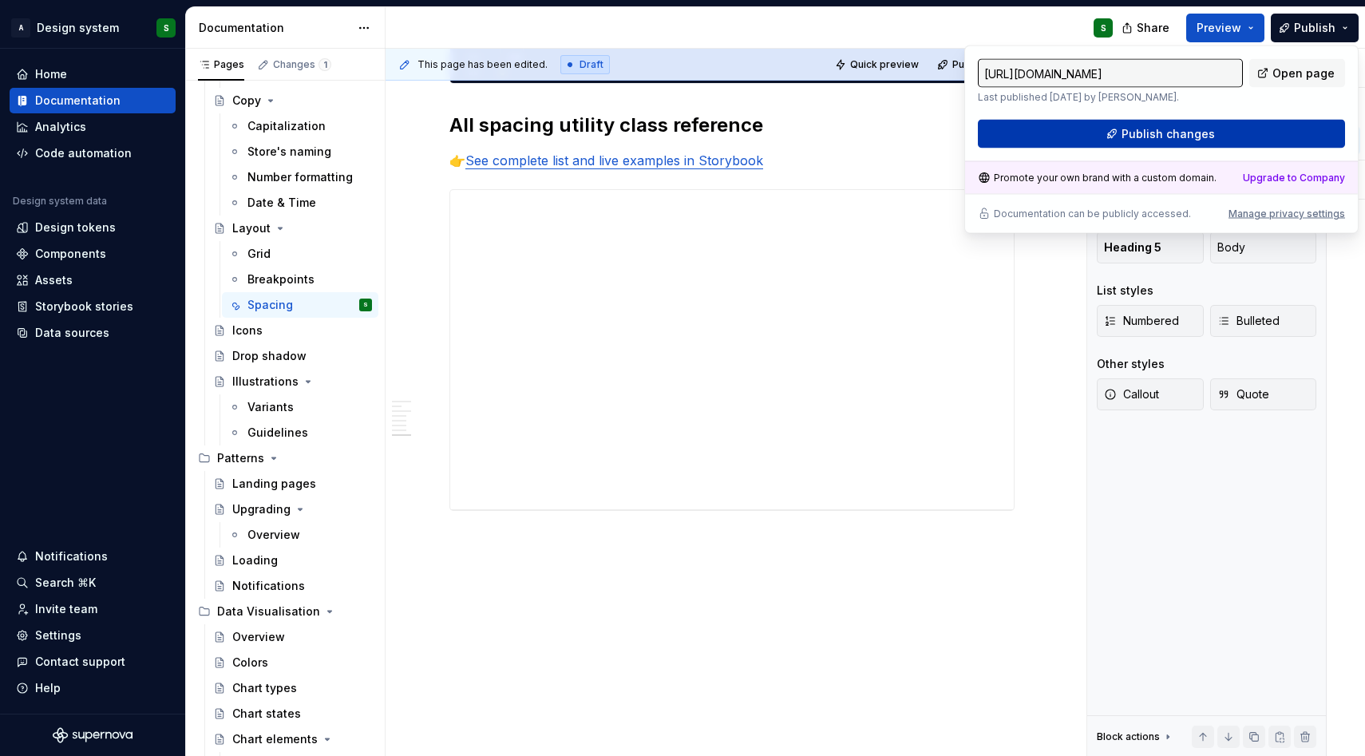
click at [1115, 132] on button "Publish changes" at bounding box center [1161, 134] width 367 height 29
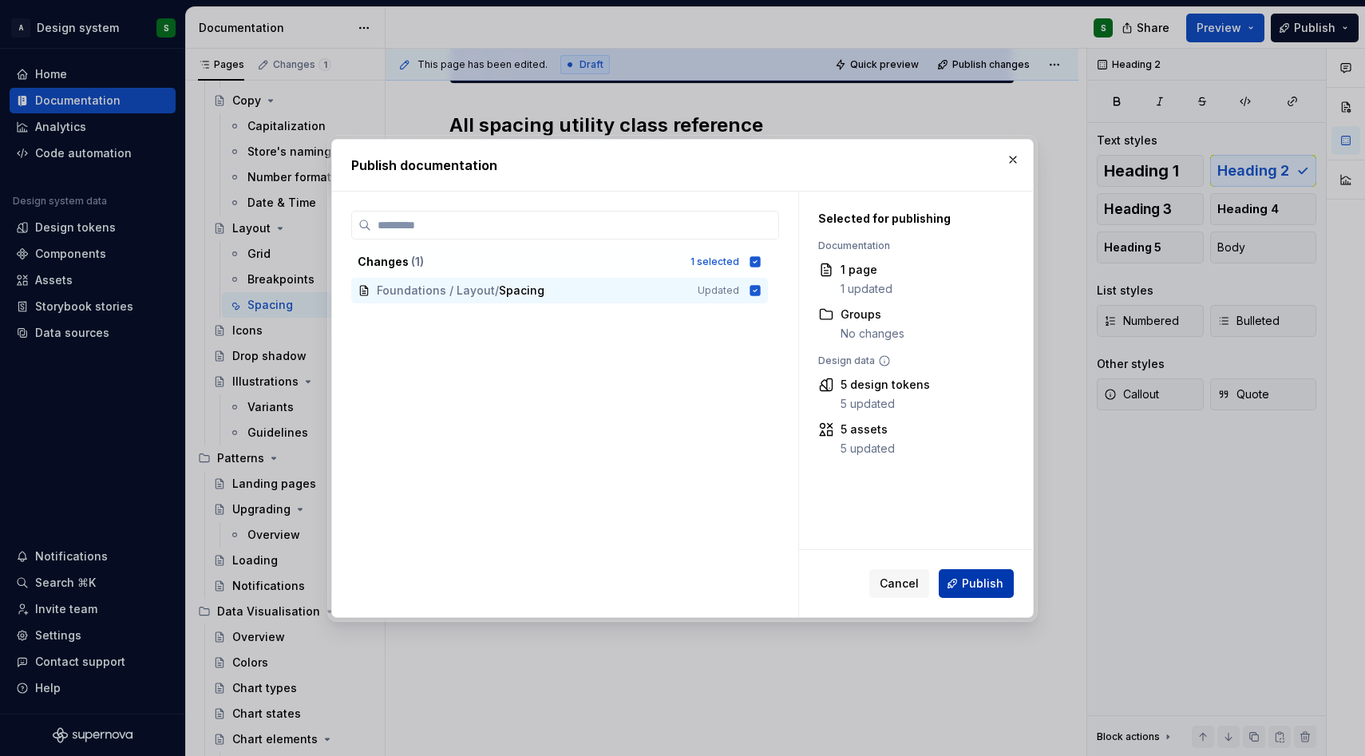
click at [983, 579] on span "Publish" at bounding box center [982, 583] width 41 height 16
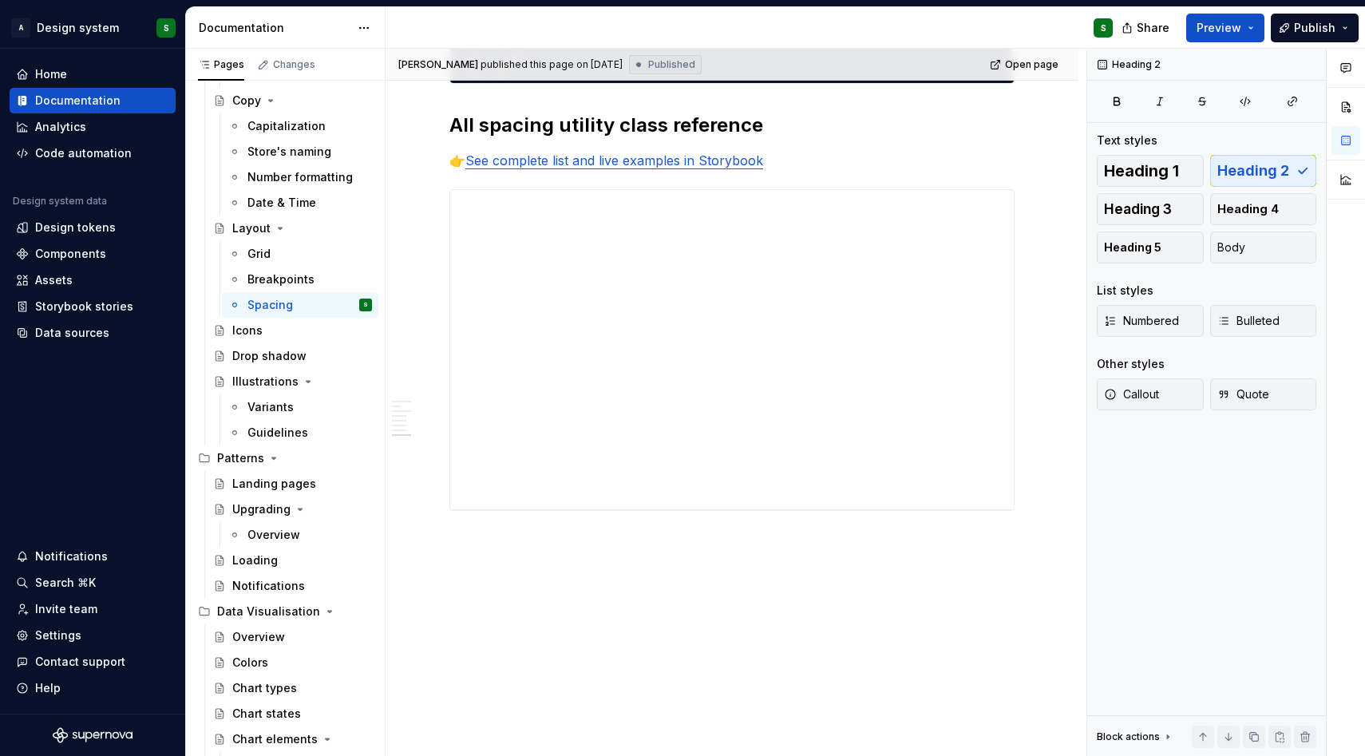
type textarea "*"
